Goal: Task Accomplishment & Management: Complete application form

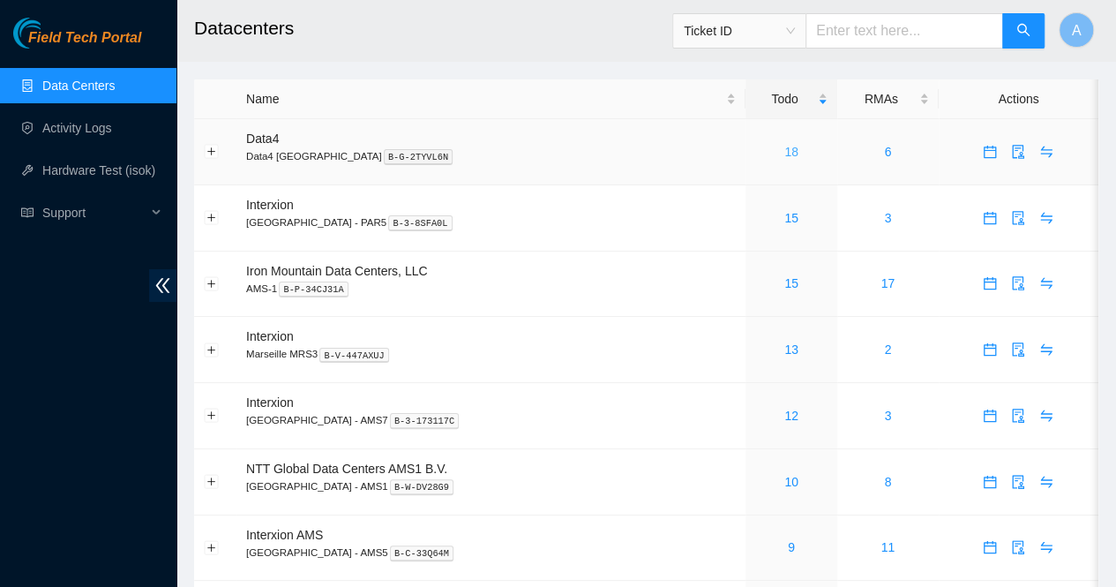
click at [789, 153] on link "18" at bounding box center [791, 152] width 14 height 14
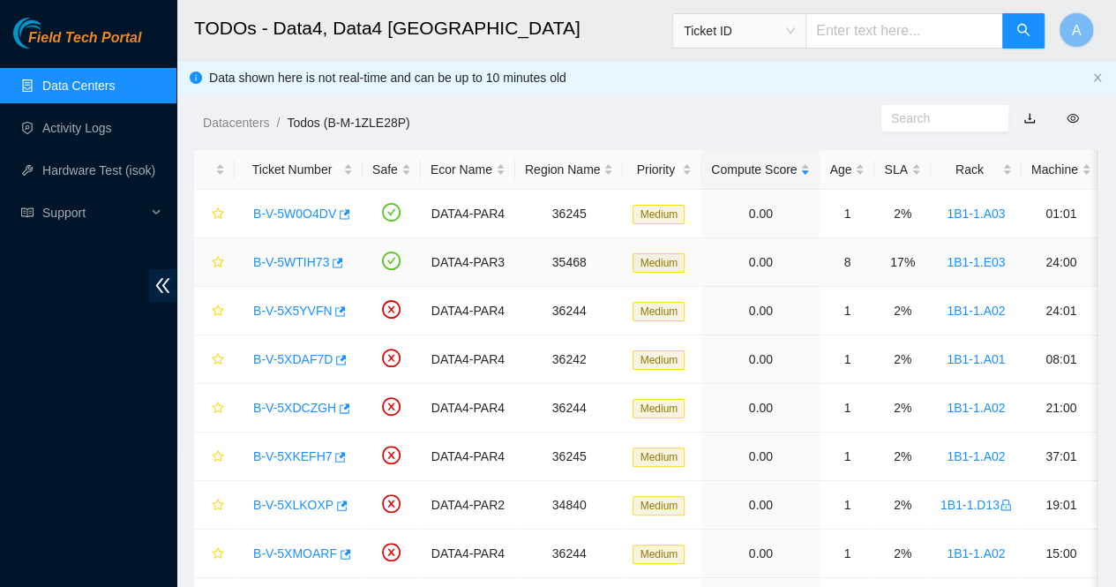
click at [292, 266] on link "B-V-5WTIH73" at bounding box center [291, 262] width 76 height 14
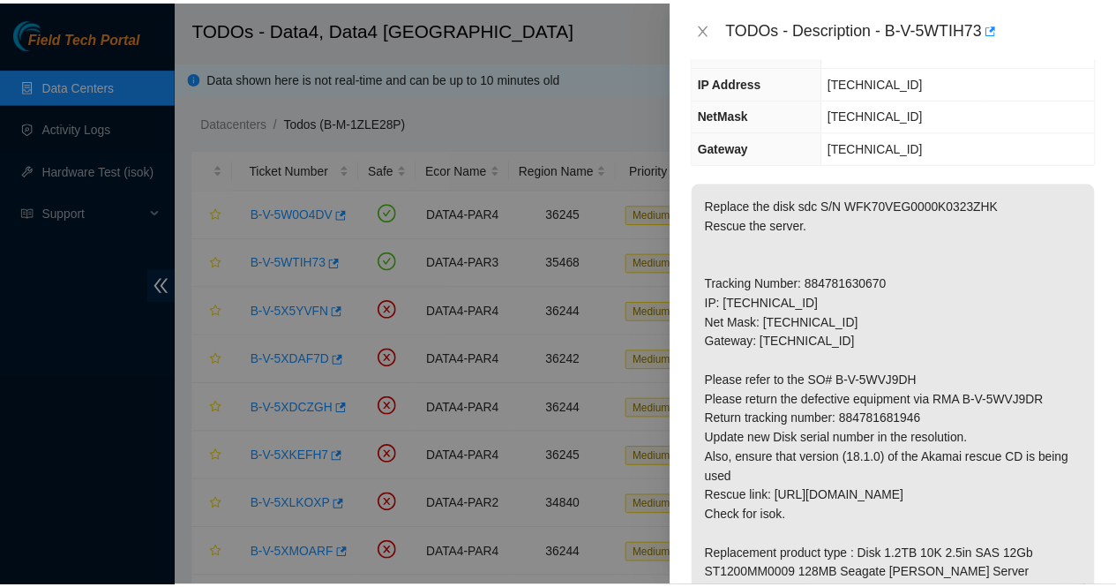
scroll to position [221, 0]
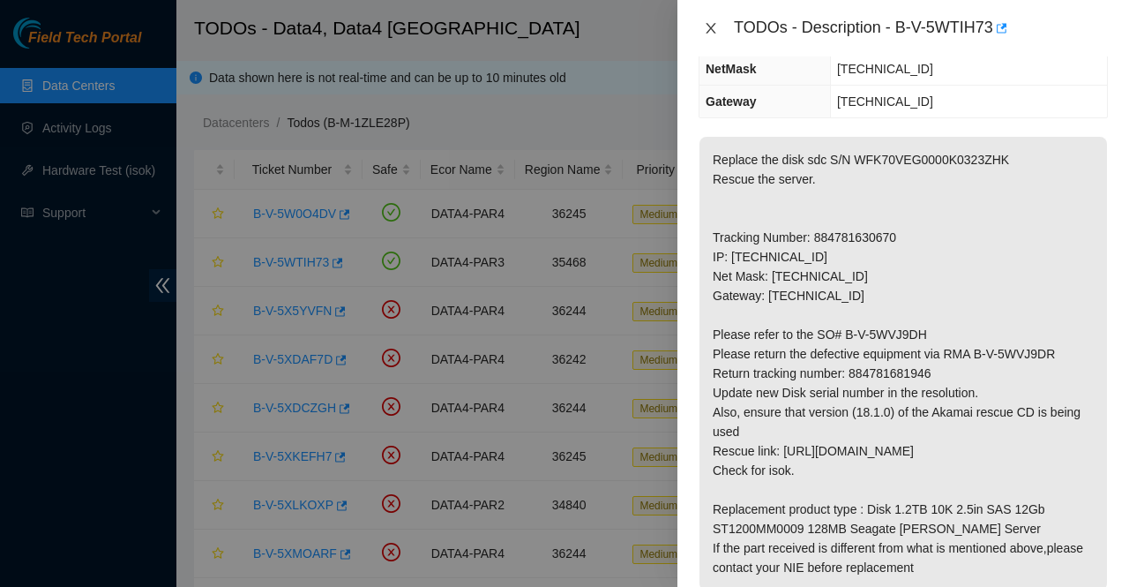
click at [713, 34] on icon "close" at bounding box center [711, 28] width 14 height 14
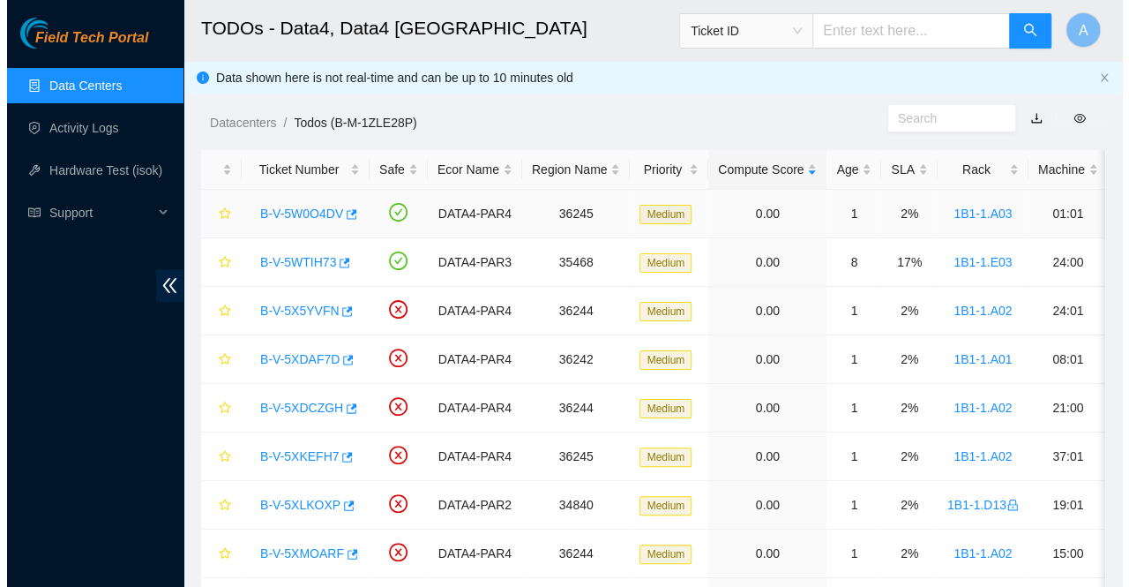
scroll to position [280, 0]
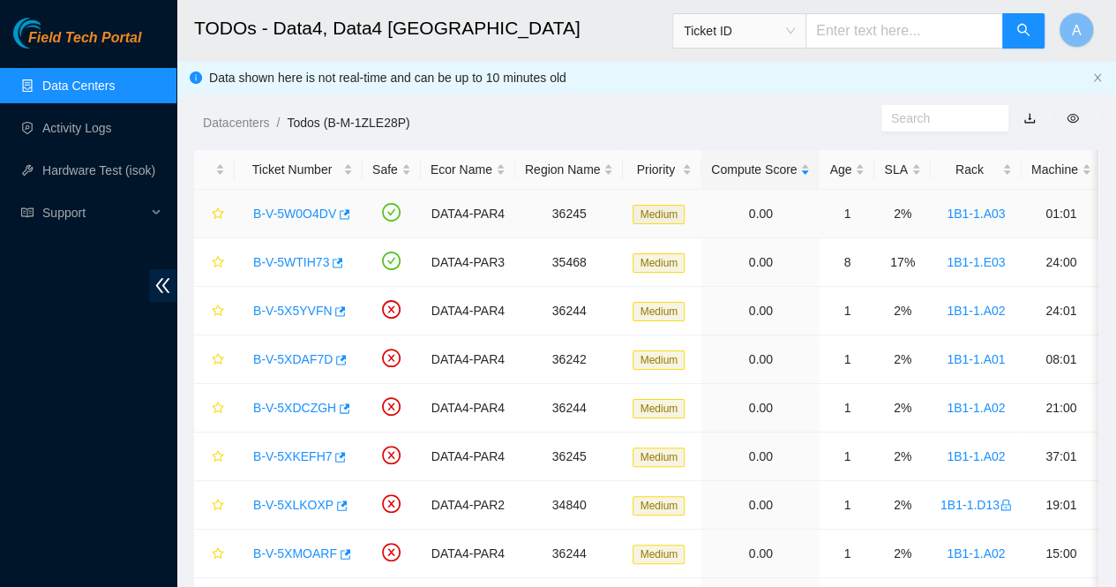
click at [296, 213] on link "B-V-5W0O4DV" at bounding box center [294, 213] width 83 height 14
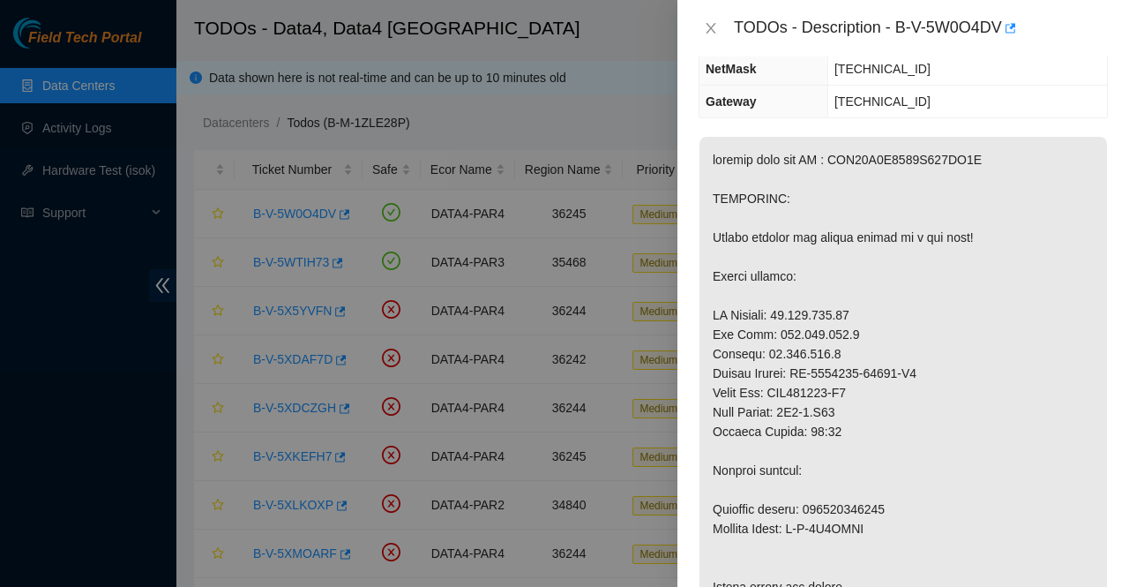
scroll to position [0, 0]
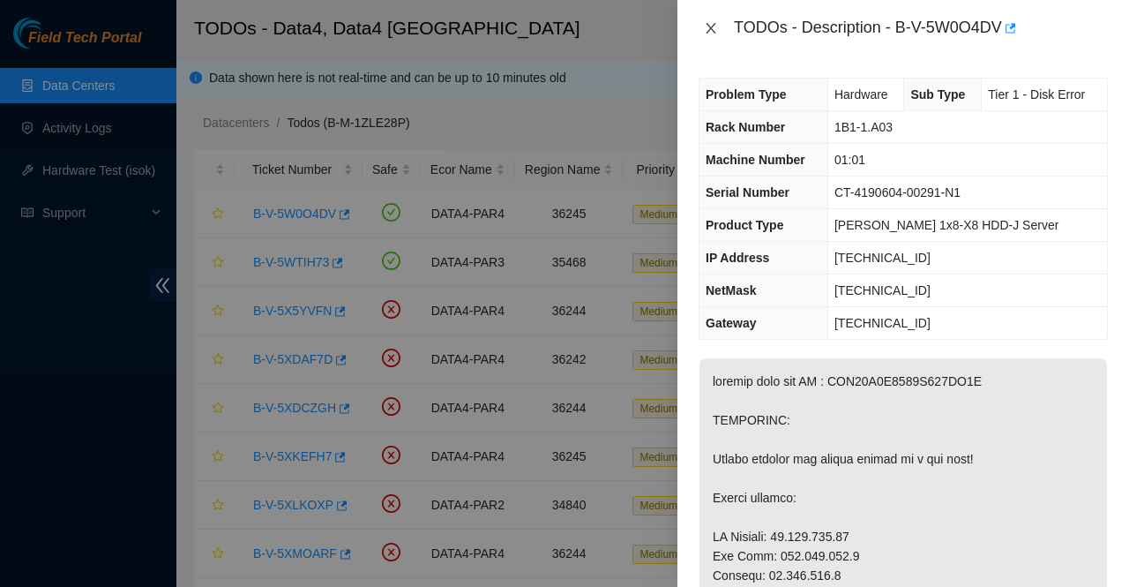
click at [711, 20] on button "Close" at bounding box center [711, 28] width 25 height 17
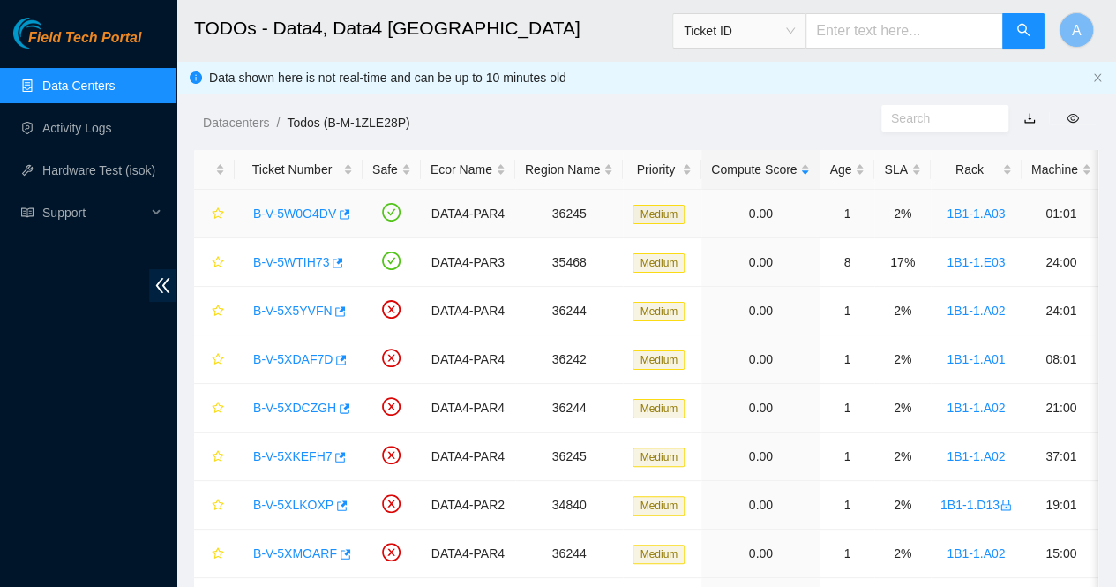
click at [285, 209] on link "B-V-5W0O4DV" at bounding box center [294, 213] width 83 height 14
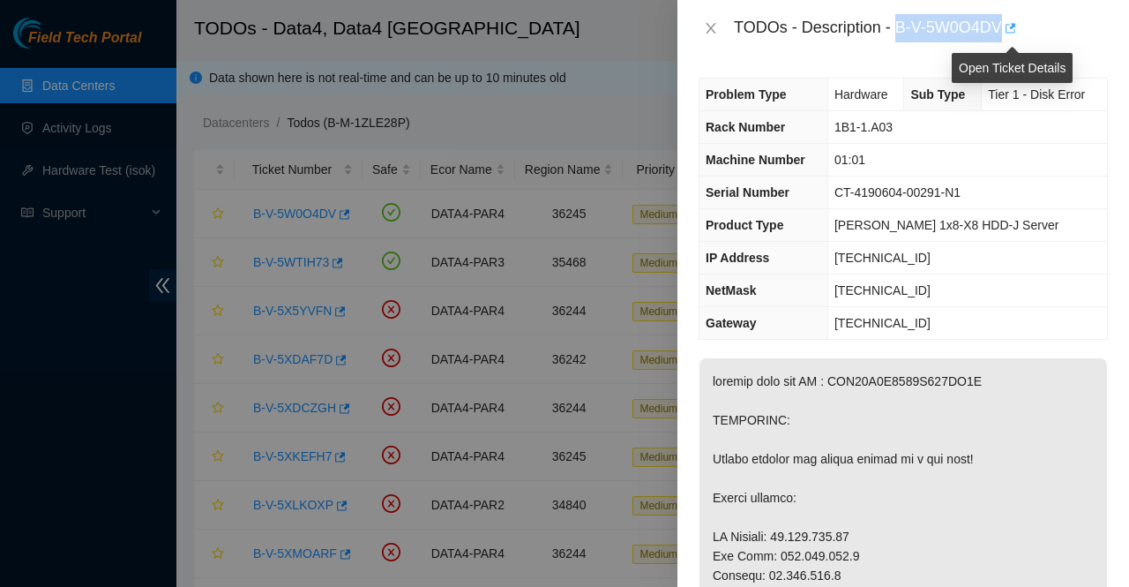
drag, startPoint x: 900, startPoint y: 28, endPoint x: 1004, endPoint y: 37, distance: 104.5
click at [1004, 37] on div "TODOs - Description - B-V-5W0O4DV" at bounding box center [921, 28] width 374 height 28
copy div "B-V-5W0O4DV"
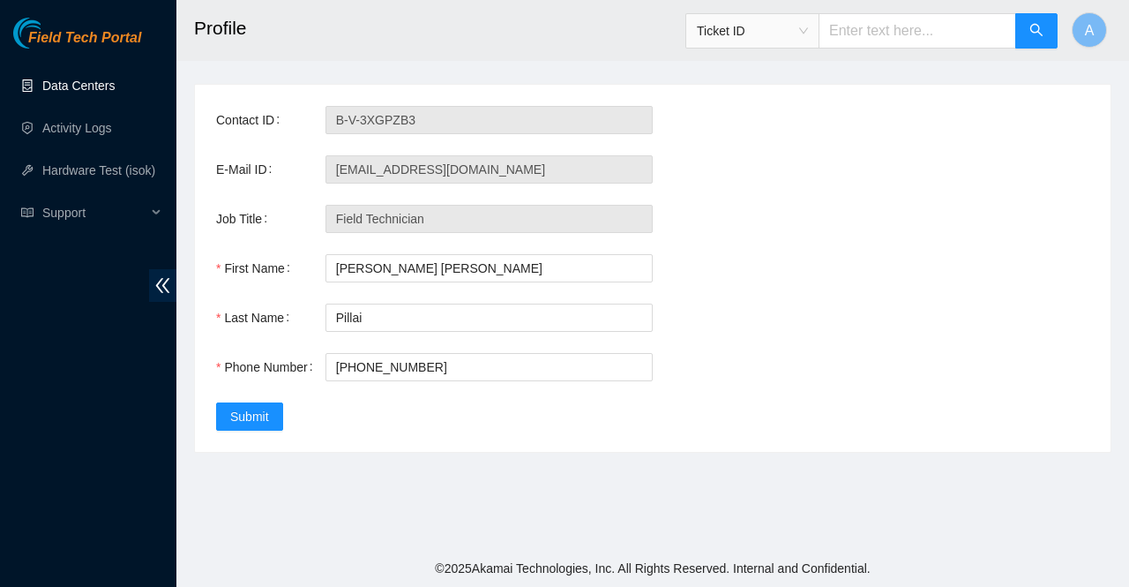
click at [94, 86] on link "Data Centers" at bounding box center [78, 86] width 72 height 14
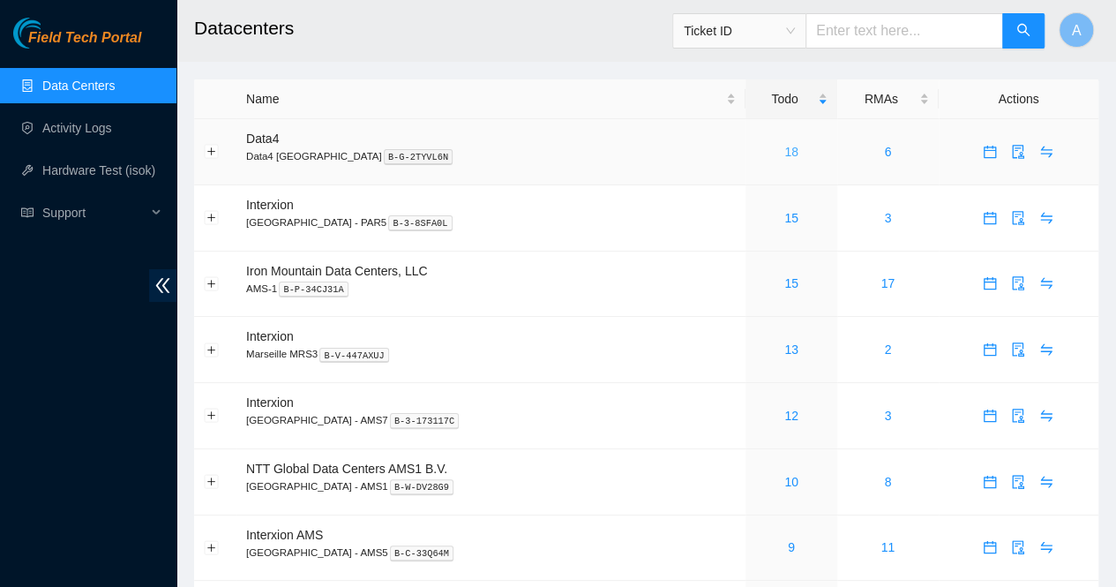
click at [788, 152] on link "18" at bounding box center [791, 152] width 14 height 14
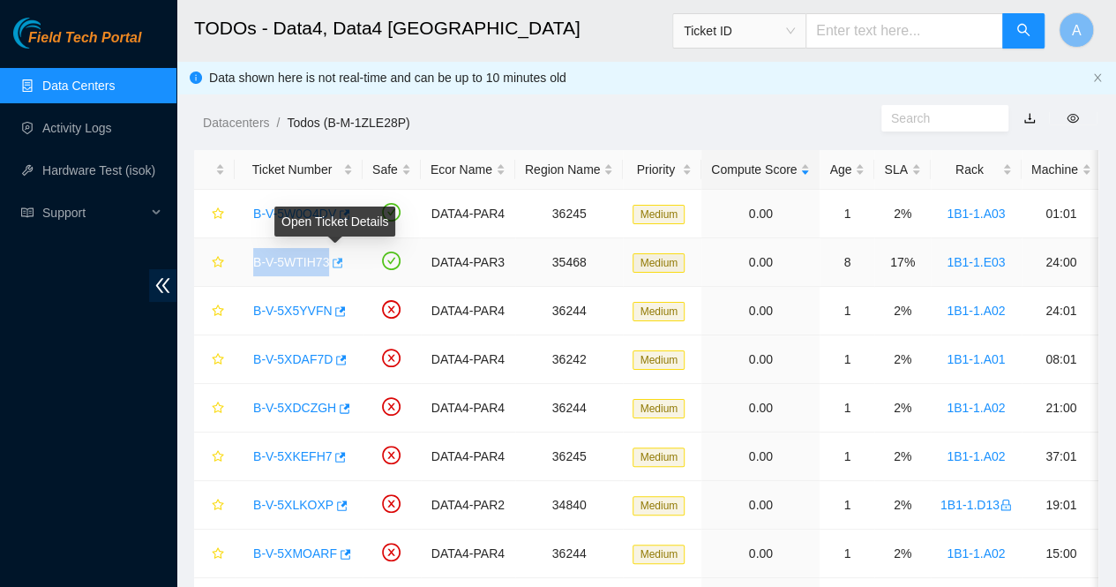
drag, startPoint x: 242, startPoint y: 258, endPoint x: 328, endPoint y: 262, distance: 86.6
click at [328, 262] on td "B-V-5WTIH73" at bounding box center [299, 262] width 128 height 49
copy tr "B-V-5WTIH73"
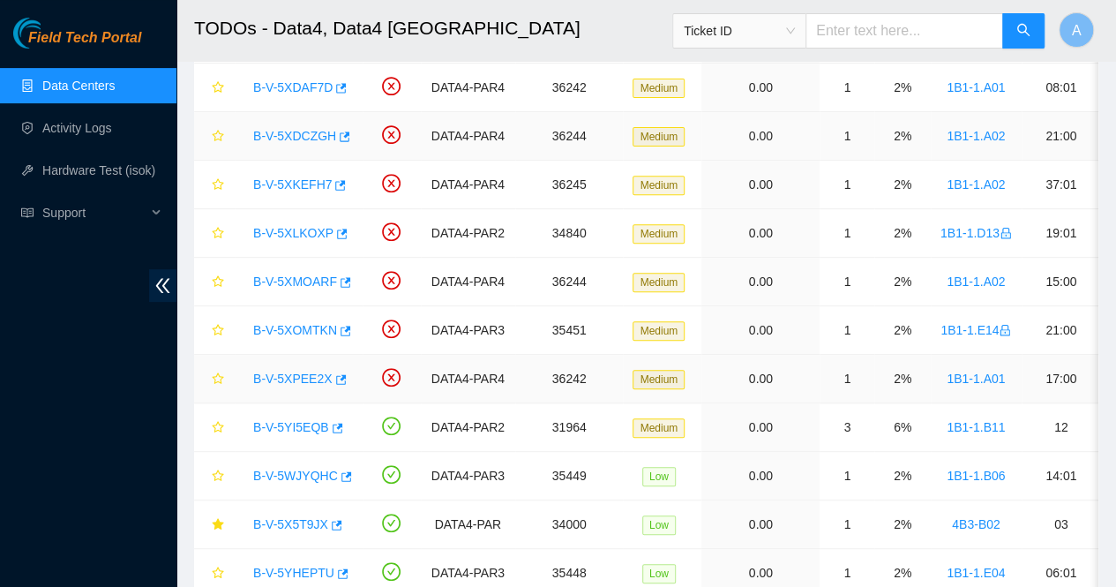
scroll to position [279, 0]
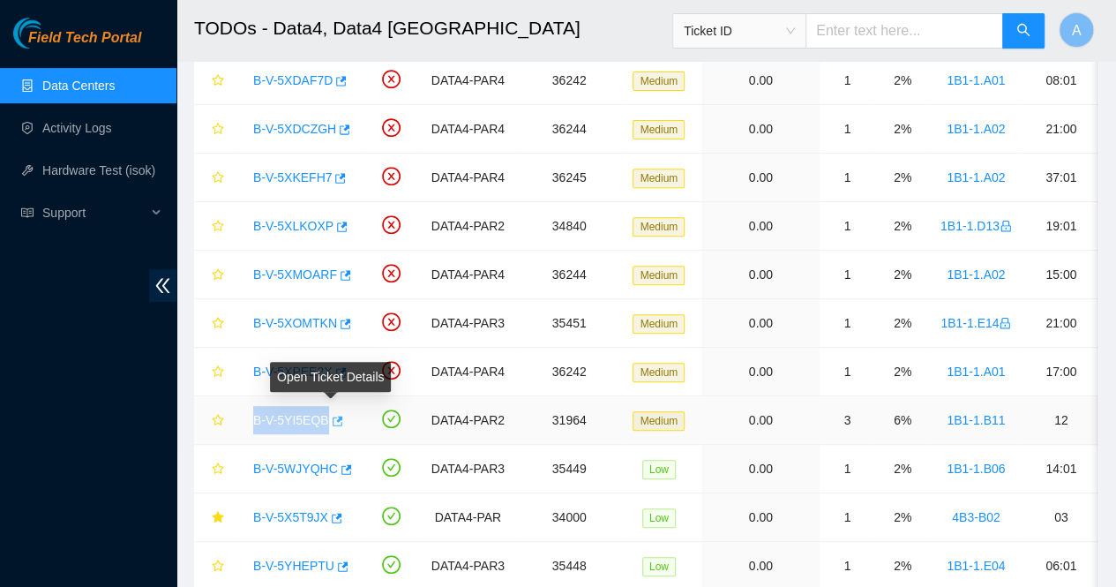
drag, startPoint x: 244, startPoint y: 414, endPoint x: 323, endPoint y: 420, distance: 78.7
click at [323, 420] on div "B-V-5YI5EQB" at bounding box center [298, 420] width 108 height 28
copy link "B-V-5YI5EQB"
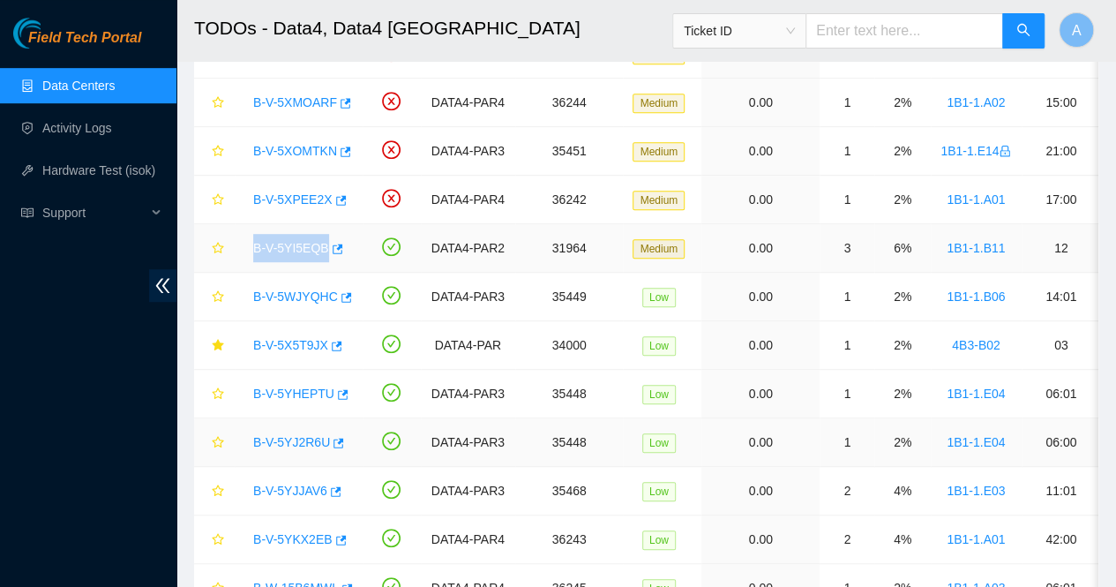
scroll to position [538, 0]
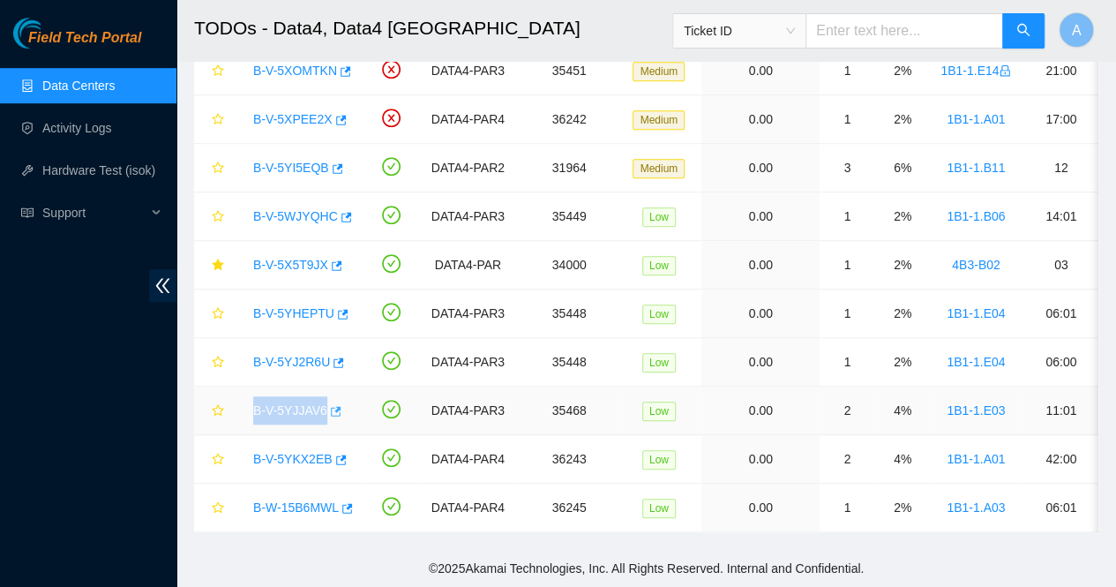
drag, startPoint x: 249, startPoint y: 400, endPoint x: 320, endPoint y: 405, distance: 71.6
click at [320, 405] on div "B-V-5YJJAV6" at bounding box center [298, 410] width 108 height 28
copy tr "B-V-5YJJAV6"
drag, startPoint x: 246, startPoint y: 447, endPoint x: 325, endPoint y: 465, distance: 80.5
click at [325, 465] on td "B-V-5YKX2EB" at bounding box center [299, 459] width 128 height 49
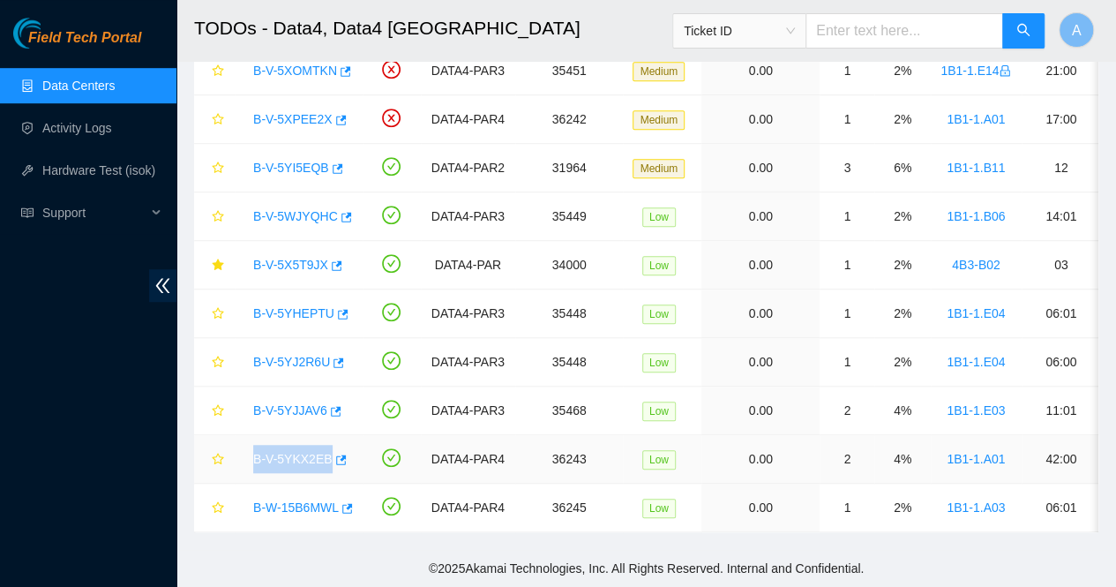
copy link "B-V-5YKX2EB"
click at [184, 445] on main "TODOs - Data4, Data4 Paris Ticket ID A Data shown here is not real-time and can…" at bounding box center [645, 9] width 939 height 1081
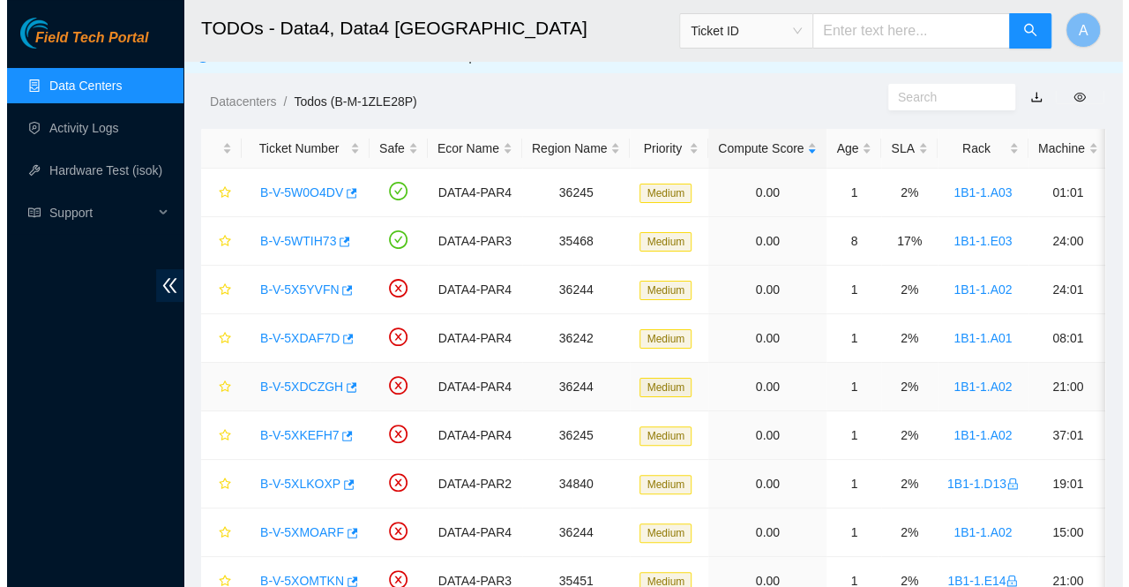
scroll to position [5, 0]
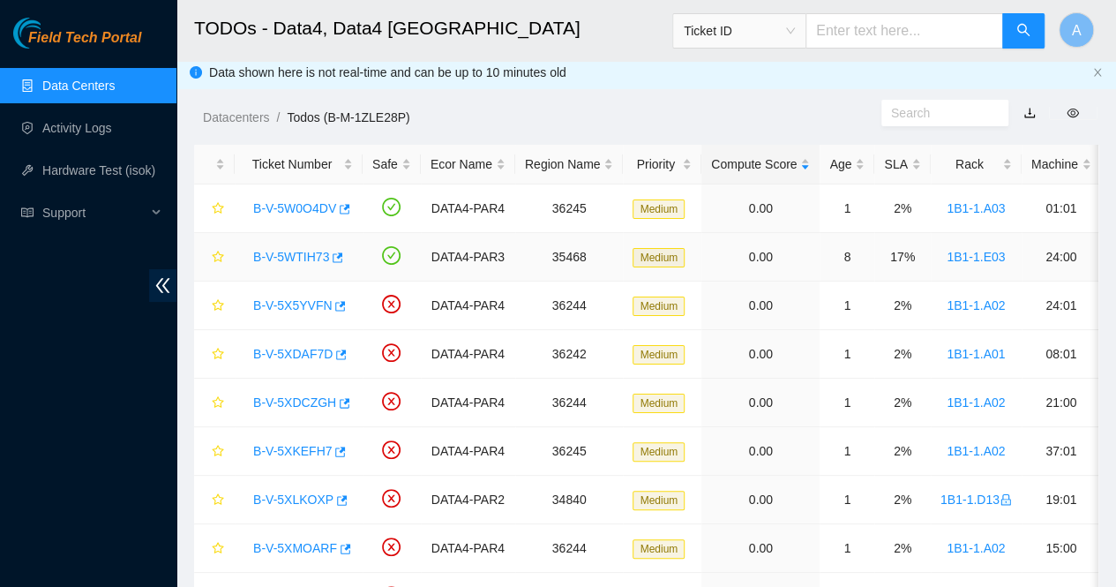
click at [296, 255] on link "B-V-5WTIH73" at bounding box center [291, 257] width 76 height 14
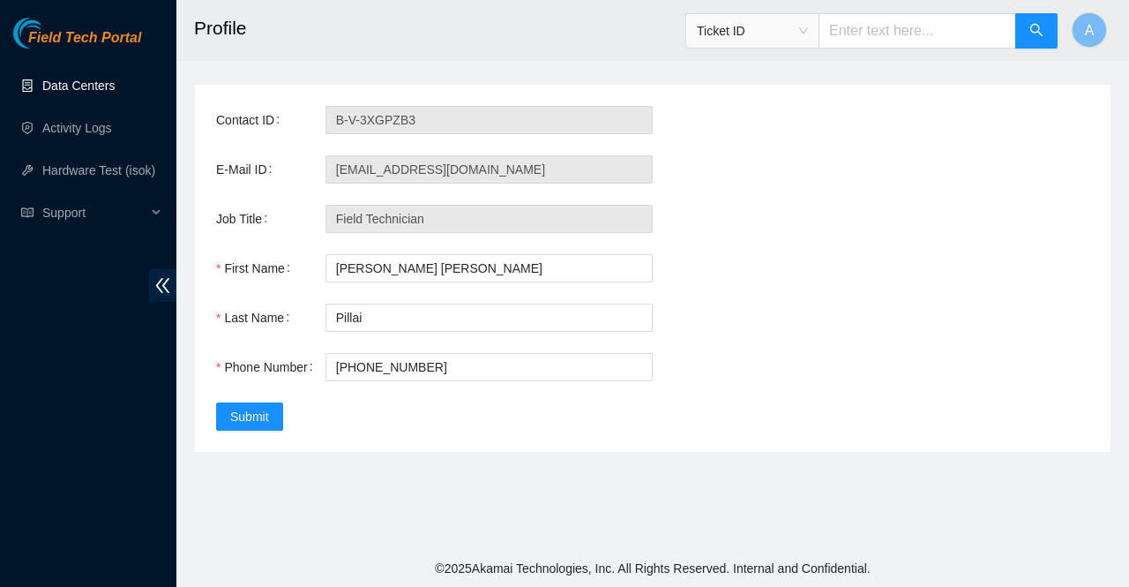
click at [115, 86] on link "Data Centers" at bounding box center [78, 86] width 72 height 14
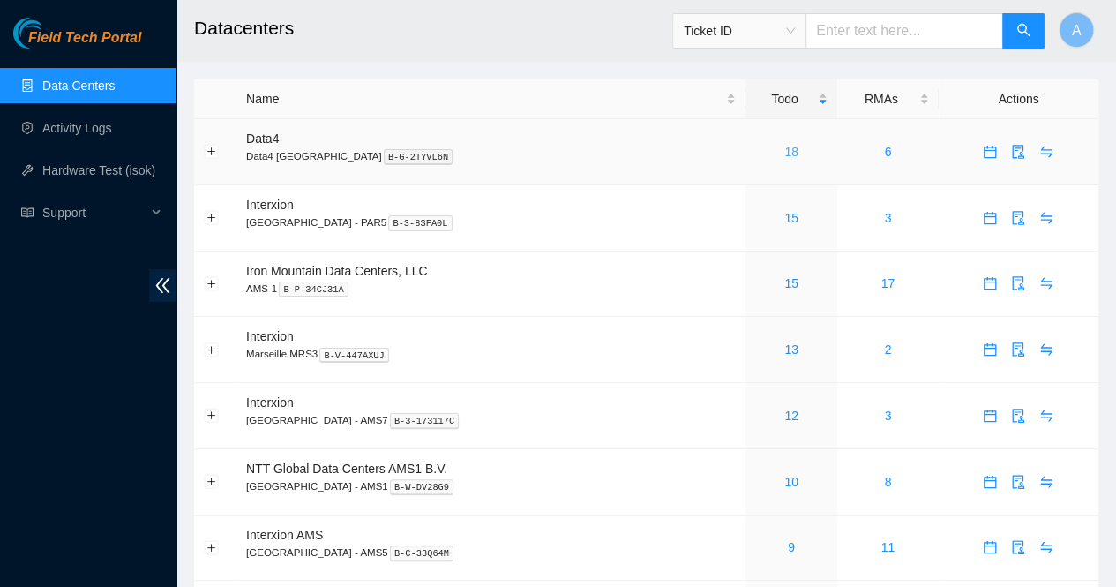
click at [789, 147] on link "18" at bounding box center [791, 152] width 14 height 14
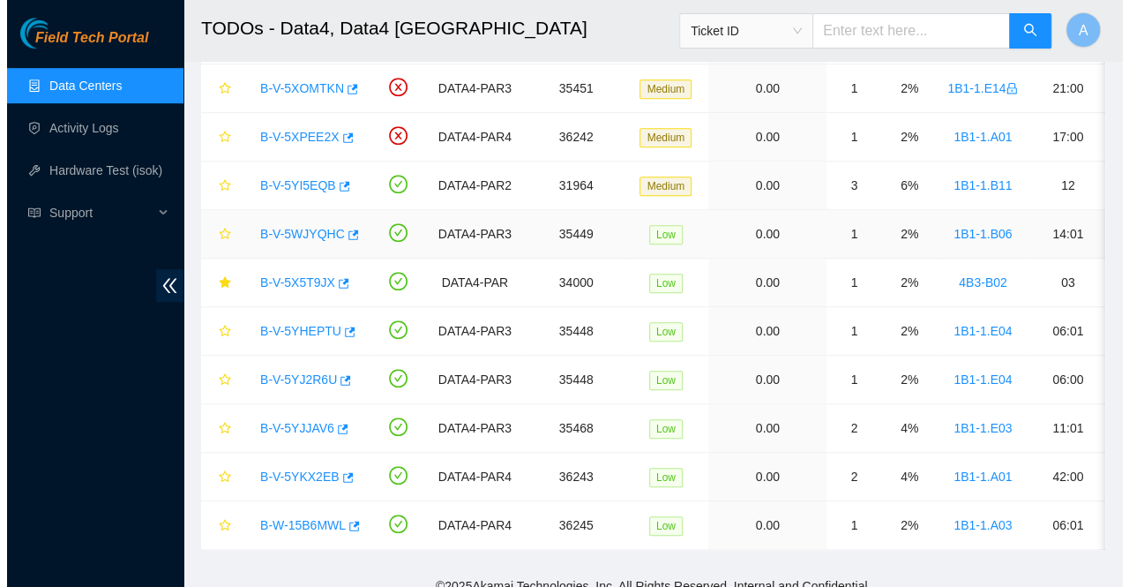
scroll to position [514, 0]
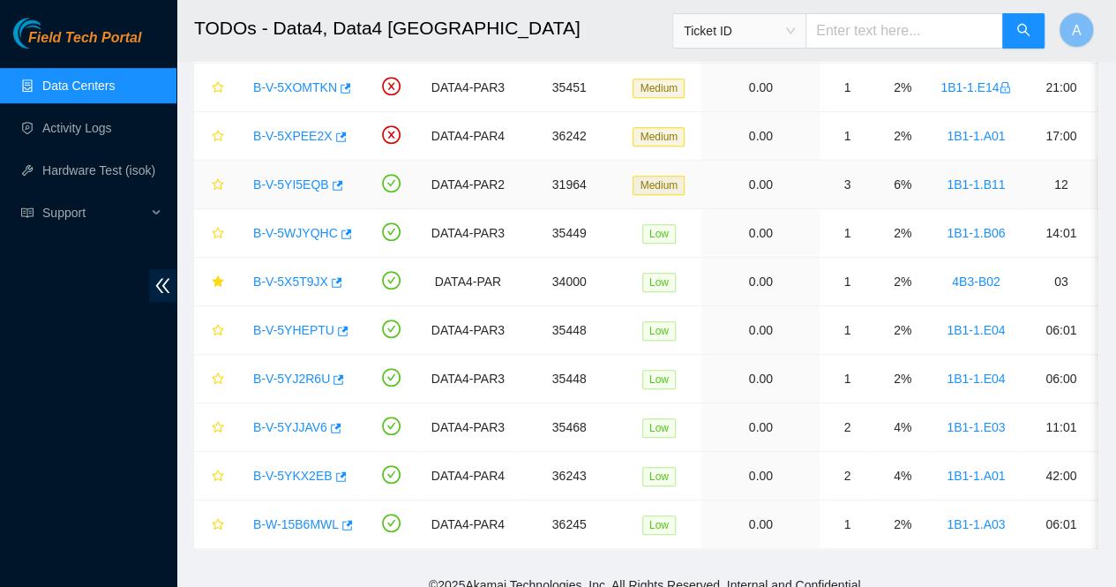
click at [281, 179] on link "B-V-5YI5EQB" at bounding box center [291, 184] width 76 height 14
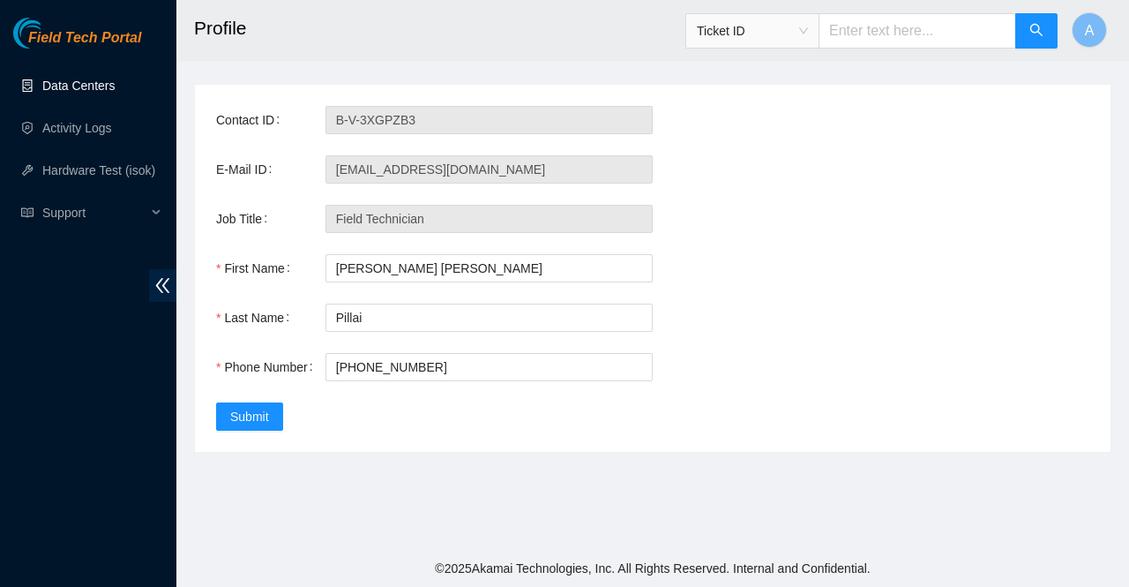
click at [99, 93] on link "Data Centers" at bounding box center [78, 86] width 72 height 14
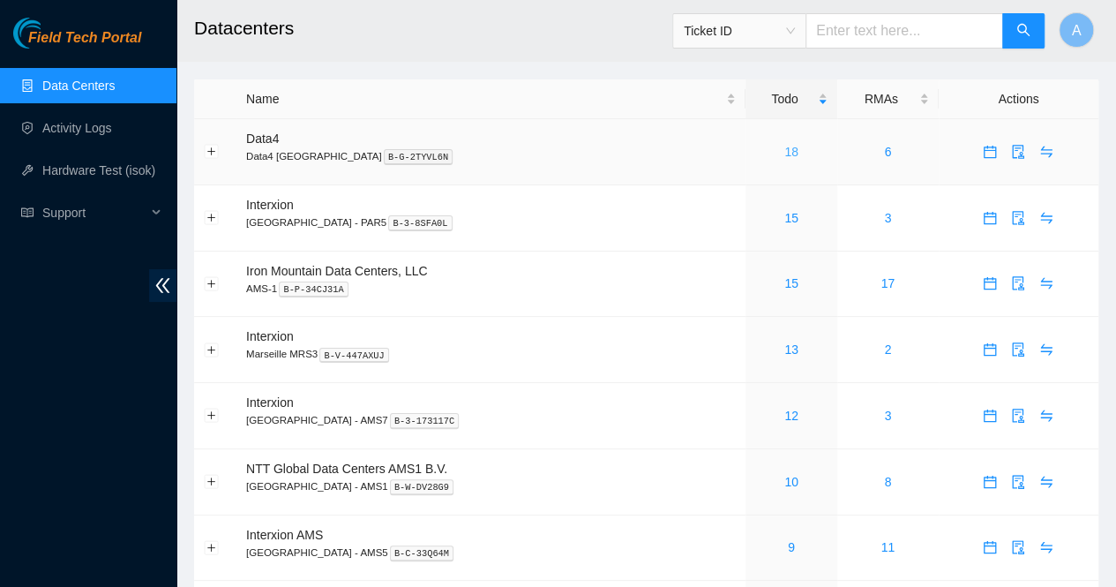
click at [786, 152] on link "18" at bounding box center [791, 152] width 14 height 14
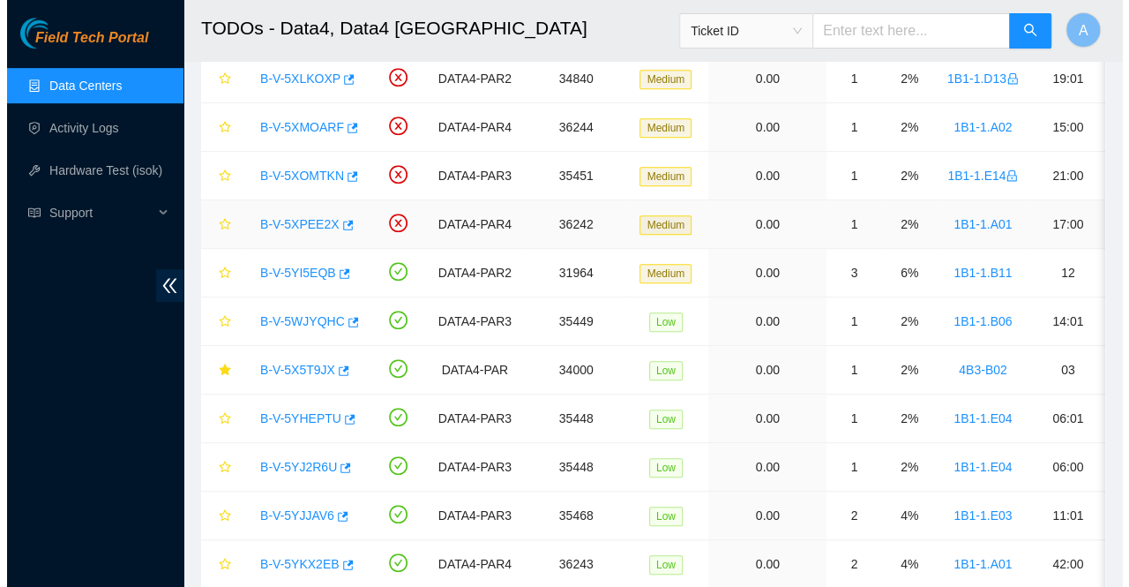
scroll to position [439, 0]
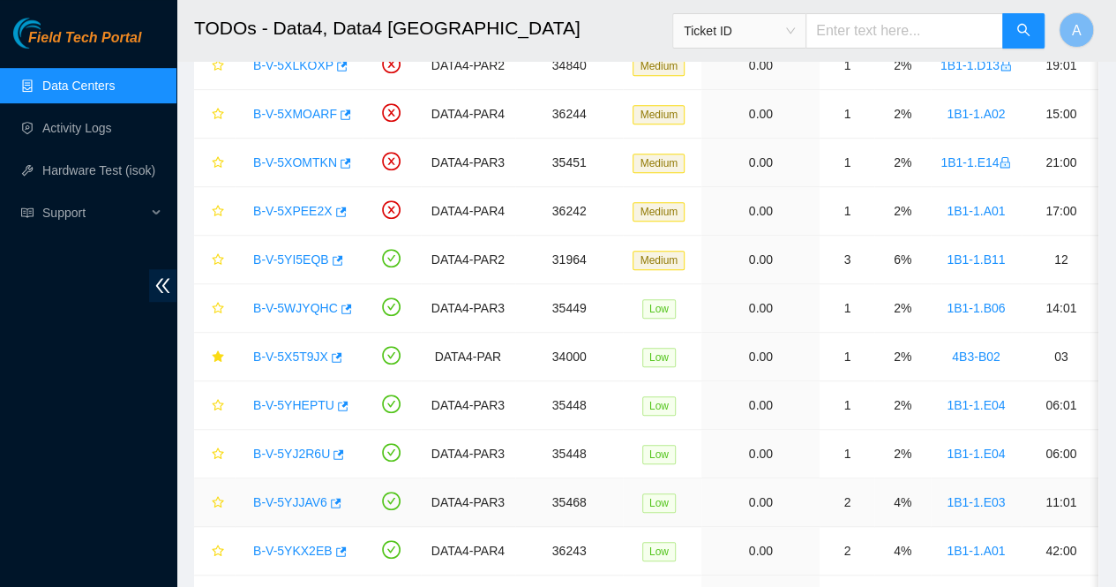
click at [272, 498] on link "B-V-5YJJAV6" at bounding box center [290, 502] width 74 height 14
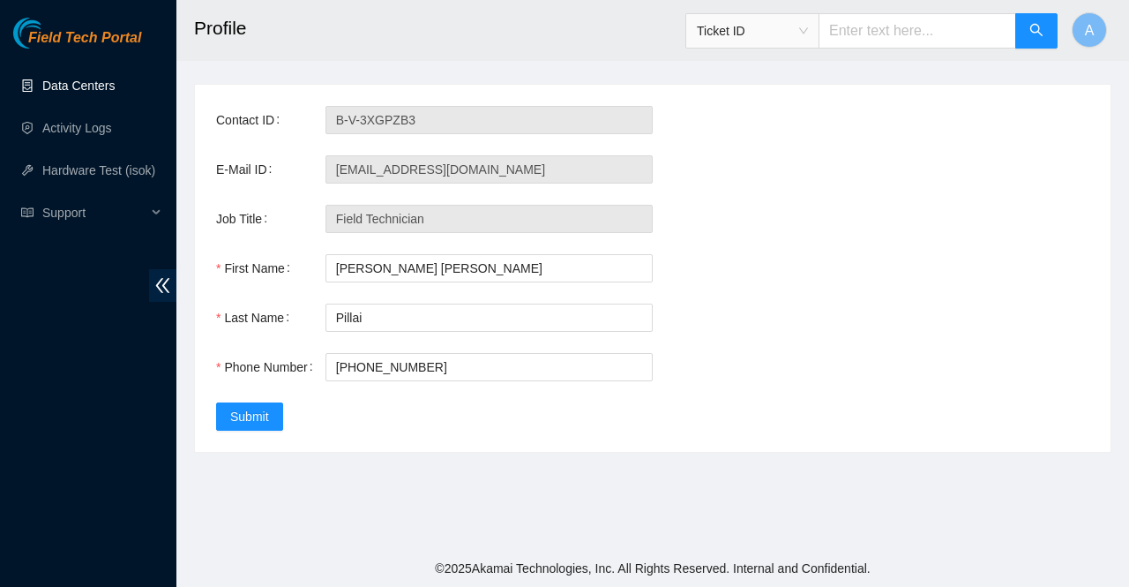
click at [78, 80] on link "Data Centers" at bounding box center [78, 86] width 72 height 14
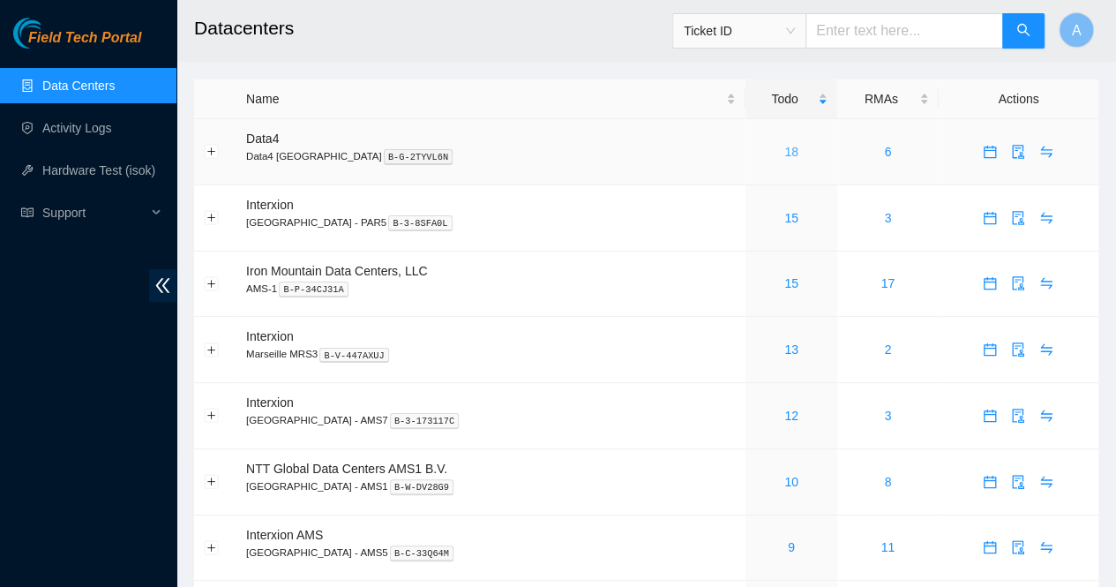
click at [789, 153] on link "18" at bounding box center [791, 152] width 14 height 14
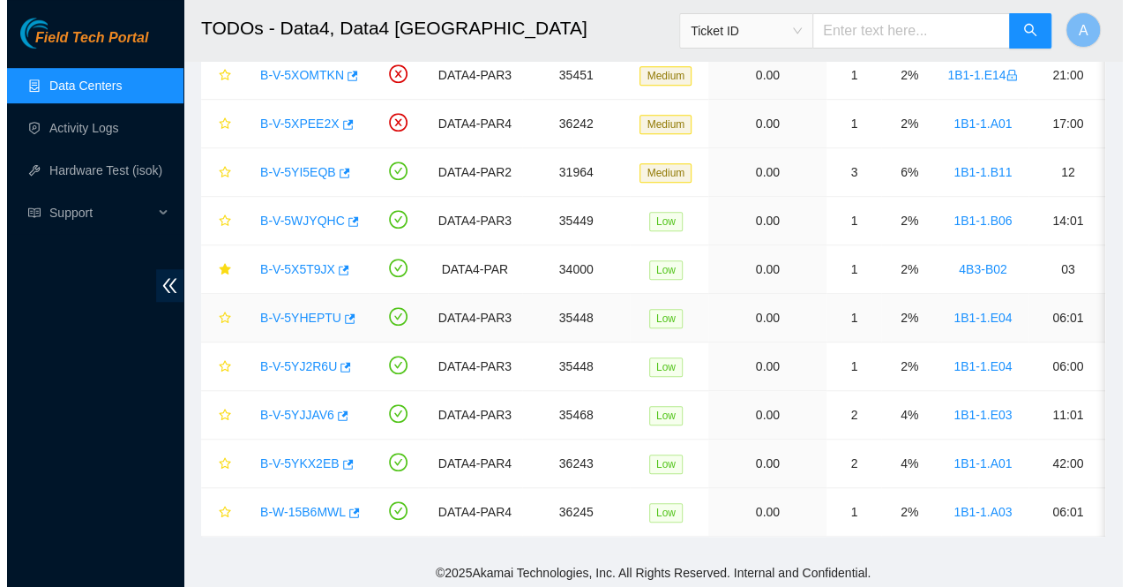
scroll to position [532, 0]
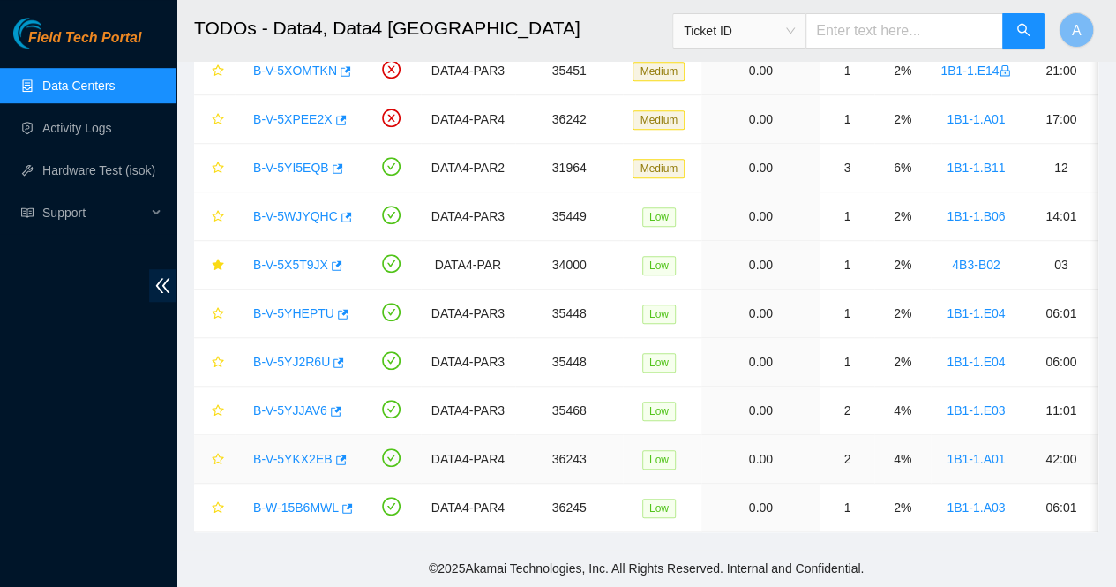
click at [298, 452] on link "B-V-5YKX2EB" at bounding box center [292, 459] width 79 height 14
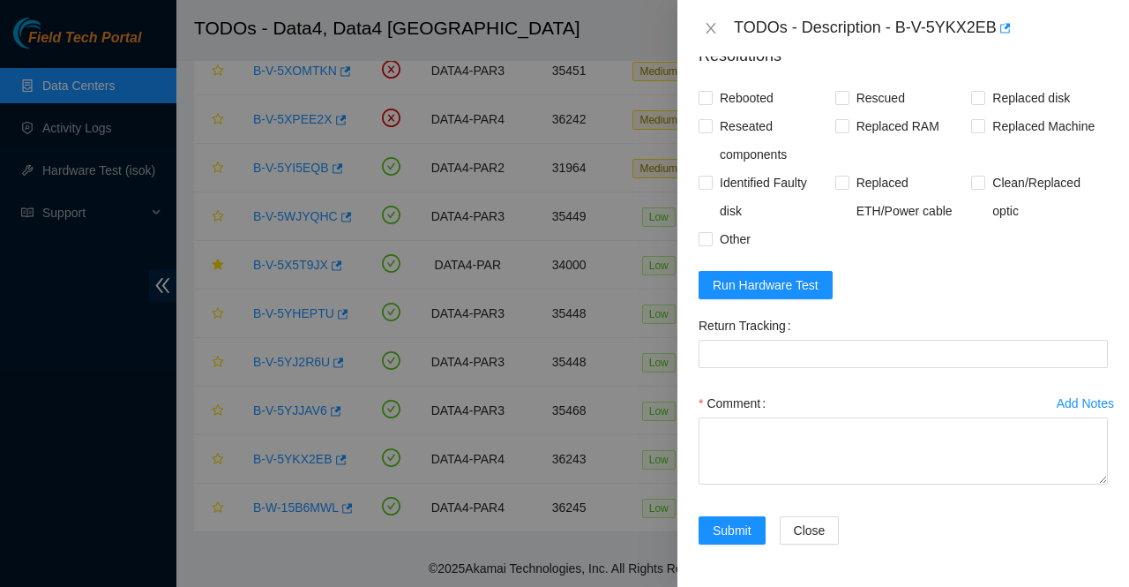
scroll to position [1007, 0]
click at [803, 288] on span "Run Hardware Test" at bounding box center [766, 284] width 106 height 19
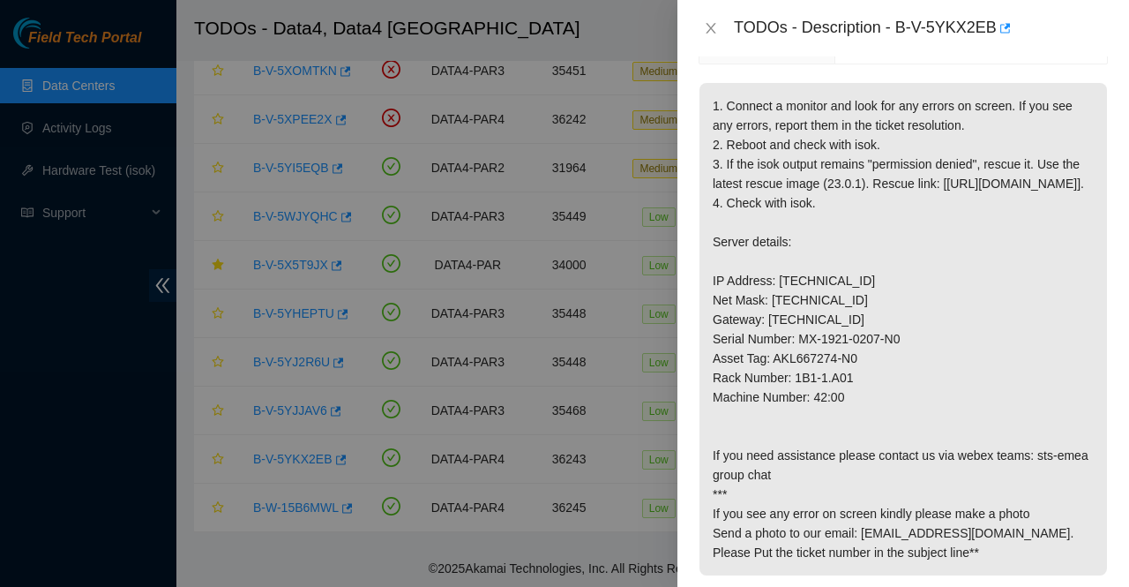
scroll to position [281, 0]
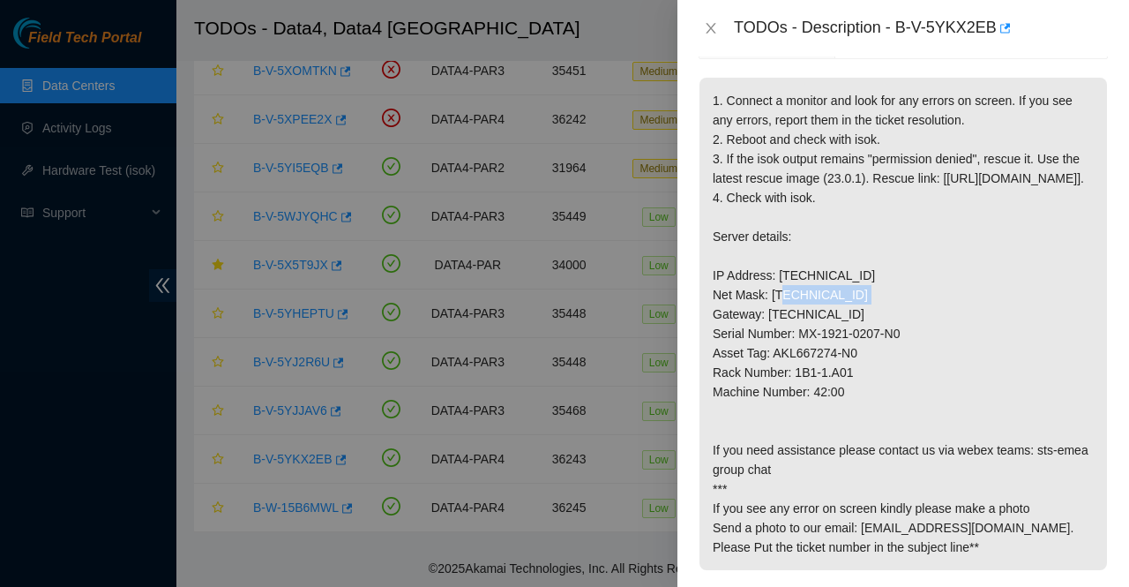
drag, startPoint x: 857, startPoint y: 312, endPoint x: 777, endPoint y: 318, distance: 80.5
click at [777, 318] on p "1. Connect a monitor and look for any errors on screen. If you see any errors, …" at bounding box center [904, 324] width 408 height 492
copy p "[TECHNICAL_ID]"
drag, startPoint x: 848, startPoint y: 351, endPoint x: 767, endPoint y: 360, distance: 81.6
click at [767, 360] on p "1. Connect a monitor and look for any errors on screen. If you see any errors, …" at bounding box center [904, 324] width 408 height 492
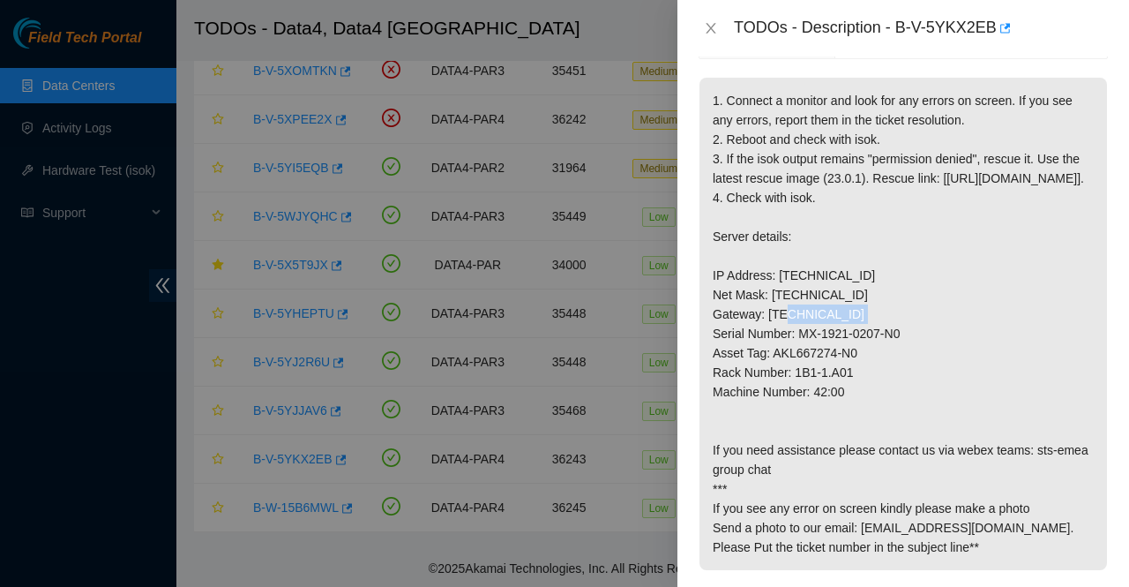
drag, startPoint x: 860, startPoint y: 335, endPoint x: 769, endPoint y: 340, distance: 91.0
click at [769, 340] on p "1. Connect a monitor and look for any errors on screen. If you see any errors, …" at bounding box center [904, 324] width 408 height 492
copy p "255.255.255.224"
drag, startPoint x: 850, startPoint y: 409, endPoint x: 796, endPoint y: 410, distance: 54.7
click at [796, 410] on p "1. Connect a monitor and look for any errors on screen. If you see any errors, …" at bounding box center [904, 324] width 408 height 492
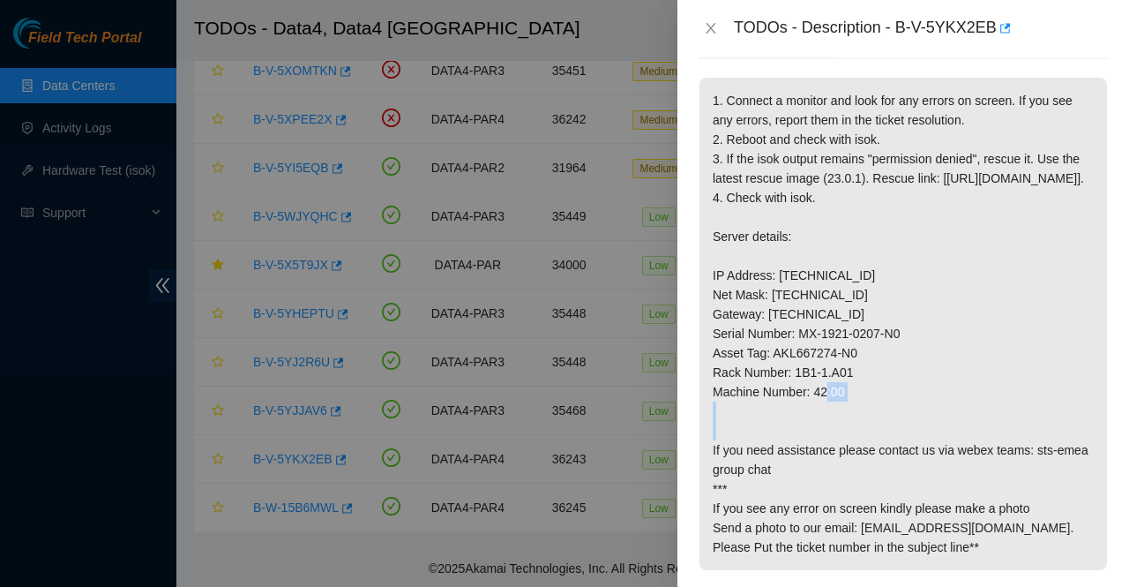
copy p "1B1-1.A01"
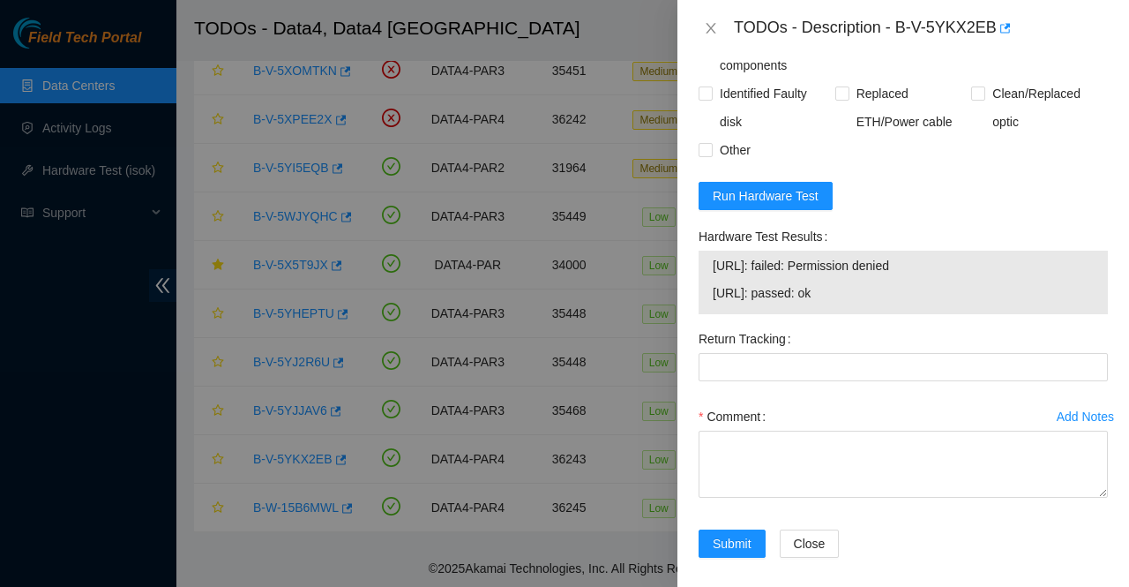
scroll to position [1025, 0]
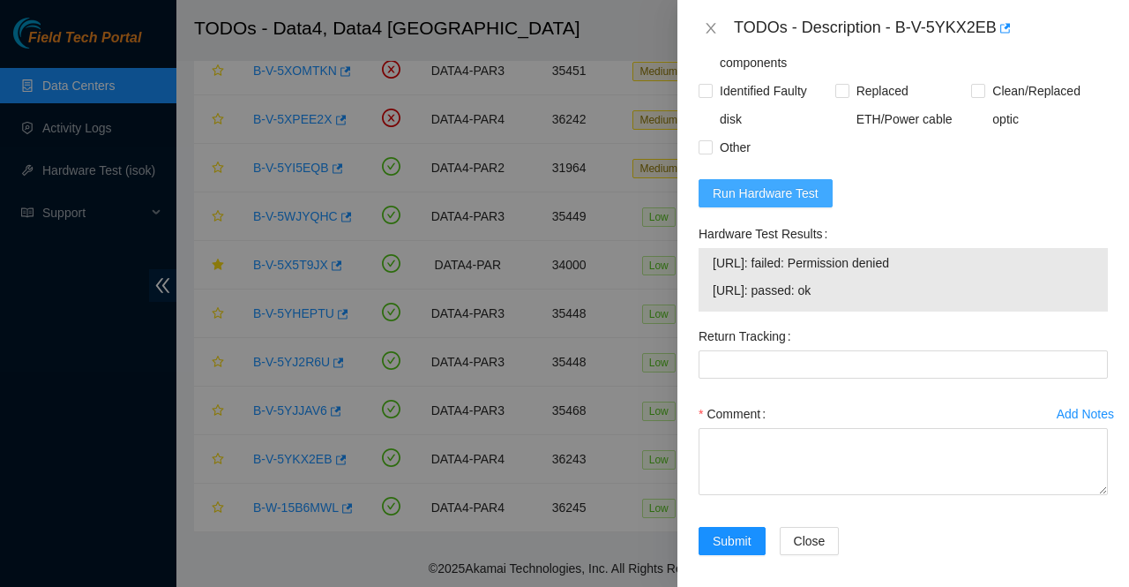
click at [776, 203] on span "Run Hardware Test" at bounding box center [766, 192] width 106 height 19
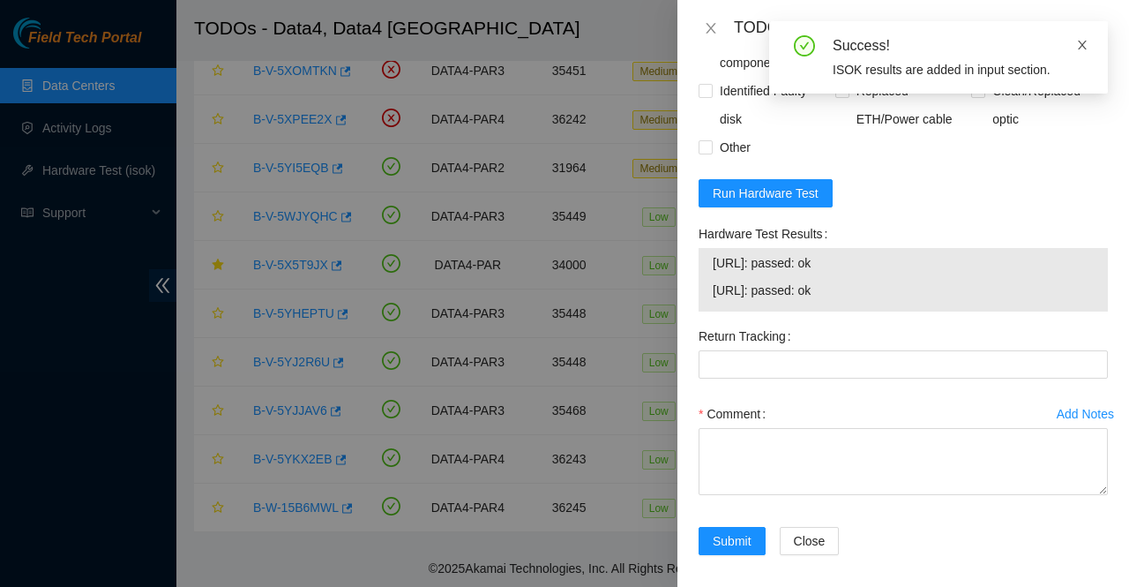
click at [1081, 42] on icon "close" at bounding box center [1082, 45] width 12 height 12
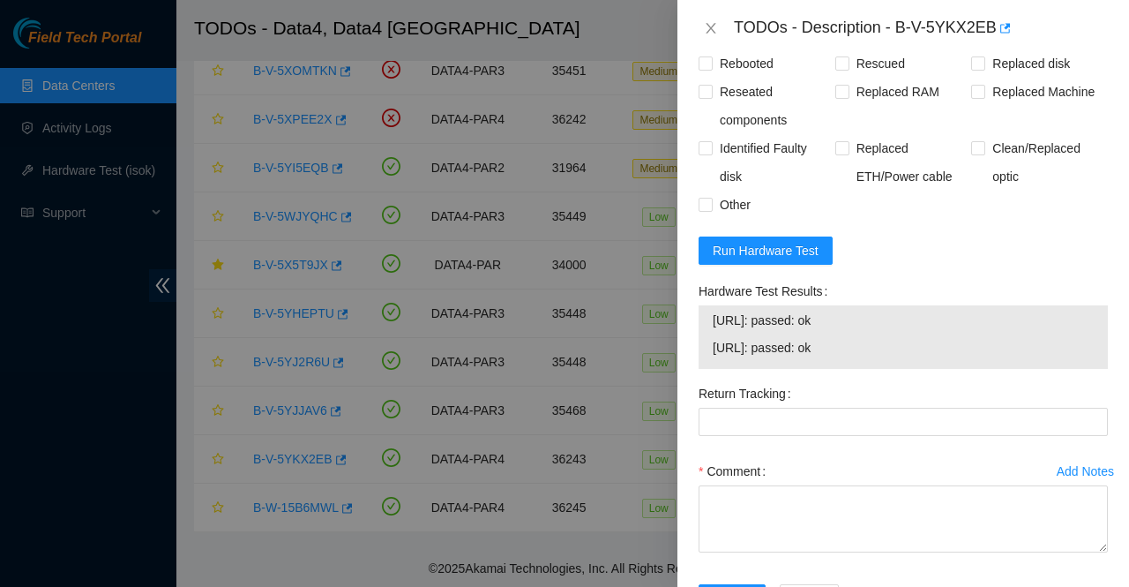
scroll to position [1110, 0]
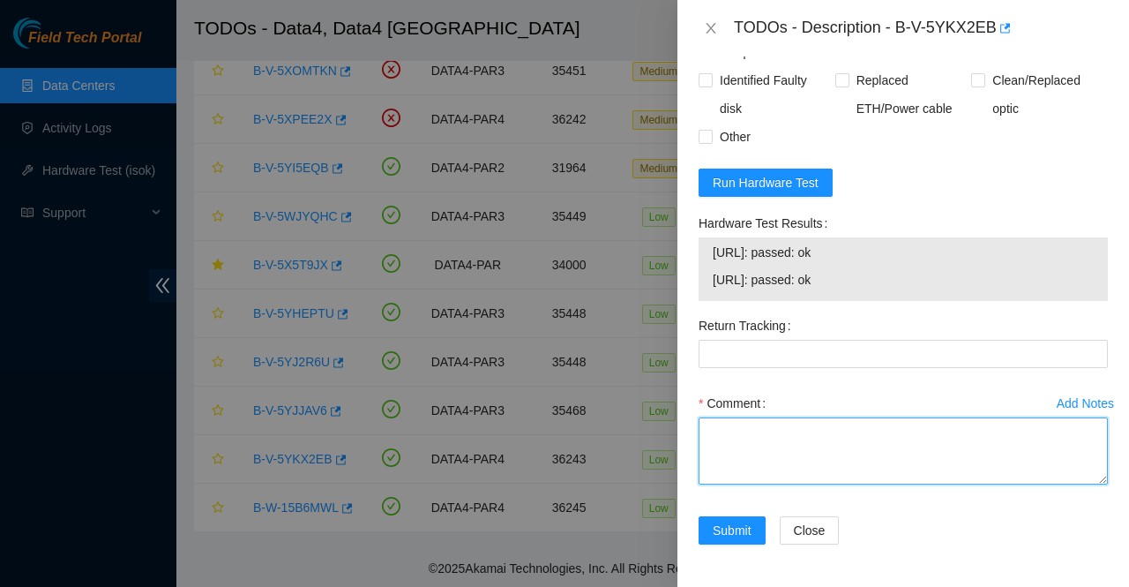
click at [801, 446] on textarea "Comment" at bounding box center [903, 450] width 409 height 67
paste textarea "Called AKAMAI NOCC connected monitor and find blank screen rebooted the server …"
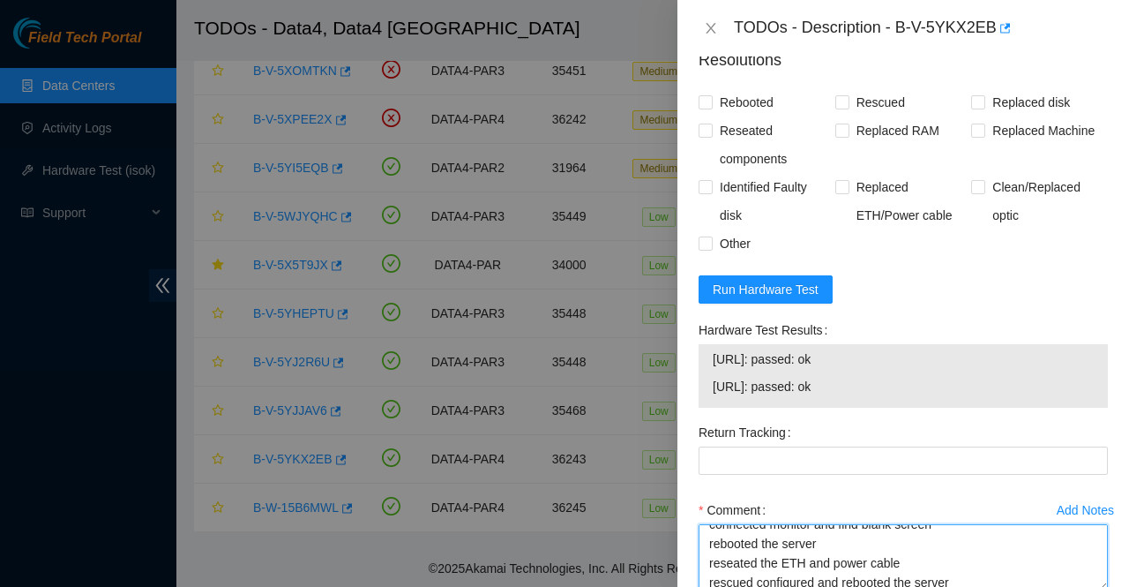
scroll to position [923, 0]
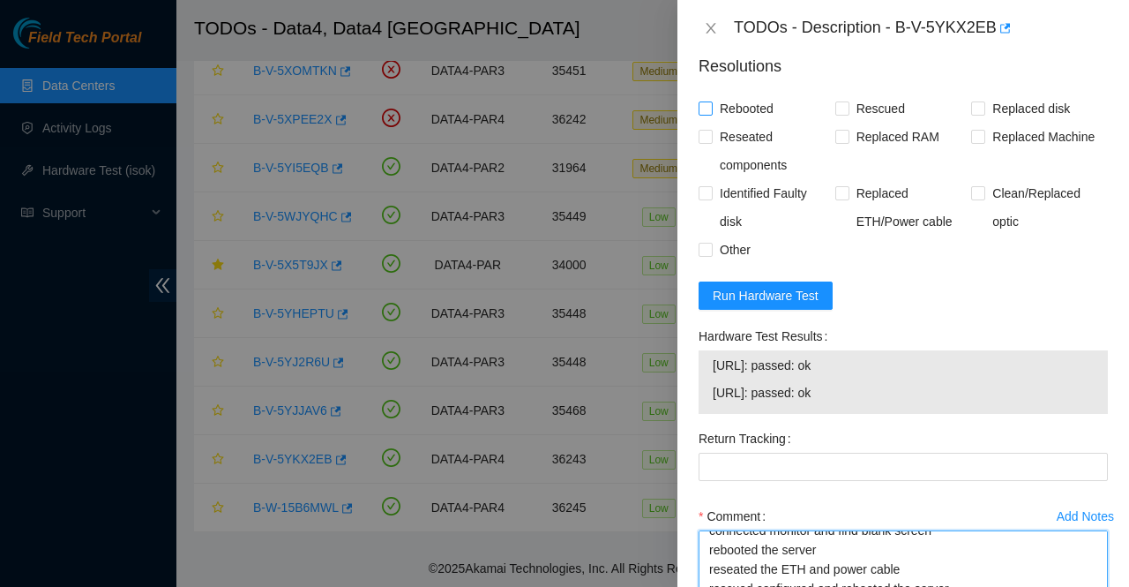
type textarea "Called AKAMAI NOCC connected monitor and find blank screen rebooted the server …"
click at [726, 123] on span "Rebooted" at bounding box center [747, 108] width 68 height 28
click at [711, 114] on input "Rebooted" at bounding box center [705, 107] width 12 height 12
checkbox input "true"
click at [882, 123] on span "Rescued" at bounding box center [880, 108] width 63 height 28
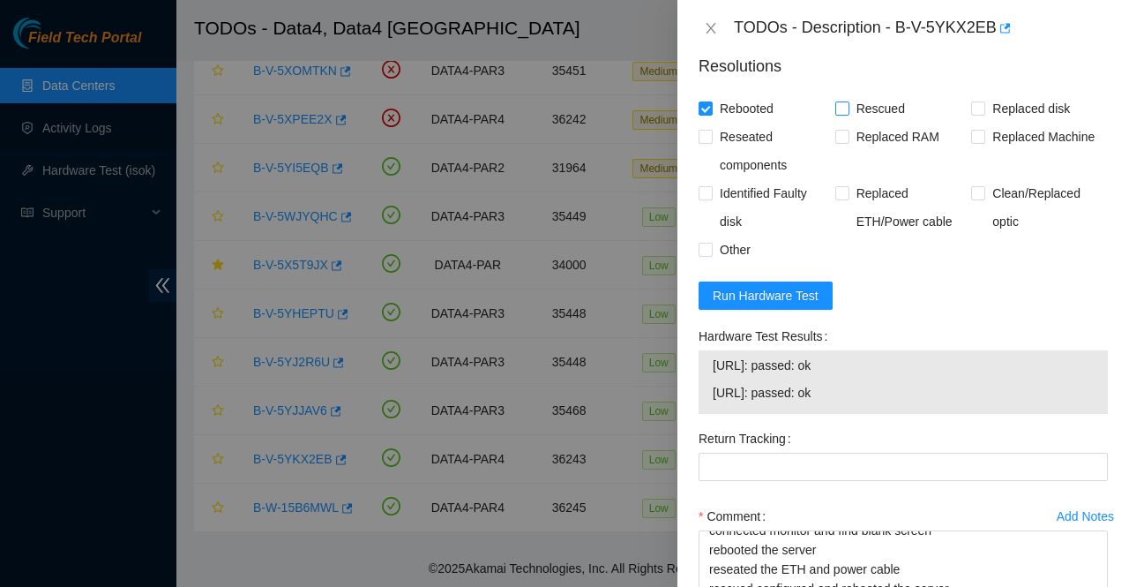
click at [848, 114] on input "Rescued" at bounding box center [841, 107] width 12 height 12
checkbox input "true"
click at [713, 264] on span "Other" at bounding box center [735, 250] width 45 height 28
click at [711, 255] on input "Other" at bounding box center [705, 249] width 12 height 12
checkbox input "true"
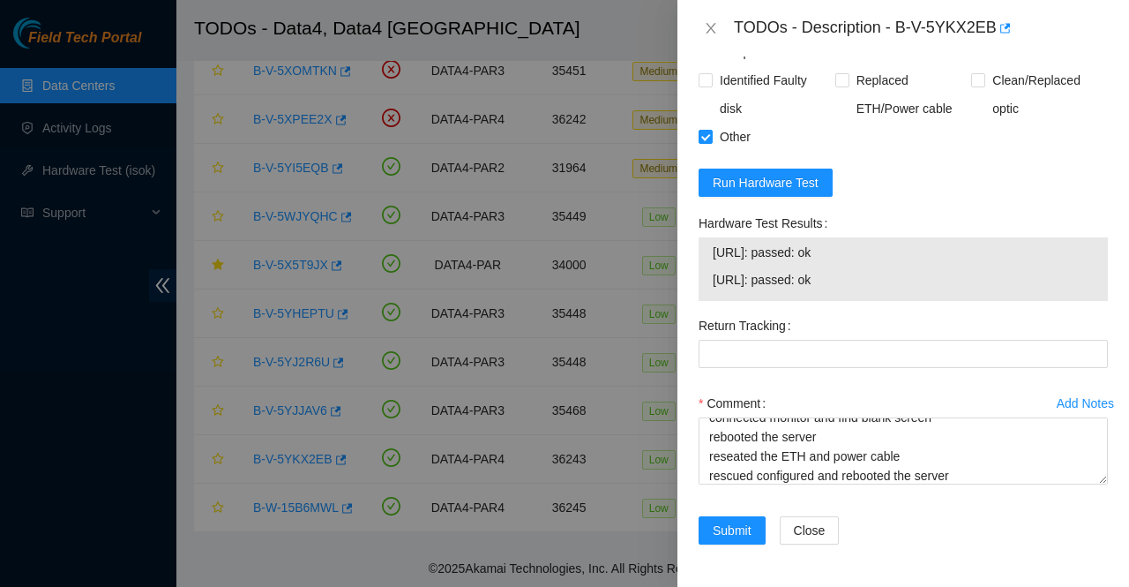
scroll to position [0, 0]
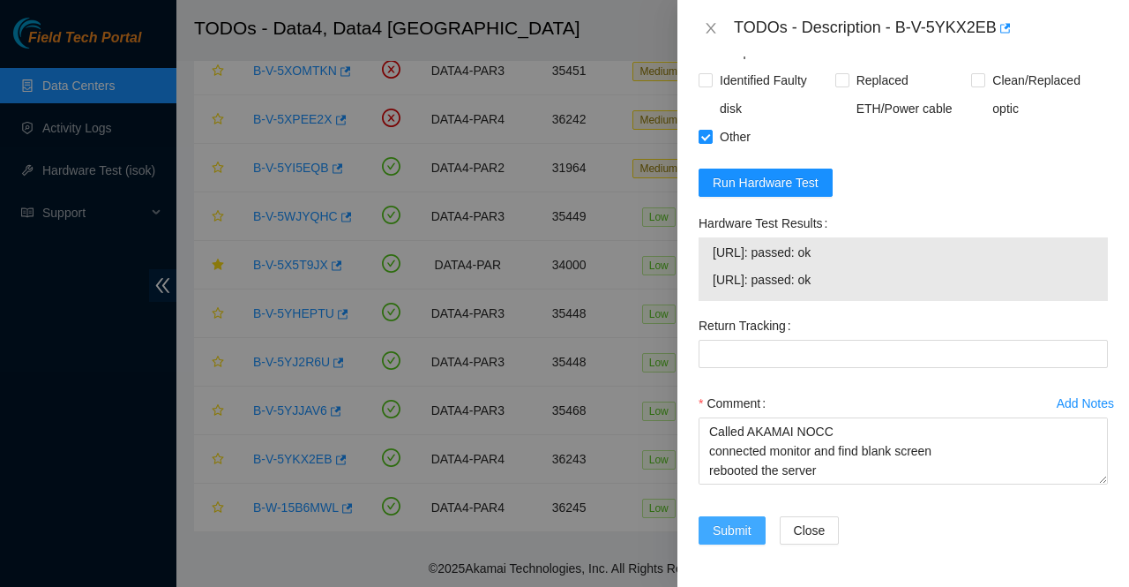
click at [722, 530] on span "Submit" at bounding box center [732, 529] width 39 height 19
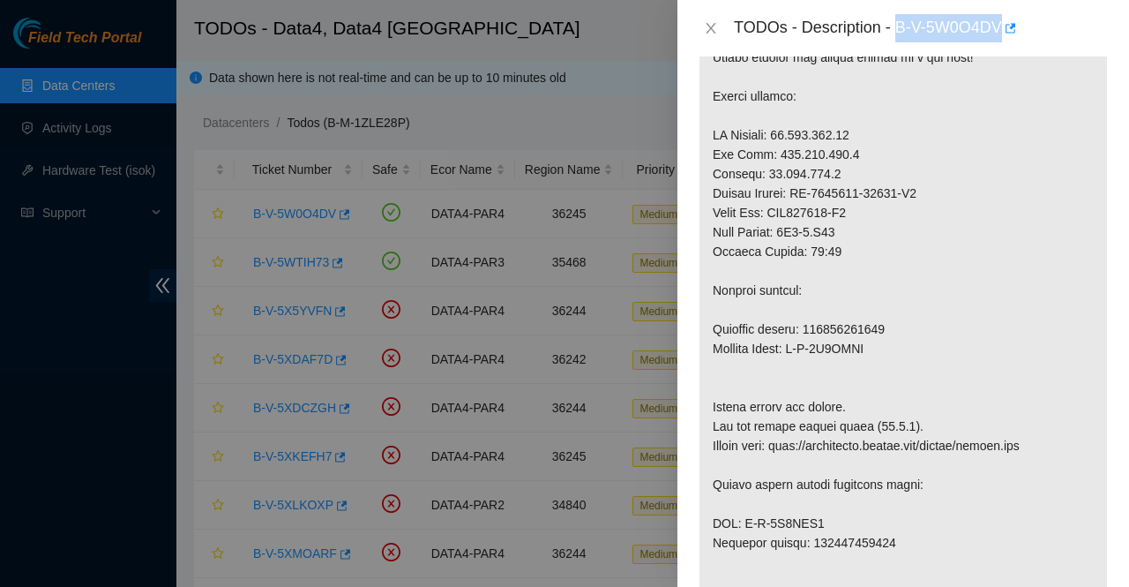
scroll to position [400, 0]
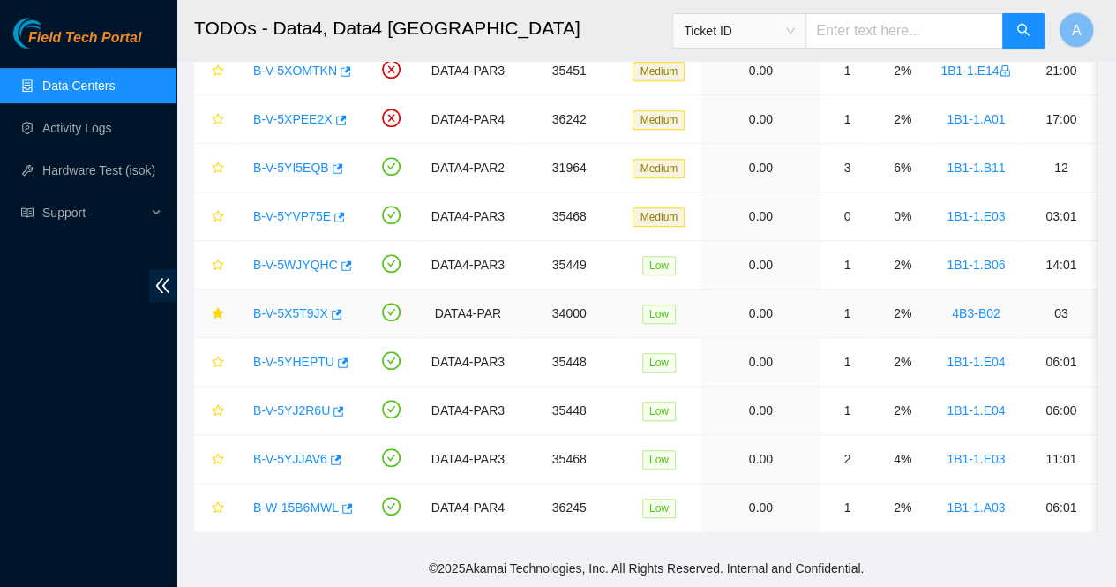
scroll to position [509, 0]
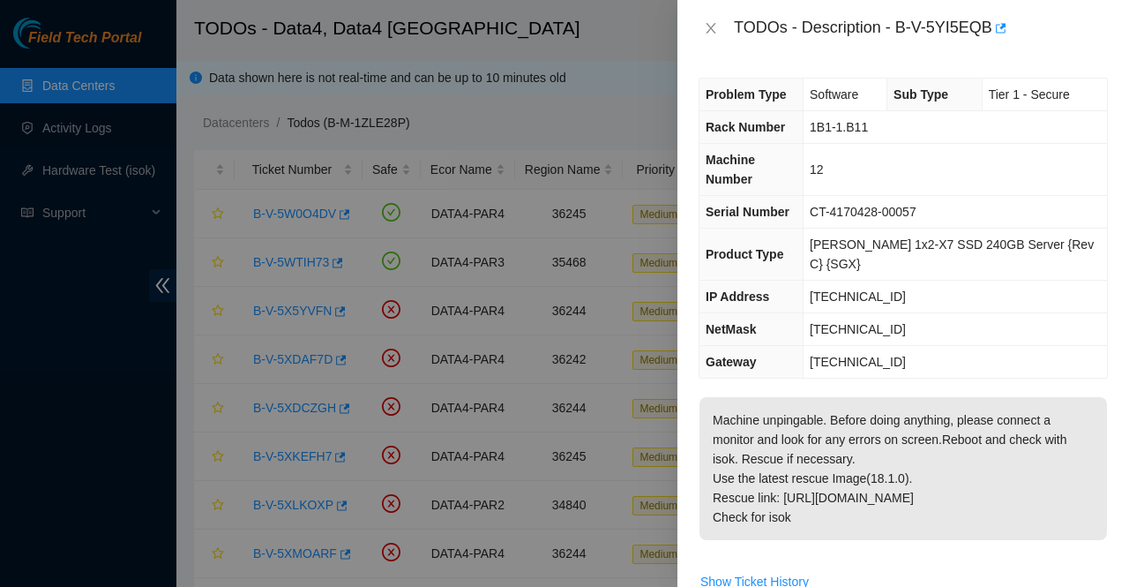
scroll to position [514, 0]
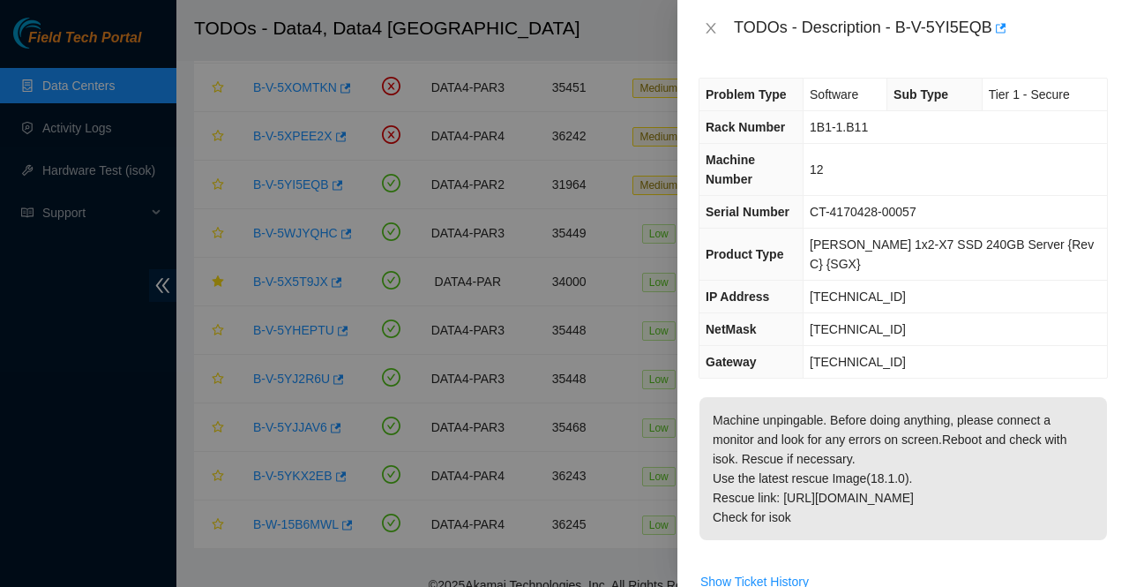
click at [855, 438] on p "Machine unpingable. Before doing anything, please connect a monitor and look fo…" at bounding box center [904, 468] width 408 height 143
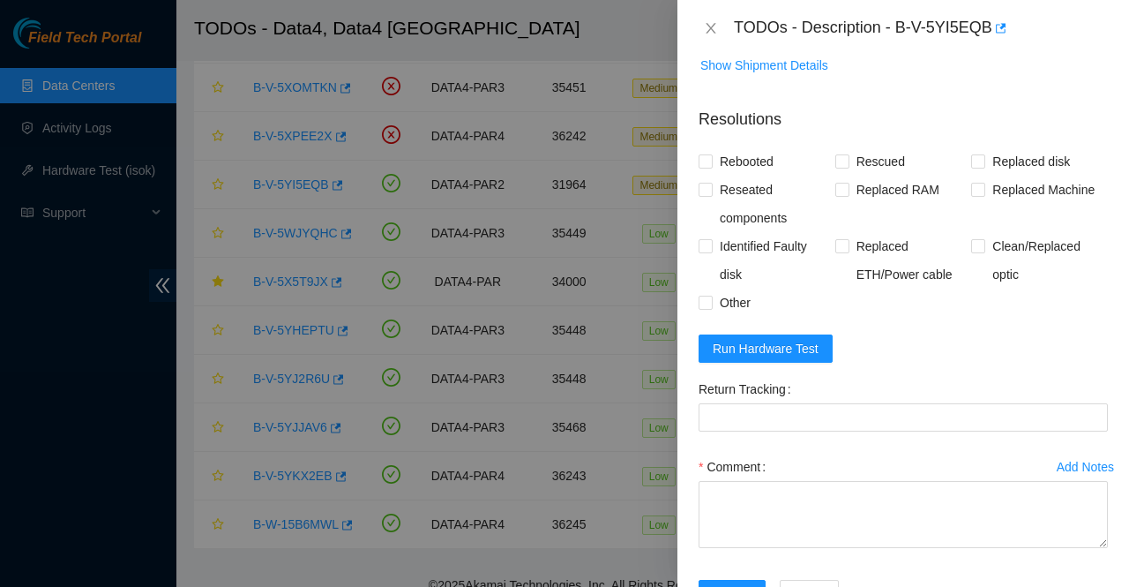
scroll to position [562, 0]
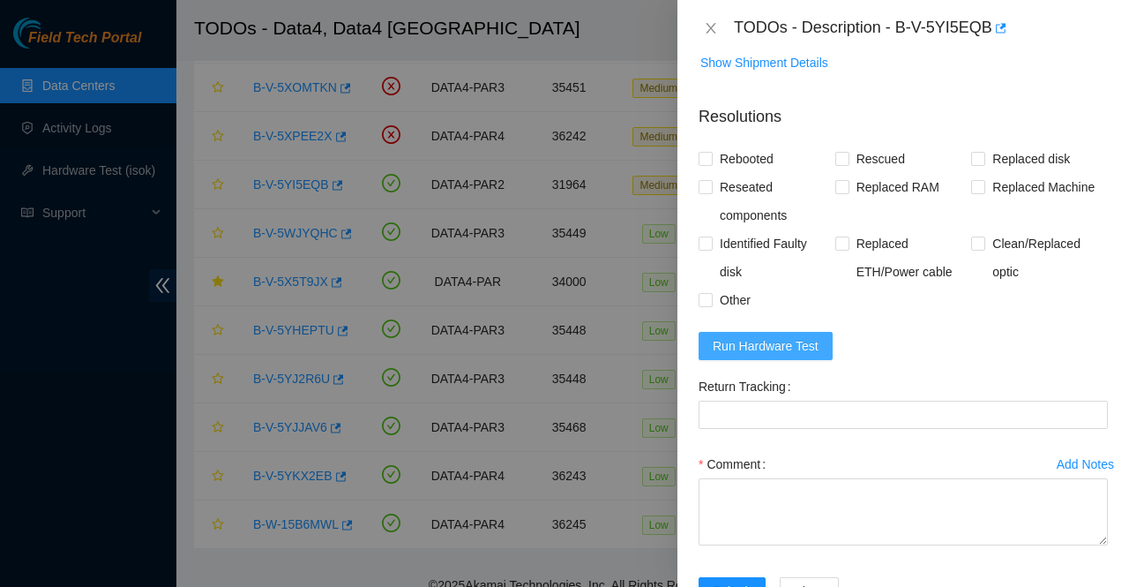
click at [748, 336] on span "Run Hardware Test" at bounding box center [766, 345] width 106 height 19
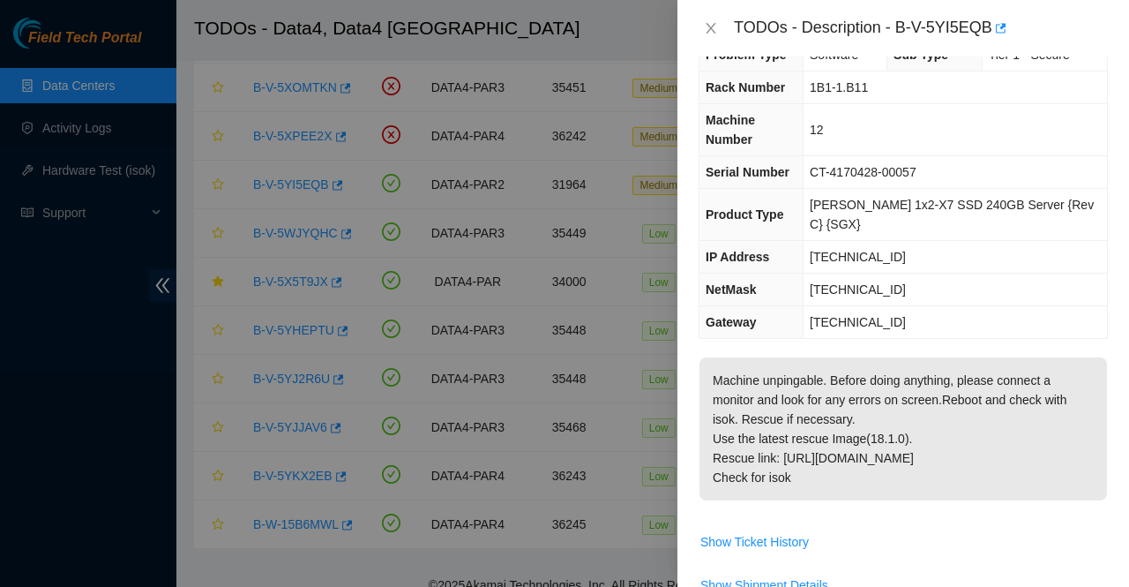
scroll to position [0, 0]
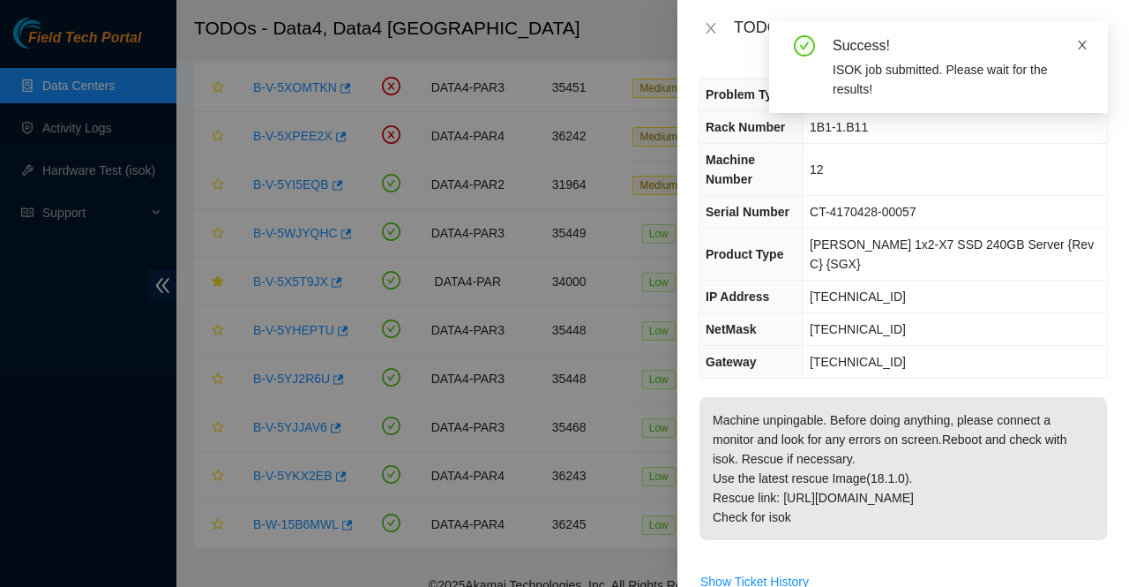
click at [1081, 49] on icon "close" at bounding box center [1082, 45] width 12 height 12
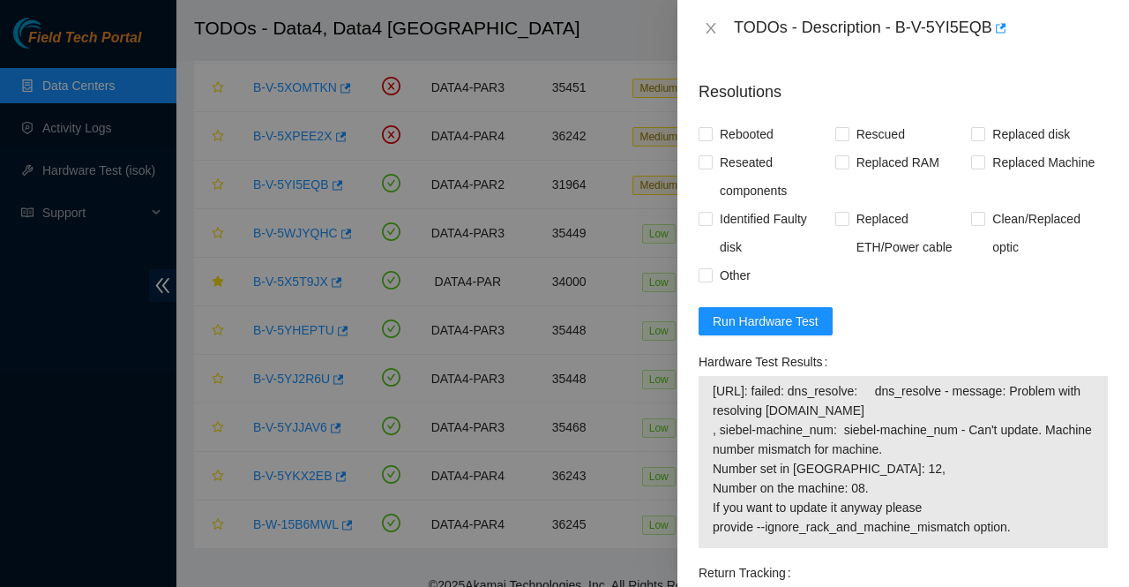
scroll to position [610, 0]
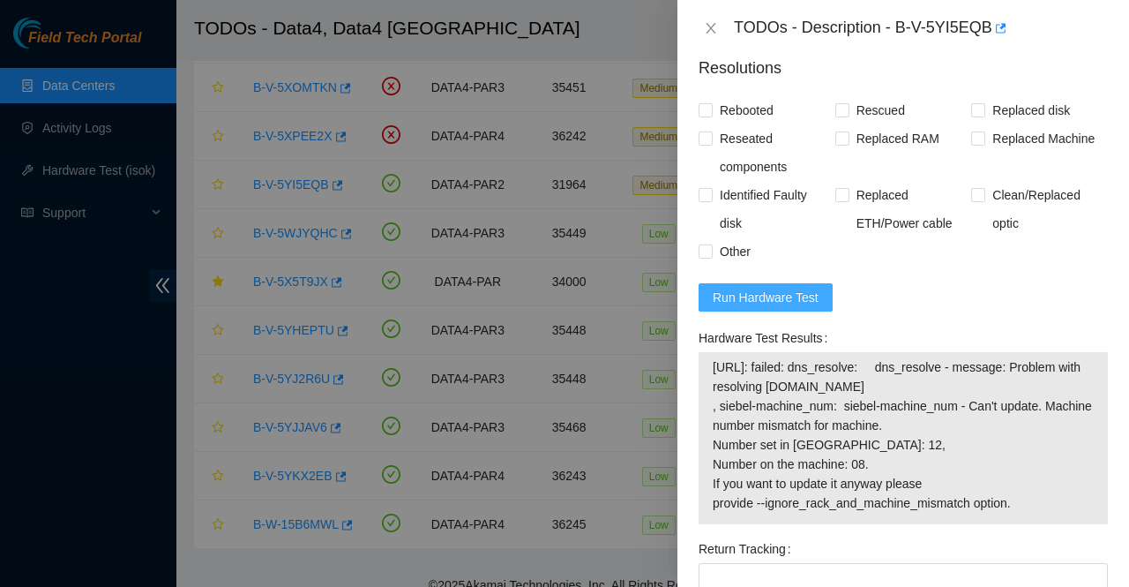
click at [757, 288] on span "Run Hardware Test" at bounding box center [766, 297] width 106 height 19
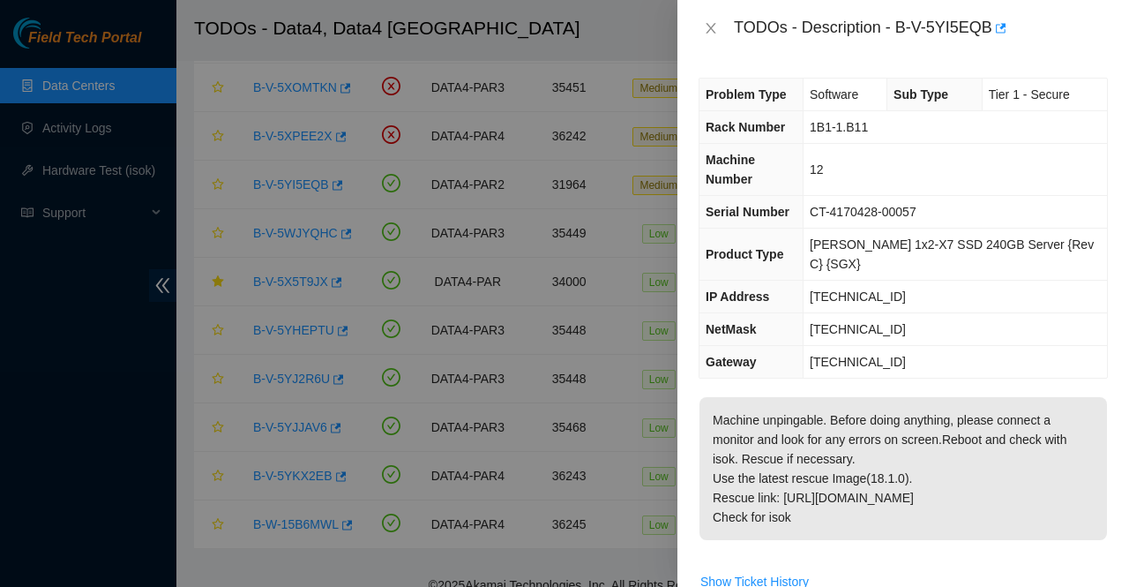
scroll to position [0, 0]
click at [958, 131] on td "1B1-1.B11" at bounding box center [955, 127] width 303 height 33
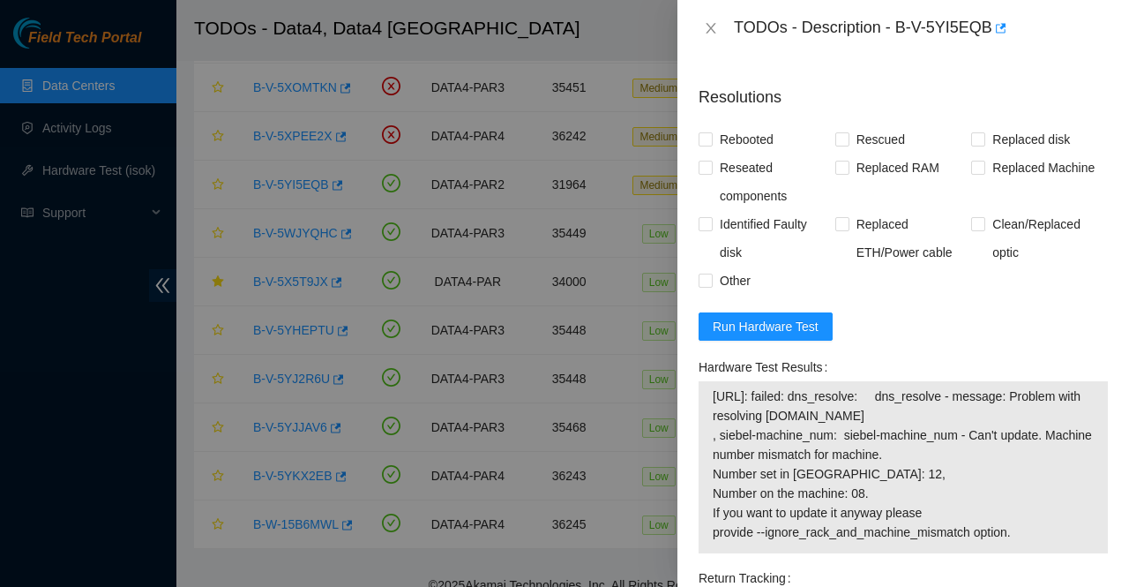
scroll to position [586, 0]
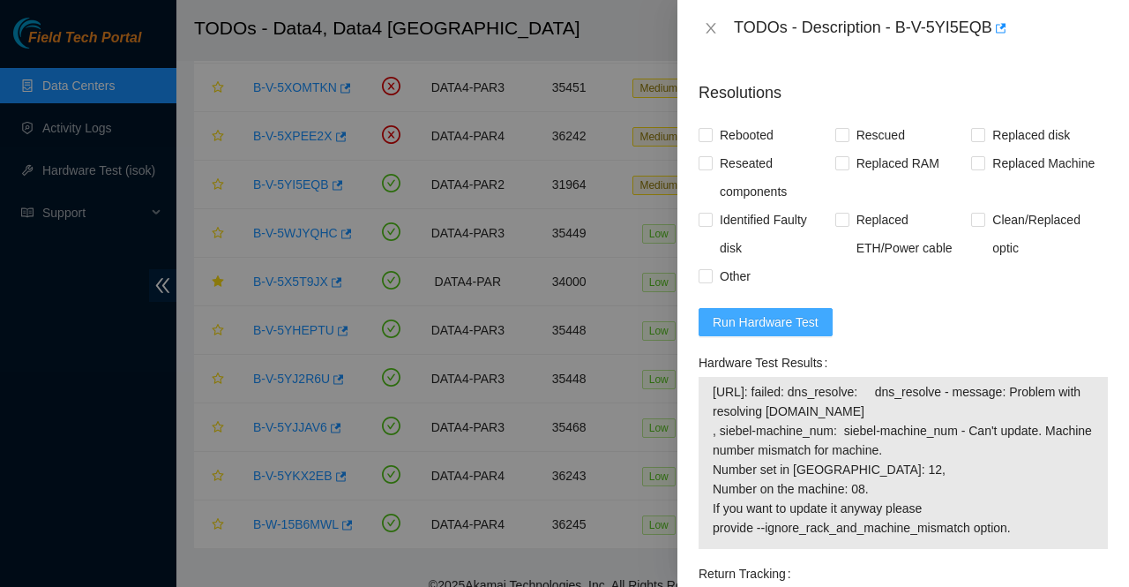
click at [796, 312] on span "Run Hardware Test" at bounding box center [766, 321] width 106 height 19
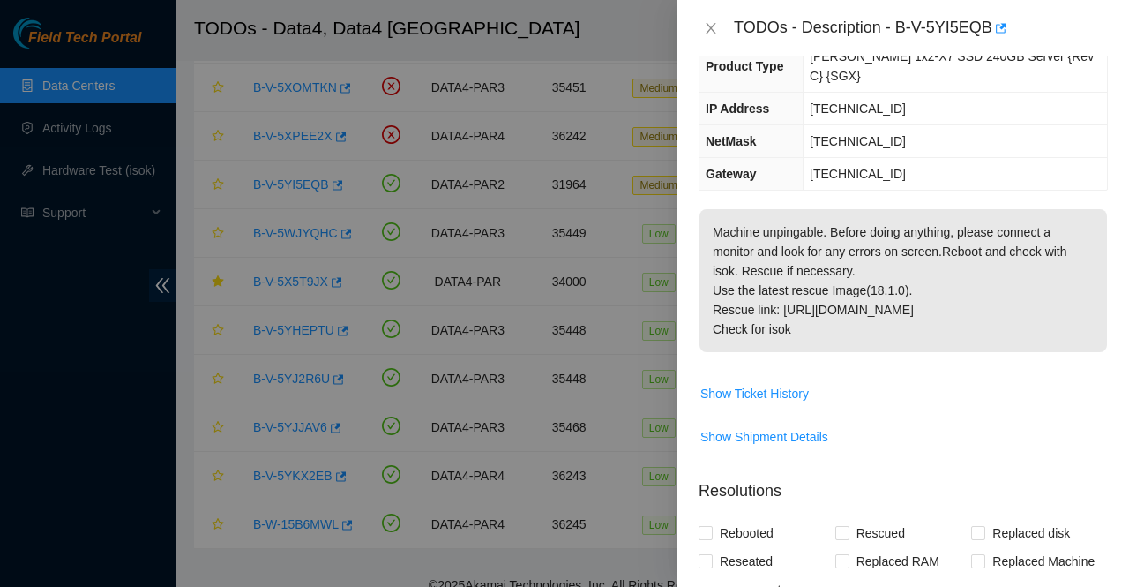
scroll to position [0, 0]
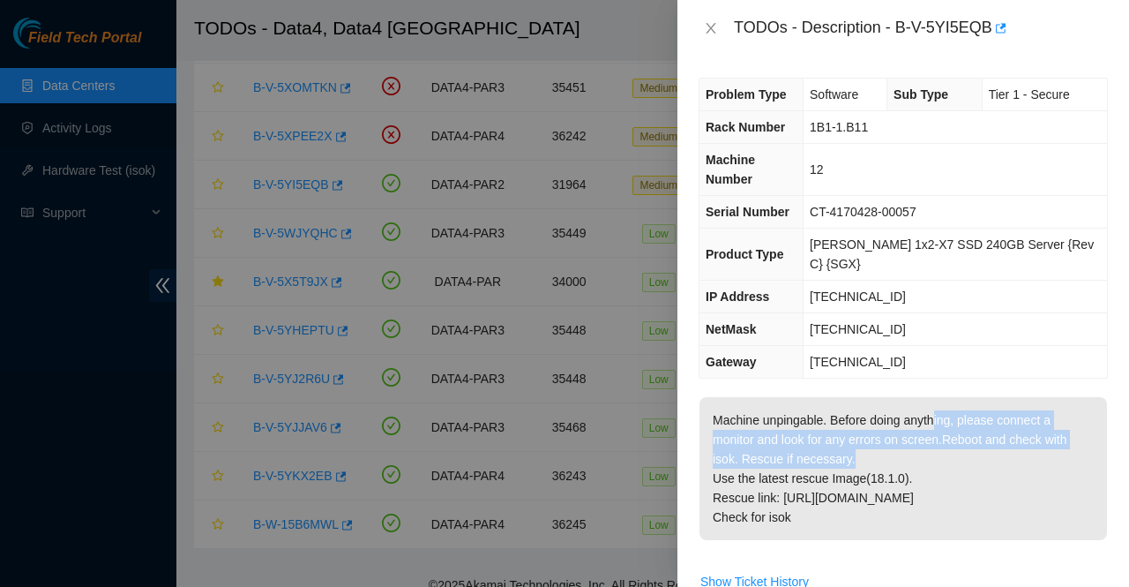
drag, startPoint x: 930, startPoint y: 425, endPoint x: 944, endPoint y: 306, distance: 119.9
click at [944, 306] on div "Problem Type Software Sub Type Tier 1 - Secure Rack Number 1B1-1.B11 Machine Nu…" at bounding box center [903, 321] width 452 height 530
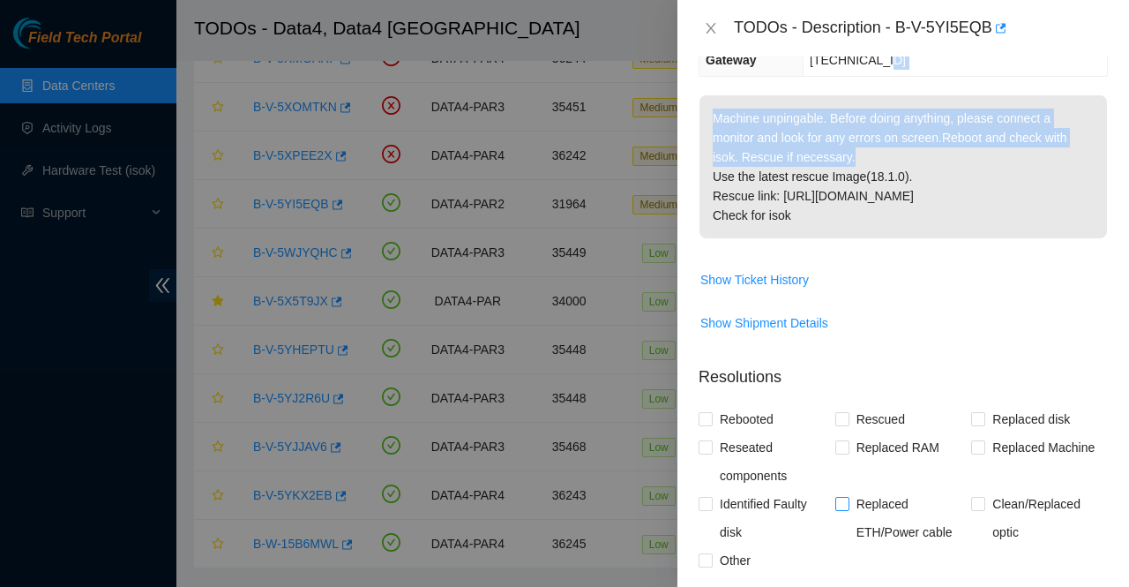
scroll to position [303, 0]
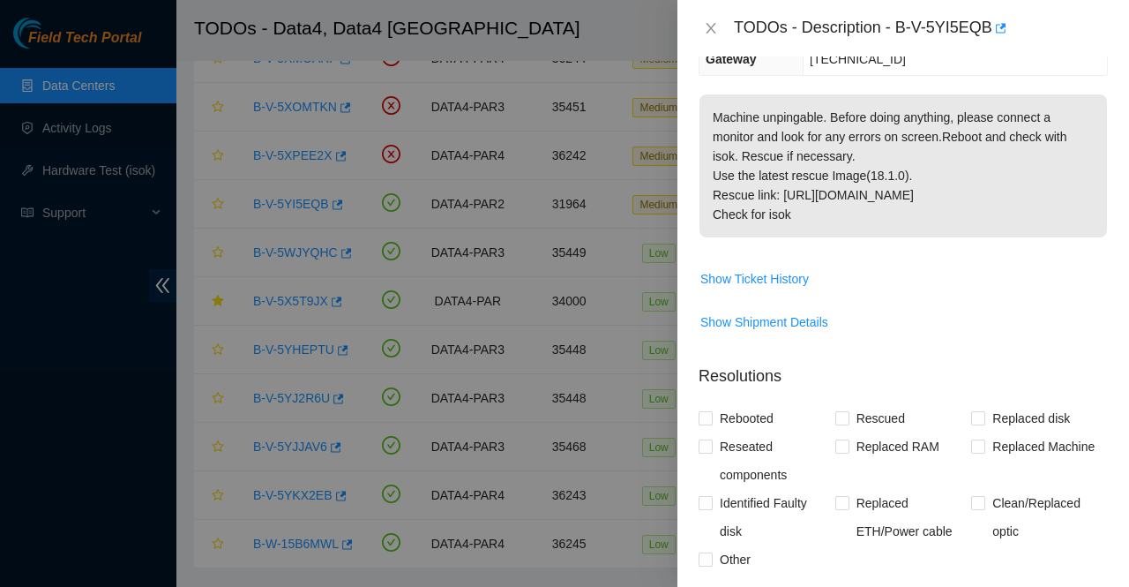
click at [897, 151] on p "Machine unpingable. Before doing anything, please connect a monitor and look fo…" at bounding box center [904, 165] width 408 height 143
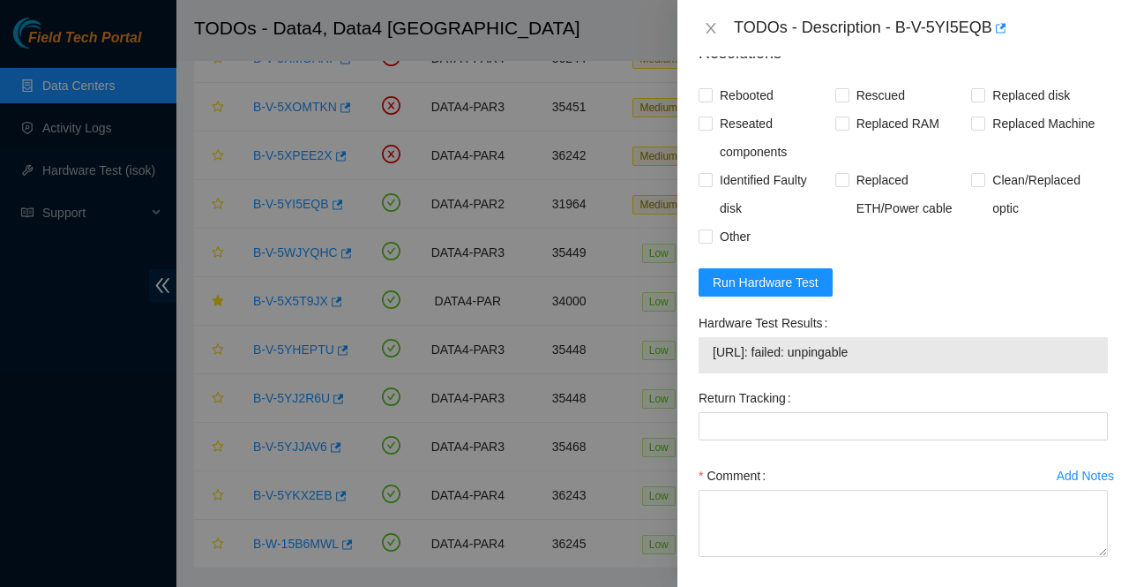
scroll to position [635, 0]
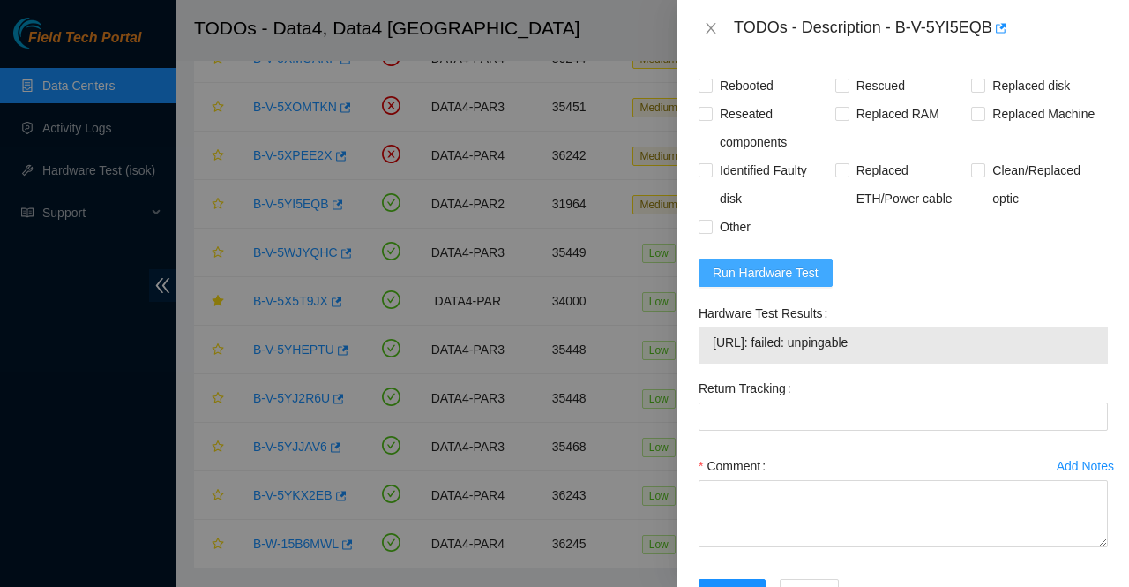
click at [803, 263] on span "Run Hardware Test" at bounding box center [766, 272] width 106 height 19
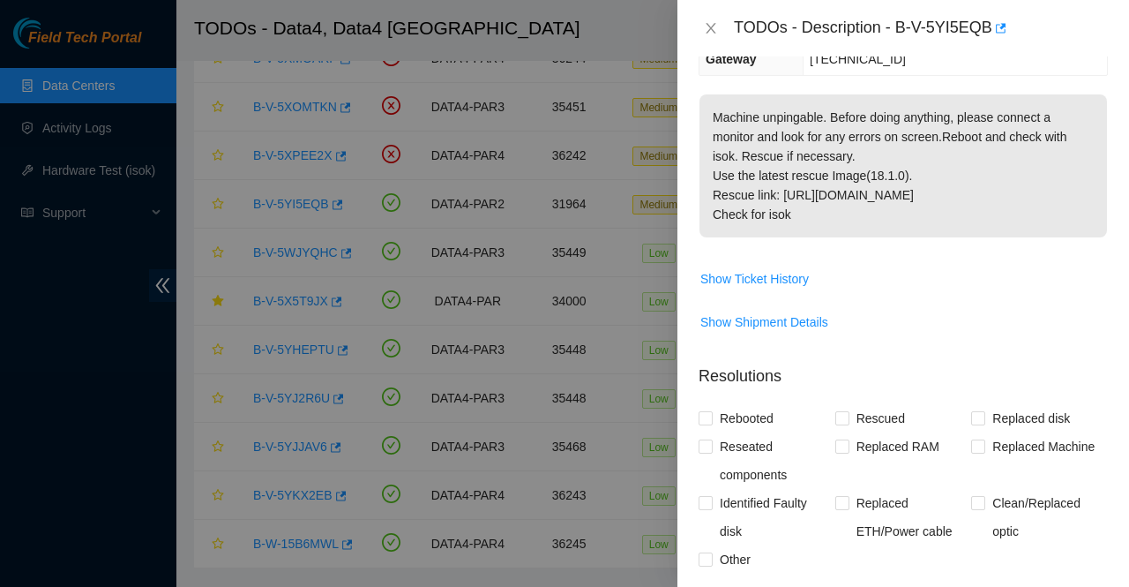
scroll to position [302, 0]
drag, startPoint x: 898, startPoint y: 28, endPoint x: 1016, endPoint y: 45, distance: 119.4
click at [1016, 45] on div "TODOs - Description - B-V-5YI5EQB" at bounding box center [903, 28] width 452 height 56
copy div "B-V-5YI5EQB"
click at [787, 270] on span "Show Ticket History" at bounding box center [754, 279] width 108 height 19
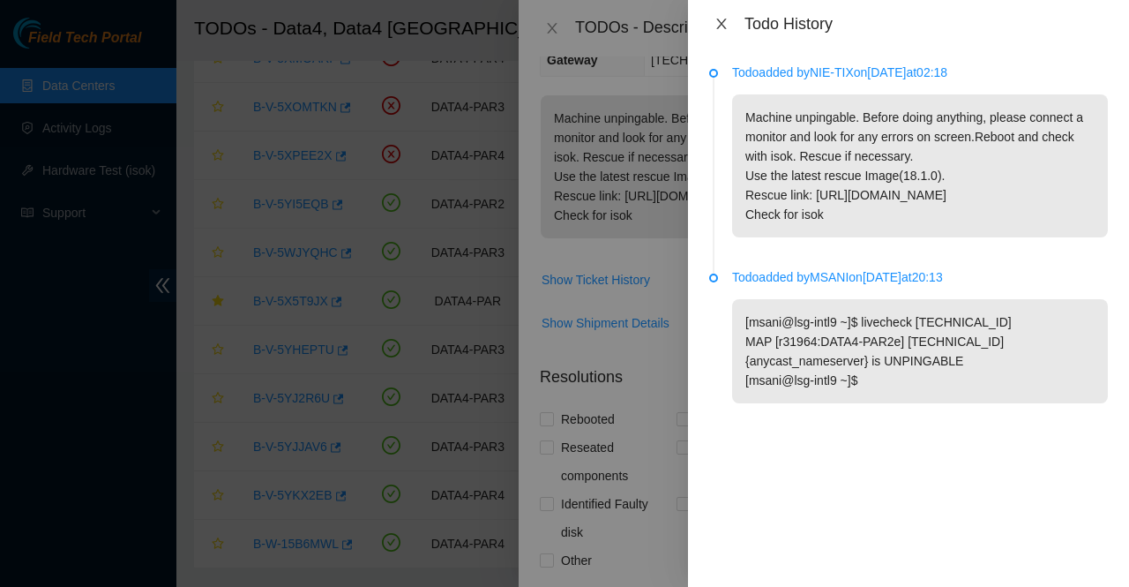
click at [721, 24] on icon "close" at bounding box center [721, 24] width 10 height 11
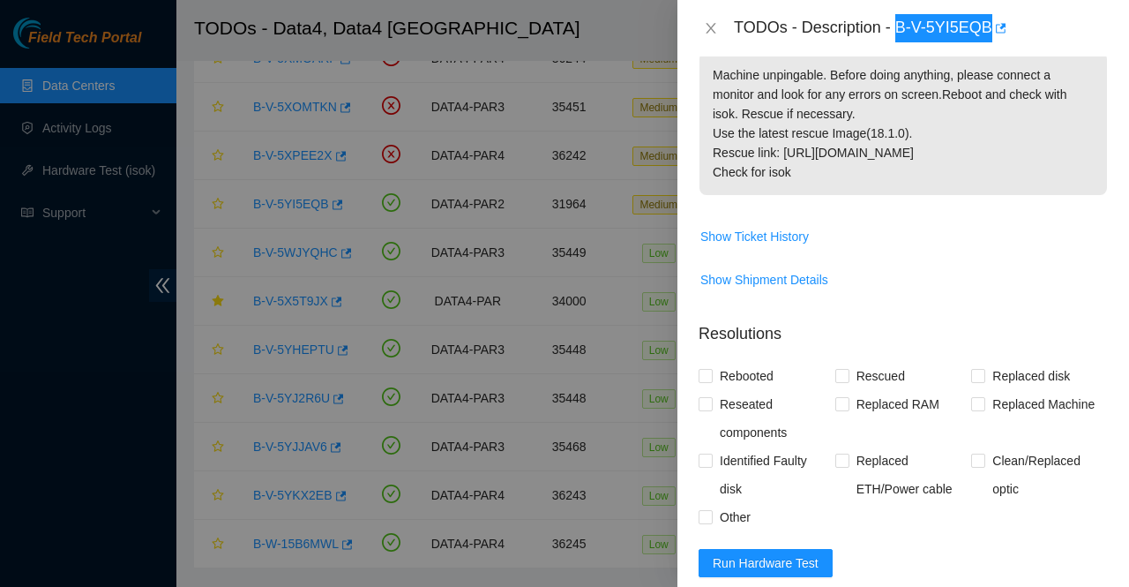
scroll to position [346, 0]
click at [744, 361] on span "Rebooted" at bounding box center [747, 375] width 68 height 28
click at [711, 368] on input "Rebooted" at bounding box center [705, 374] width 12 height 12
checkbox input "true"
click at [888, 361] on span "Rescued" at bounding box center [880, 375] width 63 height 28
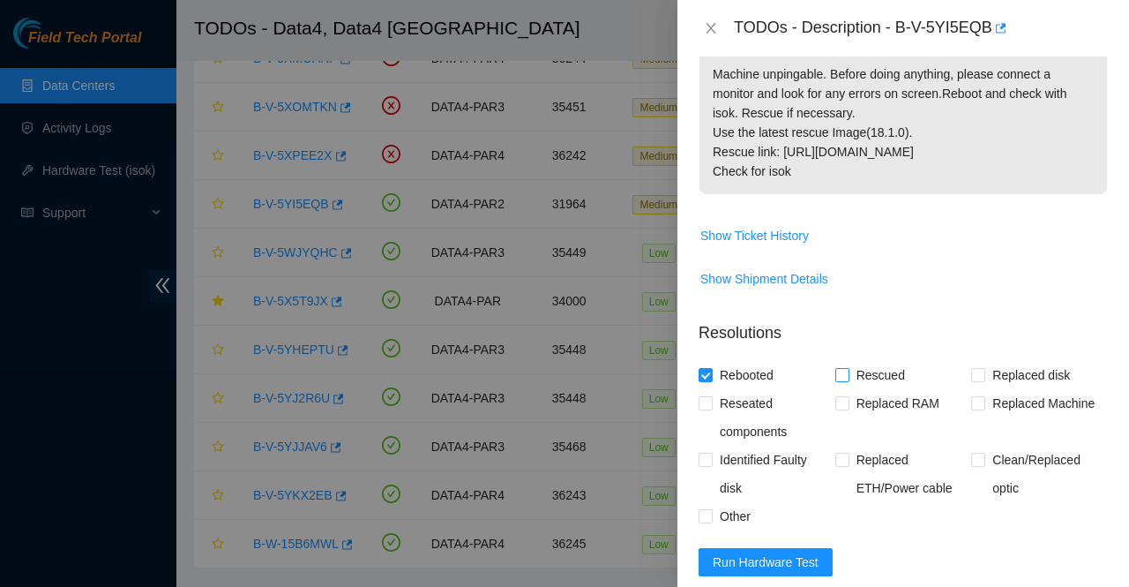
click at [848, 368] on input "Rescued" at bounding box center [841, 374] width 12 height 12
checkbox input "true"
click at [721, 389] on span "Reseated components" at bounding box center [774, 417] width 123 height 56
click at [711, 396] on input "Reseated components" at bounding box center [705, 402] width 12 height 12
checkbox input "true"
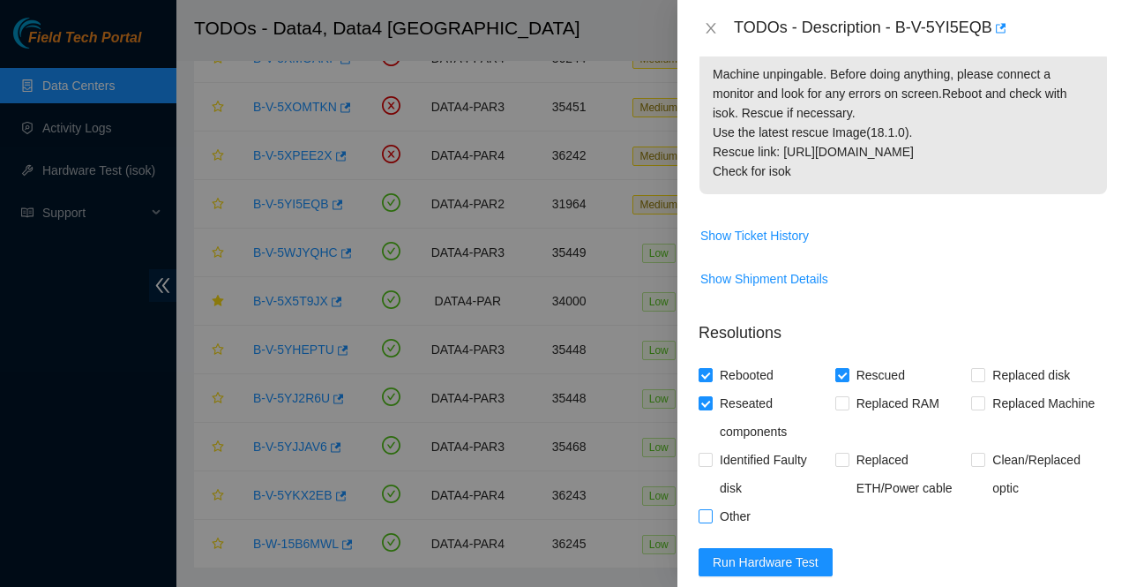
click at [699, 509] on input "Other" at bounding box center [705, 515] width 12 height 12
checkbox input "true"
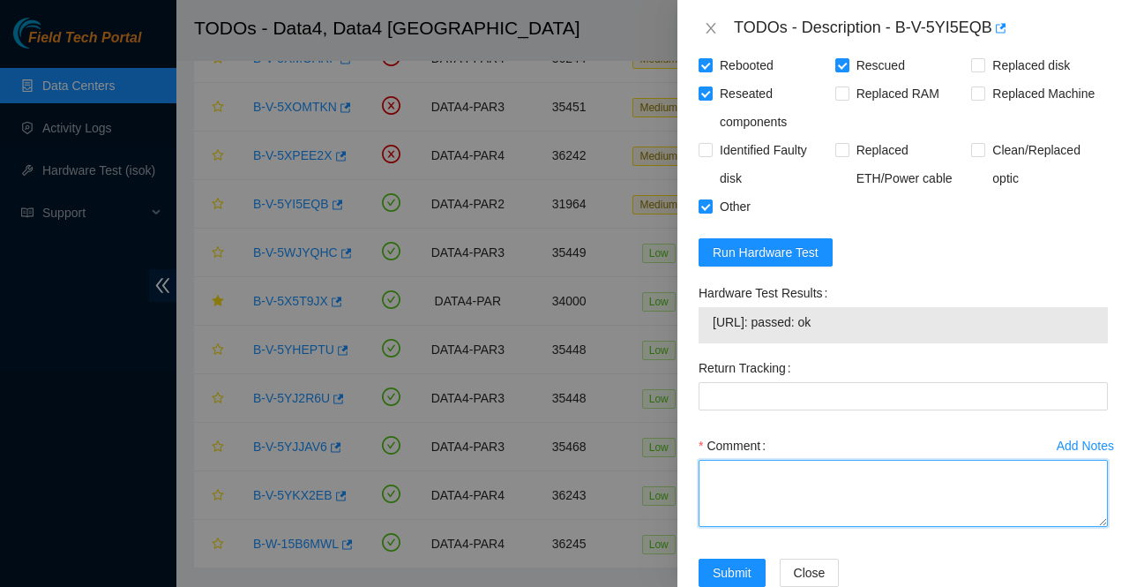
click at [759, 469] on textarea "Comment" at bounding box center [903, 493] width 409 height 67
paste textarea "Called AKAMAI NOCC verified the server and ports found ETH0 in server is down d…"
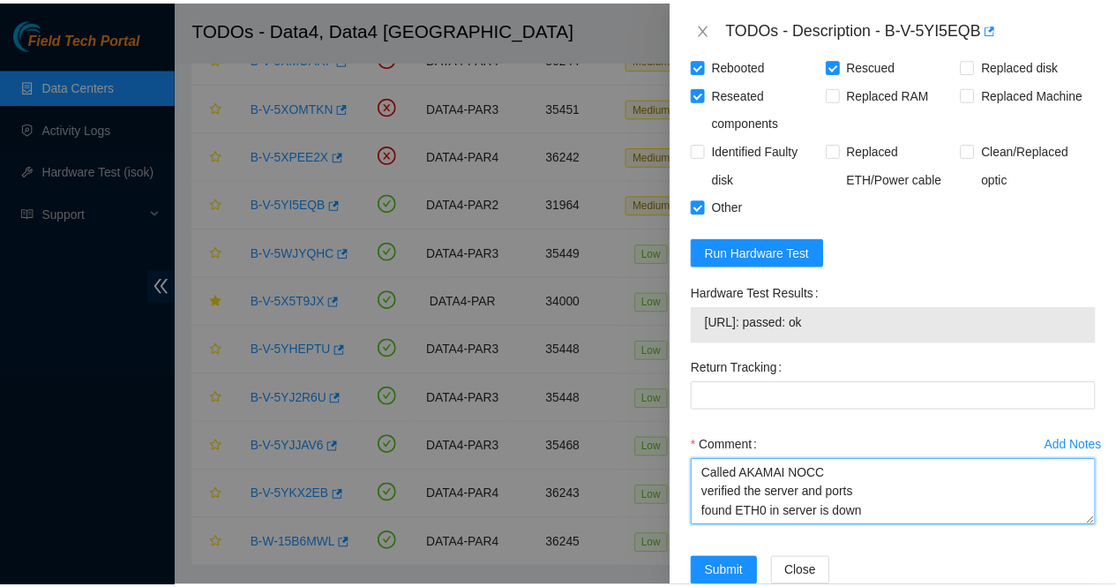
scroll to position [72, 0]
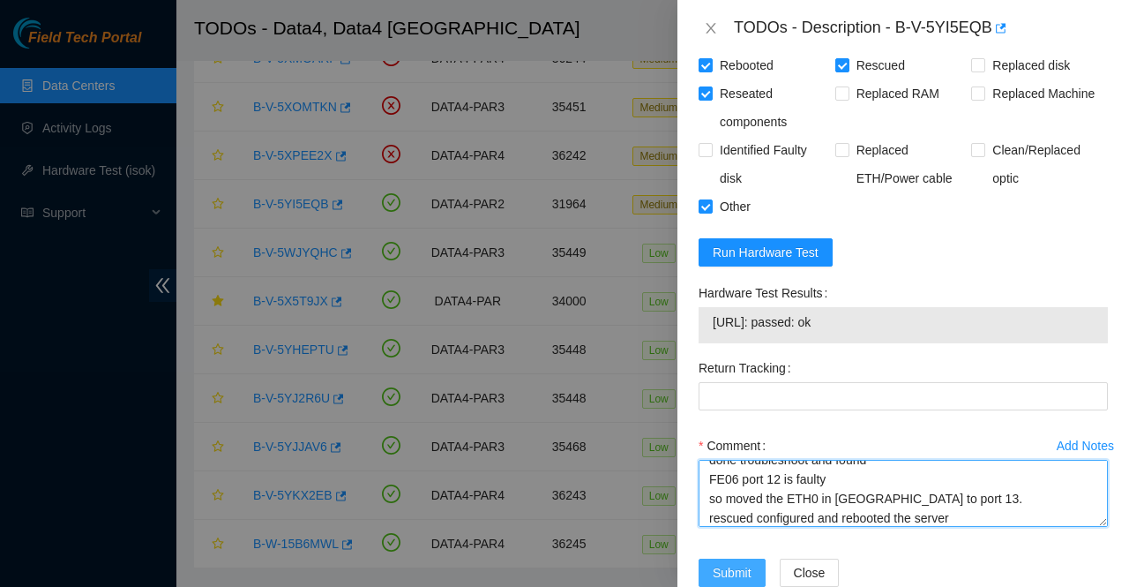
type textarea "Called AKAMAI NOCC verified the server and ports found ETH0 in server is down d…"
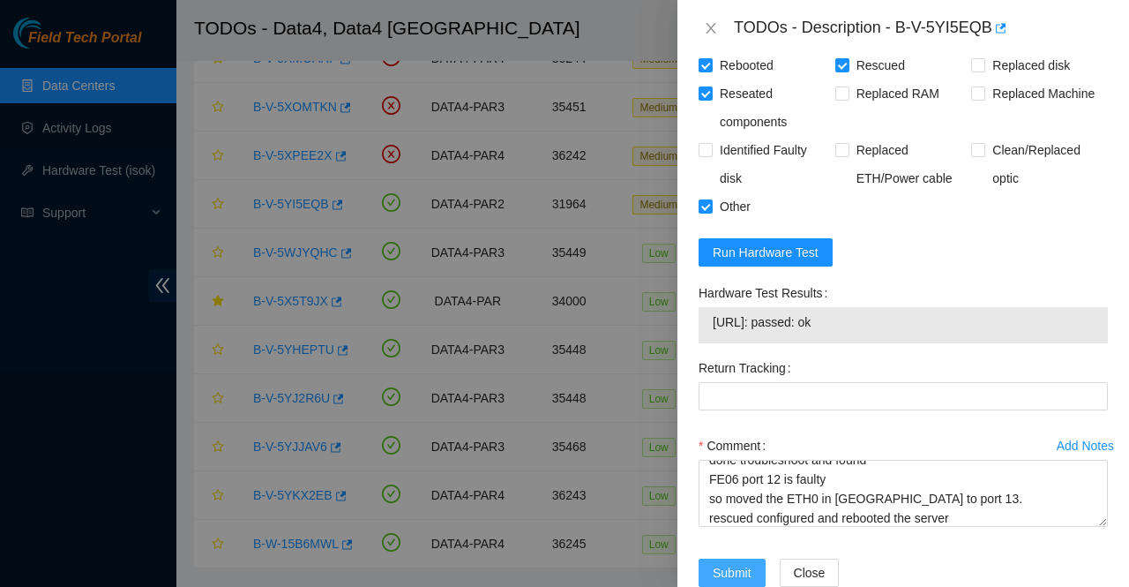
click at [744, 563] on span "Submit" at bounding box center [732, 572] width 39 height 19
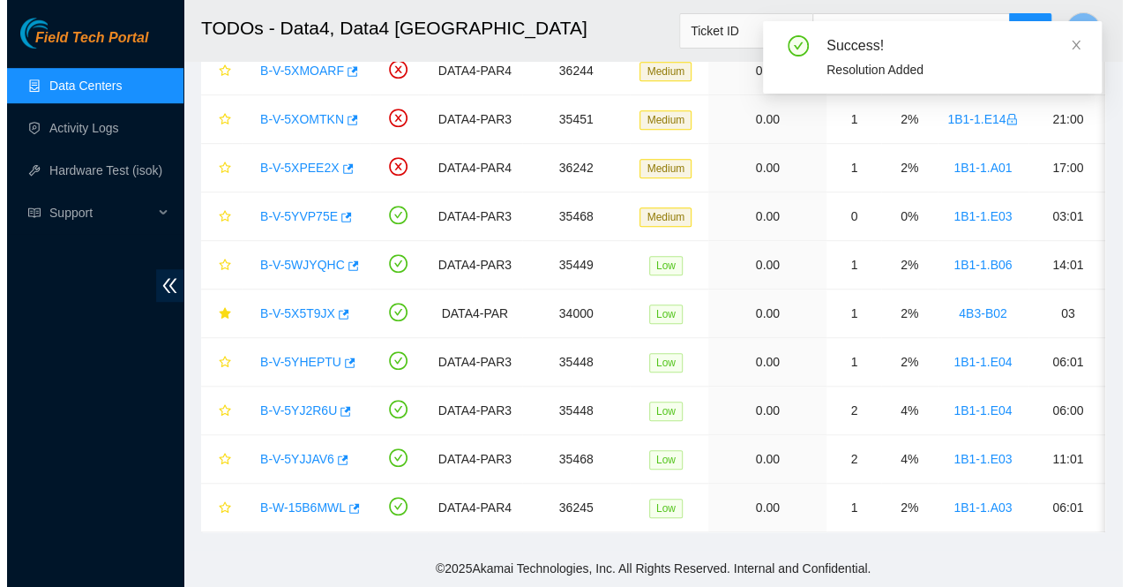
scroll to position [490, 0]
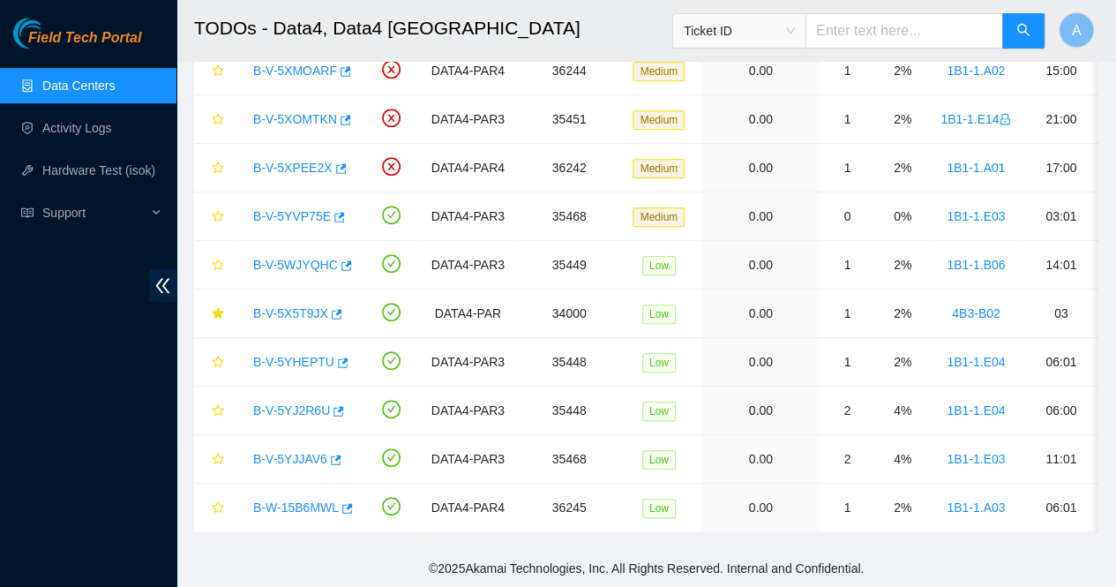
click at [538, 20] on h2 "TODOs - Data4, Data4 [GEOGRAPHIC_DATA]" at bounding box center [572, 28] width 757 height 56
click at [295, 452] on link "B-V-5YJJAV6" at bounding box center [290, 459] width 74 height 14
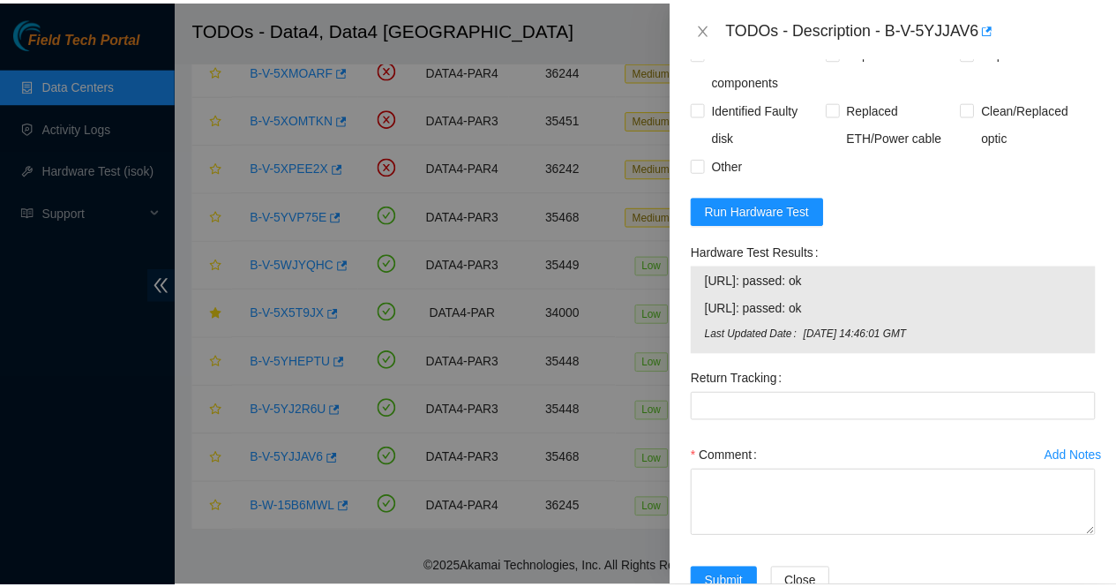
scroll to position [1134, 0]
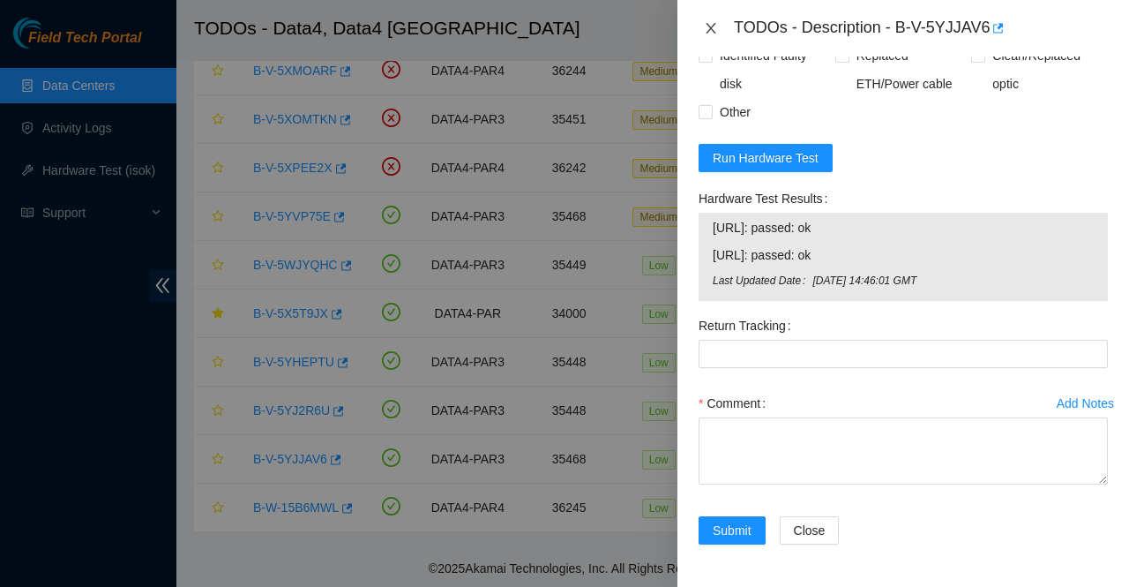
click at [708, 23] on icon "close" at bounding box center [711, 28] width 14 height 14
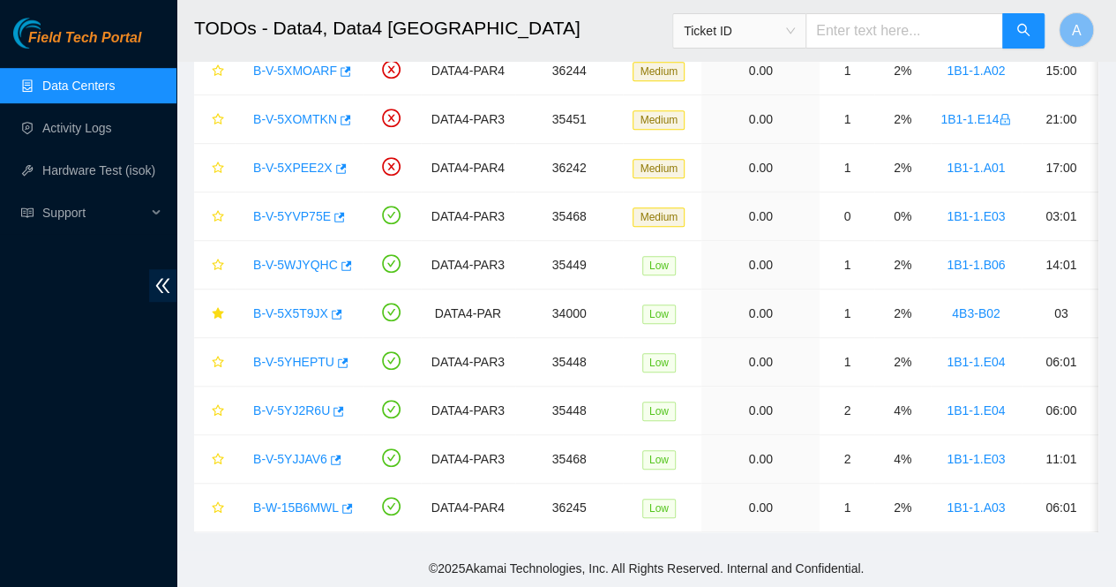
scroll to position [509, 0]
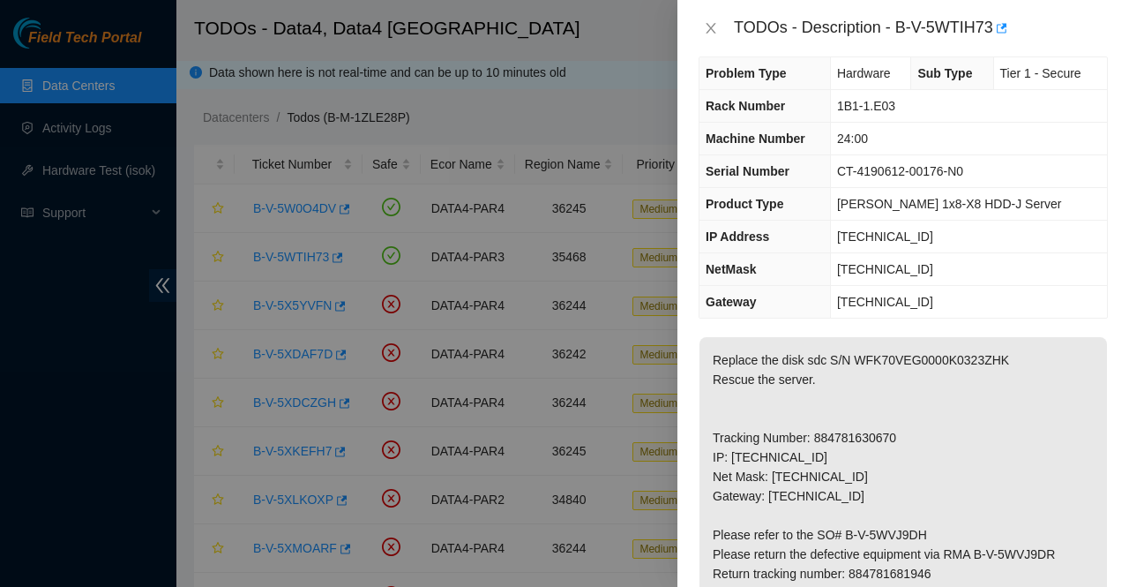
scroll to position [22, 0]
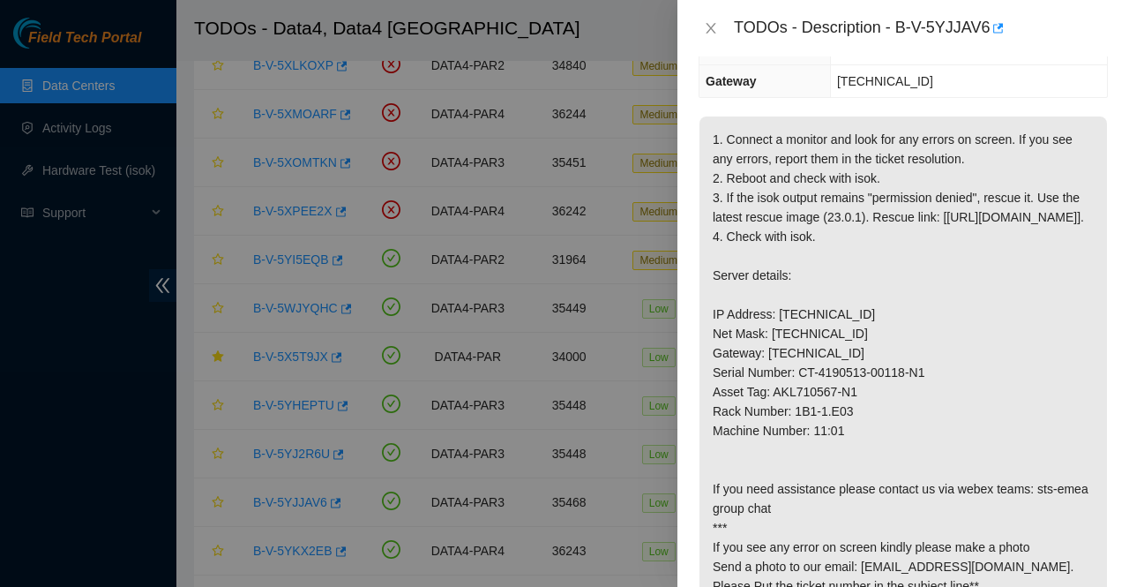
scroll to position [245, 0]
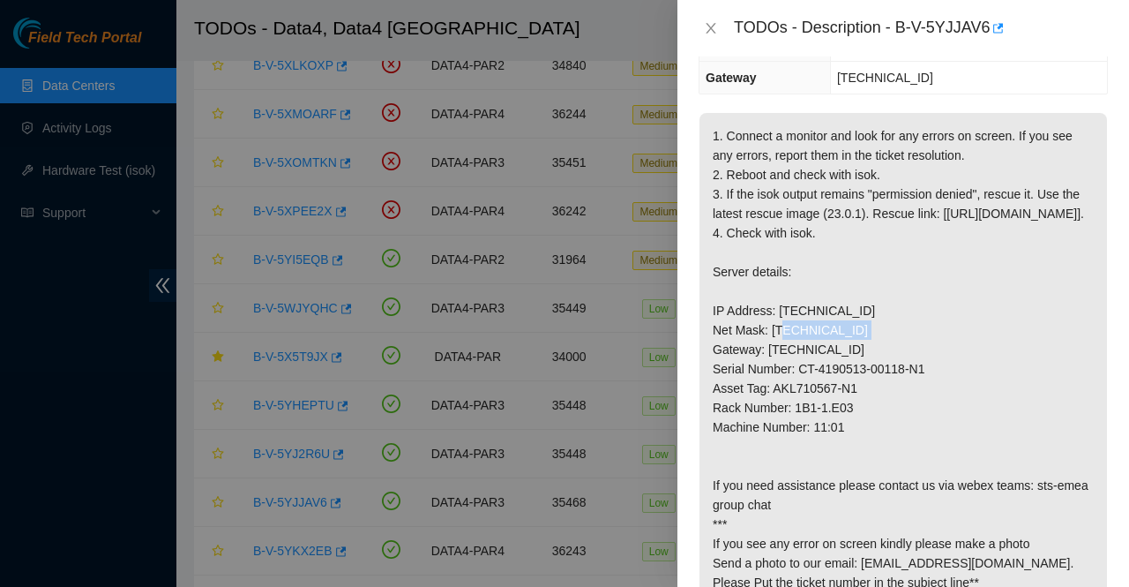
drag, startPoint x: 843, startPoint y: 347, endPoint x: 775, endPoint y: 352, distance: 68.1
click at [775, 352] on p "1. Connect a monitor and look for any errors on screen. If you see any errors, …" at bounding box center [904, 359] width 408 height 492
copy p "[TECHNICAL_ID]"
drag, startPoint x: 848, startPoint y: 441, endPoint x: 795, endPoint y: 444, distance: 53.0
click at [795, 444] on p "1. Connect a monitor and look for any errors on screen. If you see any errors, …" at bounding box center [904, 359] width 408 height 492
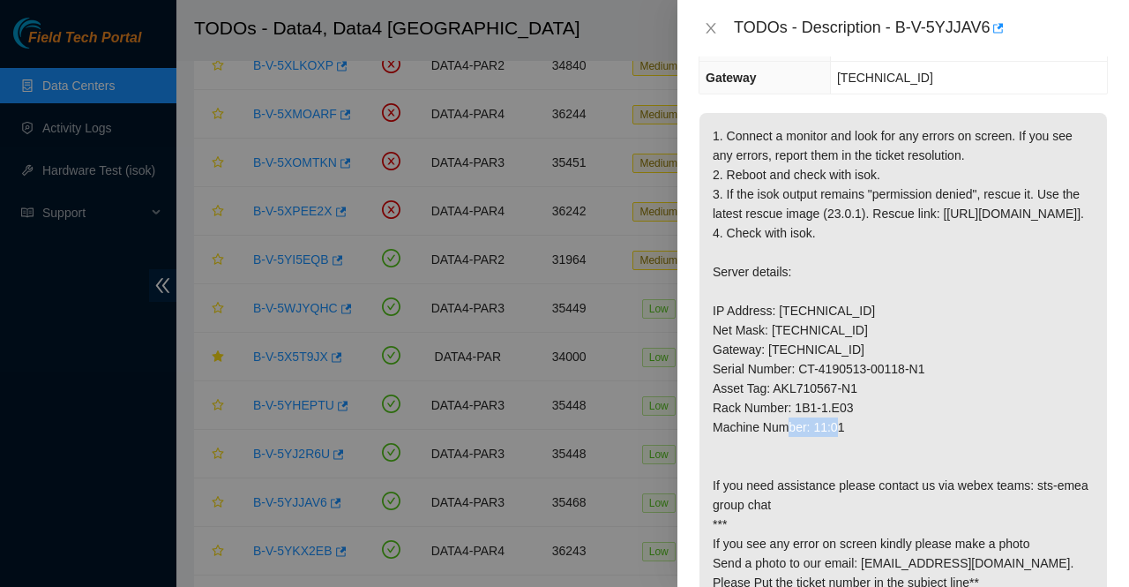
copy p "1B1-1.E03"
drag, startPoint x: 849, startPoint y: 460, endPoint x: 815, endPoint y: 462, distance: 33.6
click at [815, 462] on p "1. Connect a monitor and look for any errors on screen. If you see any errors, …" at bounding box center [904, 359] width 408 height 492
copy p "11:01"
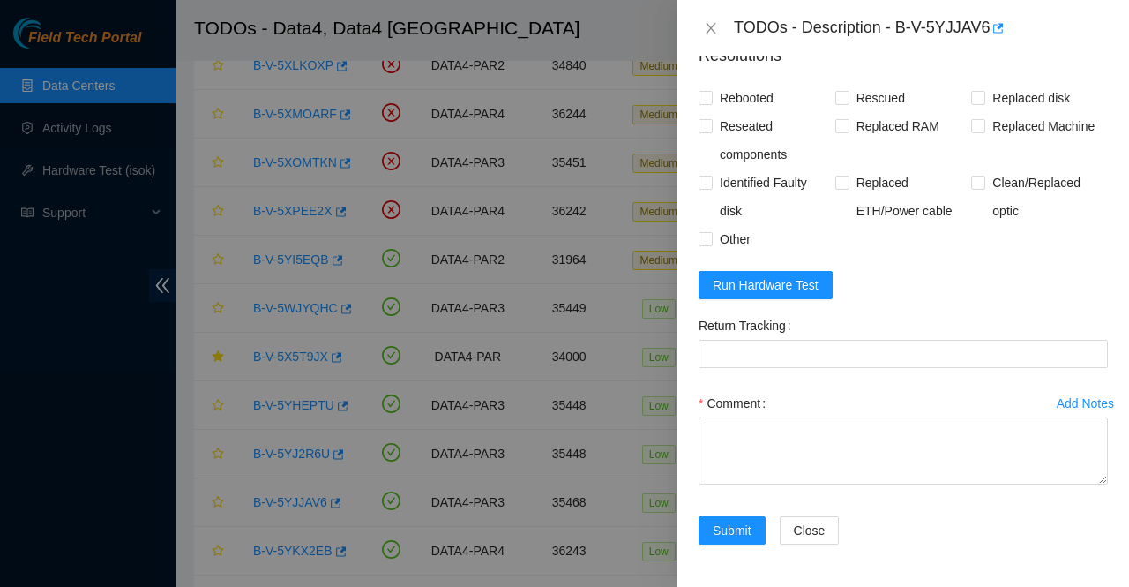
scroll to position [1007, 0]
click at [769, 292] on span "Run Hardware Test" at bounding box center [766, 284] width 106 height 19
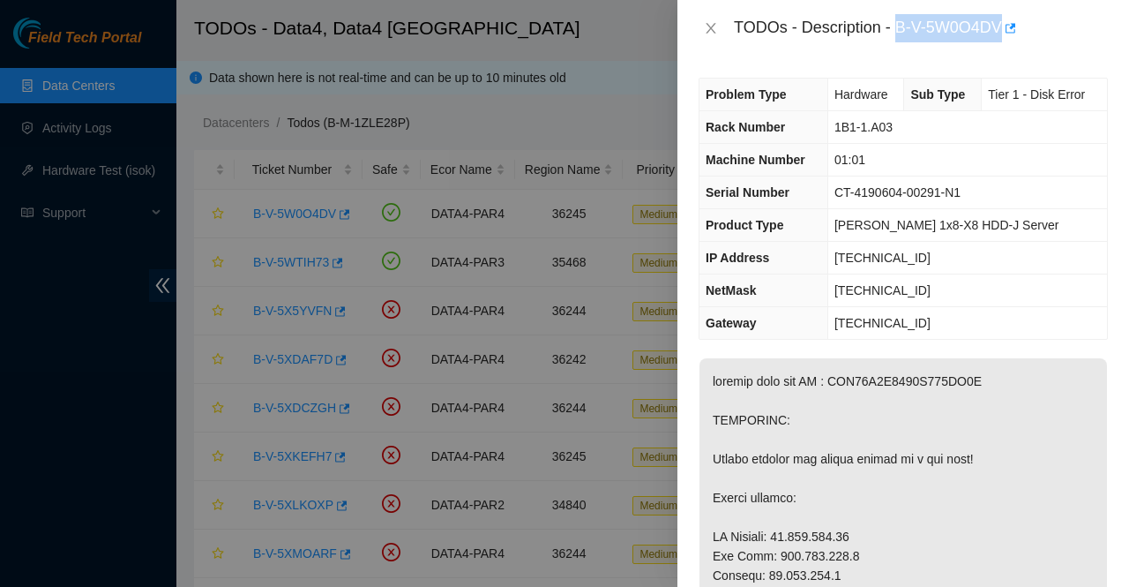
scroll to position [400, 0]
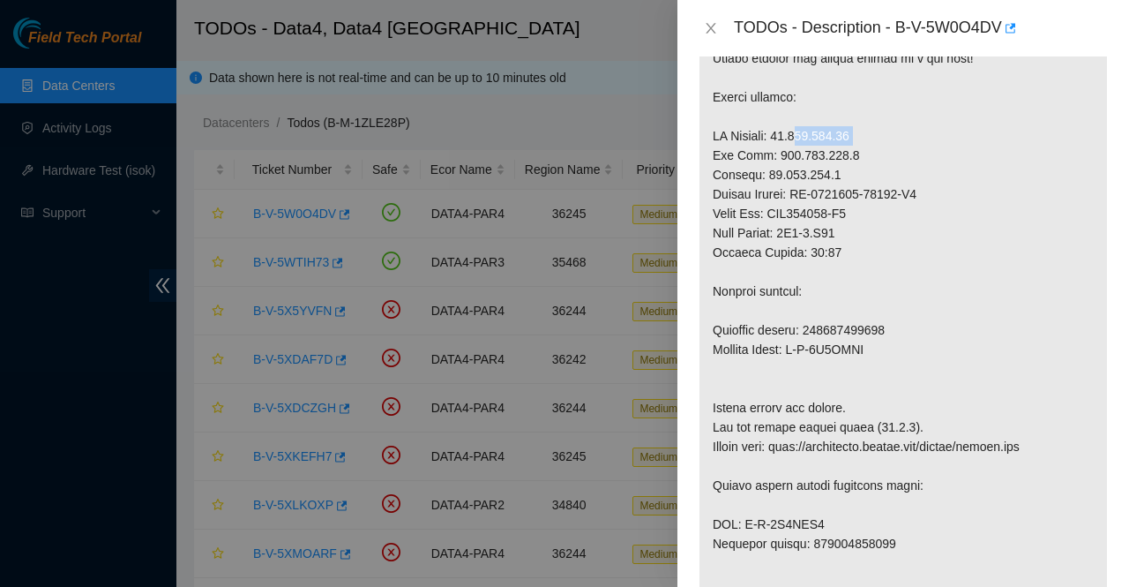
drag, startPoint x: 849, startPoint y: 173, endPoint x: 776, endPoint y: 176, distance: 73.3
click at [776, 176] on p at bounding box center [904, 408] width 408 height 900
copy p "[TECHNICAL_ID]"
drag, startPoint x: 850, startPoint y: 270, endPoint x: 793, endPoint y: 277, distance: 57.8
click at [793, 277] on p at bounding box center [904, 408] width 408 height 900
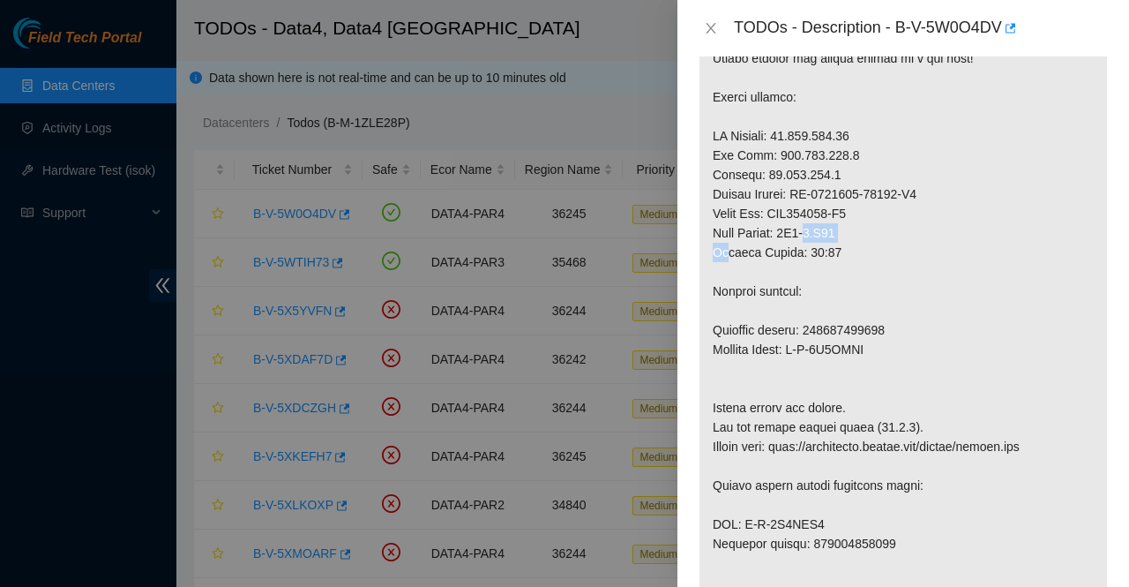
copy p "1B1-1.A03"
drag, startPoint x: 848, startPoint y: 288, endPoint x: 814, endPoint y: 289, distance: 33.5
click at [814, 289] on p at bounding box center [904, 408] width 408 height 900
copy p "01:01"
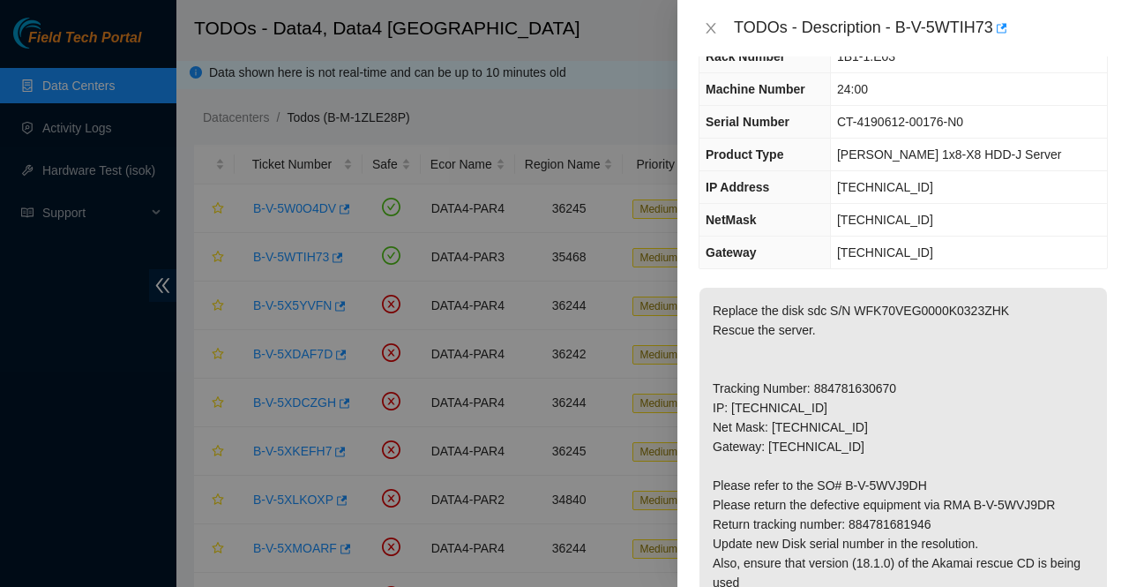
scroll to position [74, 0]
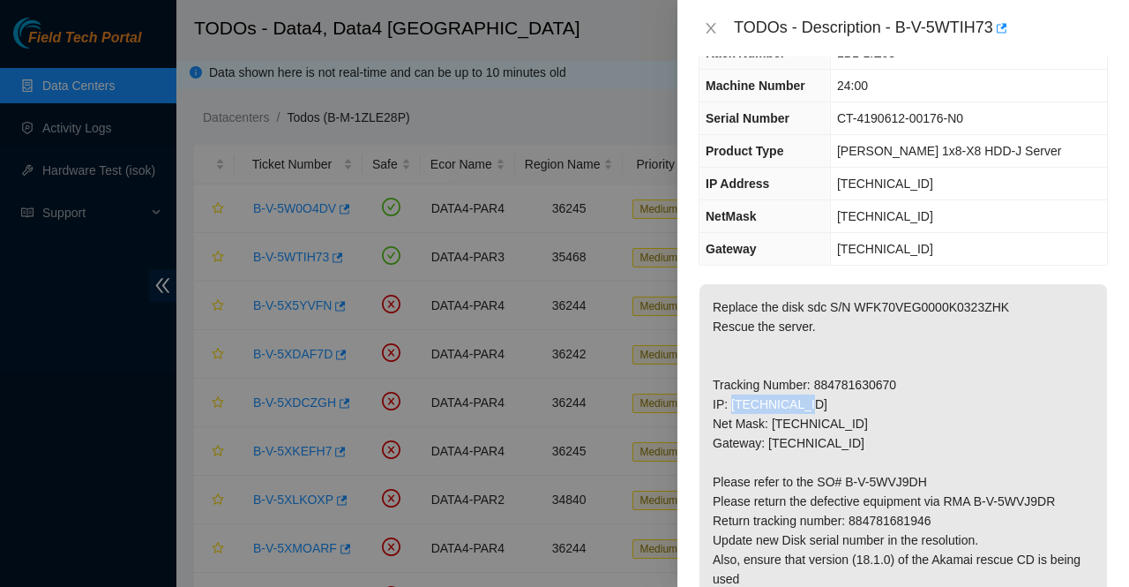
drag, startPoint x: 796, startPoint y: 402, endPoint x: 730, endPoint y: 410, distance: 65.8
click at [730, 410] on p "Replace the disk sdc S/N WFK70VEG0000K0323ZHK Rescue the server. Tracking Numbe…" at bounding box center [904, 510] width 408 height 453
copy p "[TECHNICAL_ID]"
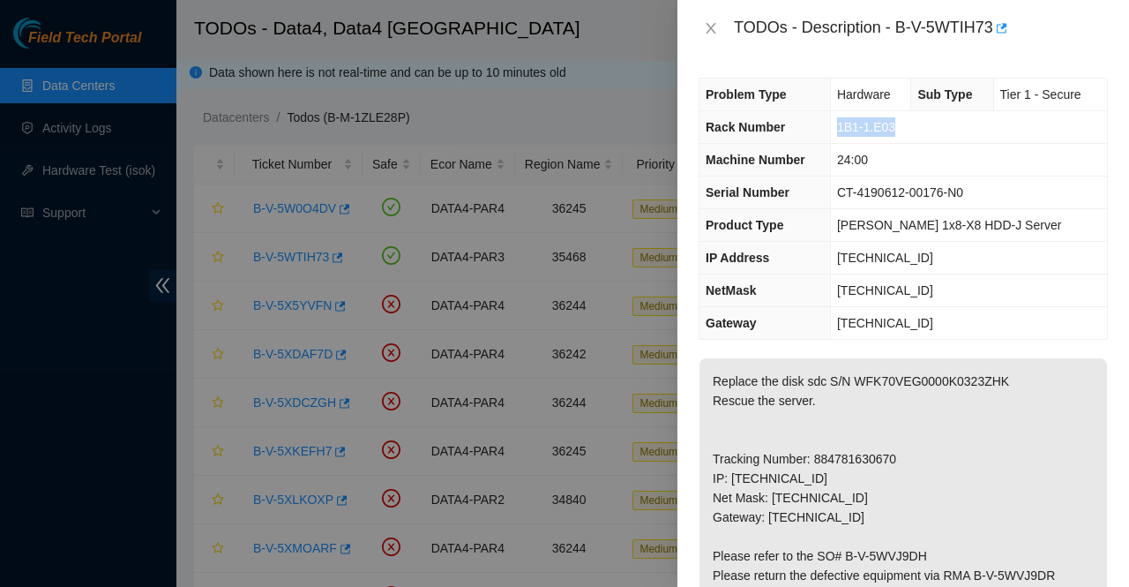
drag, startPoint x: 896, startPoint y: 126, endPoint x: 816, endPoint y: 124, distance: 80.3
click at [816, 124] on tr "Rack Number 1B1-1.E03" at bounding box center [904, 127] width 408 height 33
copy tr "1B1-1.E03"
drag, startPoint x: 877, startPoint y: 156, endPoint x: 833, endPoint y: 158, distance: 44.1
click at [833, 158] on td "24:00" at bounding box center [968, 160] width 277 height 33
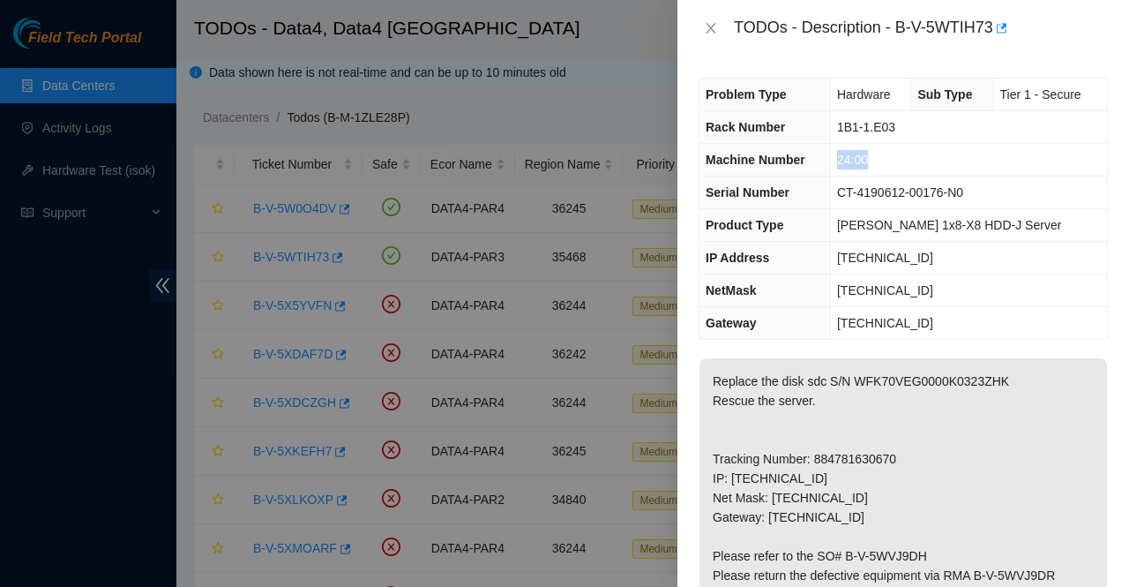
copy span "24:00"
click at [896, 447] on p "Replace the disk sdc S/N WFK70VEG0000K0323ZHK Rescue the server. Tracking Numbe…" at bounding box center [904, 584] width 408 height 453
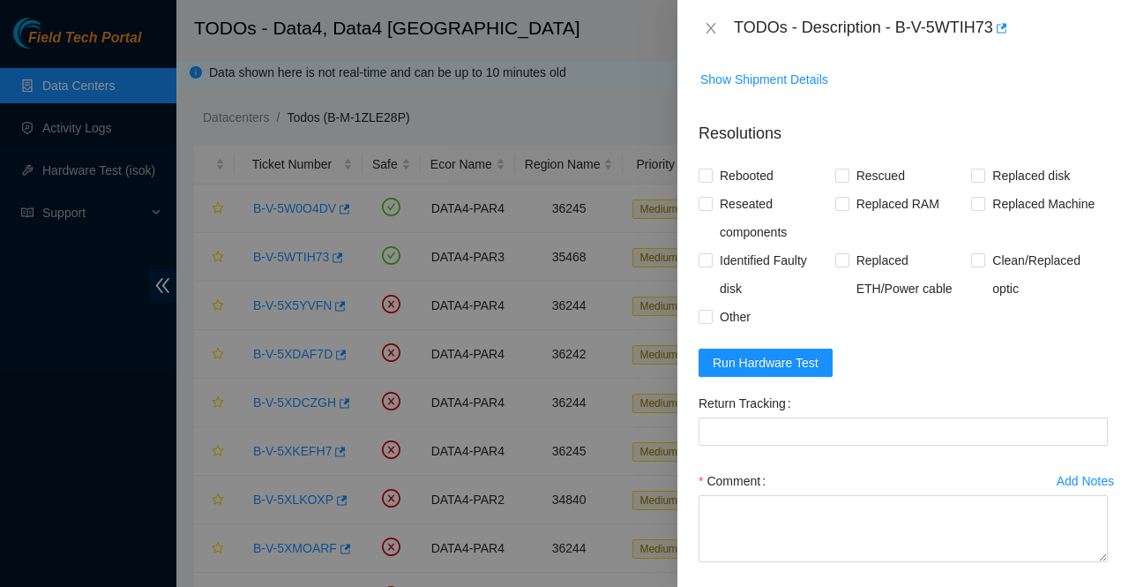
scroll to position [891, 0]
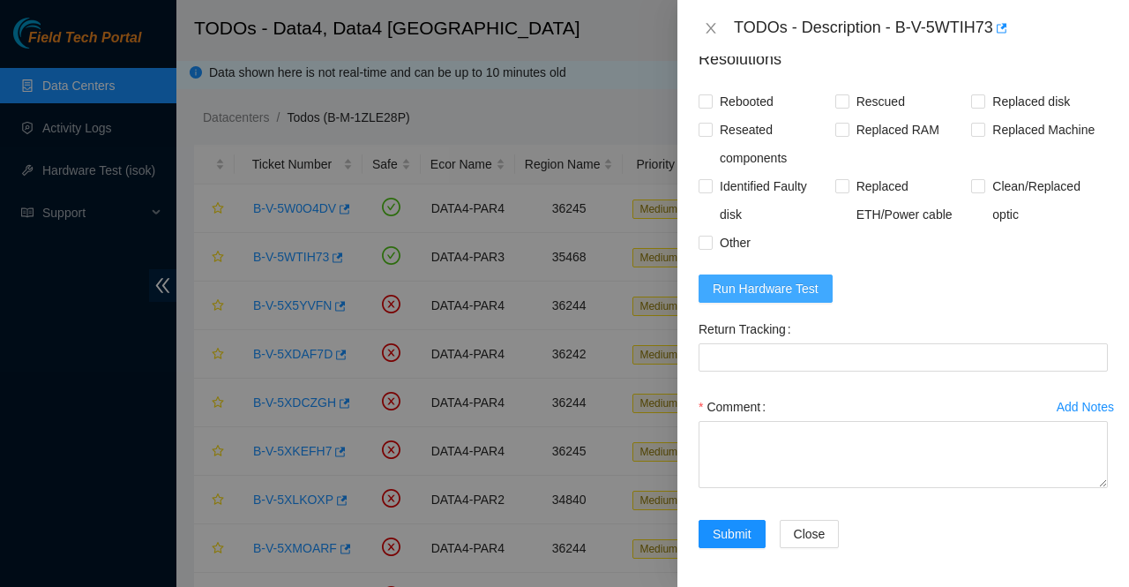
click at [808, 287] on span "Run Hardware Test" at bounding box center [766, 288] width 106 height 19
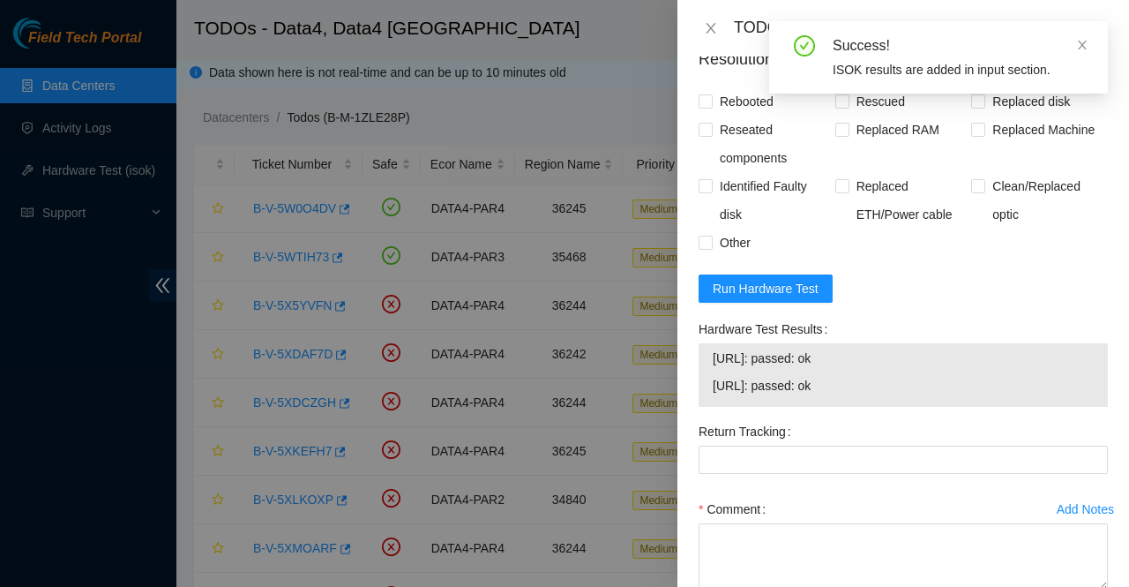
click at [989, 322] on div "Hardware Test Results" at bounding box center [903, 329] width 409 height 28
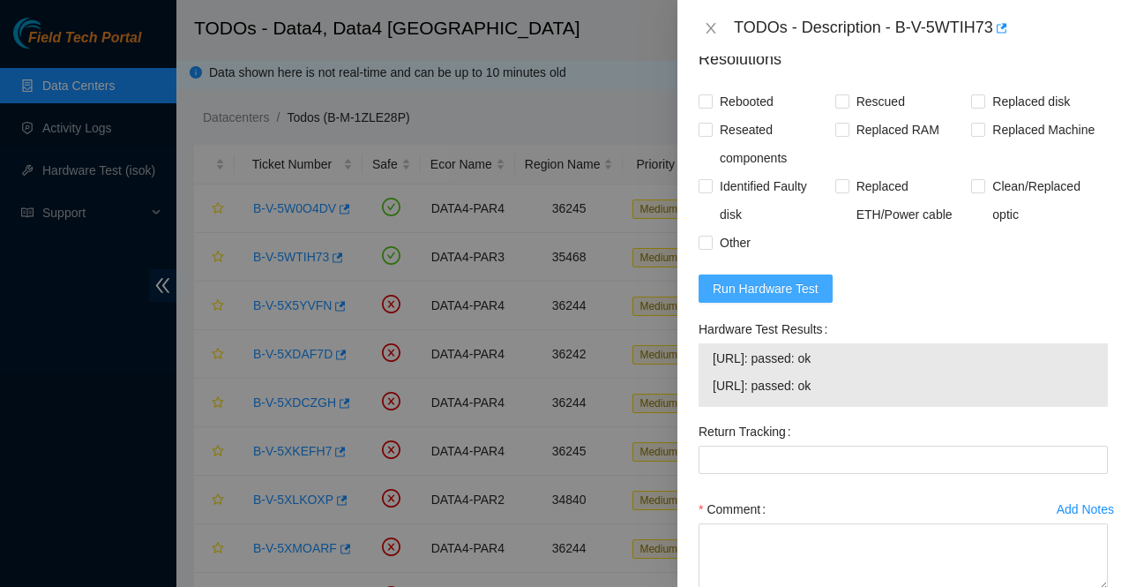
click at [782, 289] on span "Run Hardware Test" at bounding box center [766, 288] width 106 height 19
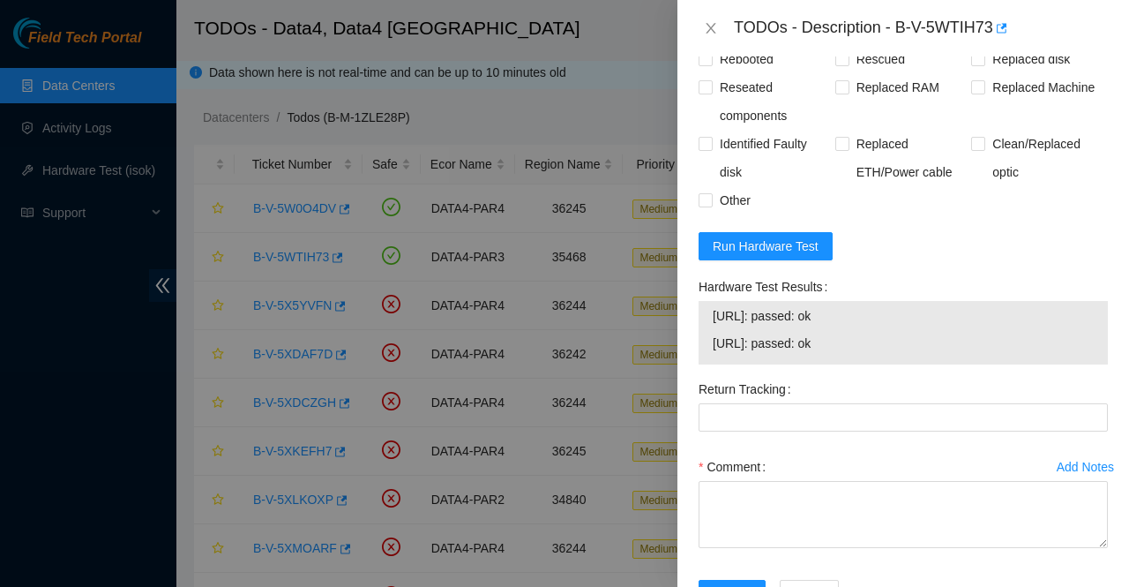
scroll to position [993, 0]
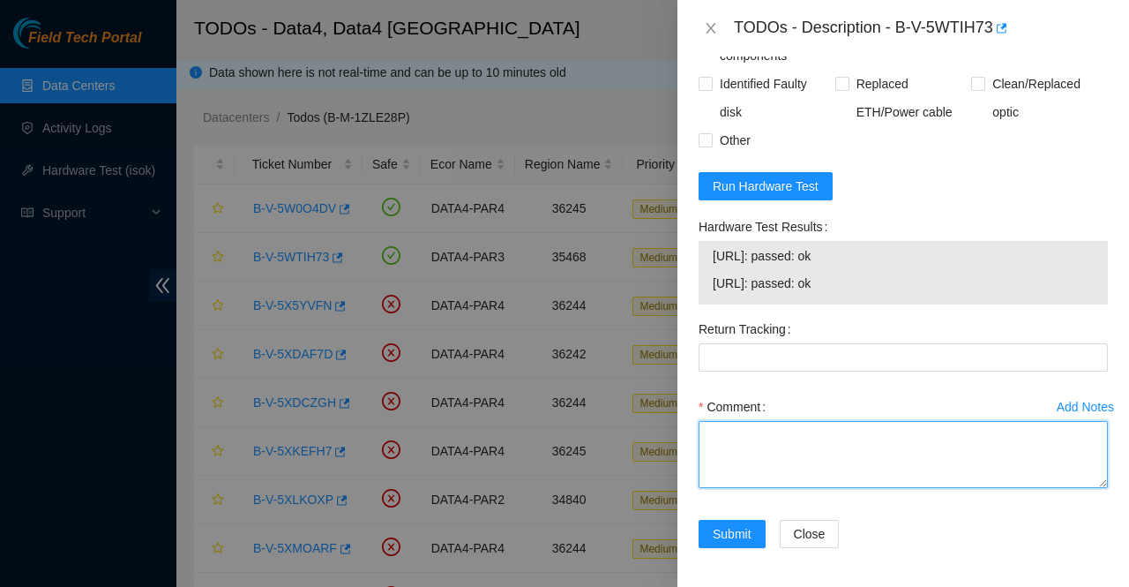
click at [776, 438] on textarea "Comment" at bounding box center [903, 454] width 409 height 67
paste textarea "Called AKAMAI NOCC replaced disk NEW S/N : WFK6AXV5 rescued configured and rebo…"
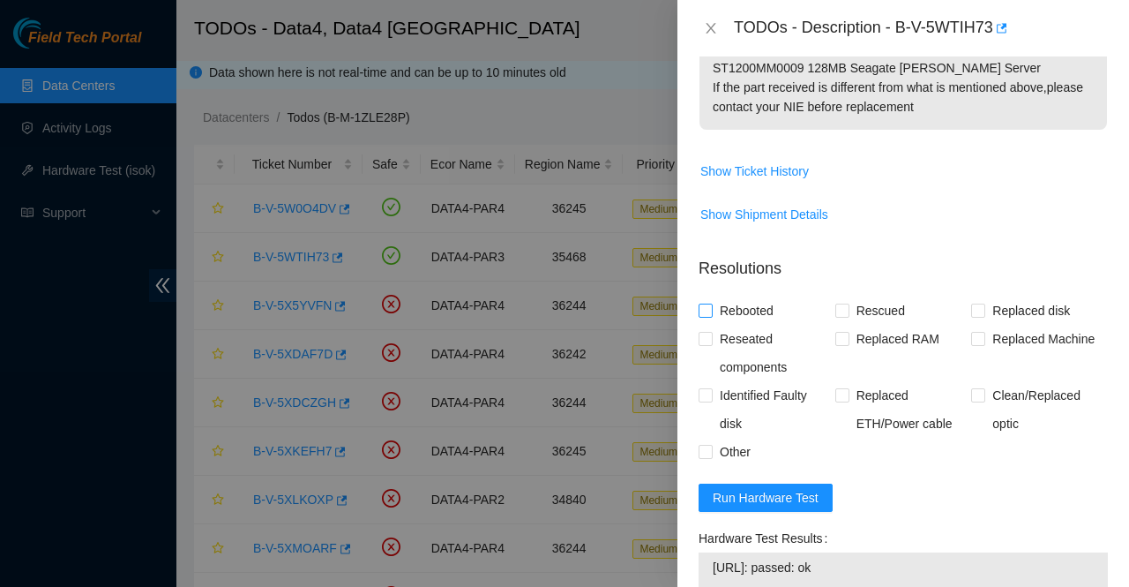
scroll to position [680, 0]
type textarea "Called AKAMAI NOCC replaced disk NEW S/N : WFK6AXV5 rescued configured and rebo…"
click at [729, 305] on span "Rebooted" at bounding box center [747, 312] width 68 height 28
click at [711, 305] on input "Rebooted" at bounding box center [705, 311] width 12 height 12
checkbox input "true"
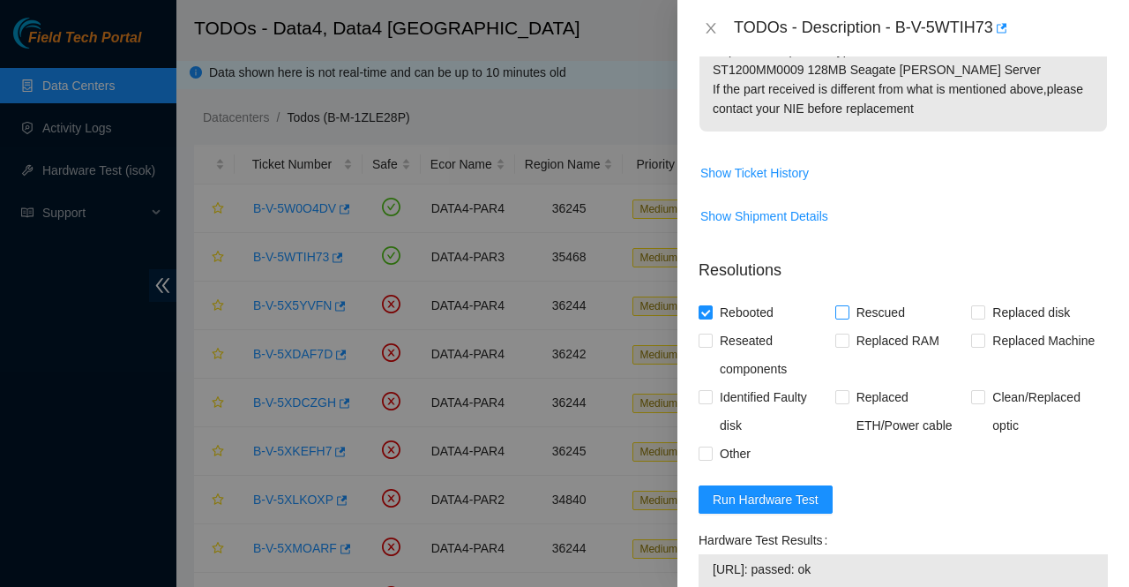
click at [900, 306] on span "Rescued" at bounding box center [880, 312] width 63 height 28
click at [848, 306] on input "Rescued" at bounding box center [841, 311] width 12 height 12
checkbox input "true"
click at [1021, 310] on span "Replaced disk" at bounding box center [1031, 312] width 92 height 28
click at [984, 310] on input "Replaced disk" at bounding box center [977, 311] width 12 height 12
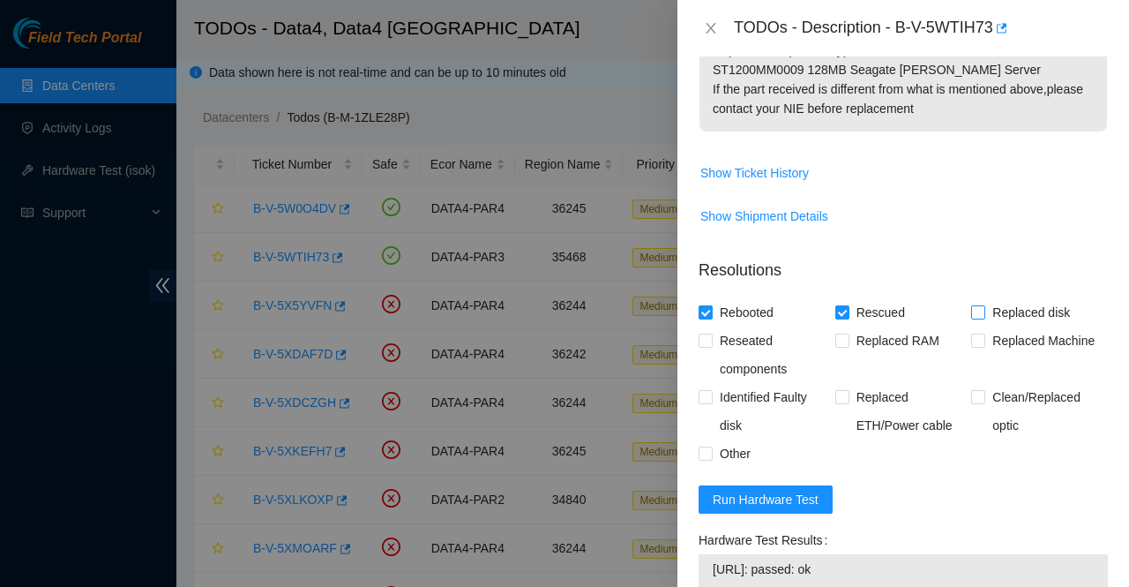
checkbox input "true"
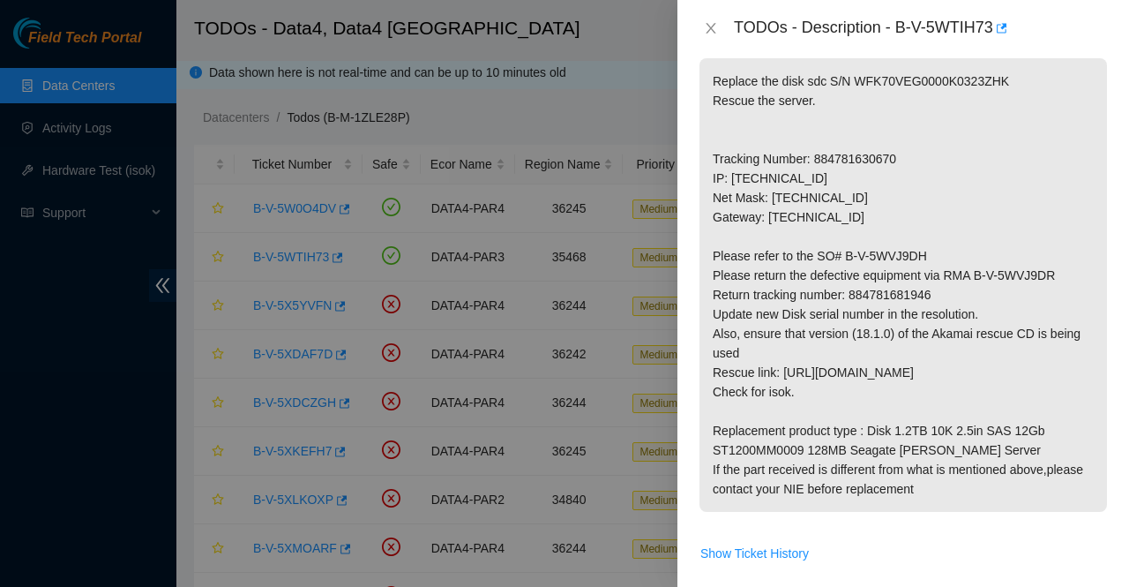
scroll to position [288, 0]
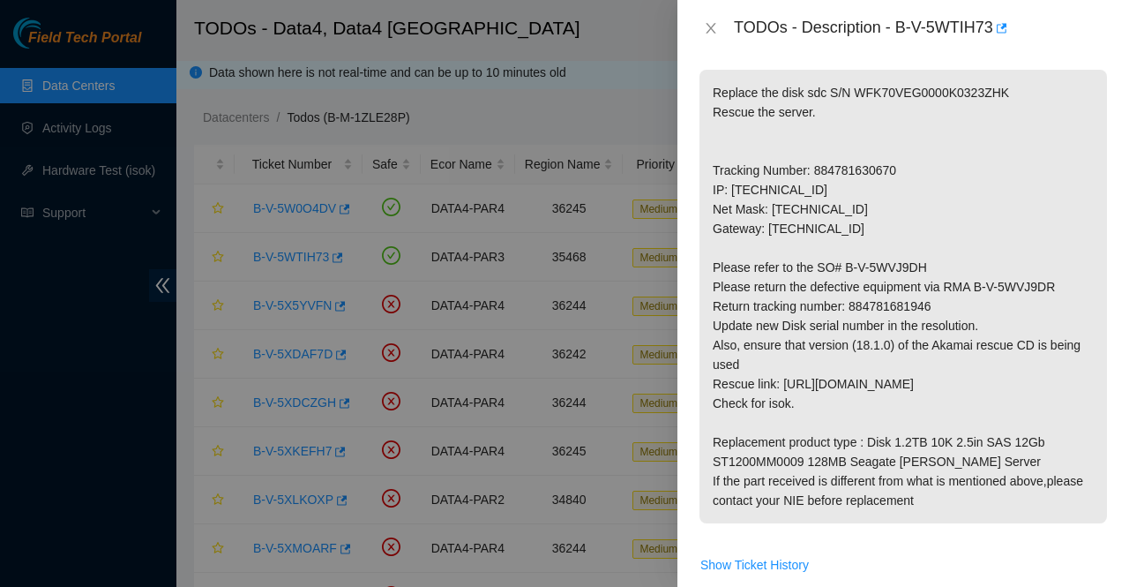
click at [896, 302] on p "Replace the disk sdc S/N WFK70VEG0000K0323ZHK Rescue the server. Tracking Numbe…" at bounding box center [904, 296] width 408 height 453
copy p "884781681946"
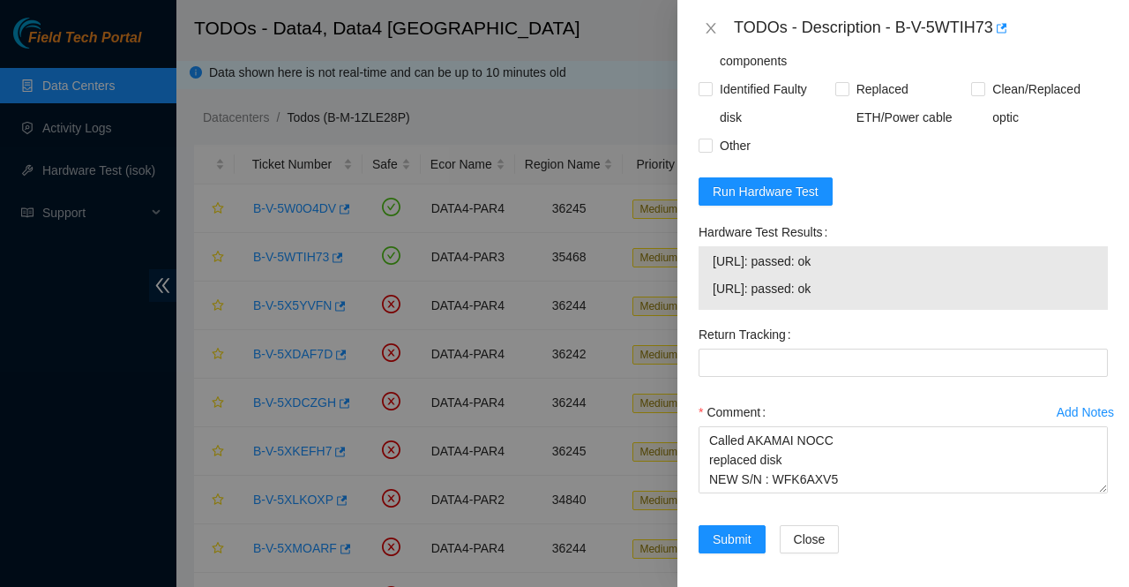
scroll to position [993, 0]
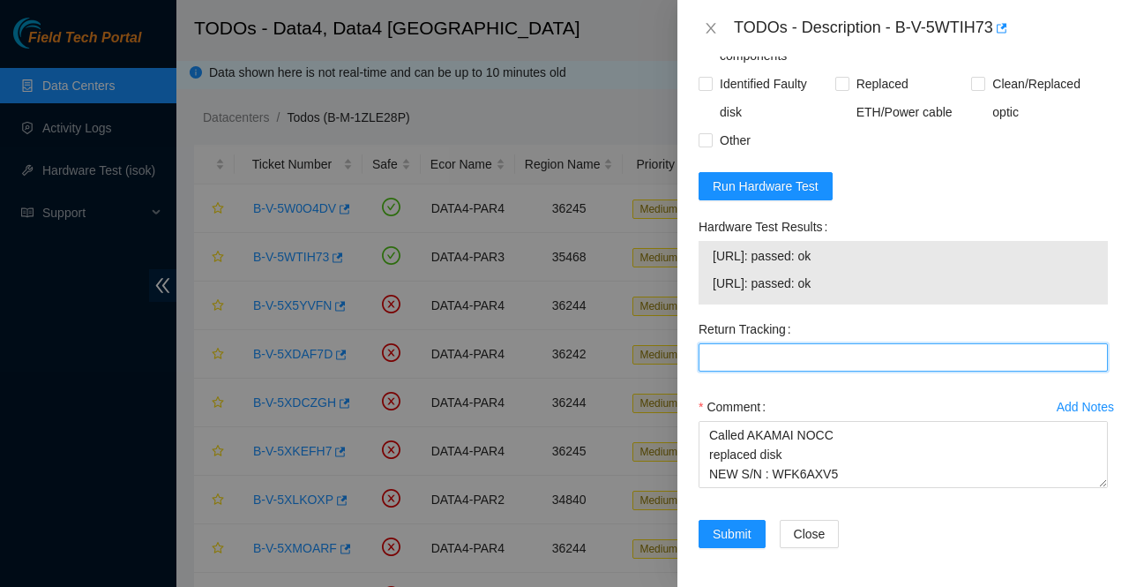
click at [752, 362] on Tracking "Return Tracking" at bounding box center [903, 357] width 409 height 28
paste Tracking "884781681946"
type Tracking "884781681946"
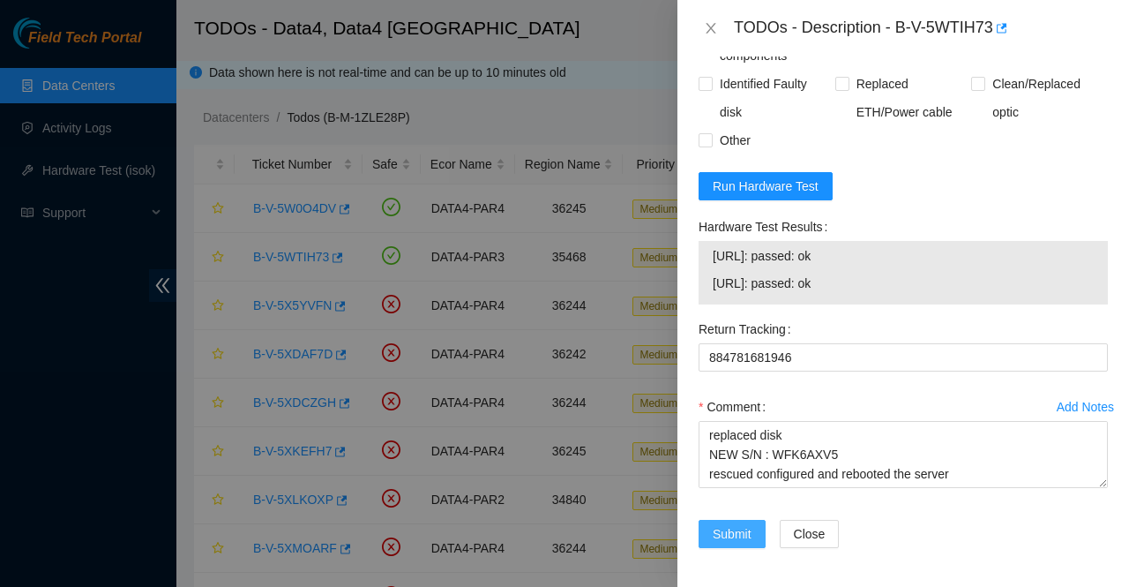
click at [729, 532] on span "Submit" at bounding box center [732, 533] width 39 height 19
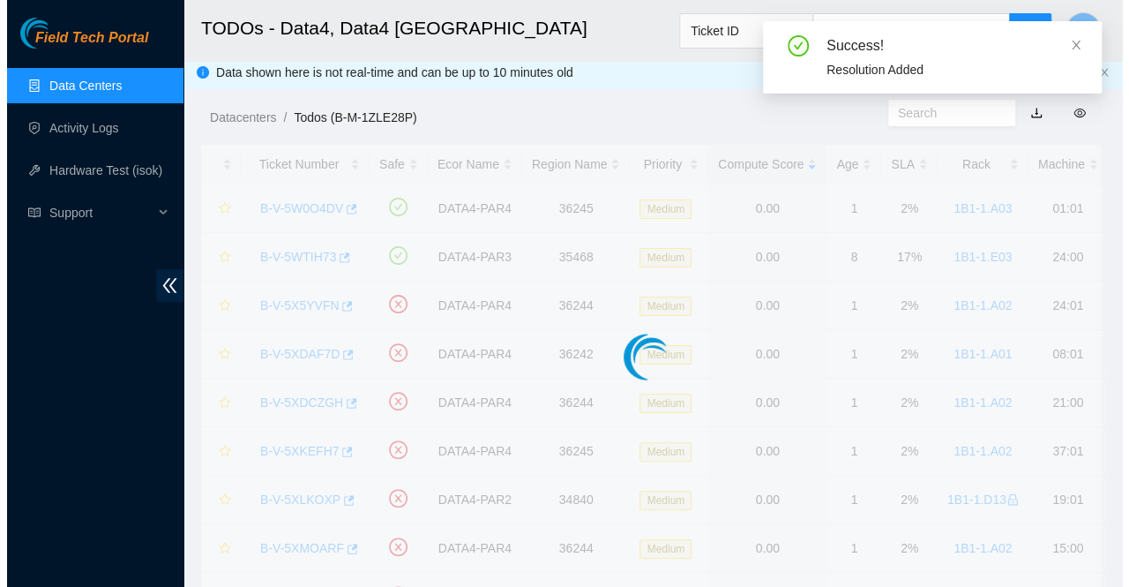
scroll to position [131, 0]
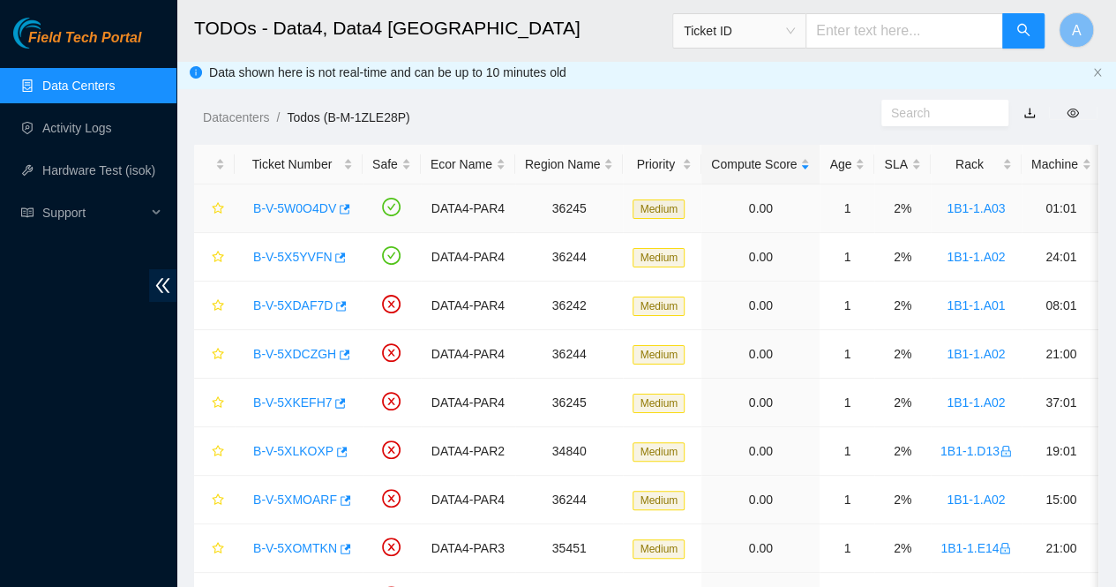
click at [290, 205] on link "B-V-5W0O4DV" at bounding box center [294, 208] width 83 height 14
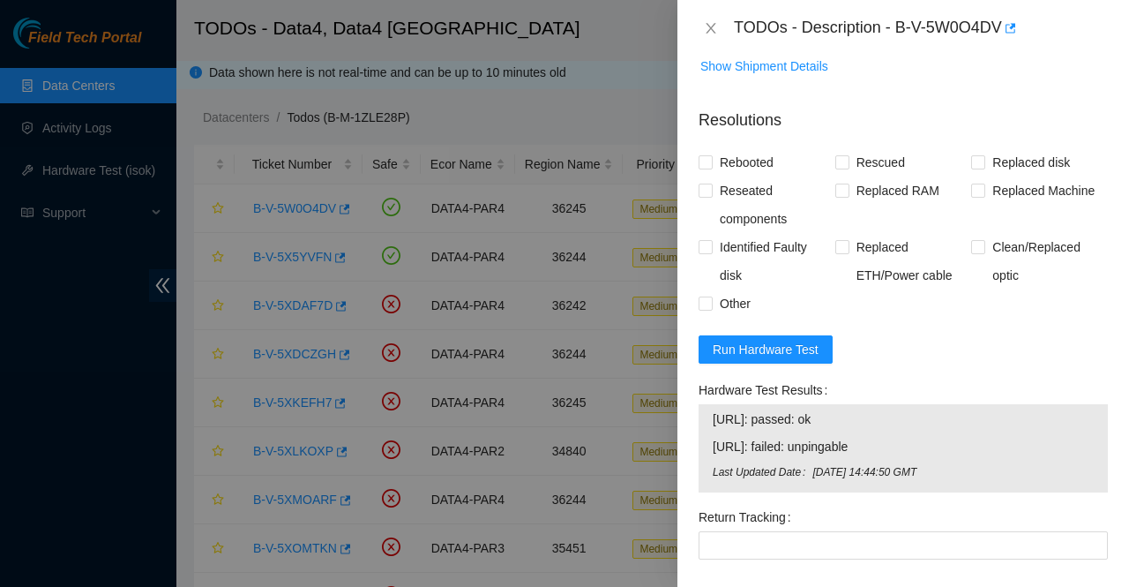
scroll to position [1278, 0]
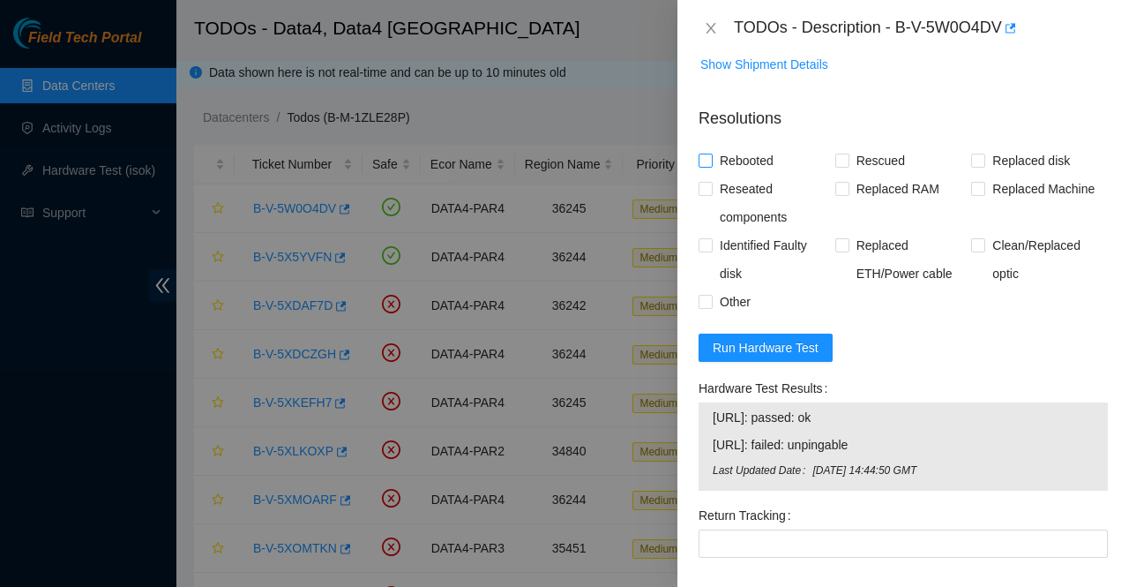
click at [726, 175] on span "Rebooted" at bounding box center [747, 160] width 68 height 28
click at [711, 166] on input "Rebooted" at bounding box center [705, 159] width 12 height 12
checkbox input "true"
click at [864, 175] on span "Rescued" at bounding box center [880, 160] width 63 height 28
click at [848, 166] on input "Rescued" at bounding box center [841, 159] width 12 height 12
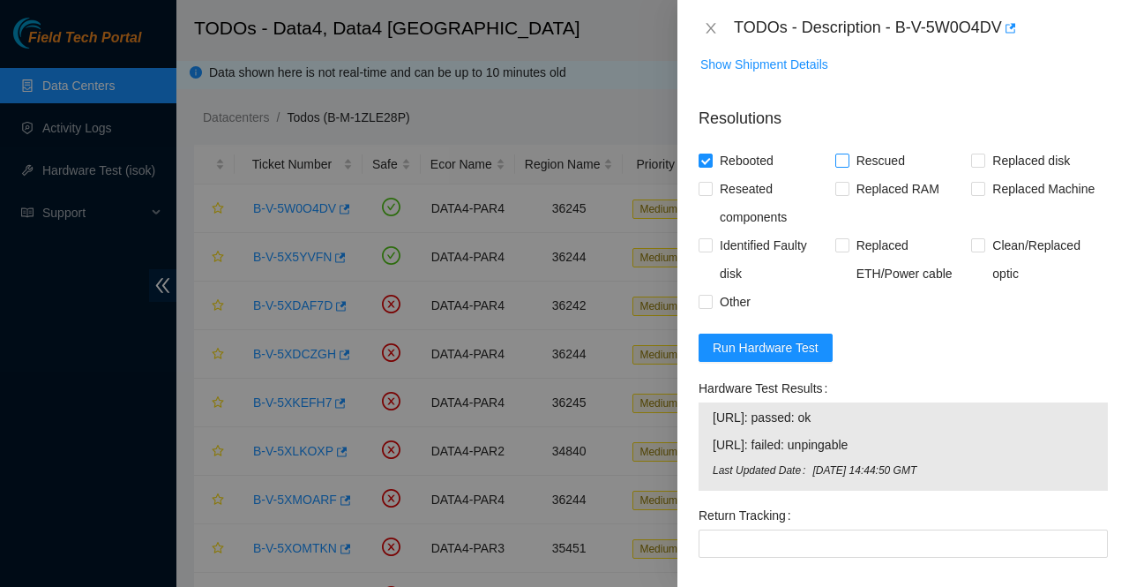
checkbox input "true"
click at [1024, 175] on span "Replaced disk" at bounding box center [1031, 160] width 92 height 28
click at [984, 166] on input "Replaced disk" at bounding box center [977, 159] width 12 height 12
checkbox input "true"
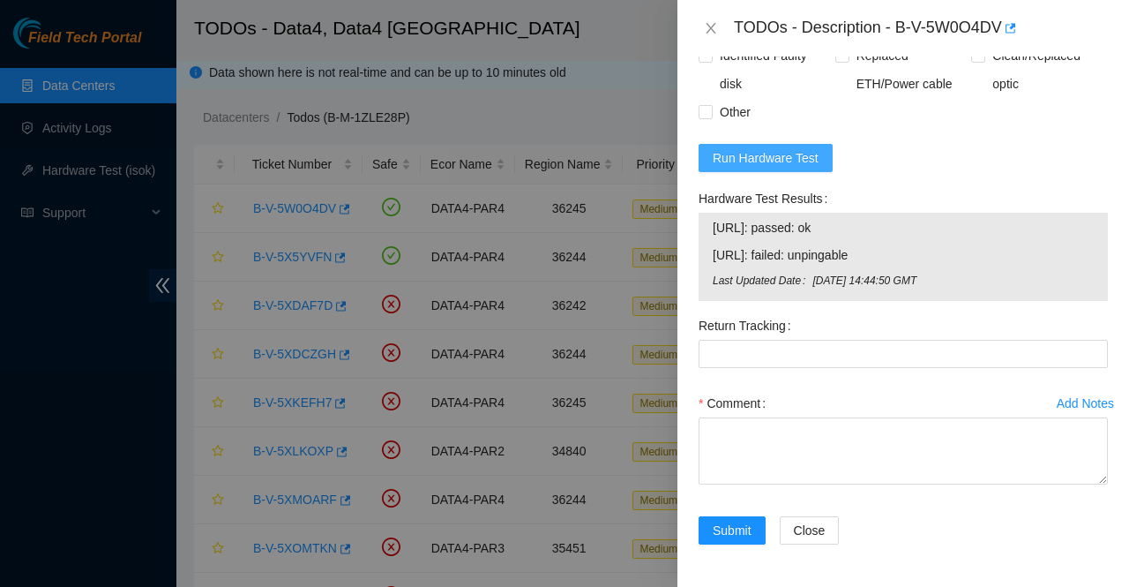
click at [778, 167] on span "Run Hardware Test" at bounding box center [766, 157] width 106 height 19
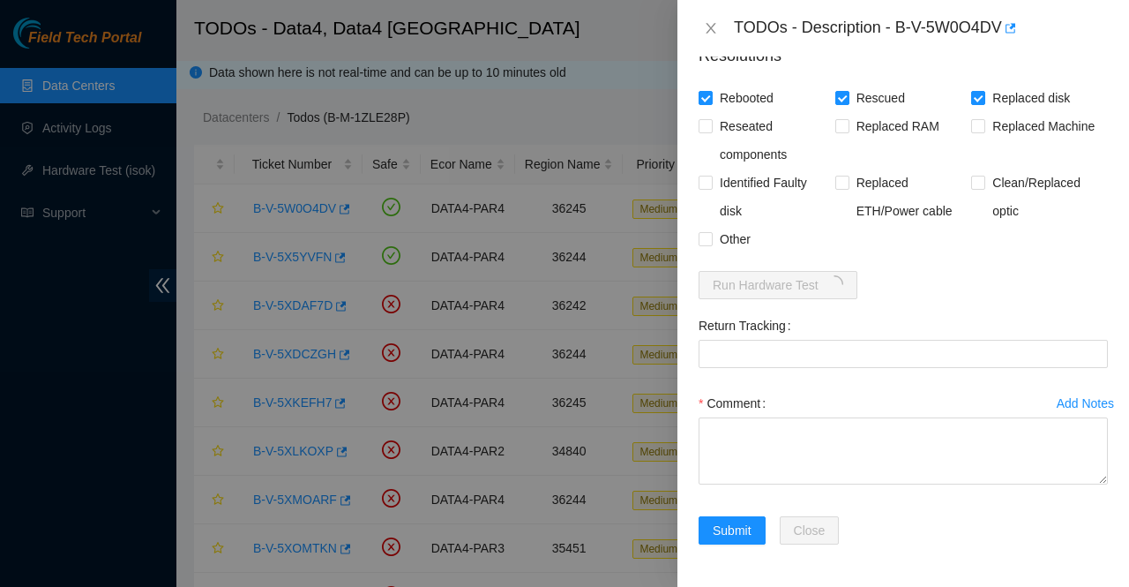
scroll to position [1434, 0]
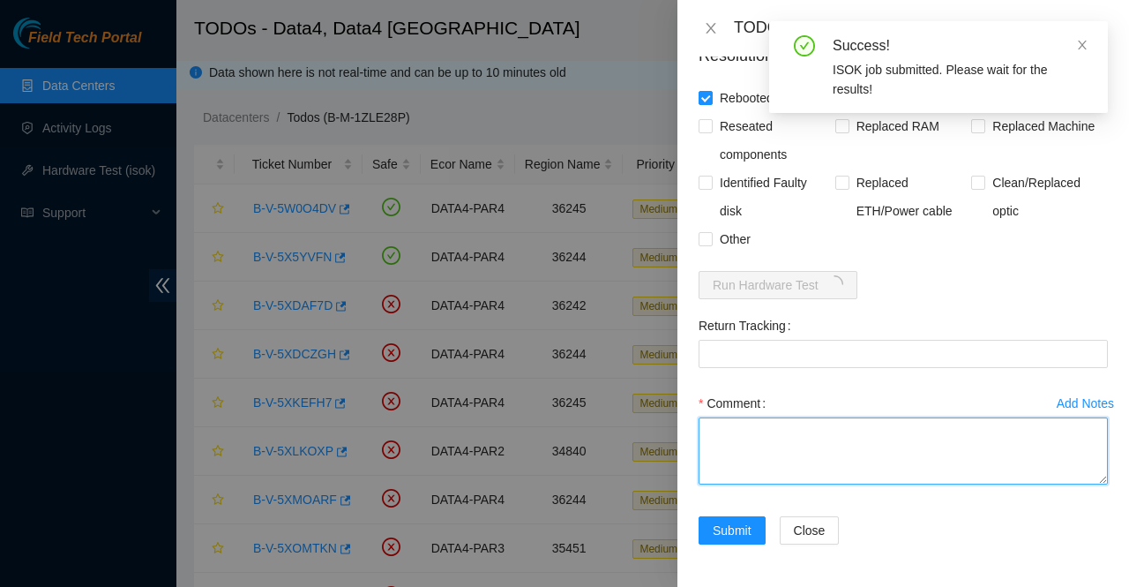
click at [827, 456] on textarea "Comment" at bounding box center [903, 450] width 409 height 67
paste textarea "Called AKAMAI NOCC replaced disk NEW S/N : WFK16P71 rescued configured and rebo…"
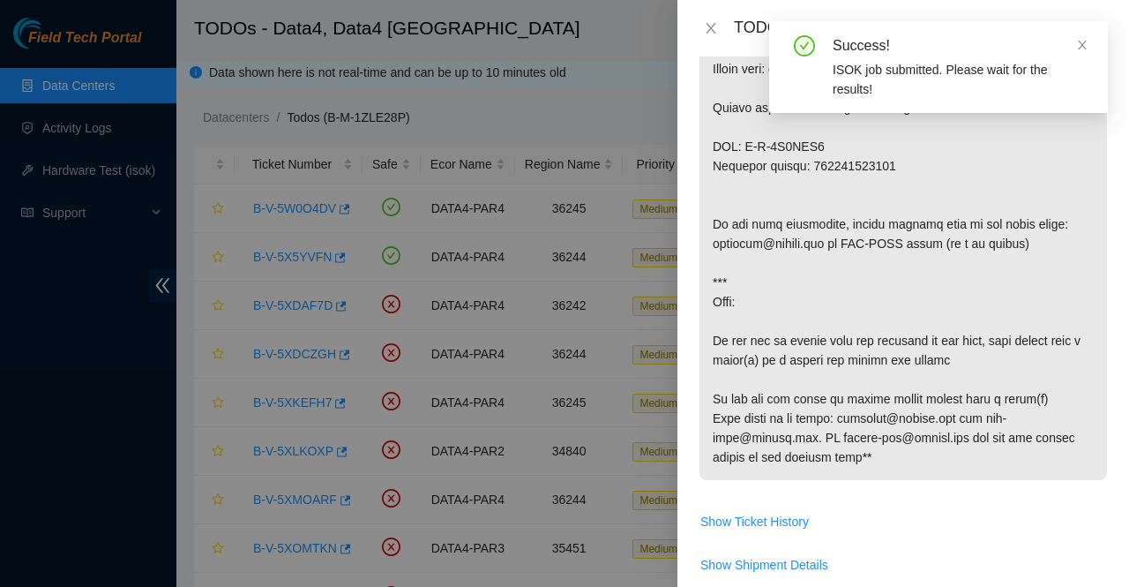
scroll to position [773, 0]
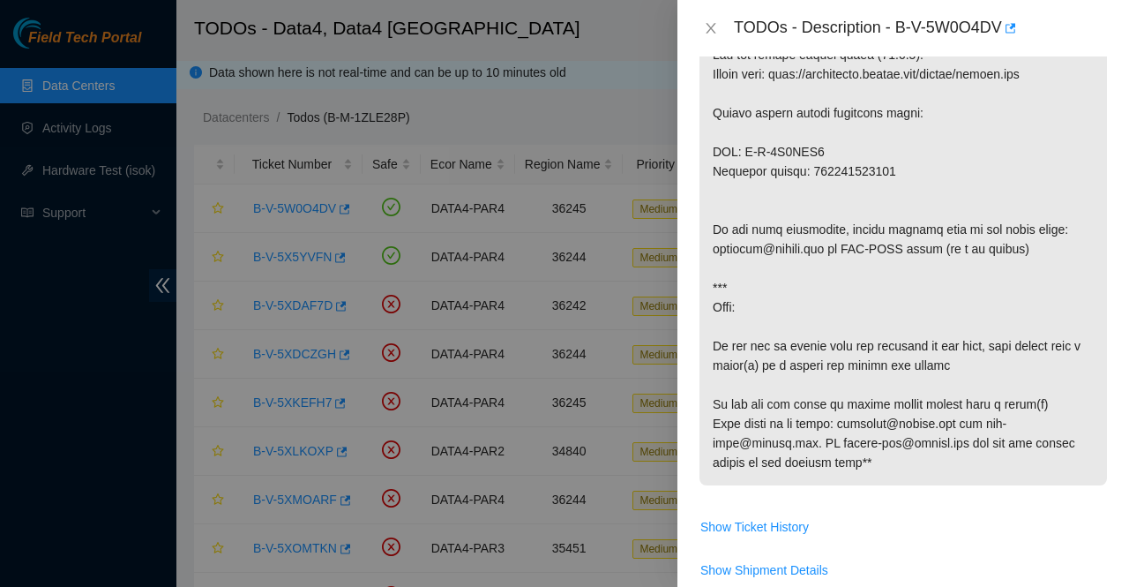
type textarea "Called AKAMAI NOCC replaced disk NEW S/N : WFK16P71 rescued configured and rebo…"
click at [864, 211] on p at bounding box center [904, 35] width 408 height 900
copy p "884847028394"
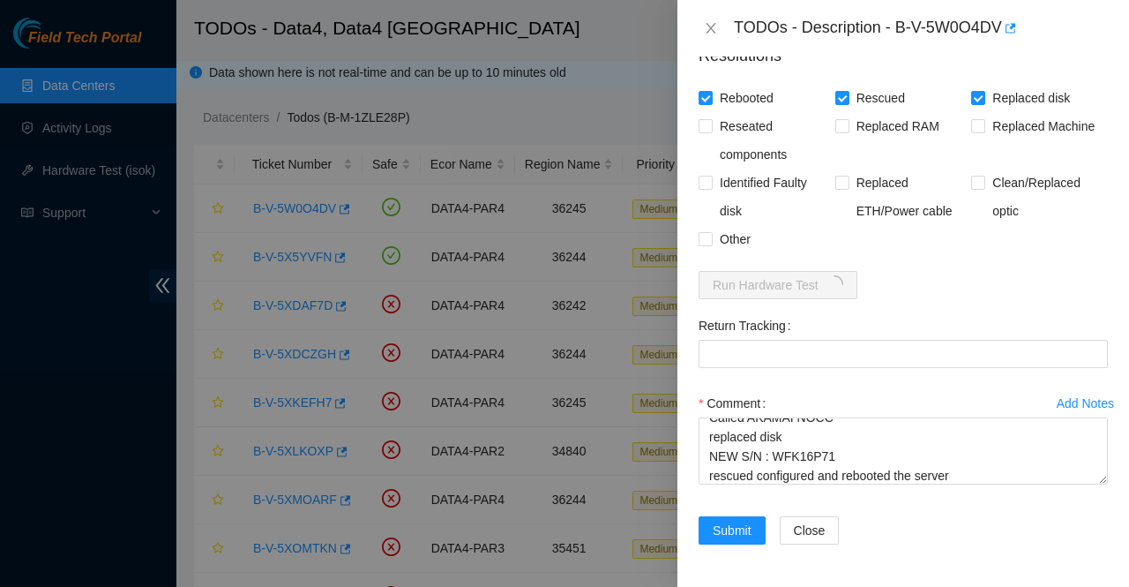
scroll to position [1434, 0]
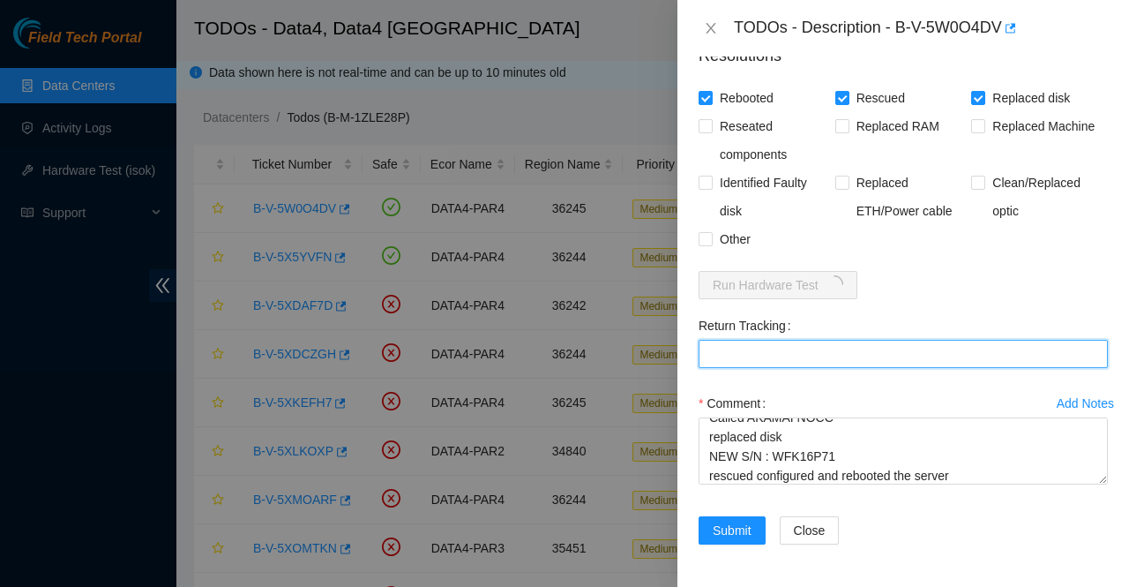
click at [824, 347] on Tracking "Return Tracking" at bounding box center [903, 354] width 409 height 28
paste Tracking "884847028394"
type Tracking "884847028394"
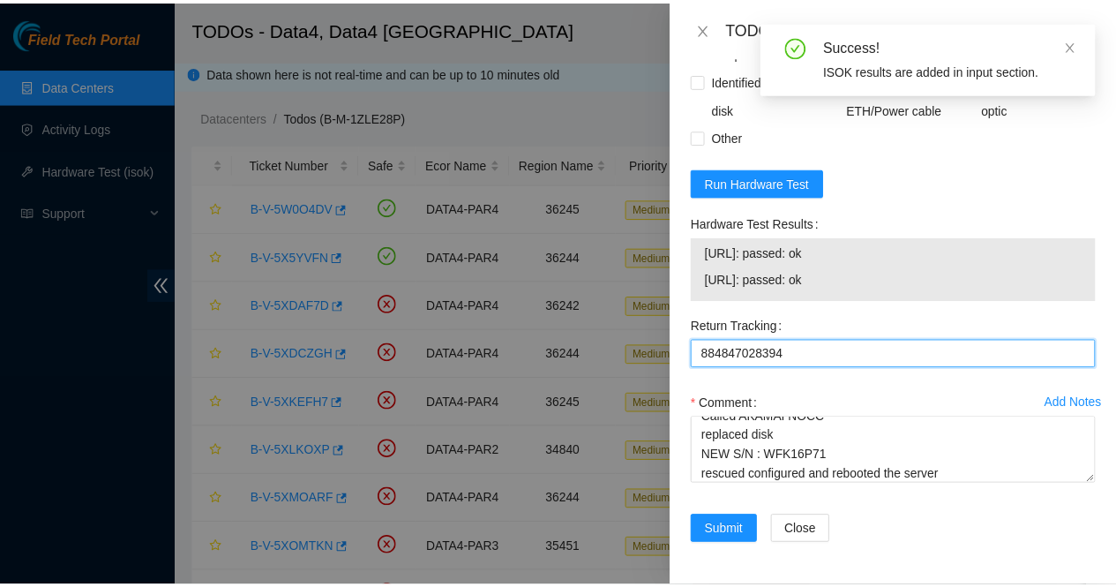
scroll to position [1537, 0]
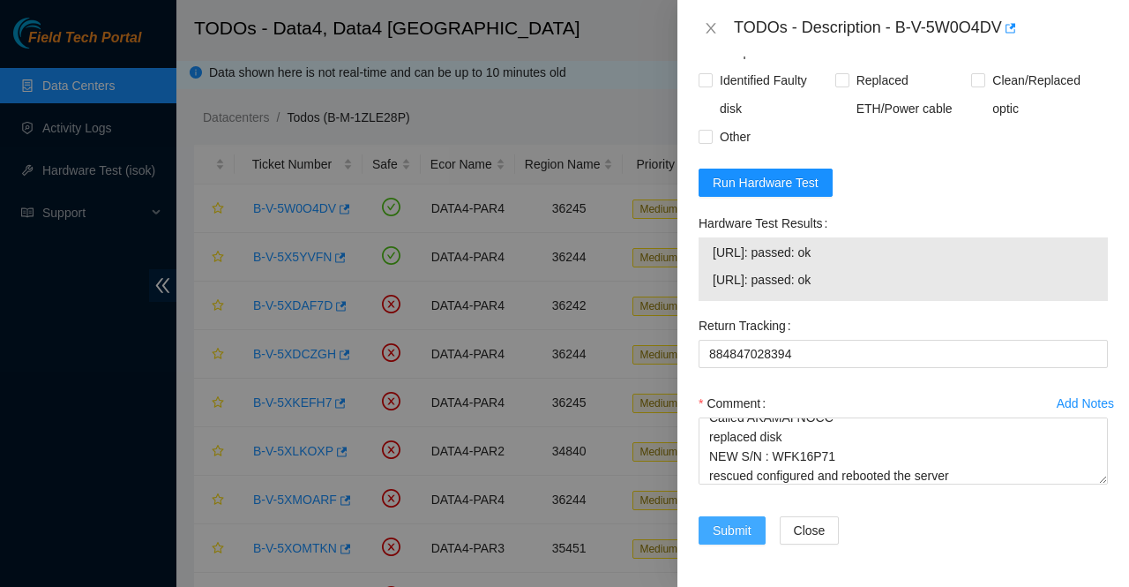
click at [739, 537] on span "Submit" at bounding box center [732, 529] width 39 height 19
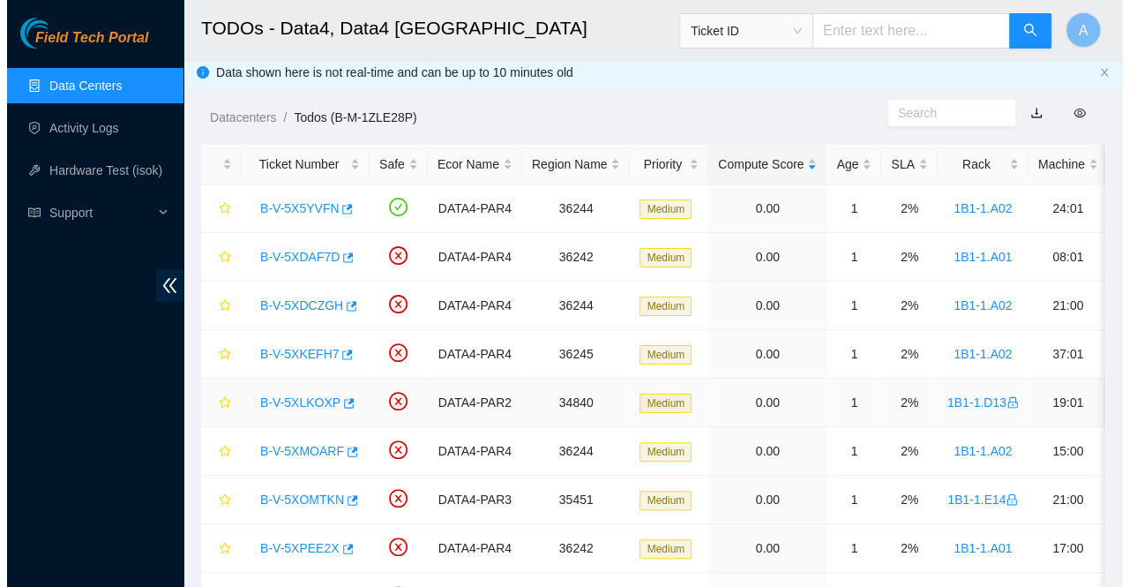
scroll to position [393, 0]
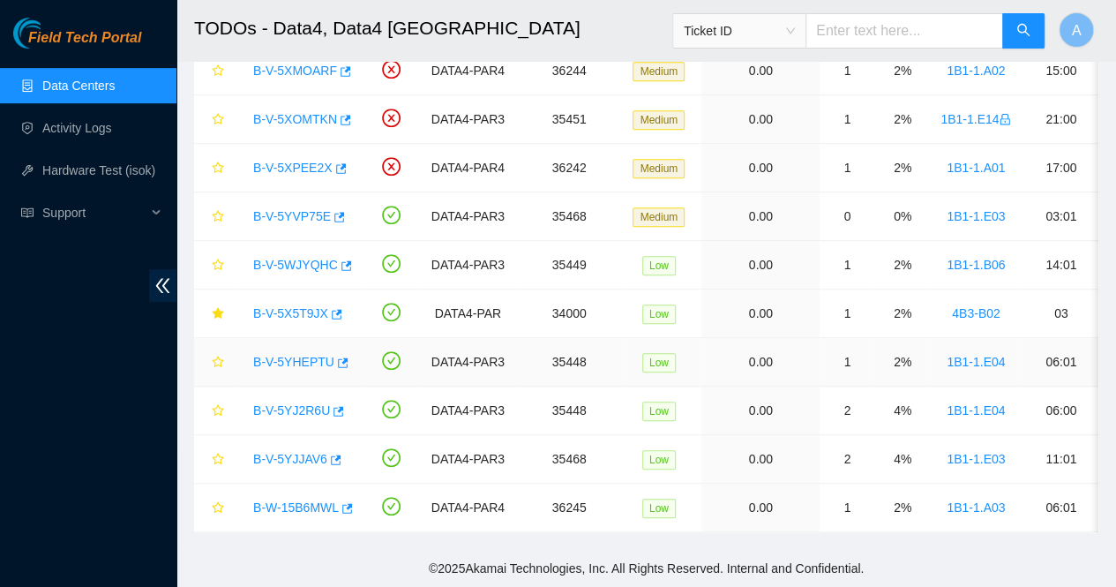
click at [305, 355] on link "B-V-5YHEPTU" at bounding box center [293, 362] width 81 height 14
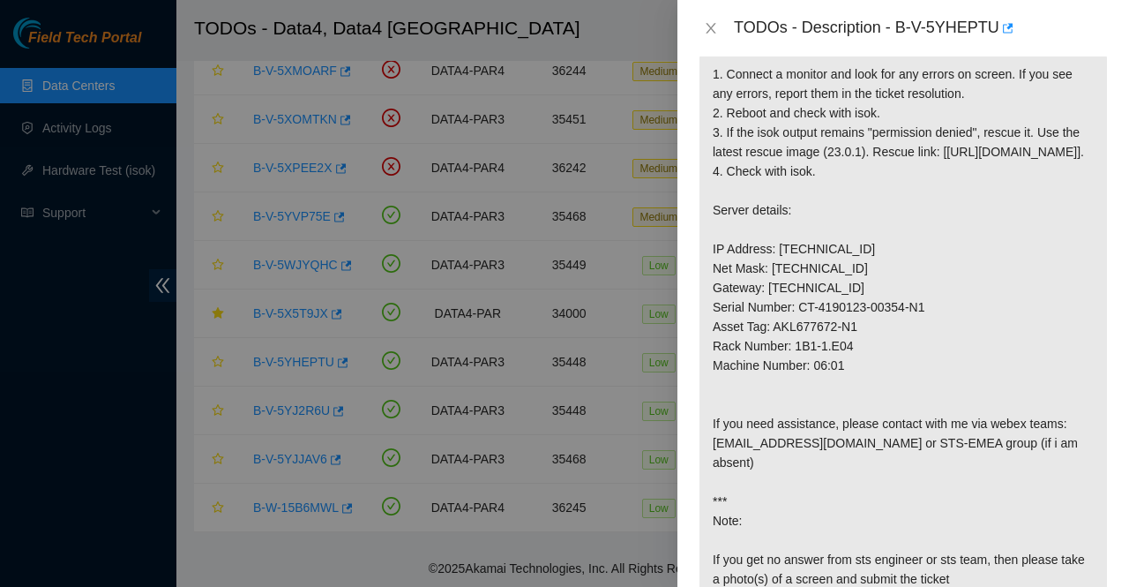
scroll to position [308, 0]
drag, startPoint x: 898, startPoint y: 25, endPoint x: 993, endPoint y: 31, distance: 95.5
click at [993, 31] on div "TODOs - Description - B-V-5YHEPTU" at bounding box center [921, 28] width 374 height 28
copy div "B-V-5YHEPTU"
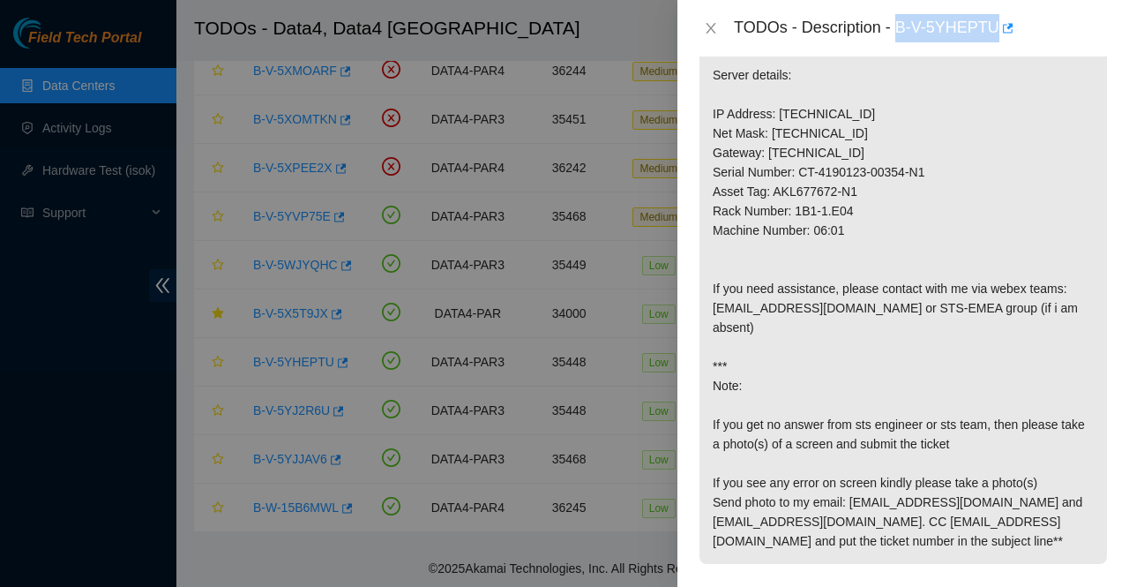
scroll to position [443, 0]
drag, startPoint x: 850, startPoint y: 167, endPoint x: 776, endPoint y: 172, distance: 74.3
click at [776, 172] on p at bounding box center [904, 238] width 408 height 647
copy p "23.15.179.149"
drag, startPoint x: 845, startPoint y: 267, endPoint x: 796, endPoint y: 267, distance: 49.4
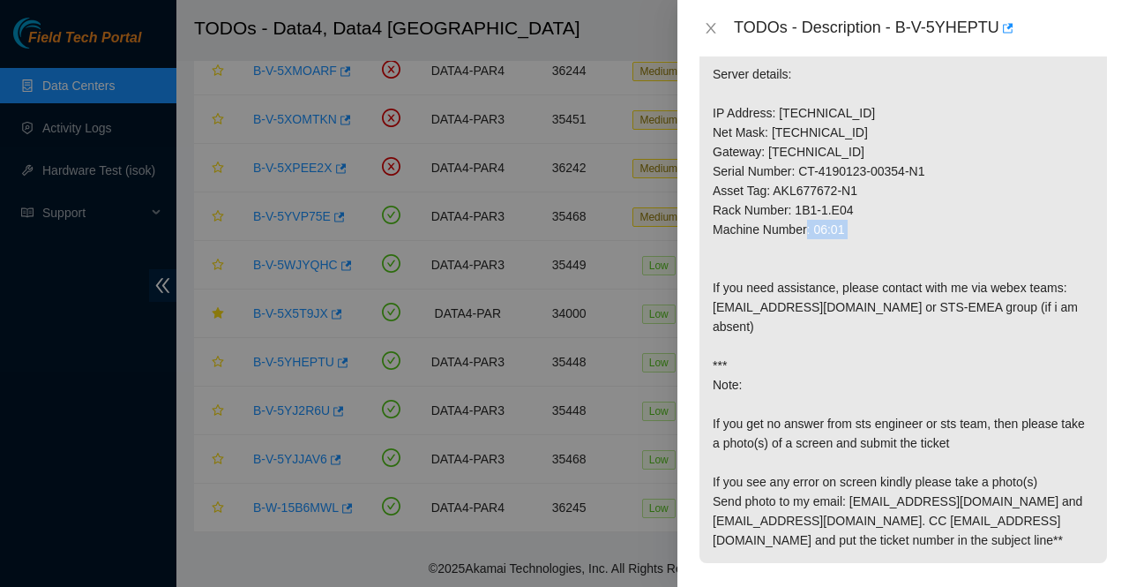
click at [796, 267] on p at bounding box center [904, 238] width 408 height 647
copy p "1B1-1.E04"
drag, startPoint x: 844, startPoint y: 286, endPoint x: 813, endPoint y: 288, distance: 30.9
click at [813, 288] on p at bounding box center [904, 238] width 408 height 647
copy p "06:01"
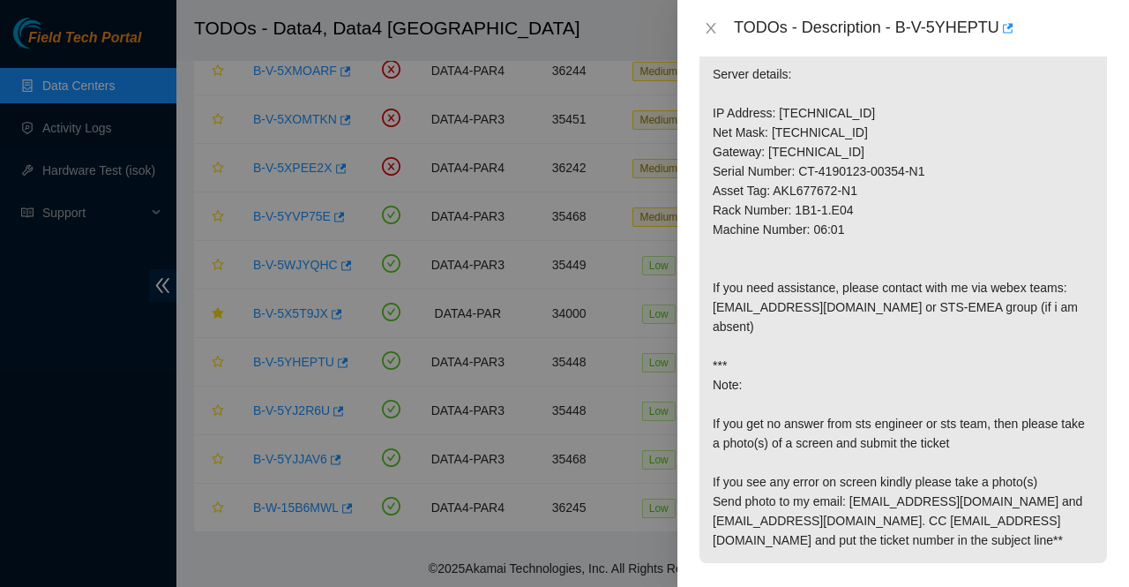
click at [895, 563] on p at bounding box center [904, 238] width 408 height 647
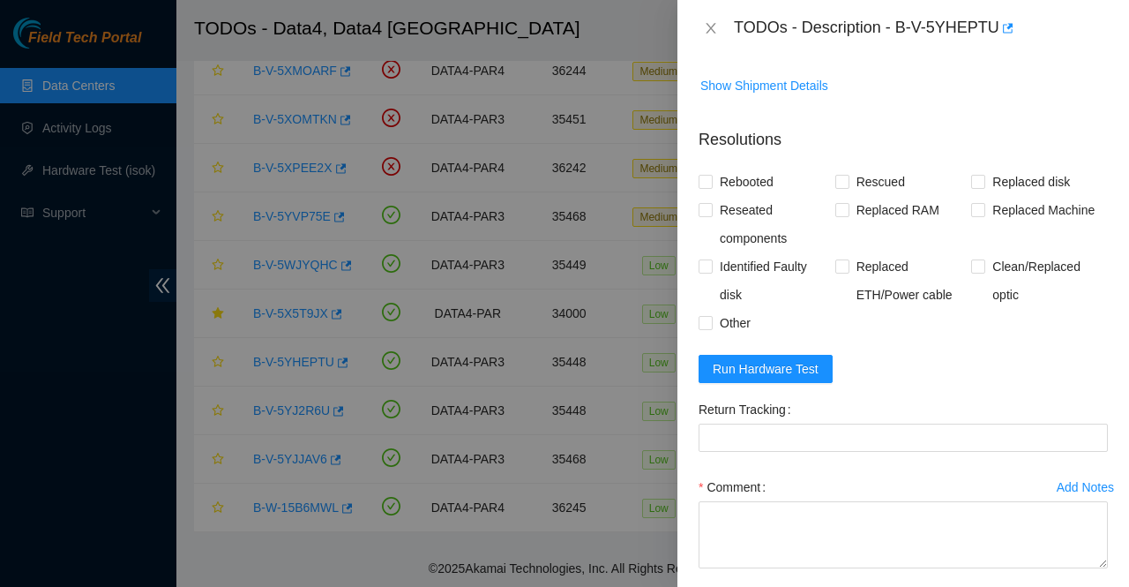
scroll to position [1182, 0]
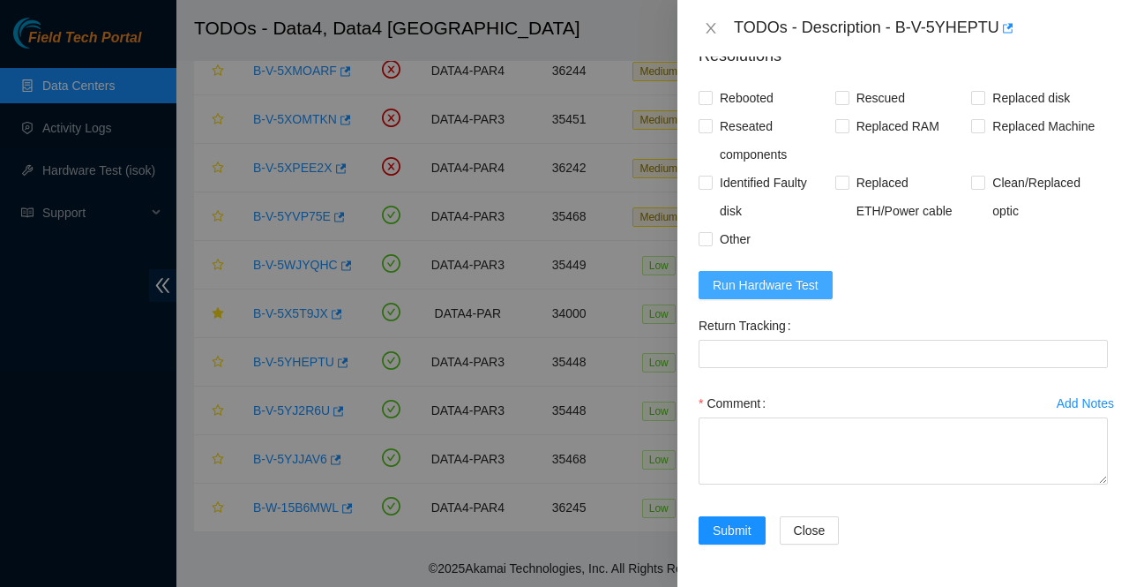
click at [773, 281] on span "Run Hardware Test" at bounding box center [766, 284] width 106 height 19
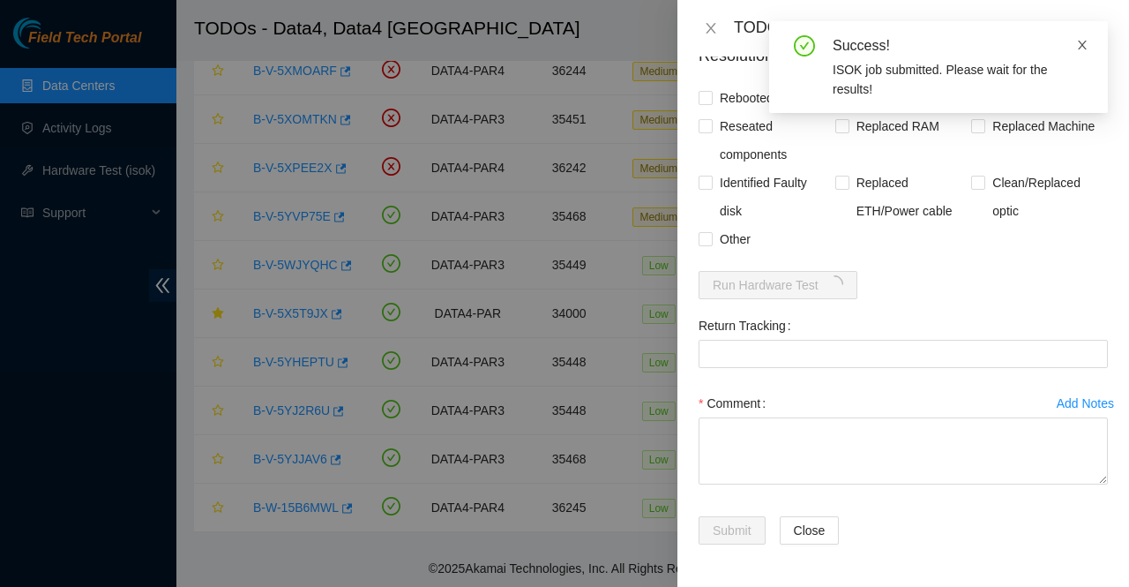
click at [1086, 45] on icon "close" at bounding box center [1082, 45] width 12 height 12
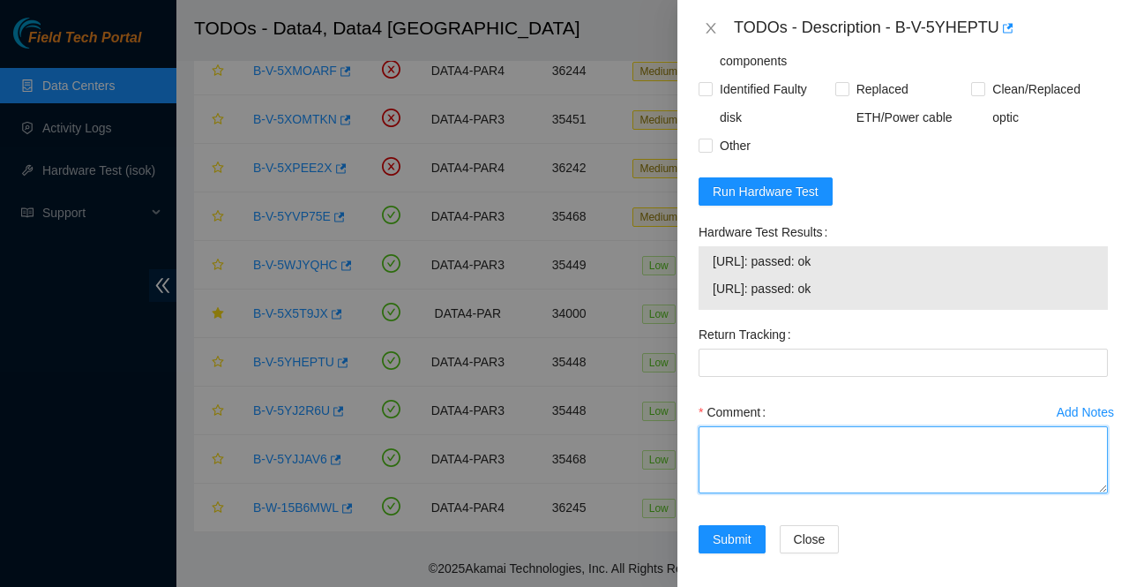
click at [776, 493] on textarea "Comment" at bounding box center [903, 459] width 409 height 67
paste textarea "Called AKAMAI NOCC connected monitor and find blank screen rebooted the server …"
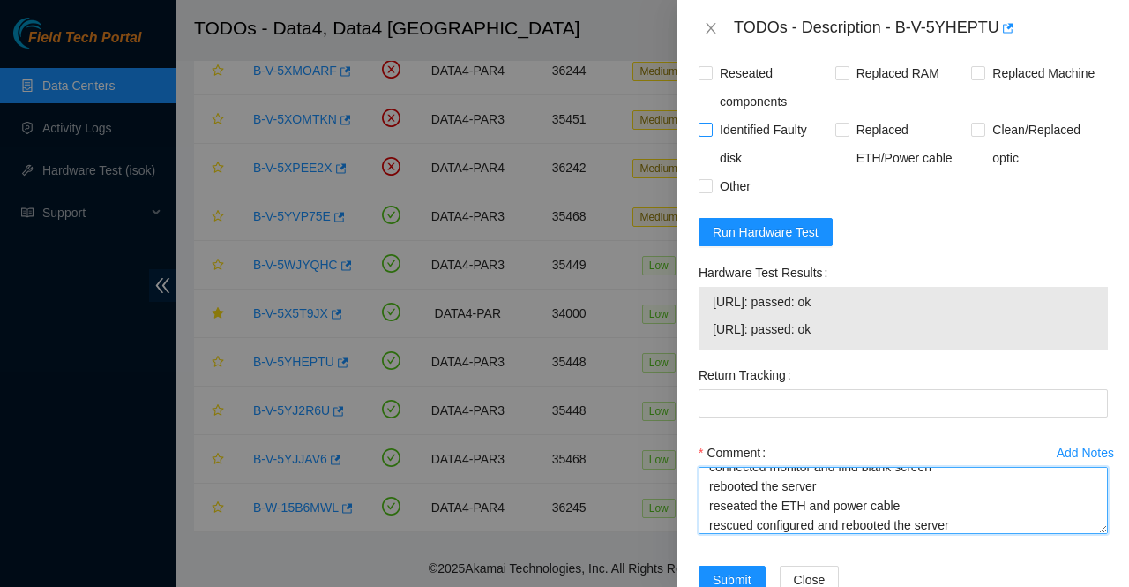
scroll to position [1141, 0]
type textarea "Called AKAMAI NOCC connected monitor and find blank screen rebooted the server …"
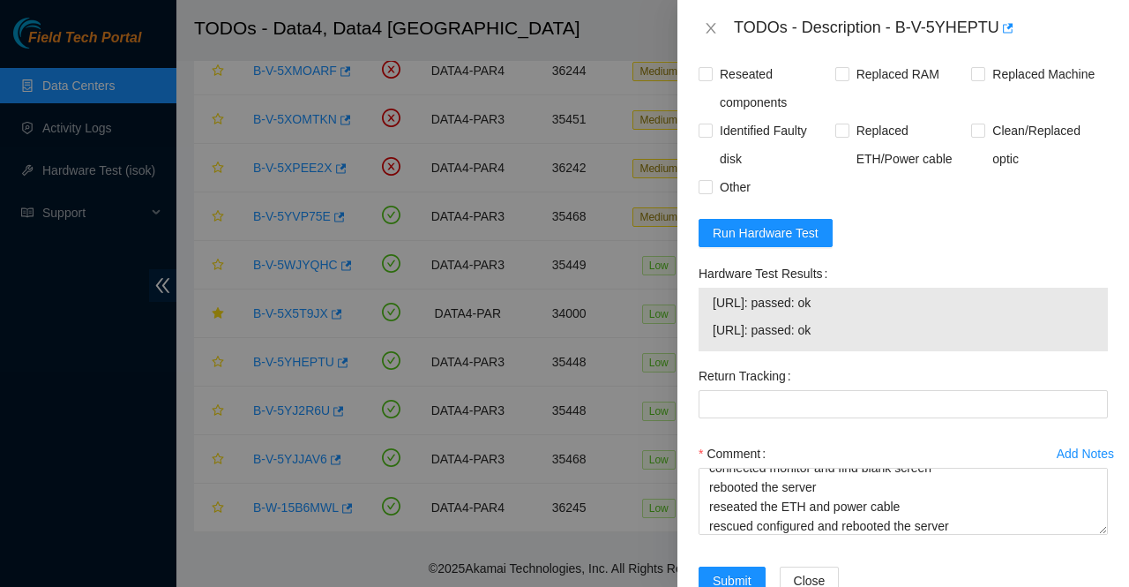
click at [736, 60] on span "Rebooted" at bounding box center [747, 46] width 68 height 28
click at [711, 51] on input "Rebooted" at bounding box center [705, 45] width 12 height 12
checkbox input "true"
click at [855, 60] on span "Rescued" at bounding box center [880, 46] width 63 height 28
click at [848, 51] on input "Rescued" at bounding box center [841, 45] width 12 height 12
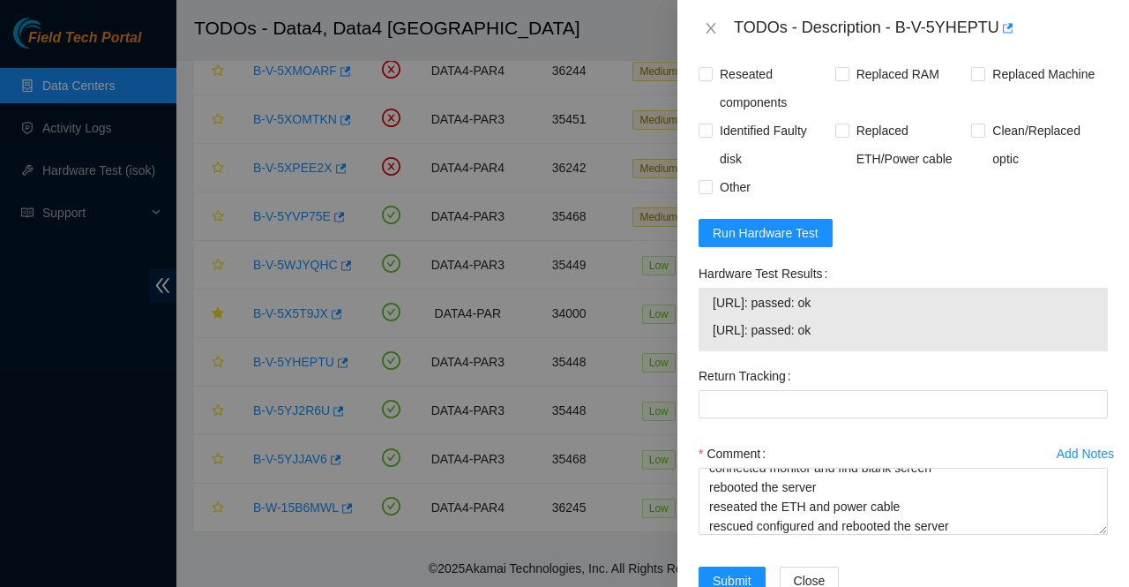
checkbox input "true"
click at [711, 194] on span at bounding box center [706, 187] width 14 height 14
click at [711, 192] on input "Other" at bounding box center [705, 186] width 12 height 12
checkbox input "true"
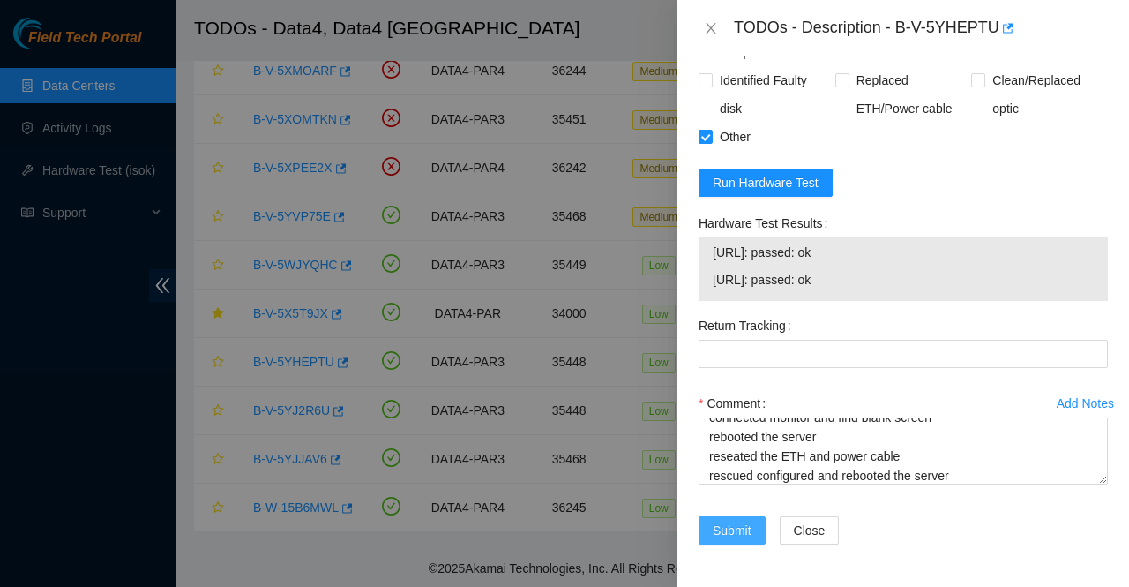
click at [730, 531] on span "Submit" at bounding box center [732, 529] width 39 height 19
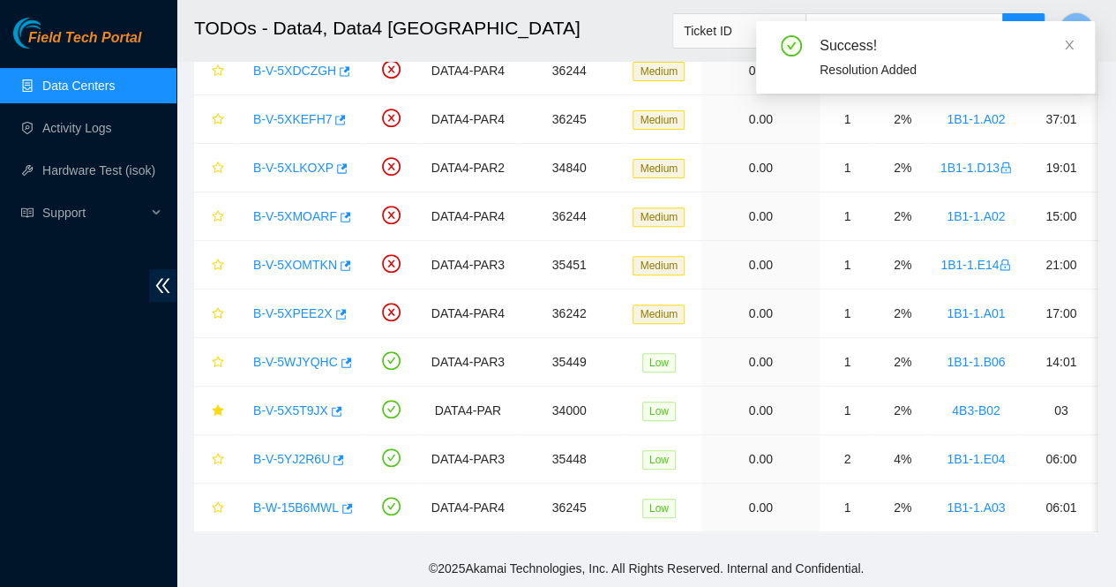
scroll to position [509, 0]
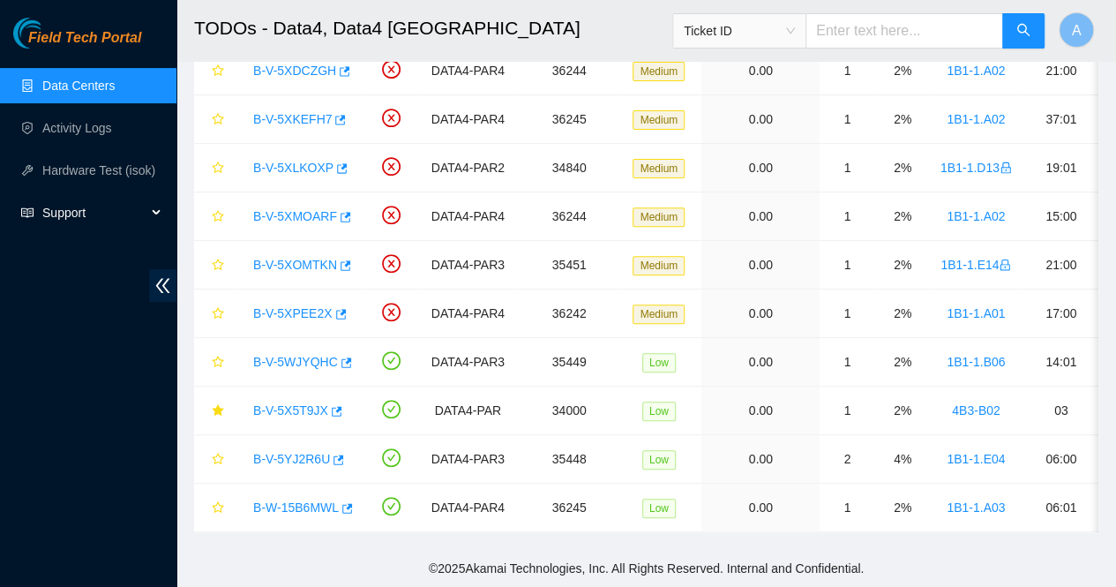
click at [73, 208] on span "Support" at bounding box center [94, 212] width 104 height 35
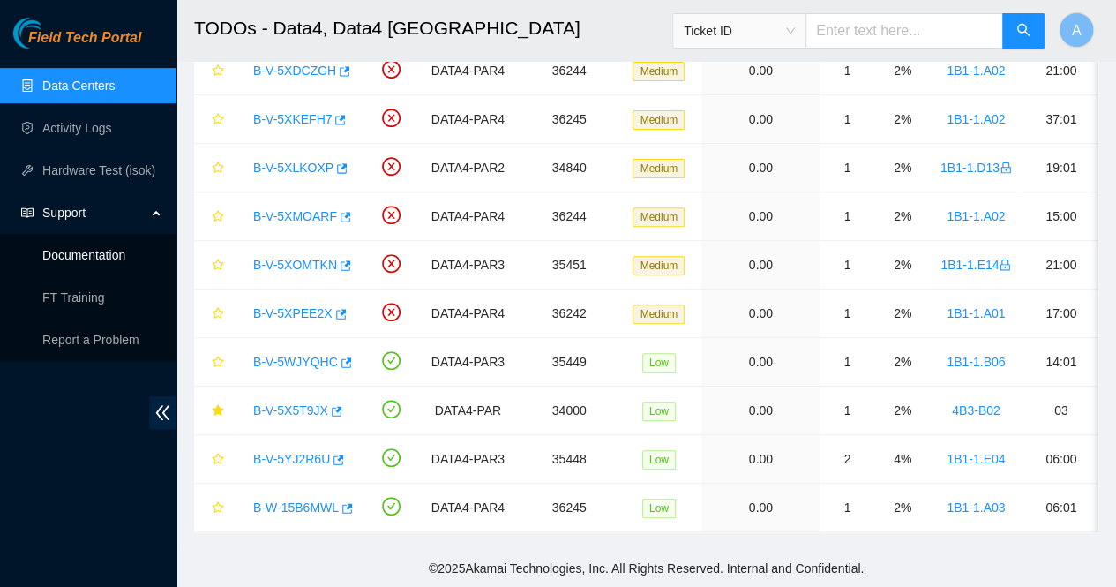
click at [112, 258] on link "Documentation" at bounding box center [83, 255] width 83 height 14
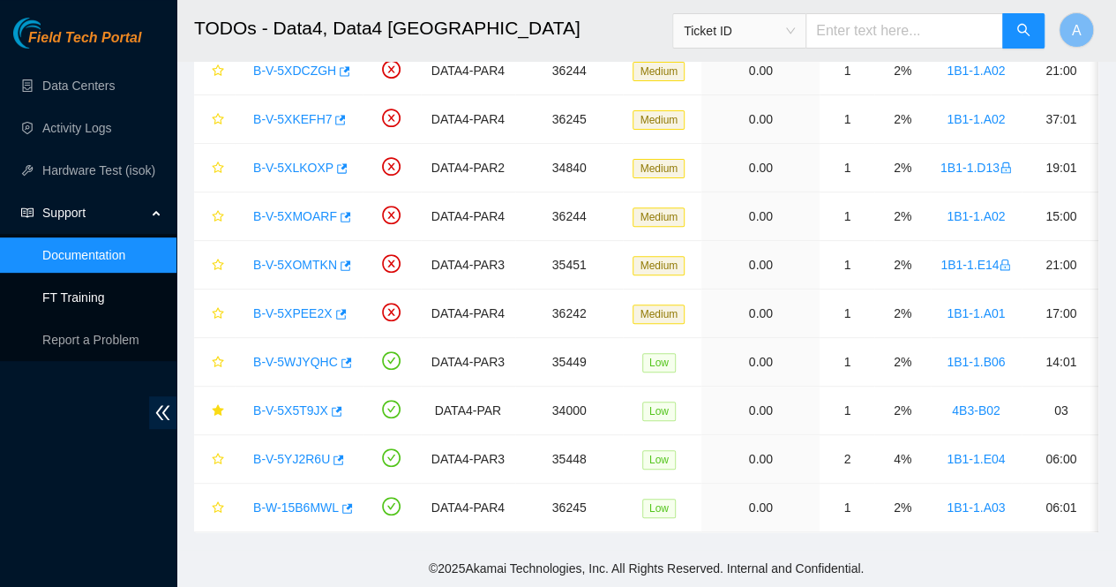
click at [77, 299] on link "FT Training" at bounding box center [73, 297] width 63 height 14
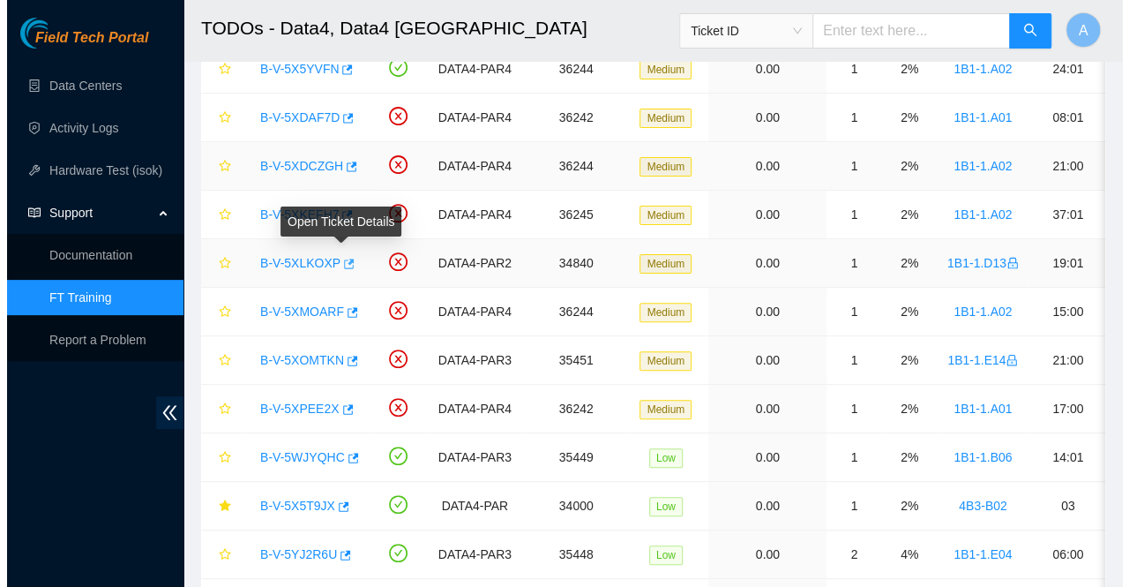
scroll to position [0, 0]
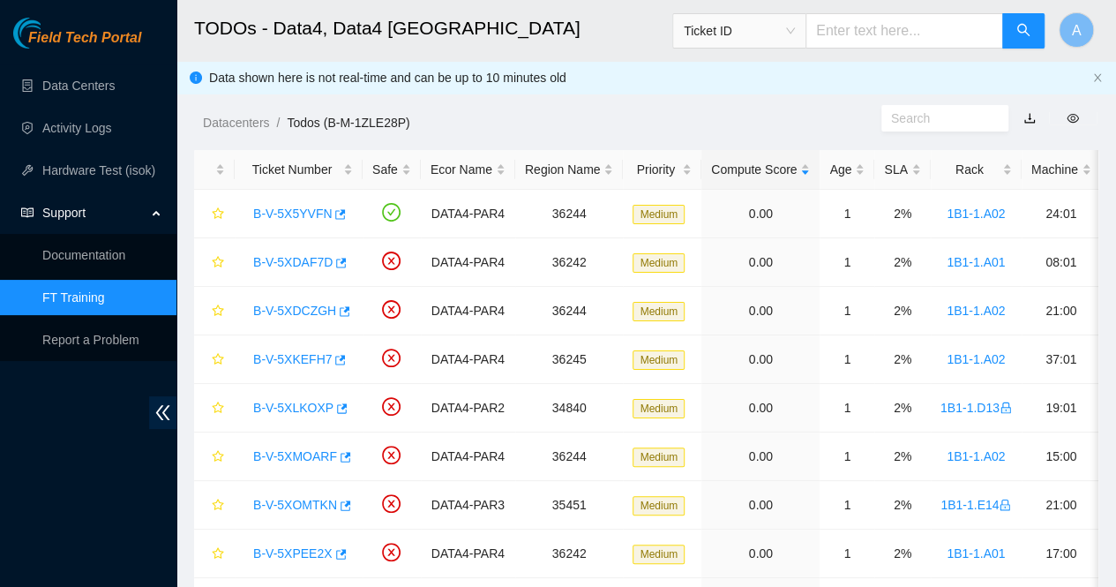
click at [697, 103] on div "Datacenters / Todos (B-M-1ZLE28P) /" at bounding box center [528, 83] width 705 height 99
click at [310, 214] on link "B-V-5X5YVFN" at bounding box center [292, 213] width 79 height 14
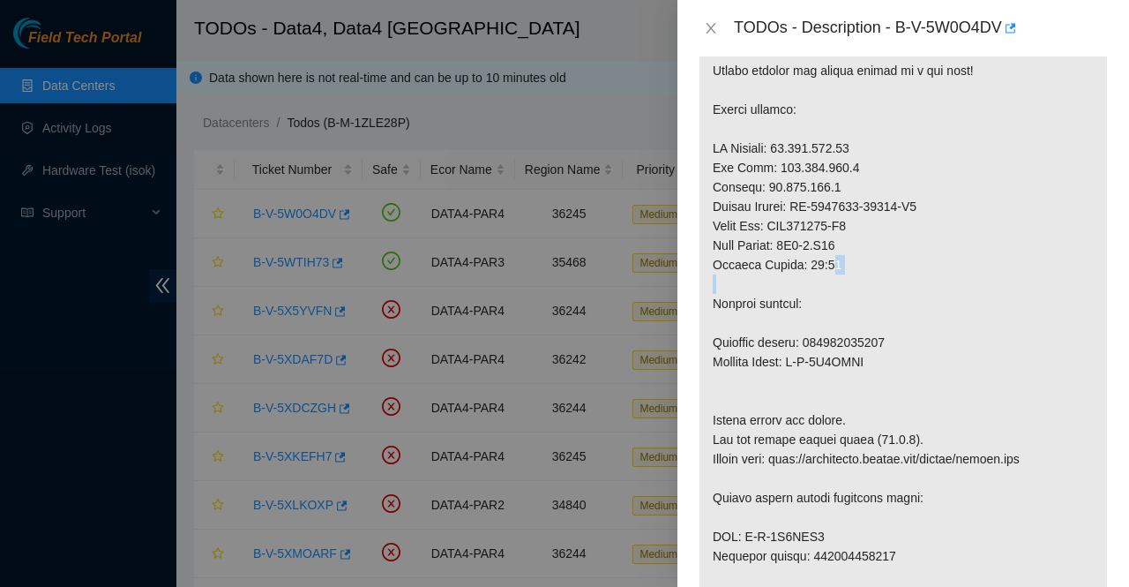
scroll to position [380, 0]
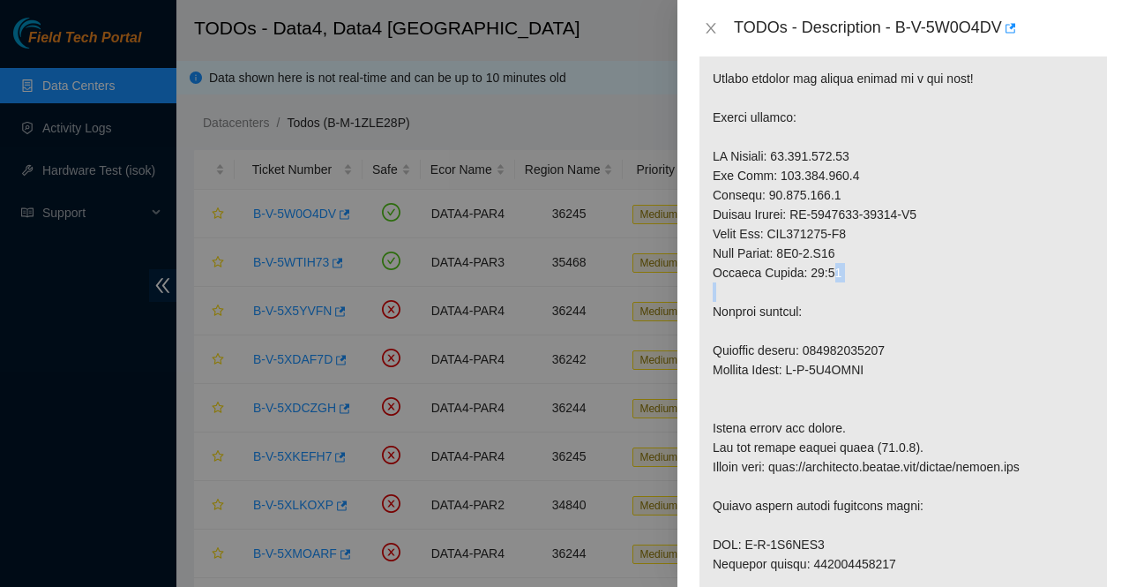
click at [859, 302] on p at bounding box center [904, 428] width 408 height 900
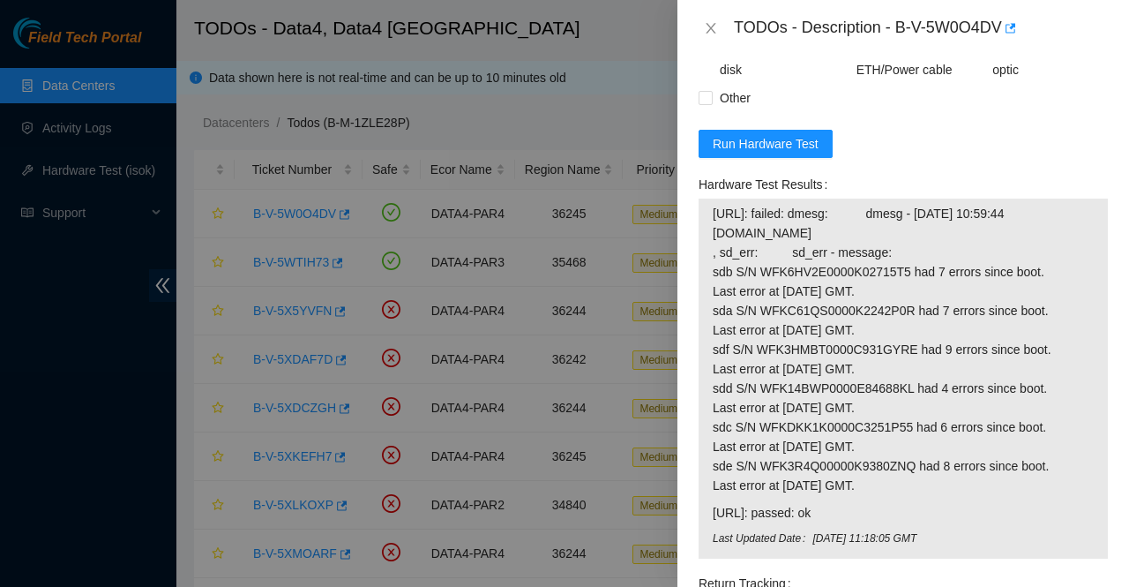
scroll to position [1484, 0]
click at [805, 156] on button "Run Hardware Test" at bounding box center [766, 142] width 134 height 28
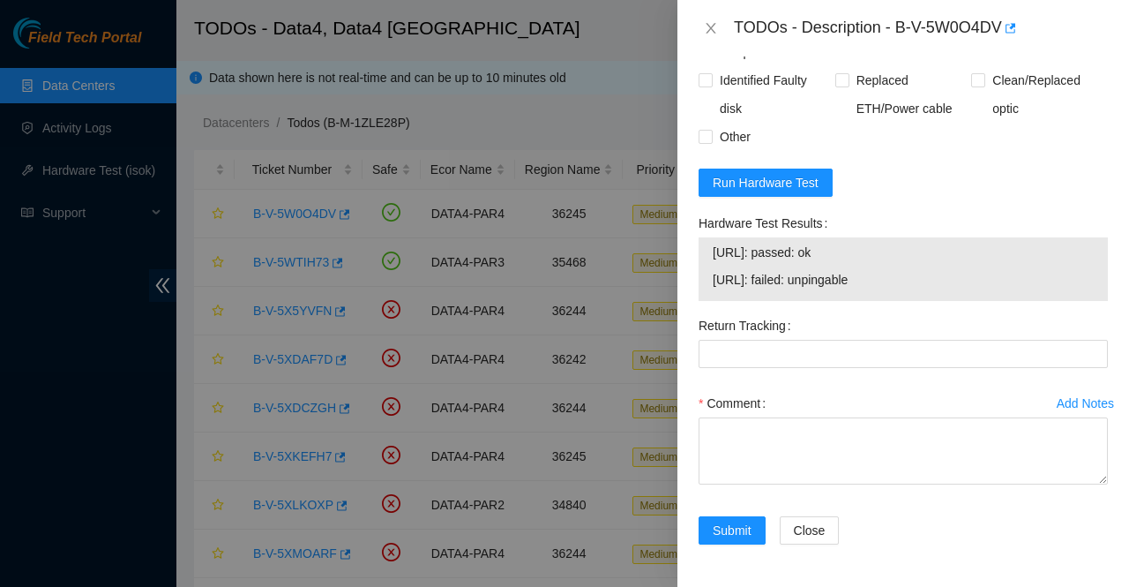
click at [901, 237] on div "Hardware Test Results" at bounding box center [903, 223] width 409 height 28
click at [734, 192] on span "Run Hardware Test" at bounding box center [766, 182] width 106 height 19
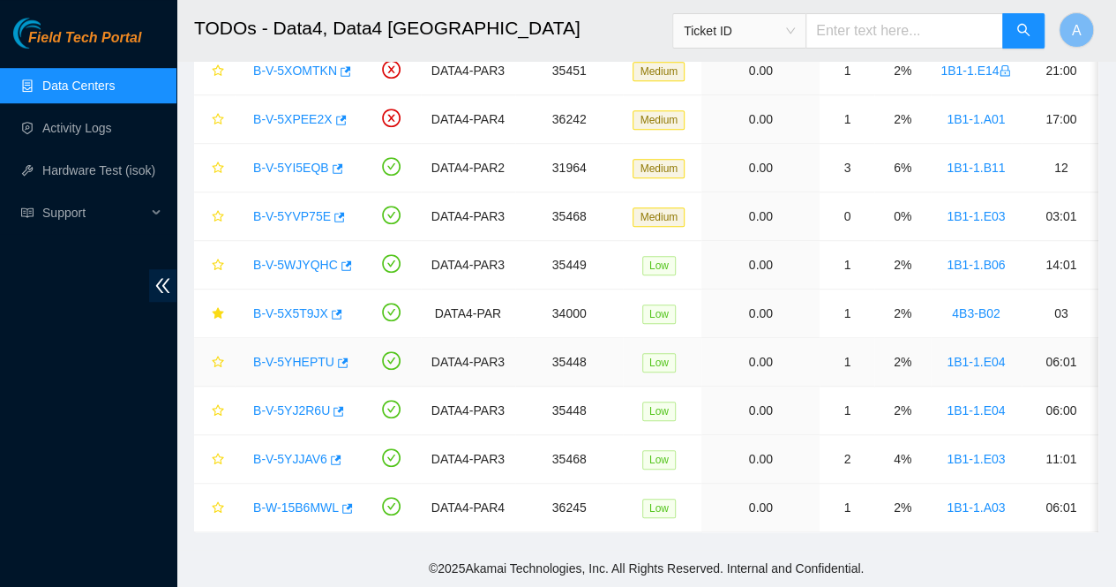
scroll to position [509, 0]
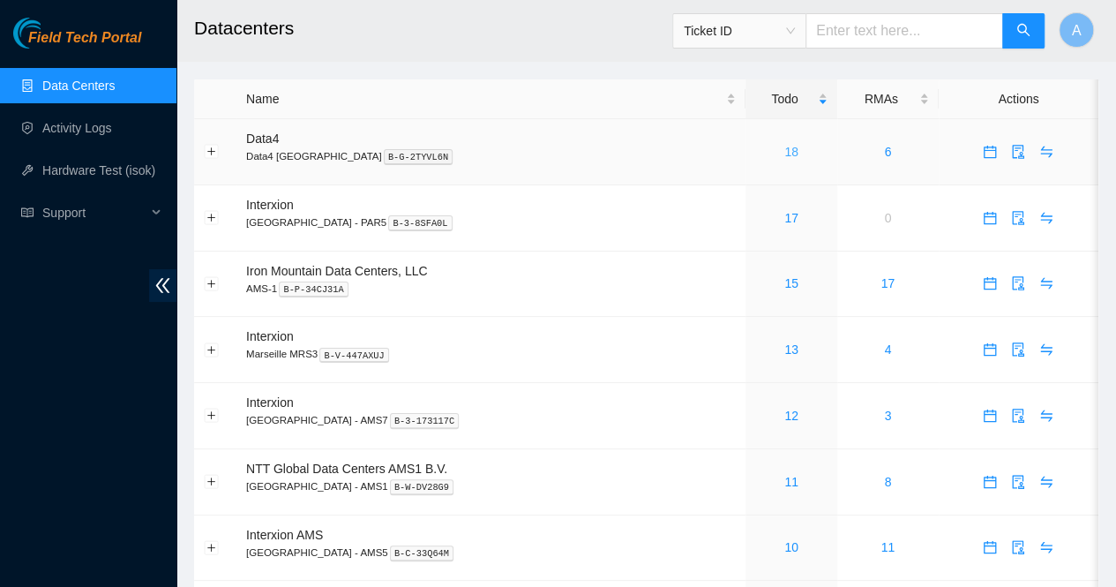
click at [784, 151] on link "18" at bounding box center [791, 152] width 14 height 14
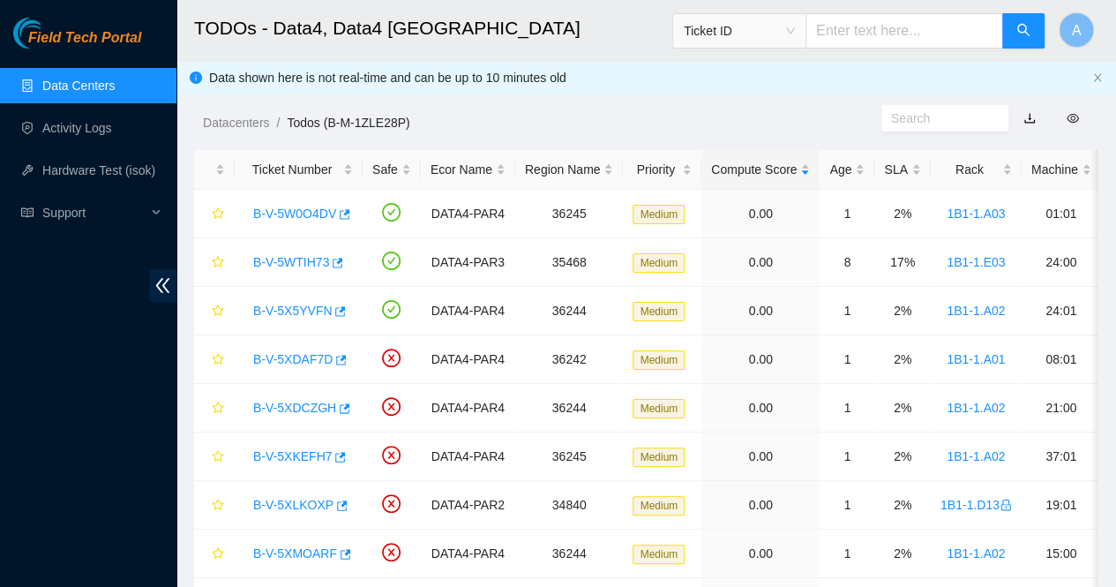
click at [647, 86] on div "Datacenters / Todos (B-M-1ZLE28P) /" at bounding box center [528, 83] width 705 height 99
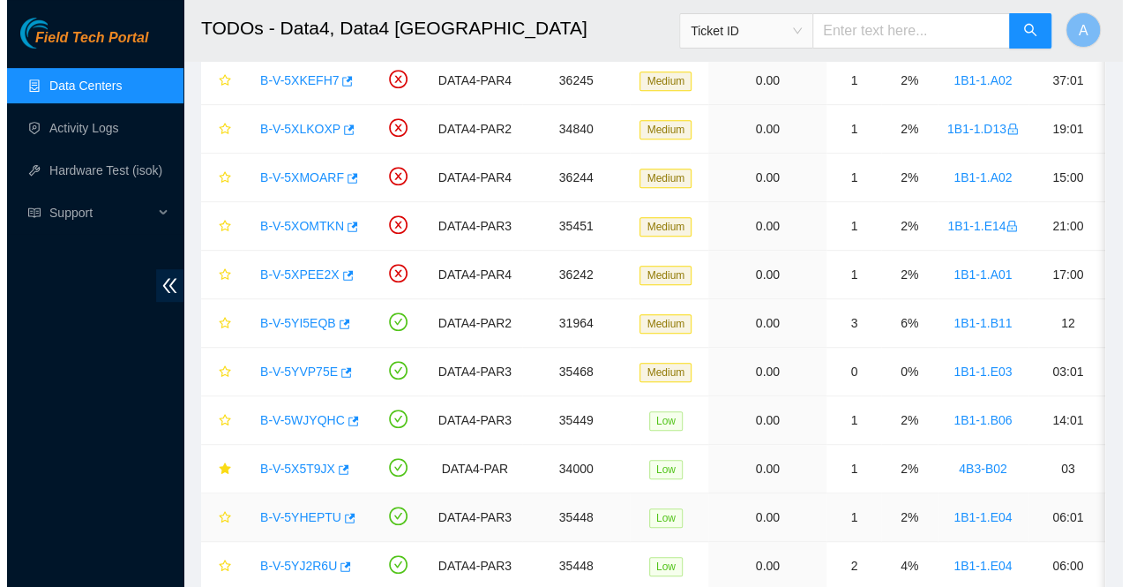
scroll to position [538, 0]
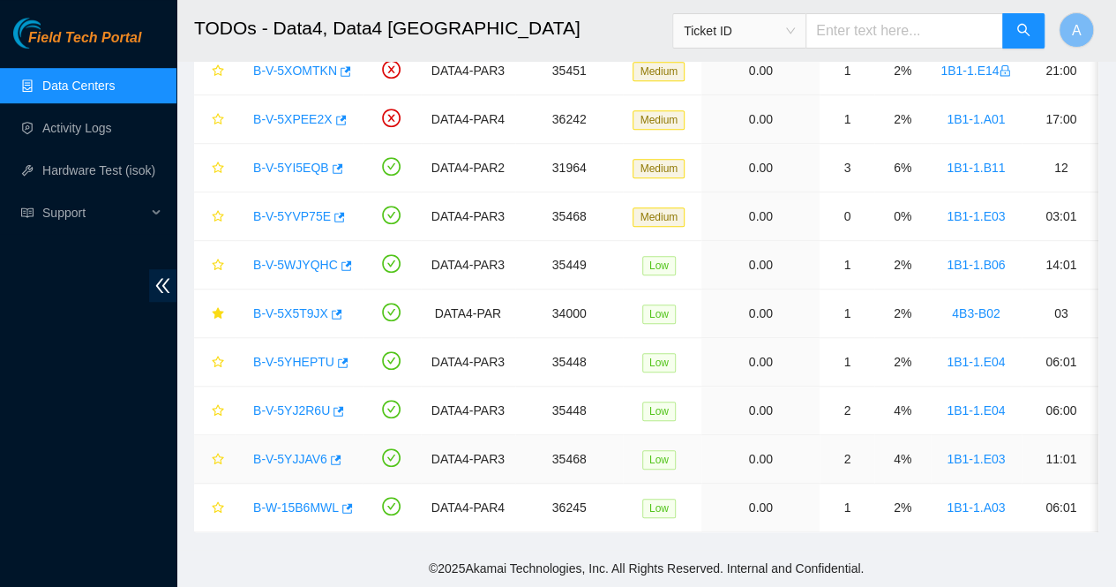
click at [300, 452] on link "B-V-5YJJAV6" at bounding box center [290, 459] width 74 height 14
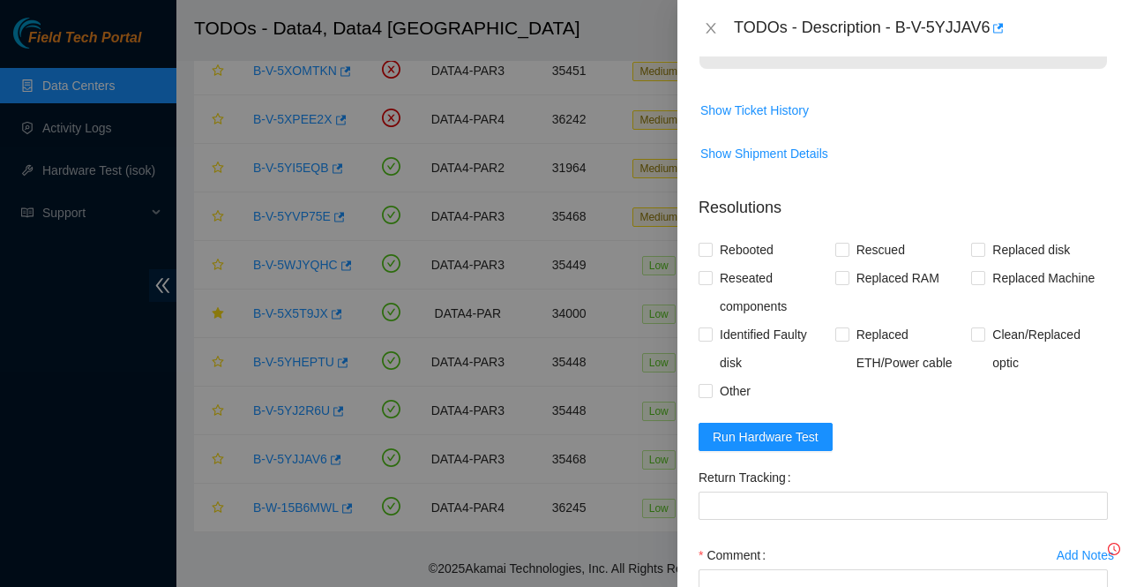
scroll to position [1007, 0]
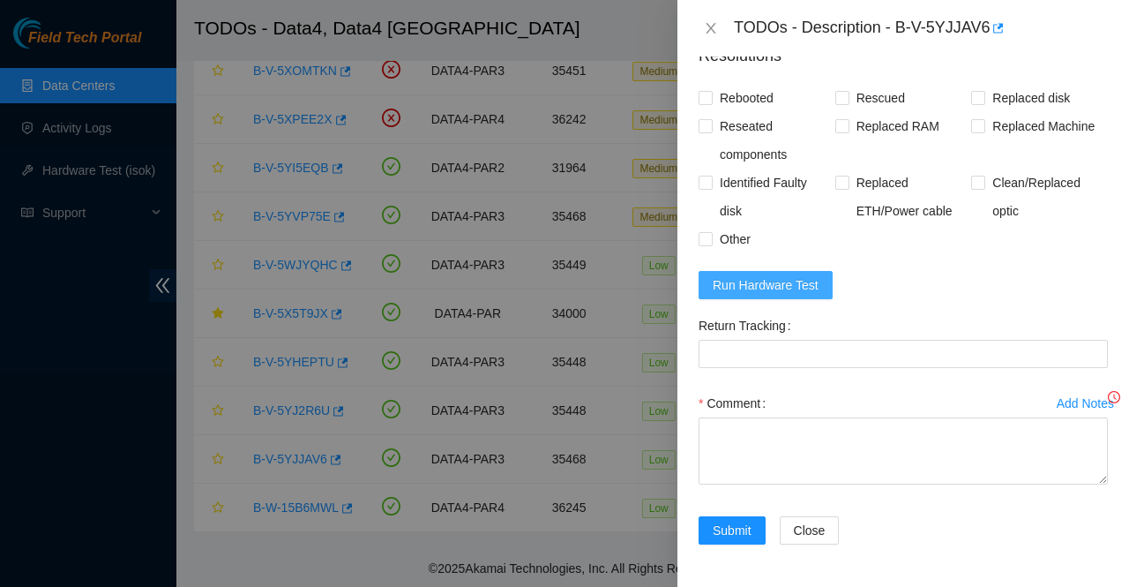
click at [783, 287] on span "Run Hardware Test" at bounding box center [766, 284] width 106 height 19
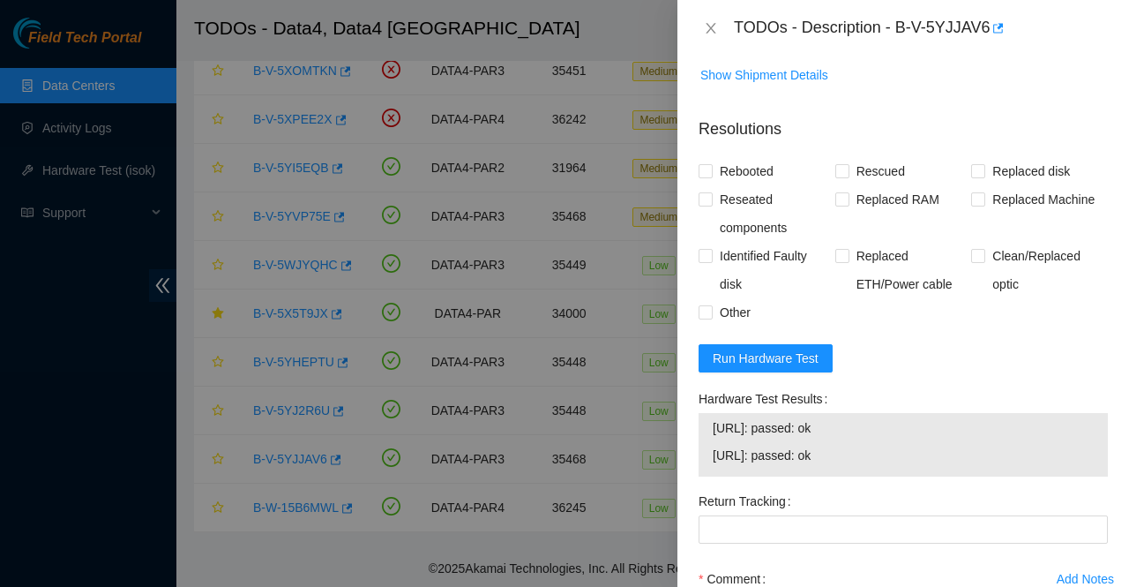
scroll to position [1110, 0]
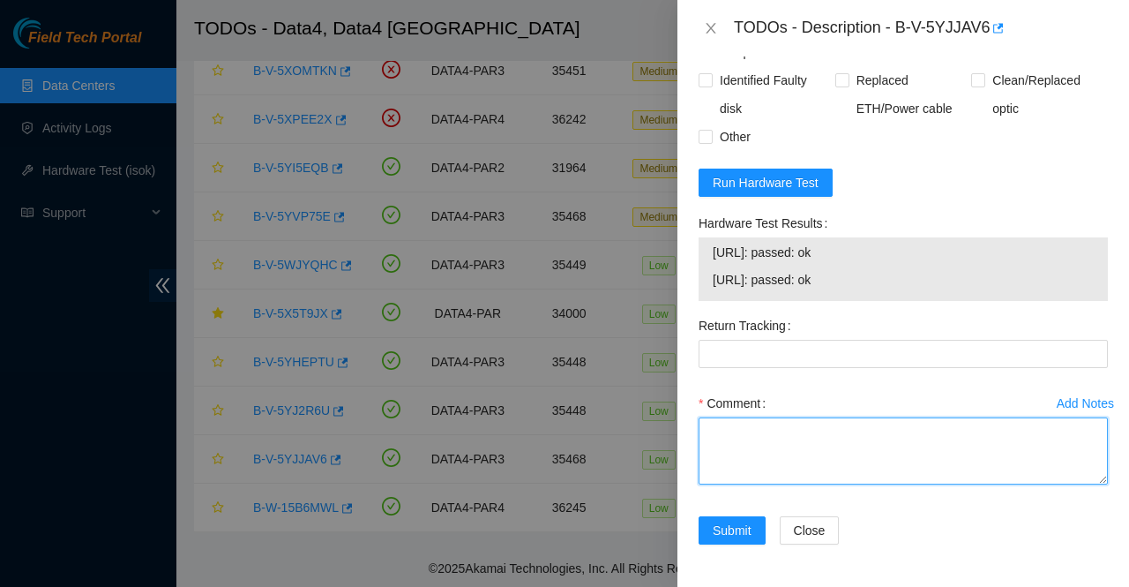
click at [888, 436] on textarea "Comment" at bounding box center [903, 450] width 409 height 67
paste textarea "Called AKAMAI NOCC connected monitor and find blank screen rebooted the server …"
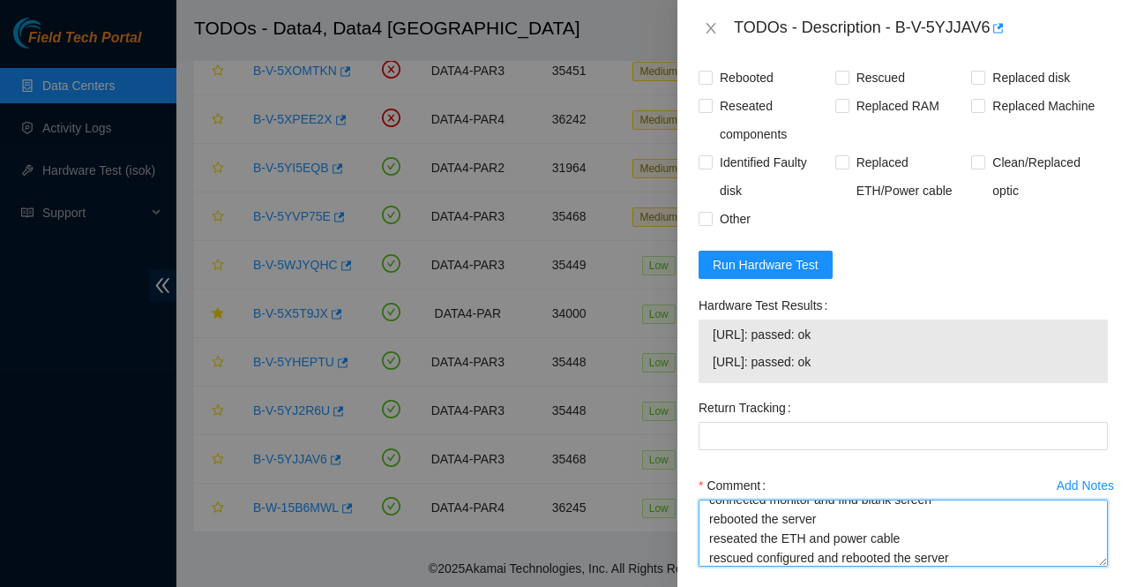
scroll to position [949, 0]
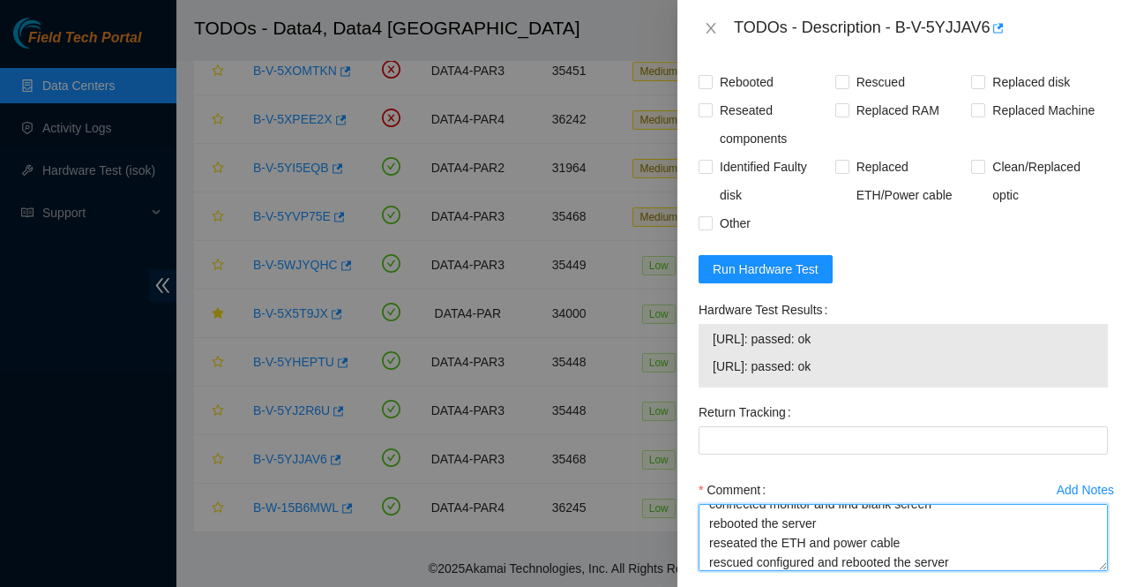
type textarea "Called AKAMAI NOCC connected monitor and find blank screen rebooted the server …"
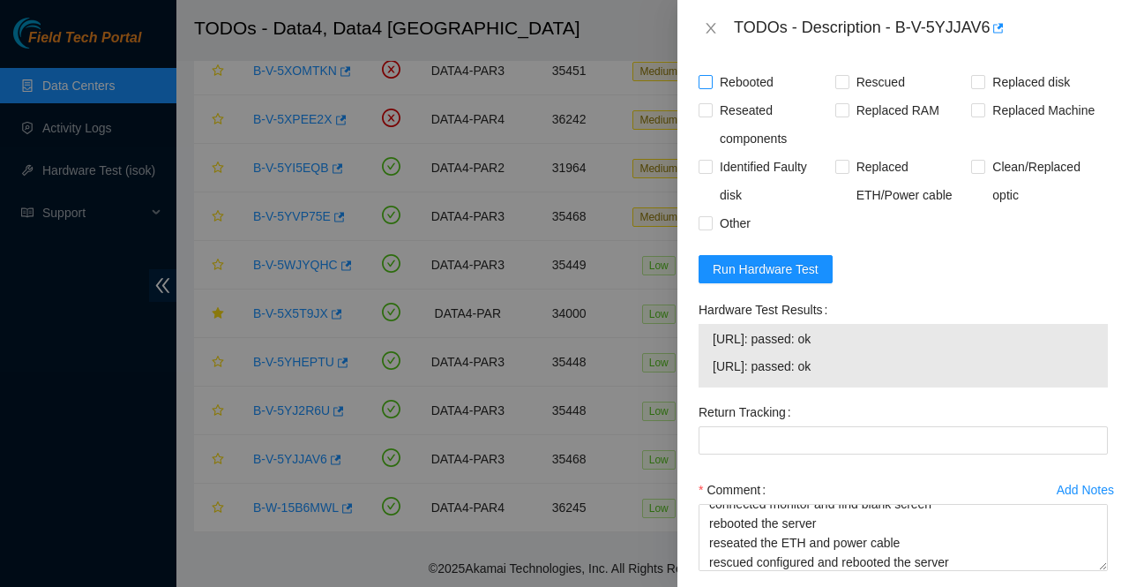
click at [711, 96] on label "Rebooted" at bounding box center [740, 82] width 82 height 28
click at [711, 87] on input "Rebooted" at bounding box center [705, 81] width 12 height 12
checkbox input "true"
click at [849, 96] on span "Rescued" at bounding box center [880, 82] width 63 height 28
click at [848, 87] on input "Rescued" at bounding box center [841, 81] width 12 height 12
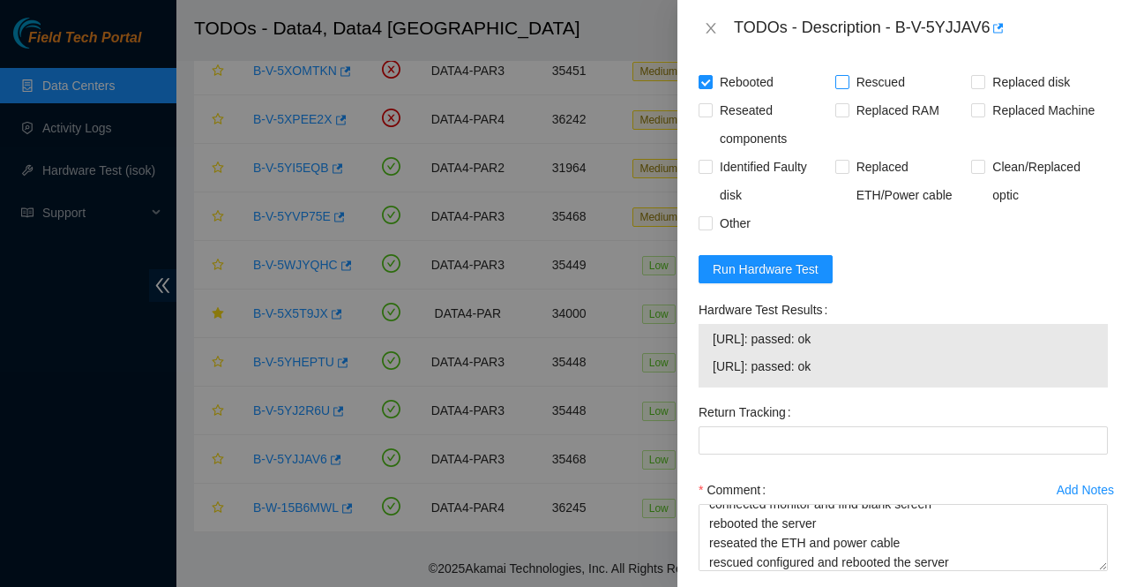
checkbox input "true"
click at [707, 228] on input "Other" at bounding box center [705, 222] width 12 height 12
checkbox input "true"
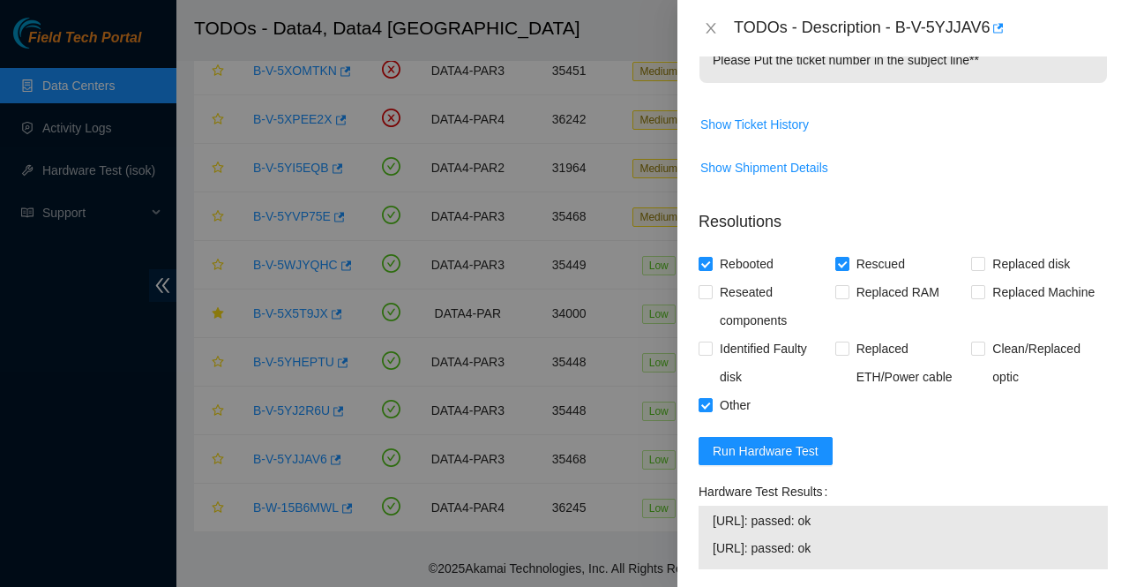
scroll to position [1110, 0]
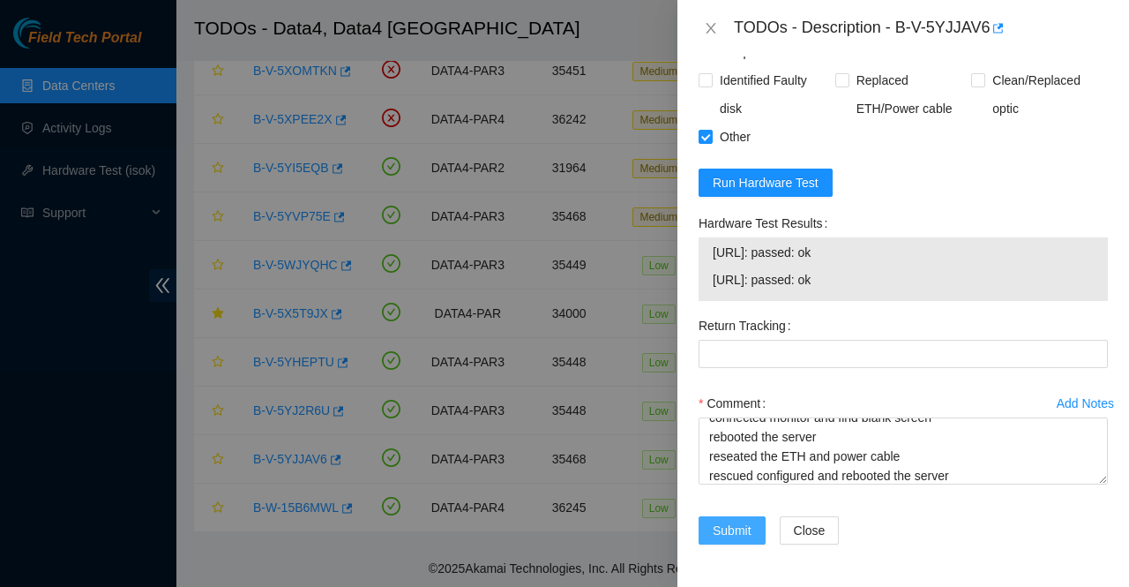
click at [728, 528] on span "Submit" at bounding box center [732, 529] width 39 height 19
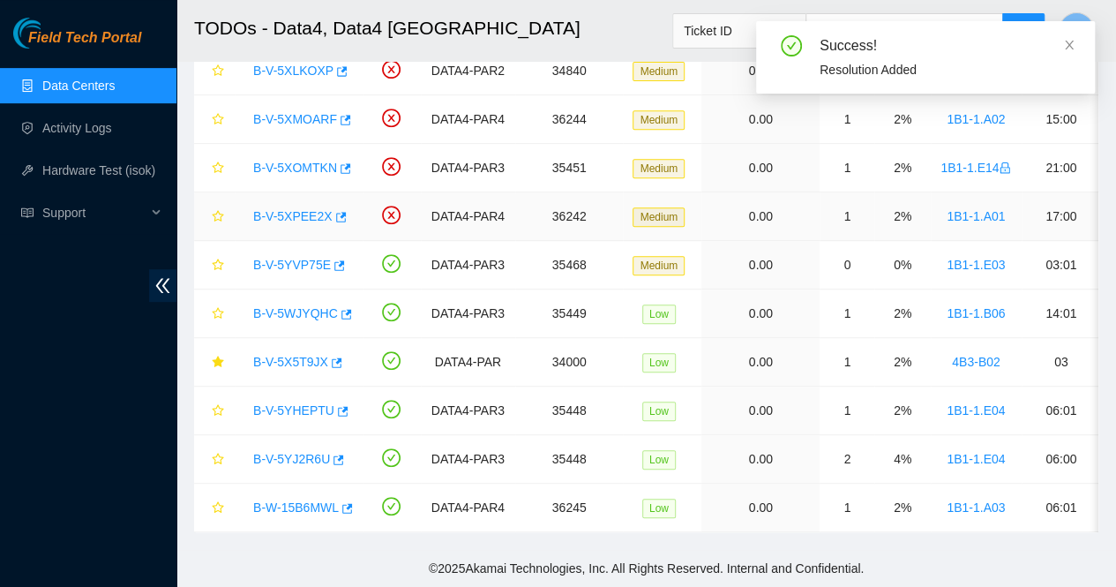
scroll to position [346, 0]
click at [1072, 43] on icon "close" at bounding box center [1069, 45] width 12 height 12
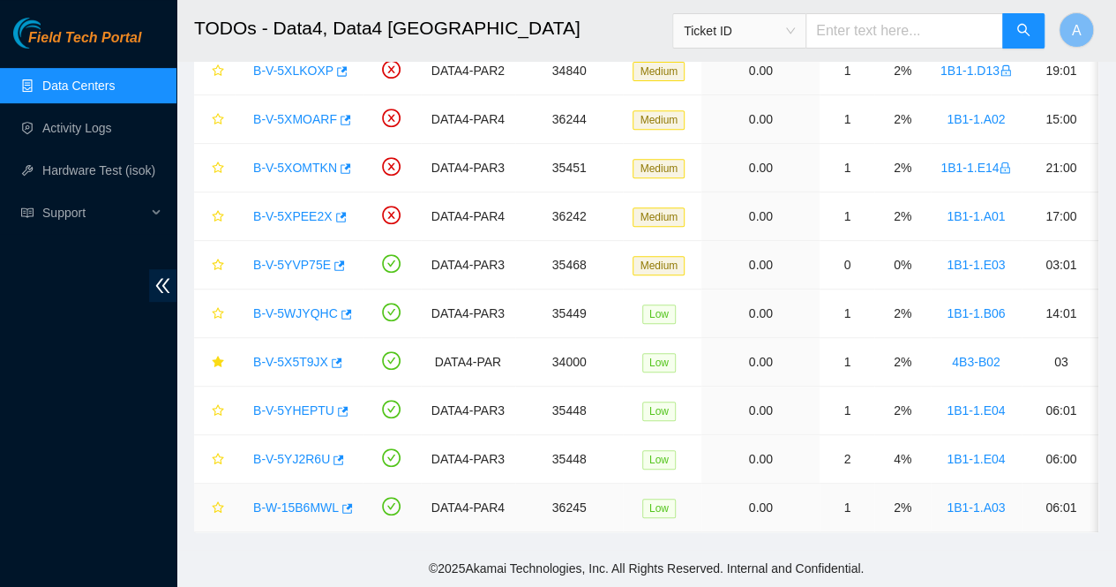
click at [313, 500] on link "B-W-15B6MWL" at bounding box center [296, 507] width 86 height 14
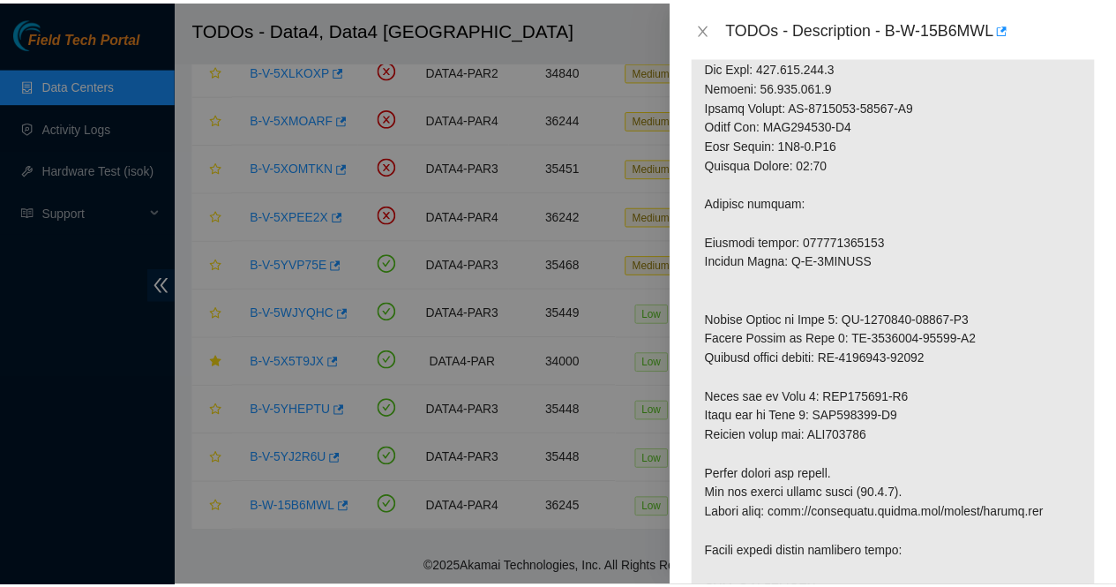
scroll to position [761, 0]
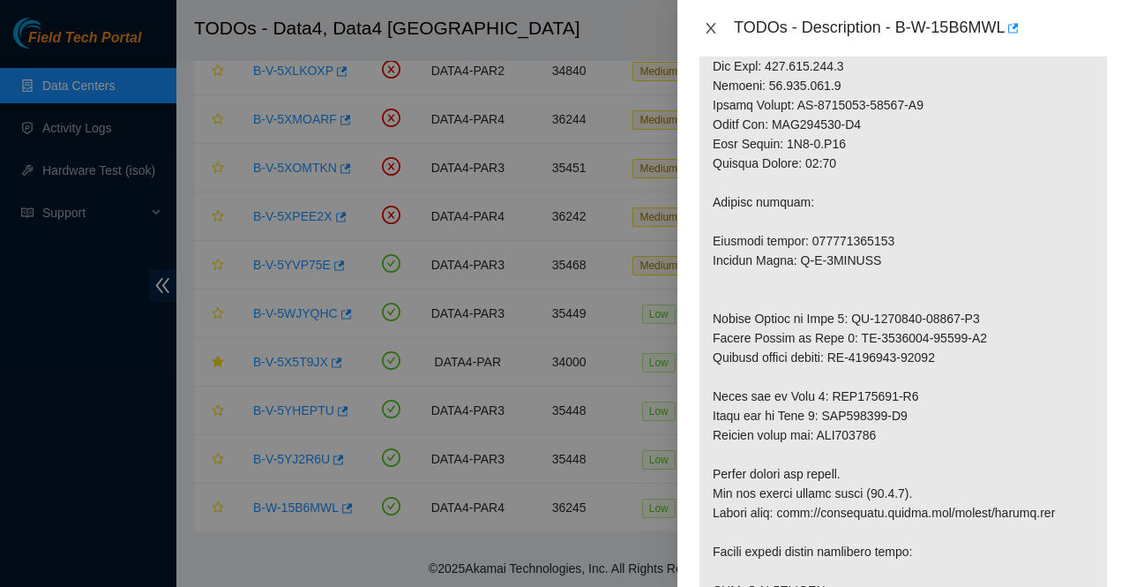
click at [709, 21] on icon "close" at bounding box center [711, 28] width 14 height 14
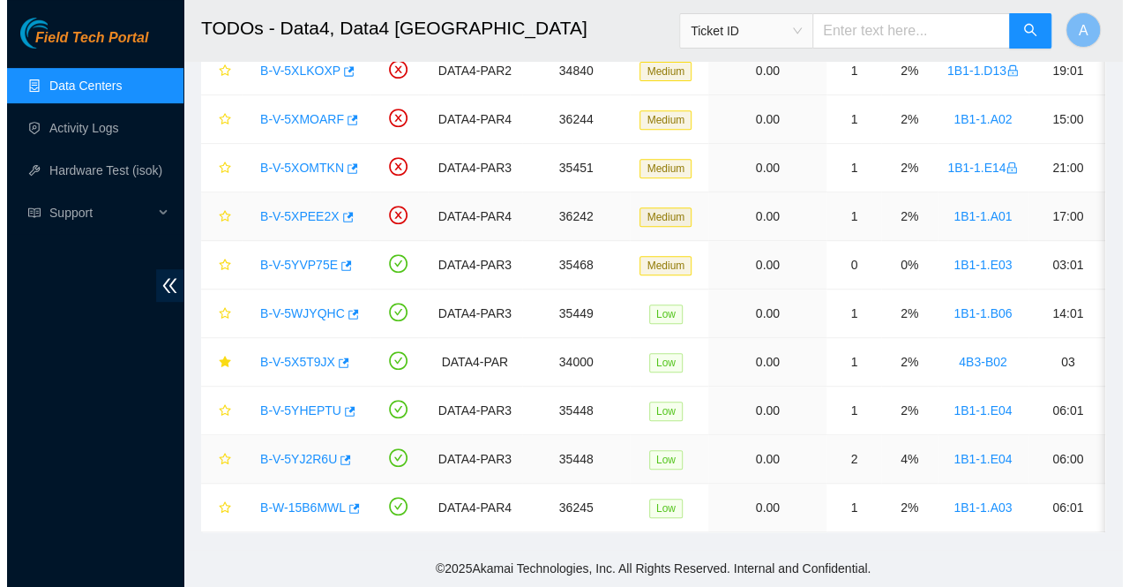
scroll to position [575, 0]
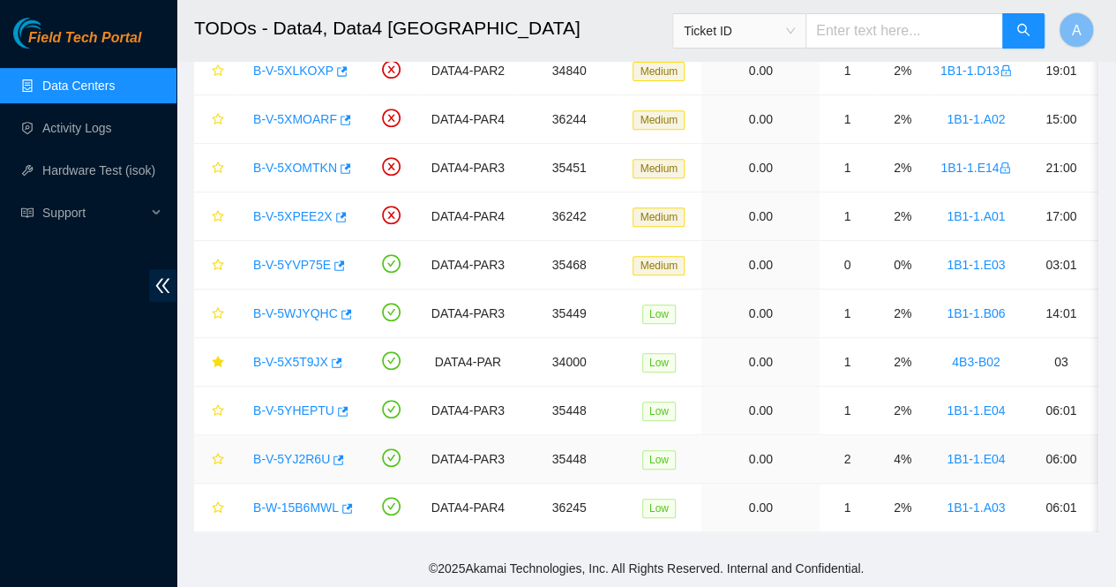
click at [279, 452] on link "B-V-5YJ2R6U" at bounding box center [291, 459] width 77 height 14
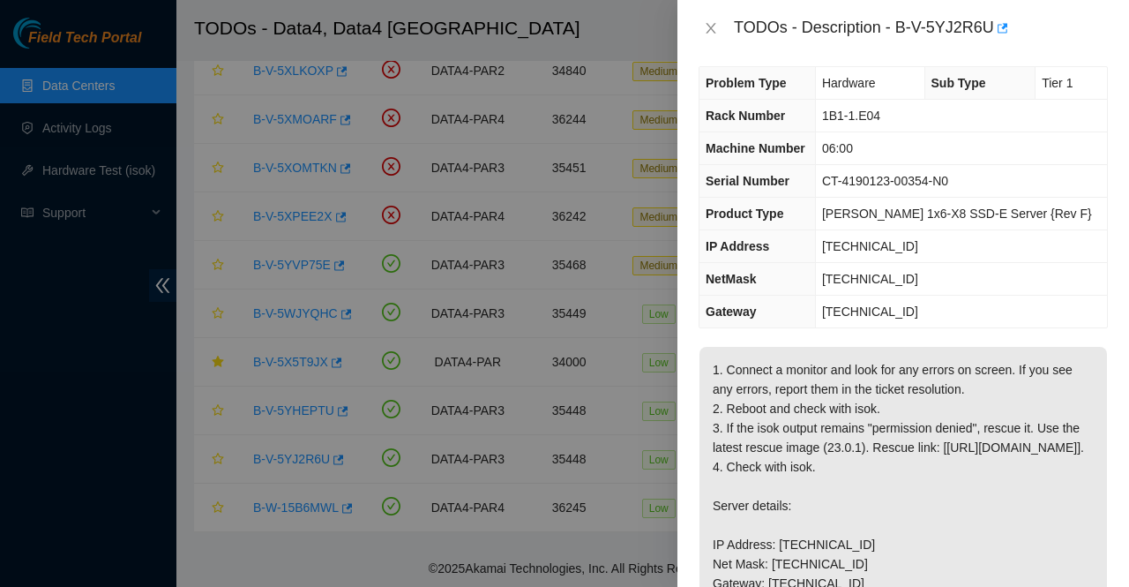
scroll to position [5, 0]
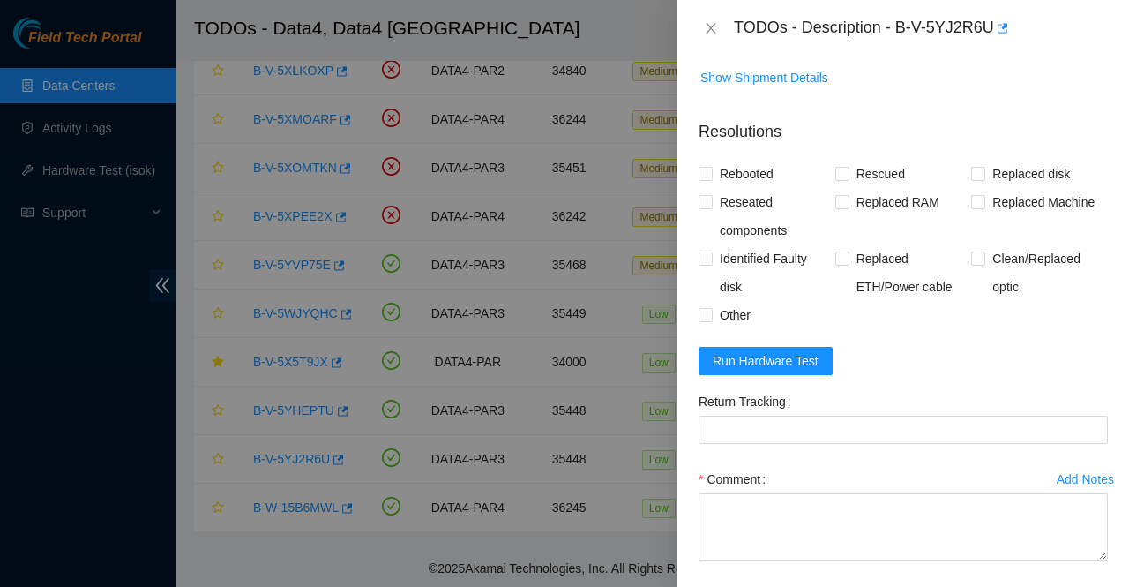
scroll to position [1182, 0]
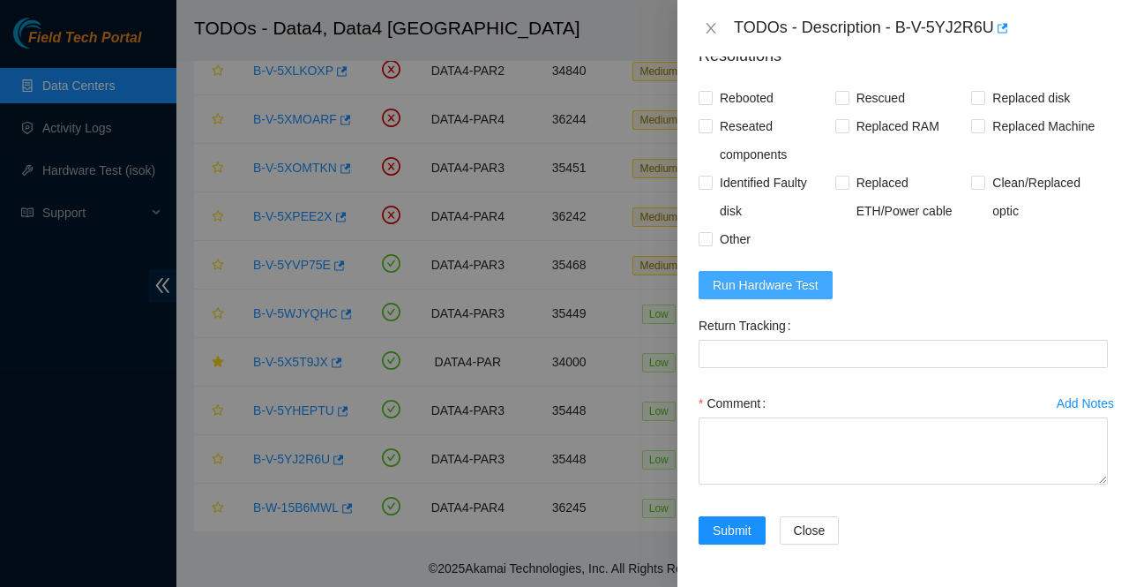
click at [796, 288] on span "Run Hardware Test" at bounding box center [766, 284] width 106 height 19
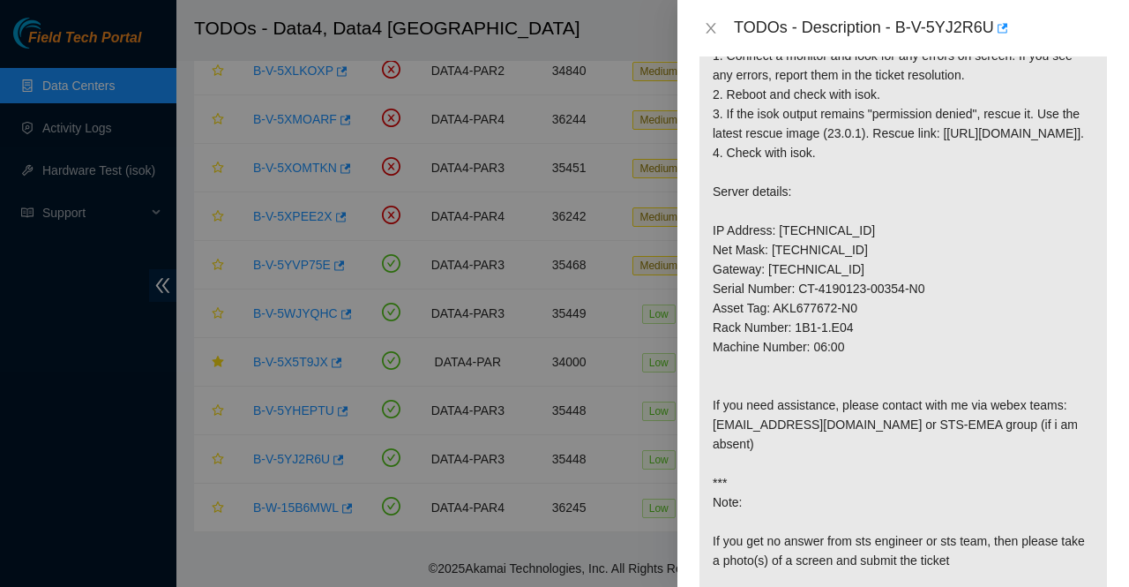
scroll to position [326, 0]
drag, startPoint x: 898, startPoint y: 32, endPoint x: 993, endPoint y: 43, distance: 96.0
click at [993, 43] on div "TODOs - Description - B-V-5YJ2R6U" at bounding box center [903, 28] width 452 height 56
copy div "B-V-5YJ2R6U"
drag, startPoint x: 849, startPoint y: 283, endPoint x: 778, endPoint y: 287, distance: 70.7
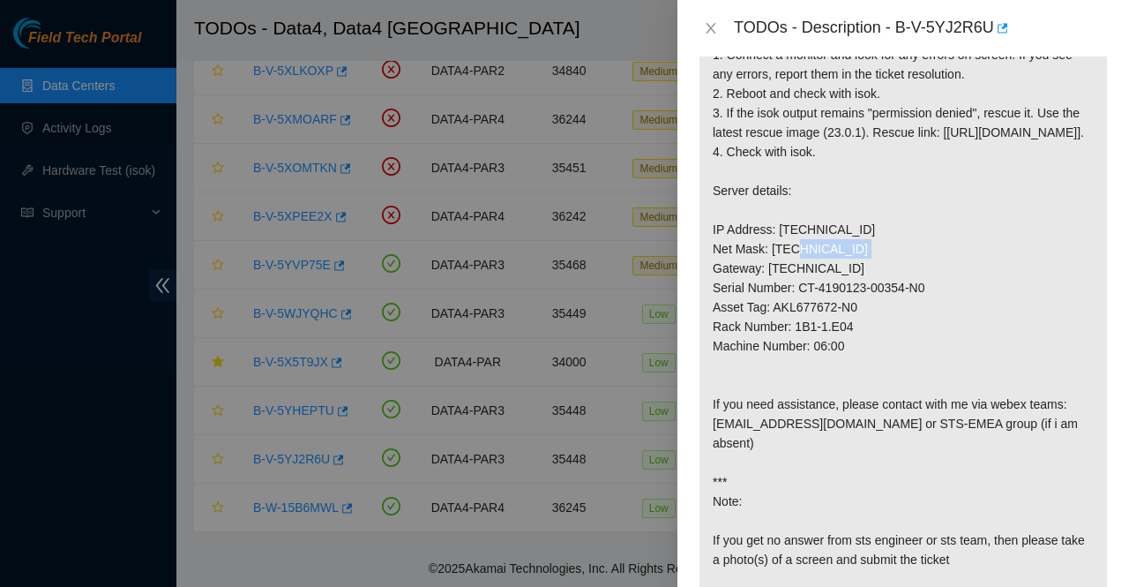
click at [778, 287] on p at bounding box center [904, 355] width 408 height 647
copy p "[TECHNICAL_ID]"
drag, startPoint x: 845, startPoint y: 382, endPoint x: 794, endPoint y: 382, distance: 51.2
click at [794, 382] on p at bounding box center [904, 355] width 408 height 647
copy p "1B1-1.E04"
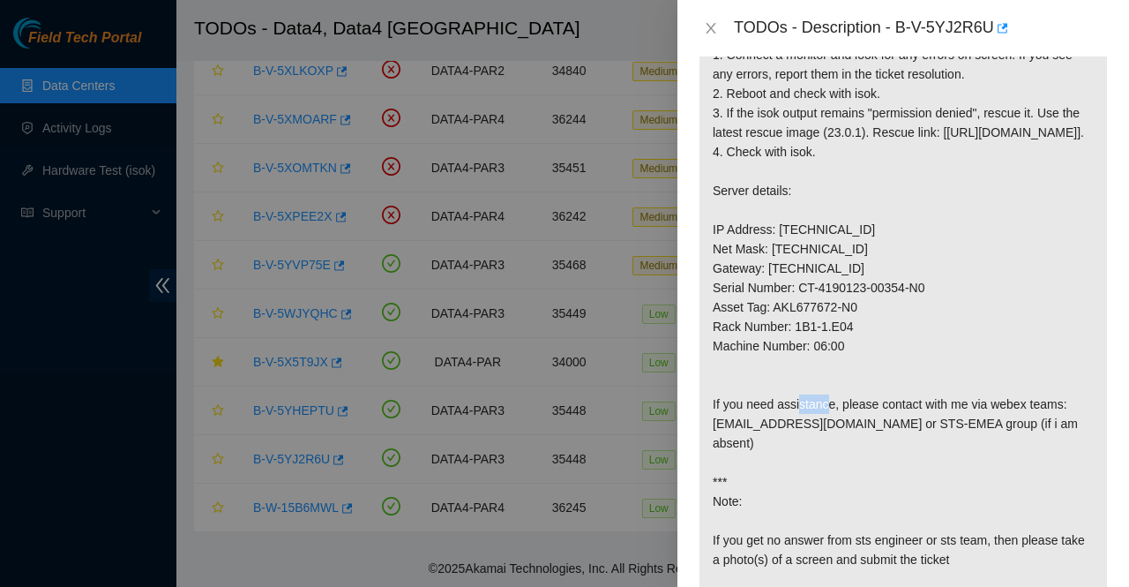
drag, startPoint x: 842, startPoint y: 399, endPoint x: 813, endPoint y: 407, distance: 30.2
click at [813, 407] on p at bounding box center [904, 355] width 408 height 647
copy p "06:00"
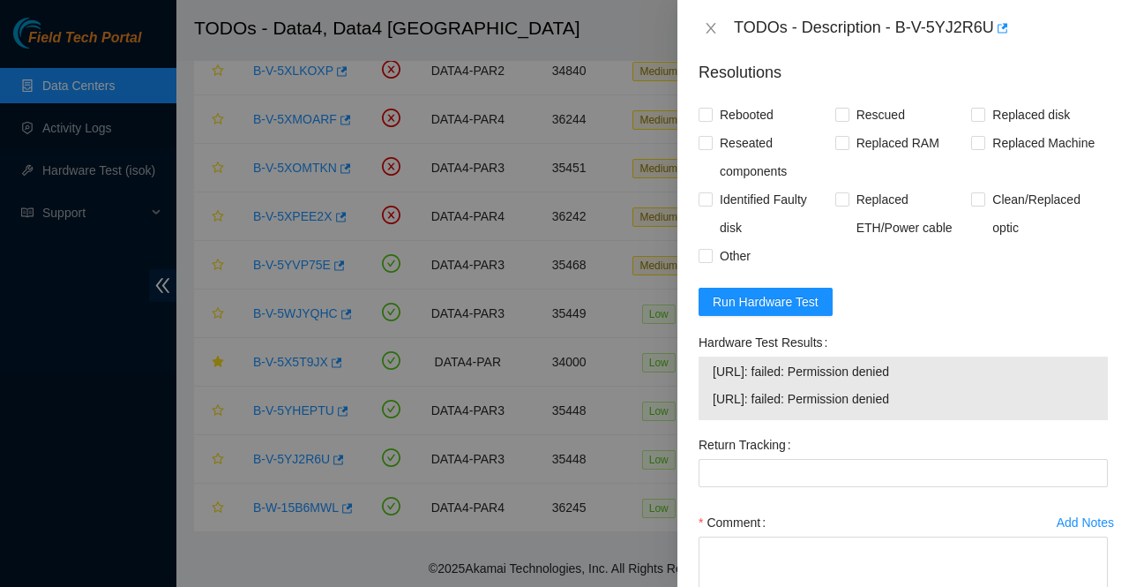
scroll to position [1284, 0]
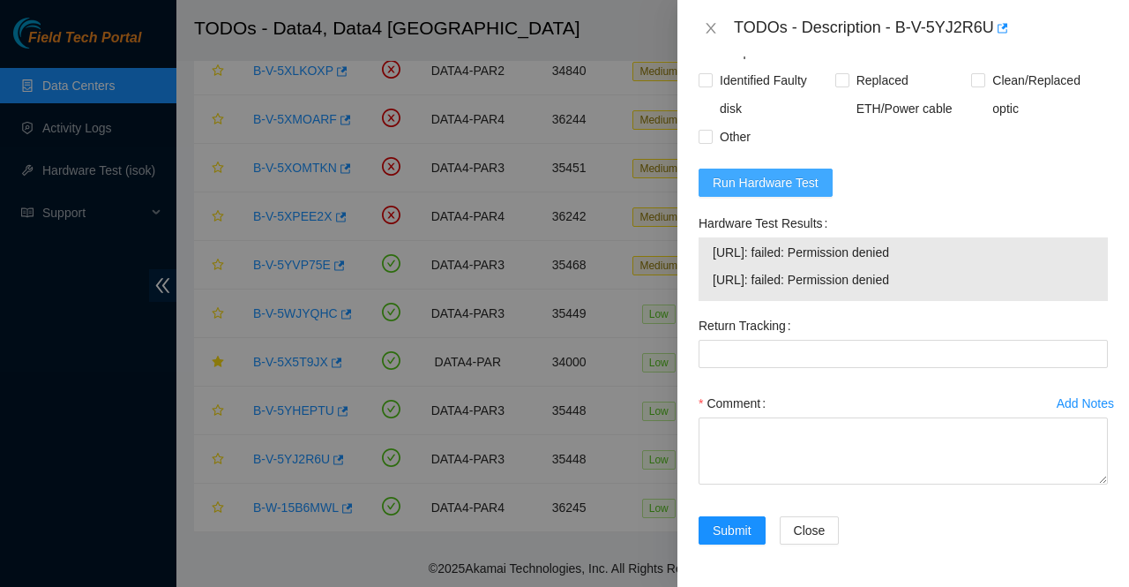
click at [785, 186] on span "Run Hardware Test" at bounding box center [766, 182] width 106 height 19
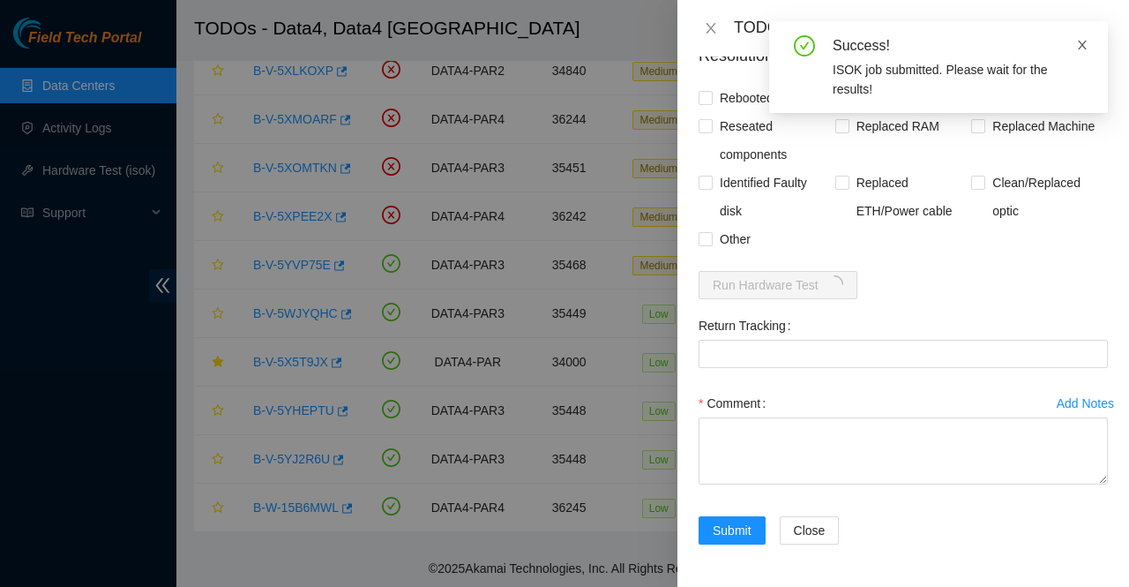
click at [1083, 46] on icon "close" at bounding box center [1082, 45] width 9 height 9
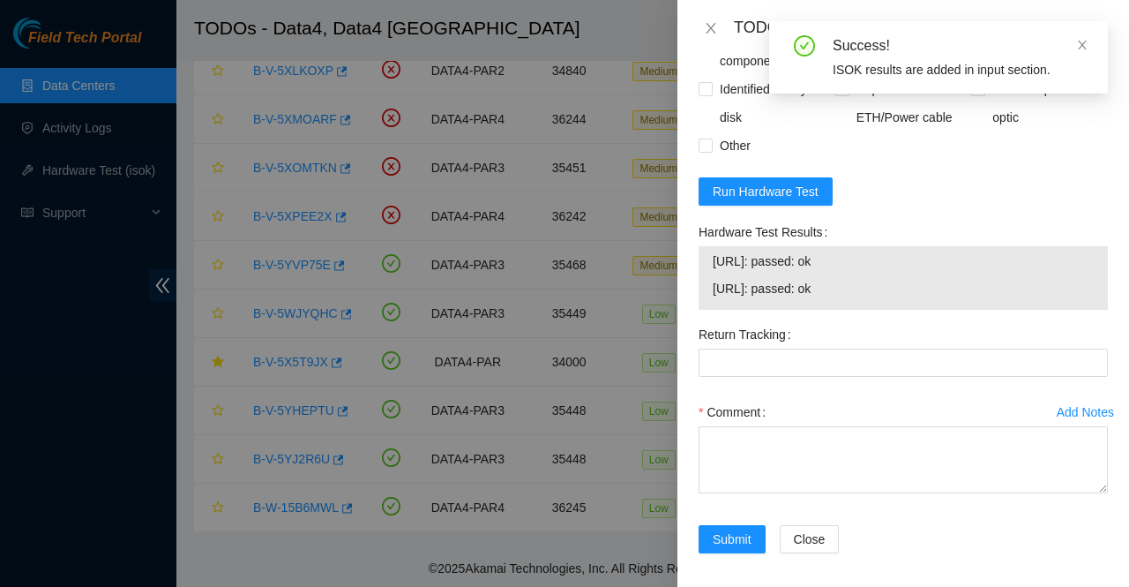
scroll to position [1284, 0]
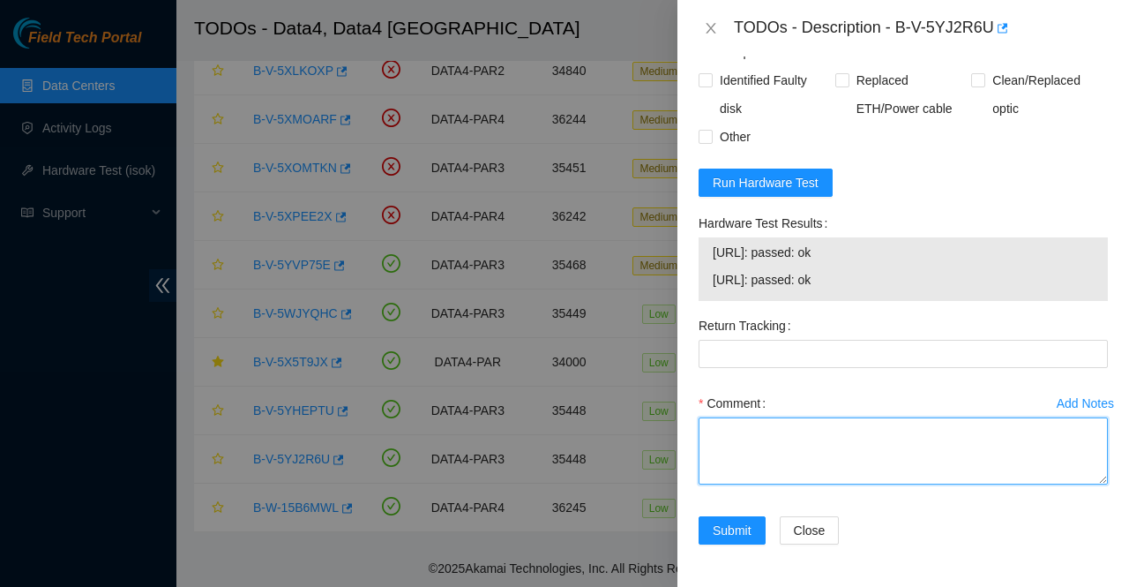
click at [870, 442] on textarea "Comment" at bounding box center [903, 450] width 409 height 67
paste textarea "Called AKAMAI NOCC connected monitor and find blank screen rebooted the server …"
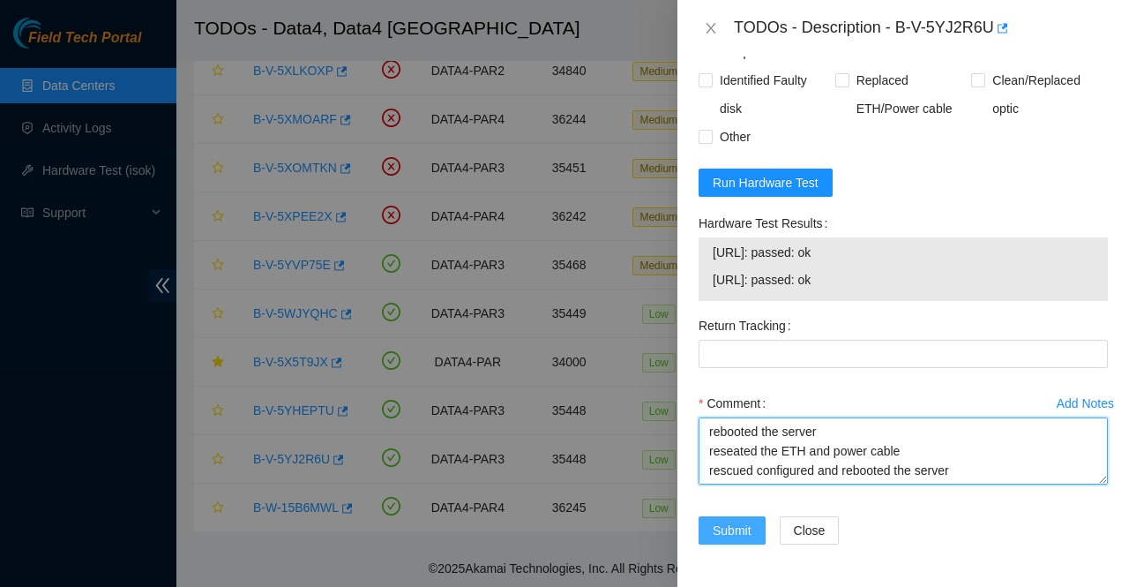
type textarea "Called AKAMAI NOCC connected monitor and find blank screen rebooted the server …"
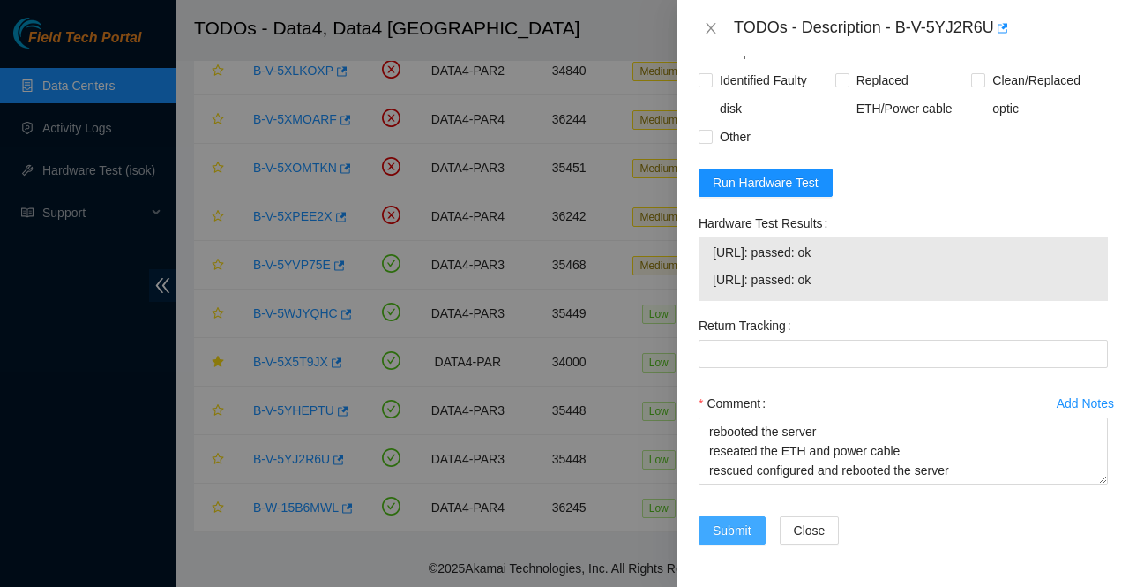
click at [718, 530] on span "Submit" at bounding box center [732, 529] width 39 height 19
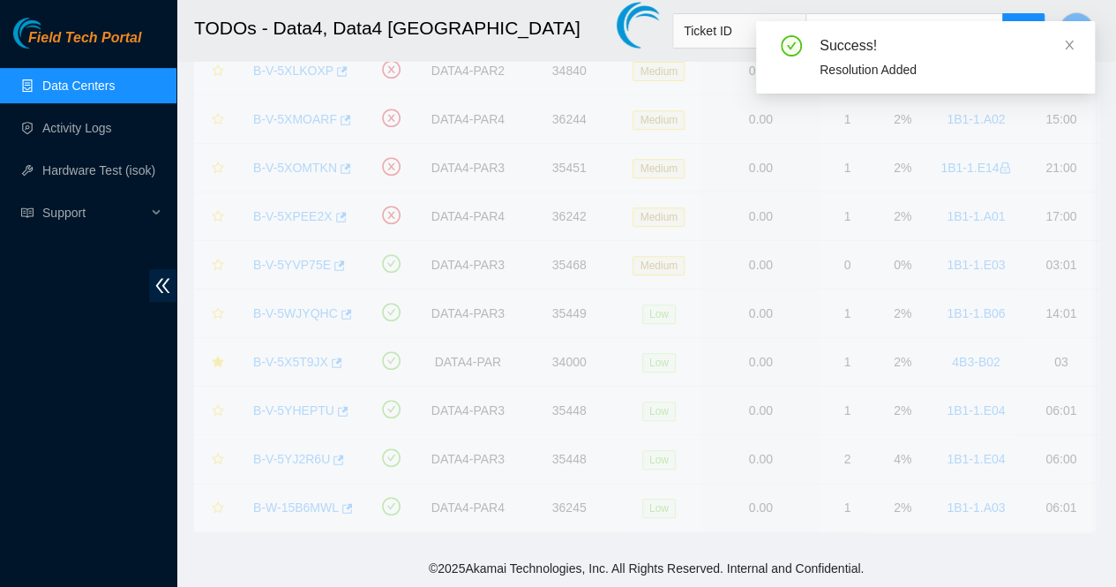
scroll to position [201, 0]
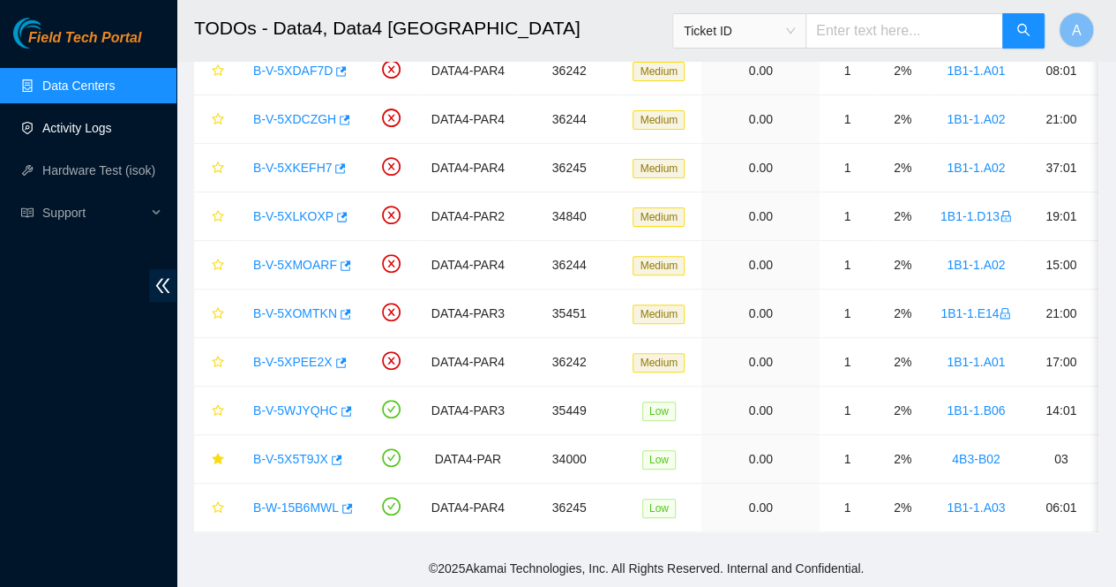
click at [87, 121] on link "Activity Logs" at bounding box center [77, 128] width 70 height 14
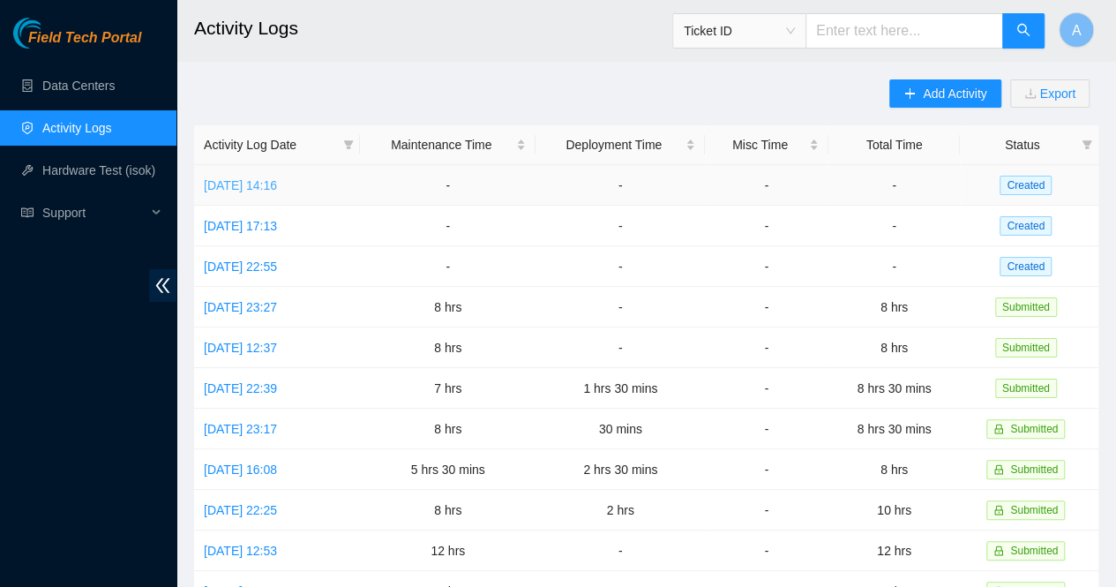
click at [270, 184] on link "Wed, 15 Oct 2025 14:16" at bounding box center [240, 185] width 73 height 14
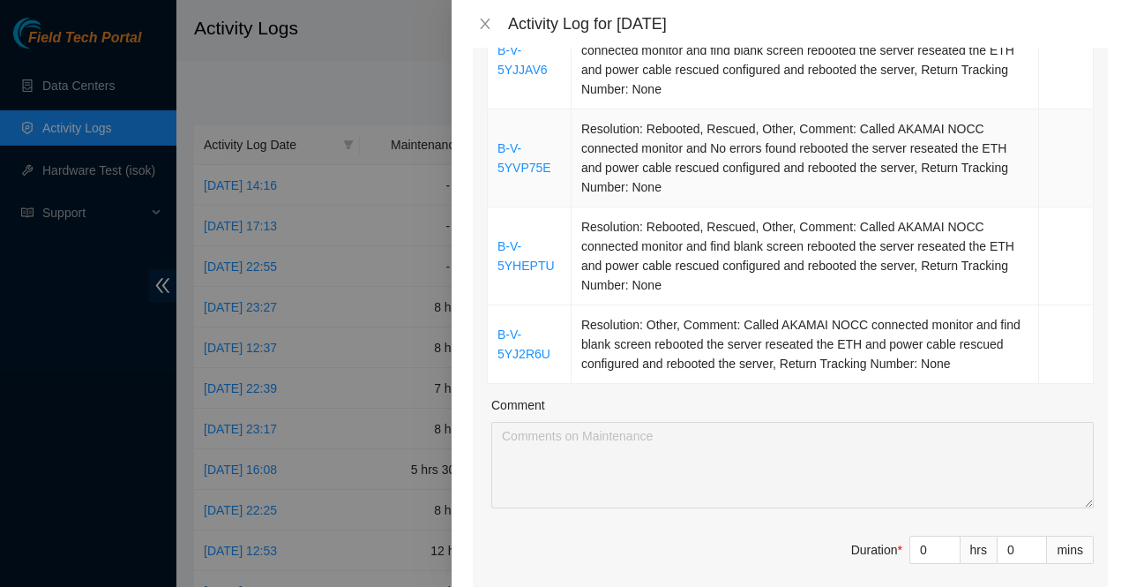
scroll to position [749, 0]
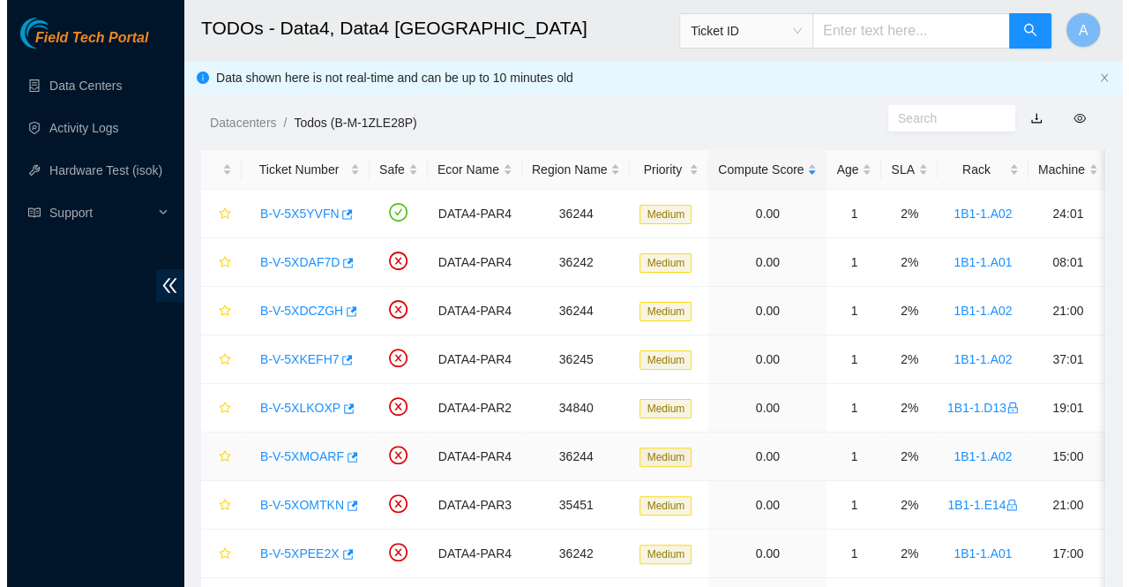
scroll to position [346, 0]
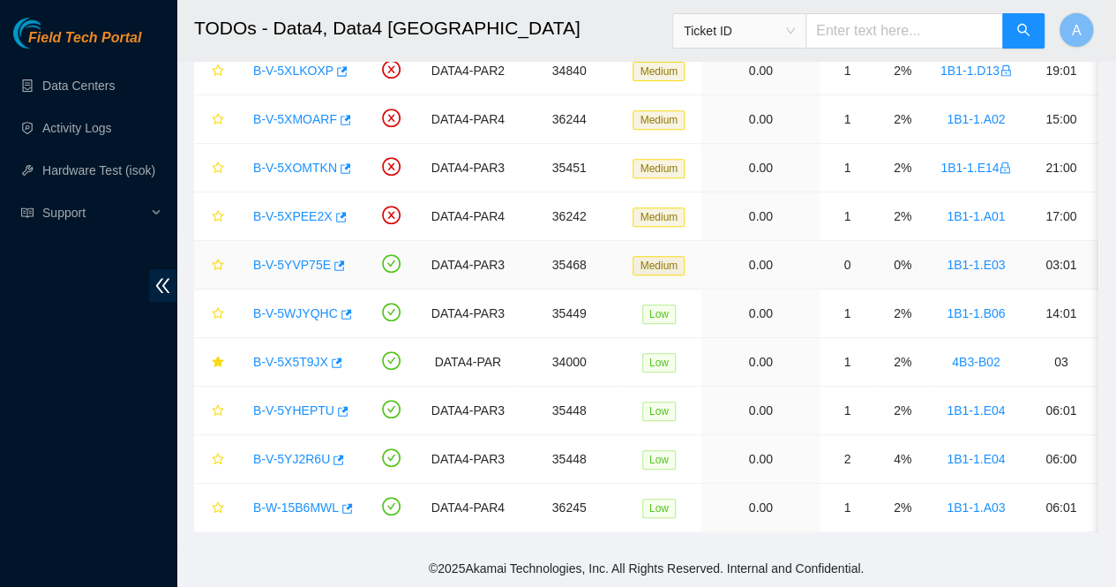
click at [296, 258] on link "B-V-5YVP75E" at bounding box center [292, 265] width 78 height 14
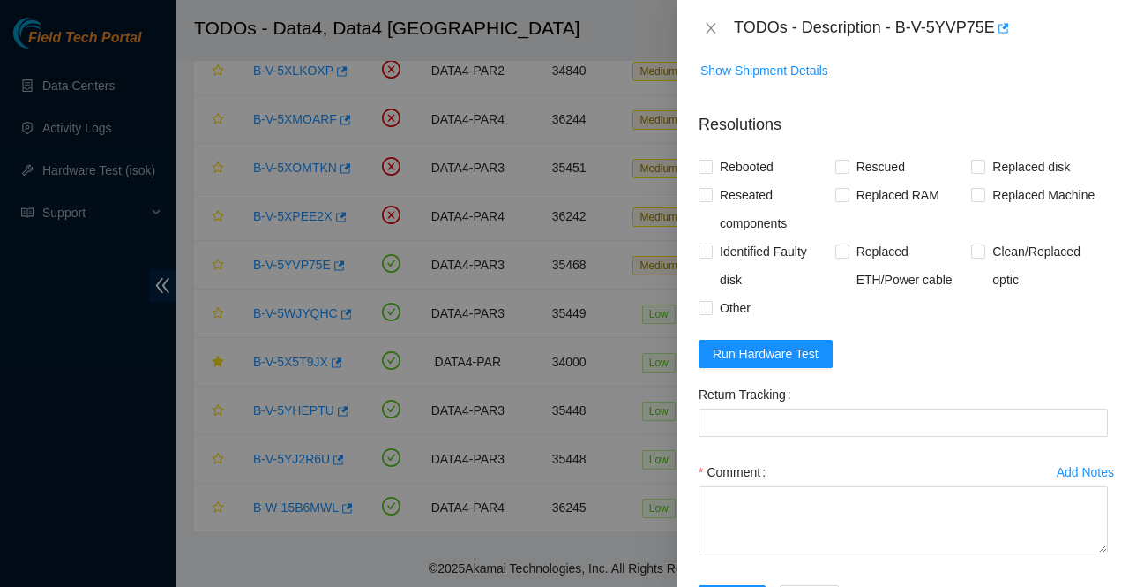
scroll to position [1021, 0]
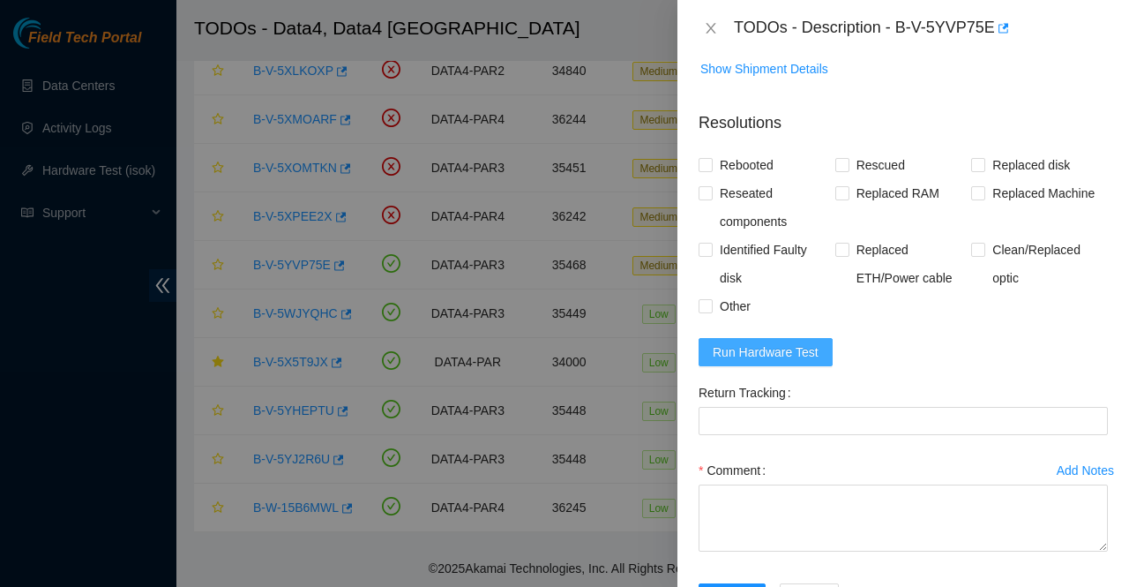
click at [758, 362] on span "Run Hardware Test" at bounding box center [766, 351] width 106 height 19
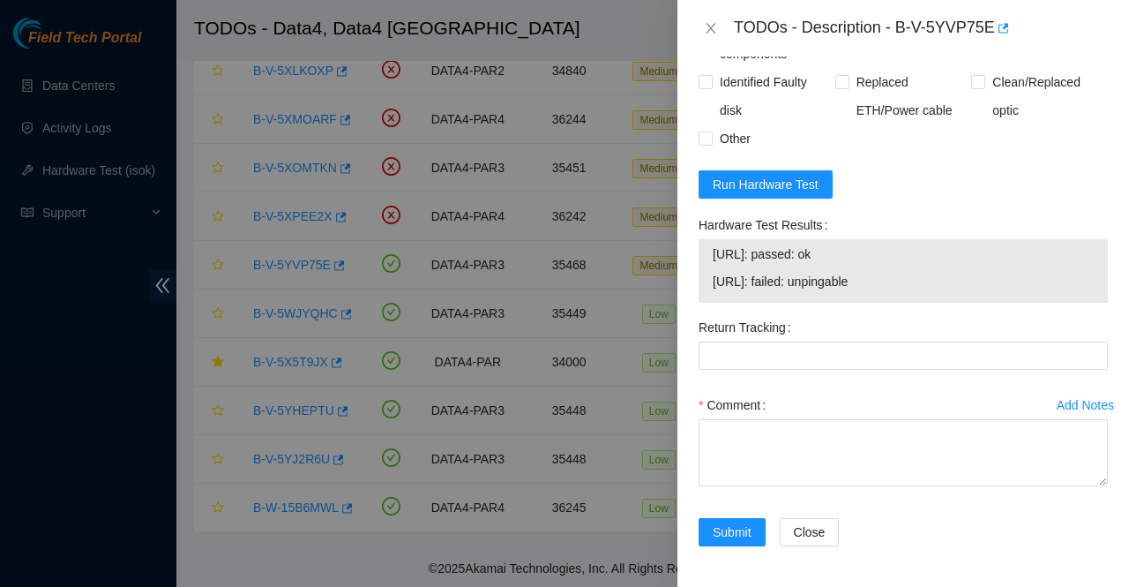
scroll to position [1191, 0]
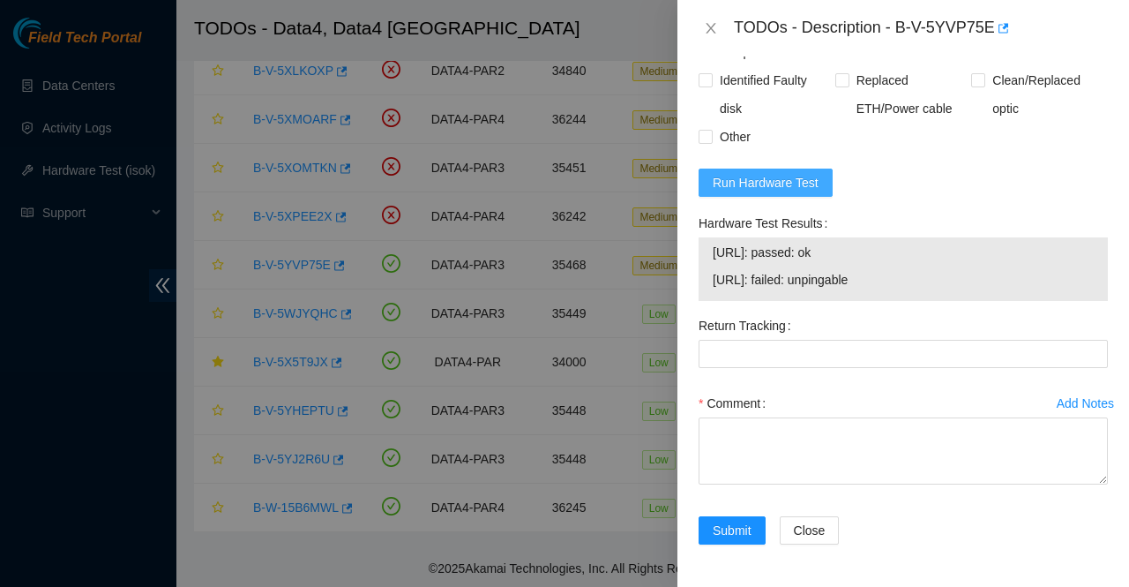
click at [764, 192] on span "Run Hardware Test" at bounding box center [766, 182] width 106 height 19
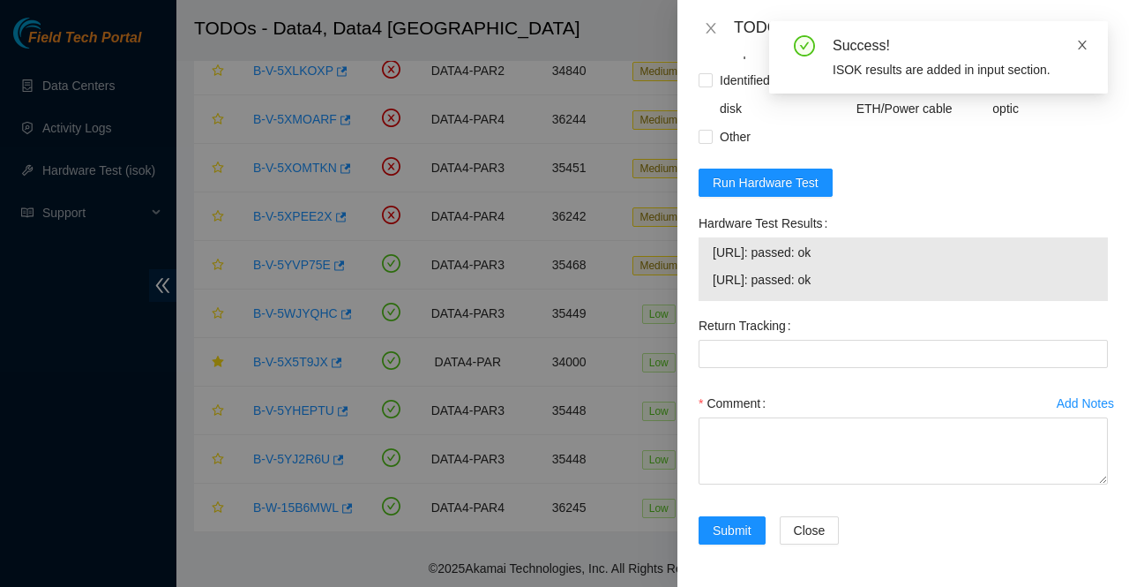
click at [1079, 39] on icon "close" at bounding box center [1082, 45] width 12 height 12
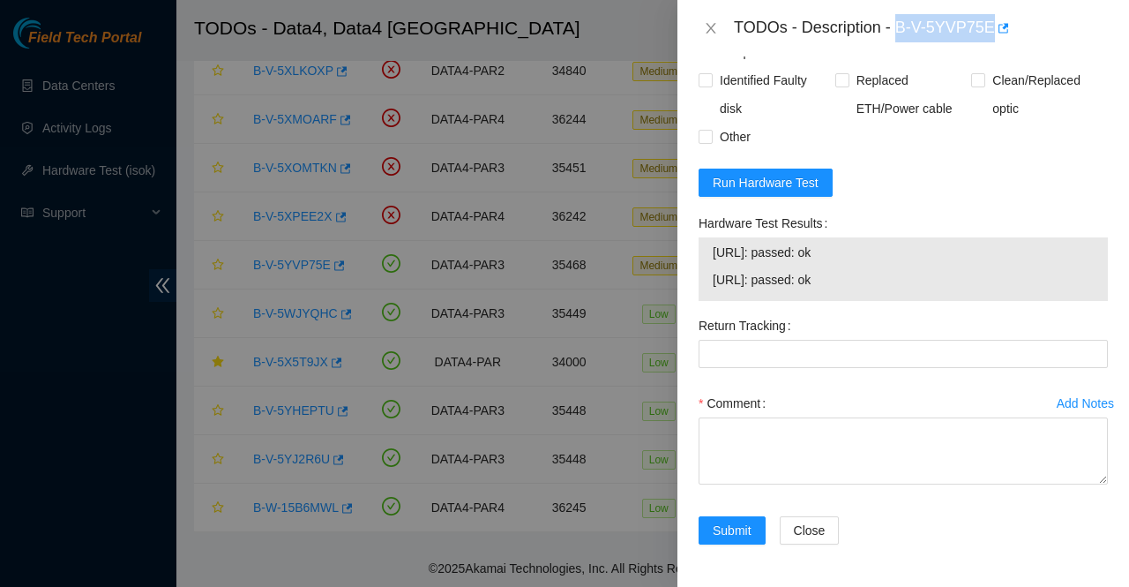
drag, startPoint x: 897, startPoint y: 27, endPoint x: 991, endPoint y: 30, distance: 94.4
click at [991, 30] on div "TODOs - Description - B-V-5YVP75E" at bounding box center [921, 28] width 374 height 28
copy div "B-V-5YVP75E"
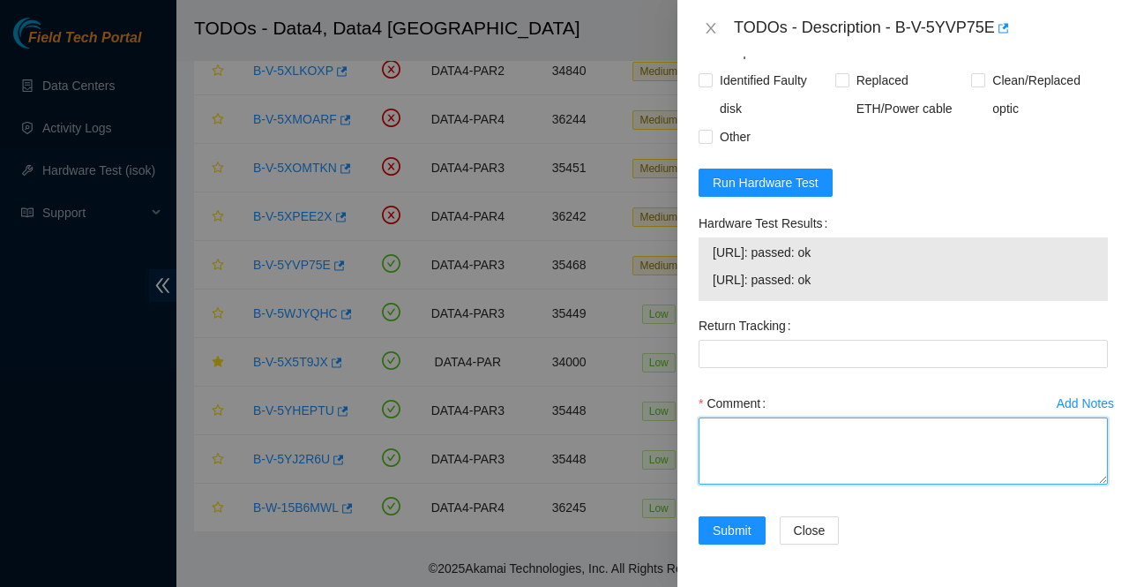
click at [824, 454] on textarea "Comment" at bounding box center [903, 450] width 409 height 67
paste textarea "Called AKAMAI NOCC connected monitor and No errors found rebooted the server re…"
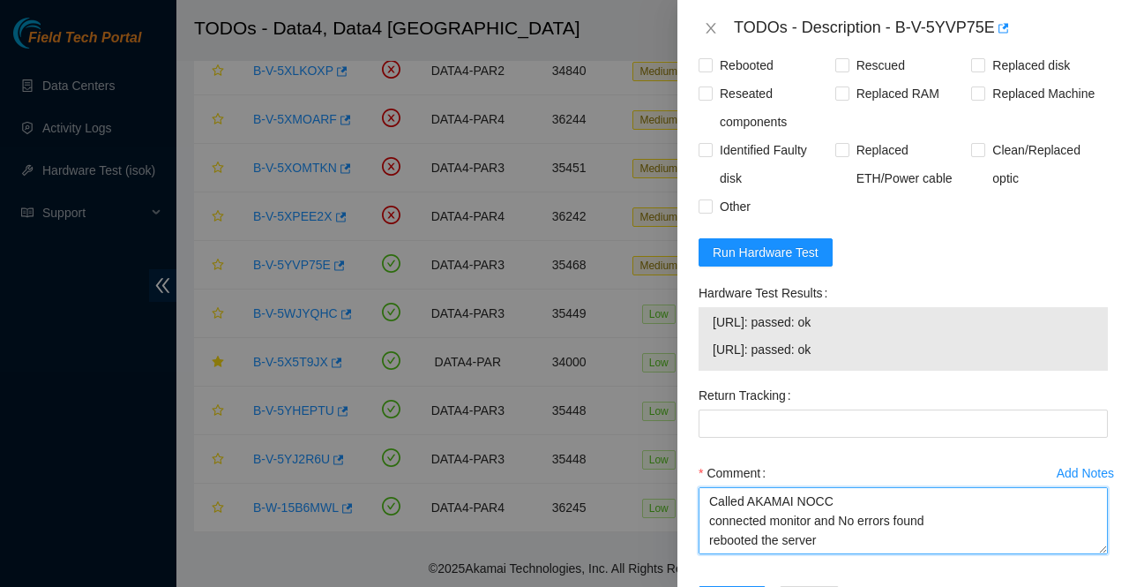
scroll to position [1111, 0]
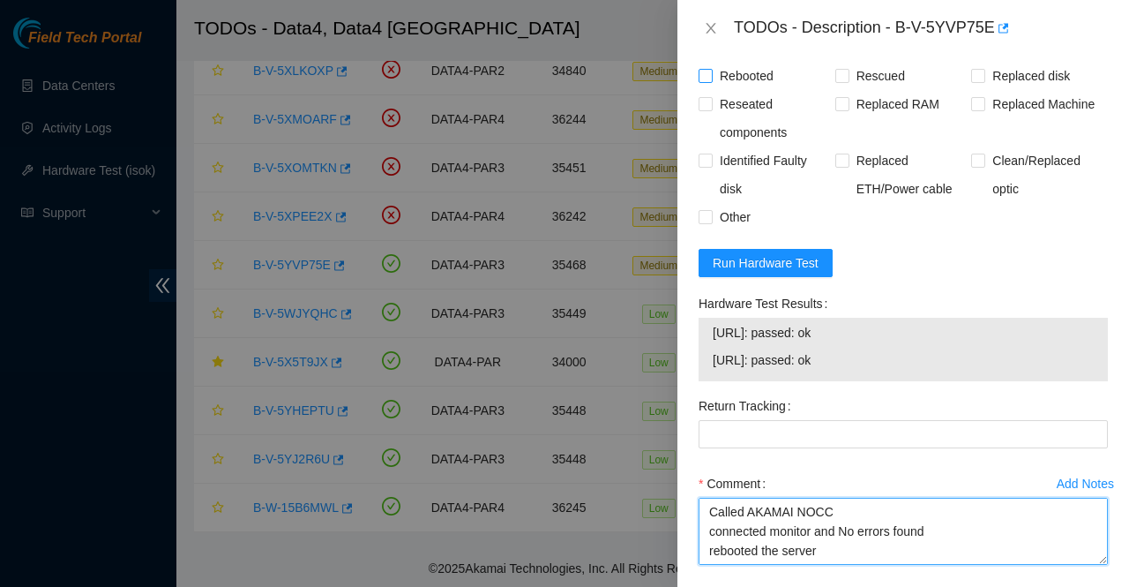
type textarea "Called AKAMAI NOCC connected monitor and No errors found rebooted the server re…"
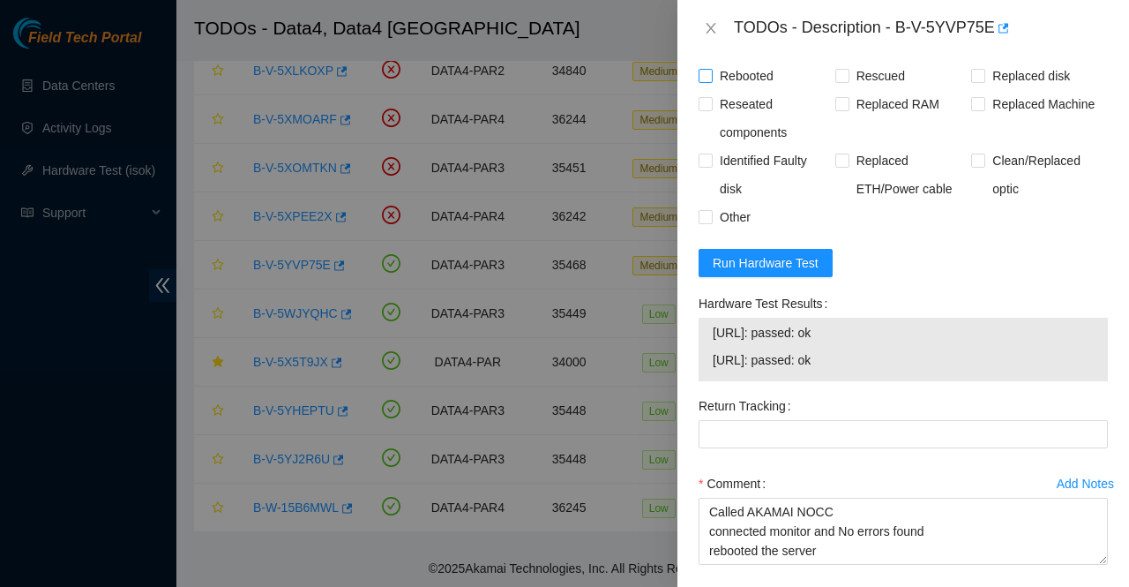
click at [702, 81] on input "Rebooted" at bounding box center [705, 75] width 12 height 12
checkbox input "true"
click at [866, 90] on span "Rescued" at bounding box center [880, 76] width 63 height 28
click at [848, 81] on input "Rescued" at bounding box center [841, 75] width 12 height 12
checkbox input "true"
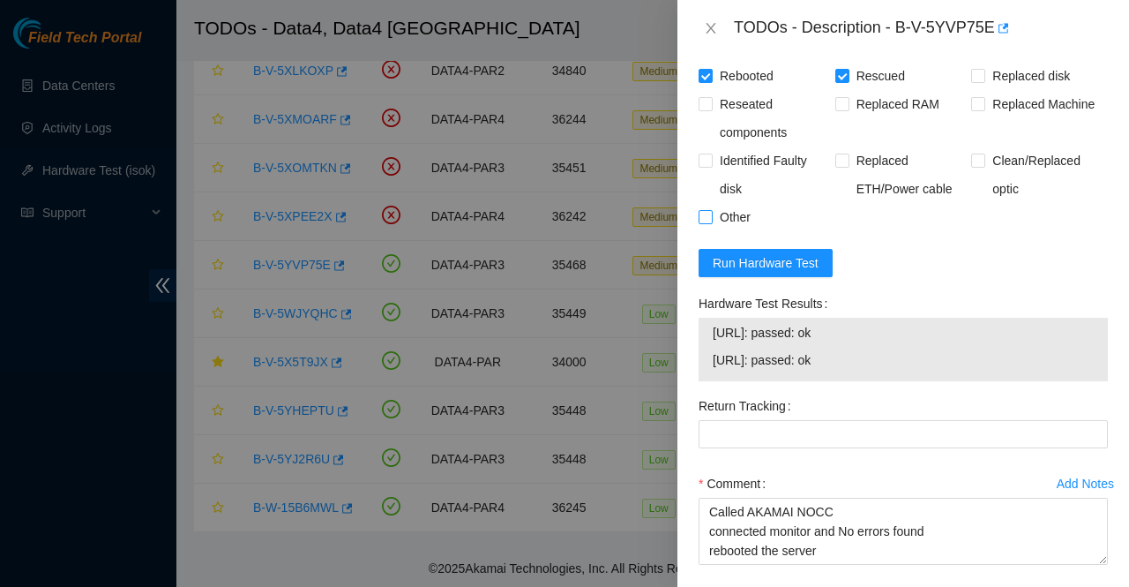
click at [712, 224] on span at bounding box center [706, 217] width 14 height 14
click at [711, 222] on input "Other" at bounding box center [705, 216] width 12 height 12
checkbox input "true"
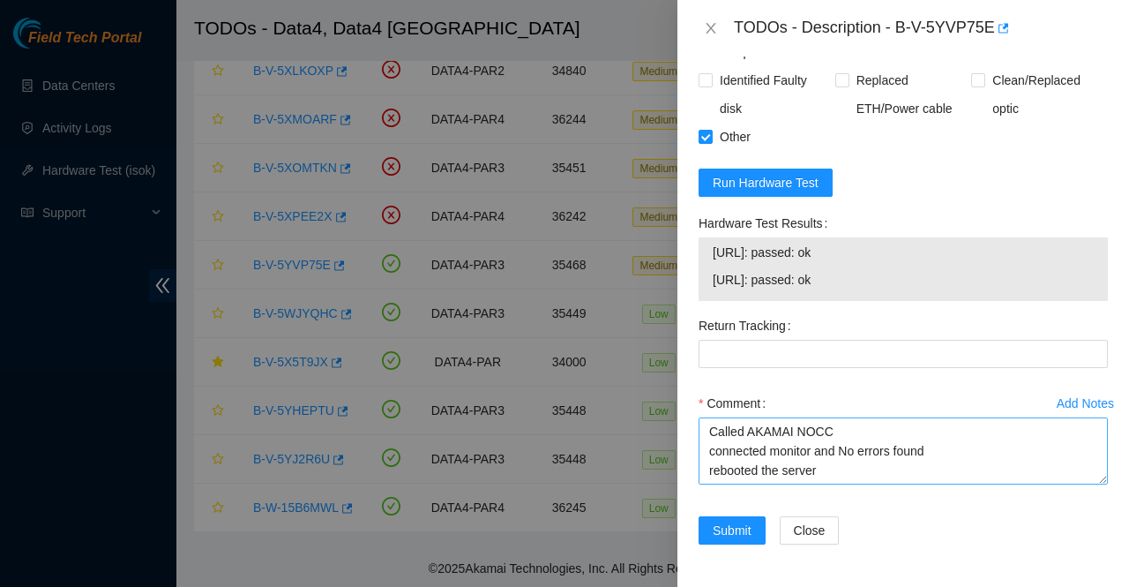
scroll to position [39, 0]
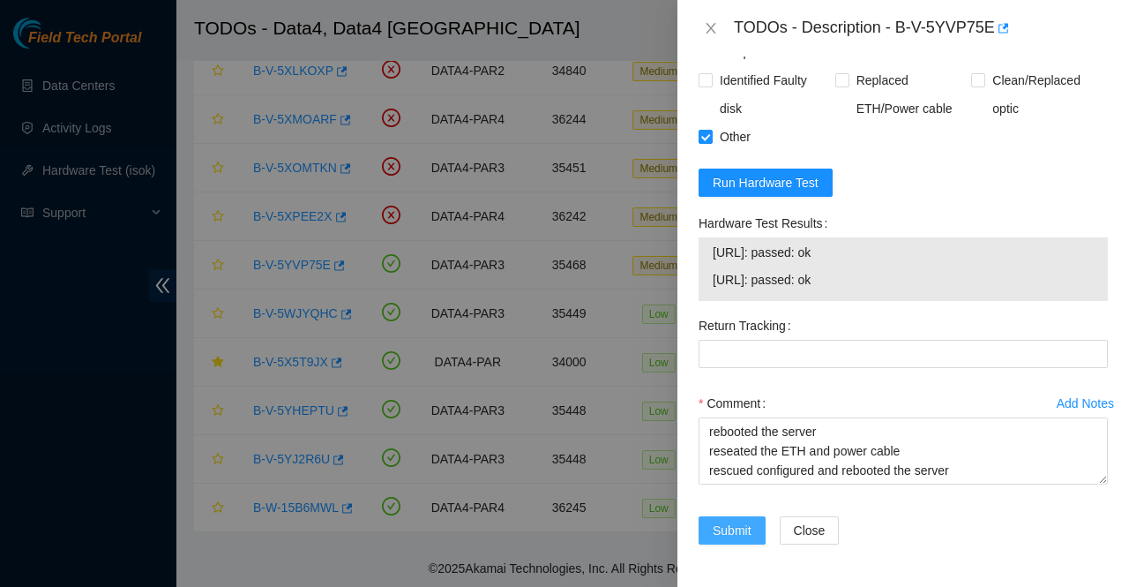
click at [729, 535] on span "Submit" at bounding box center [732, 529] width 39 height 19
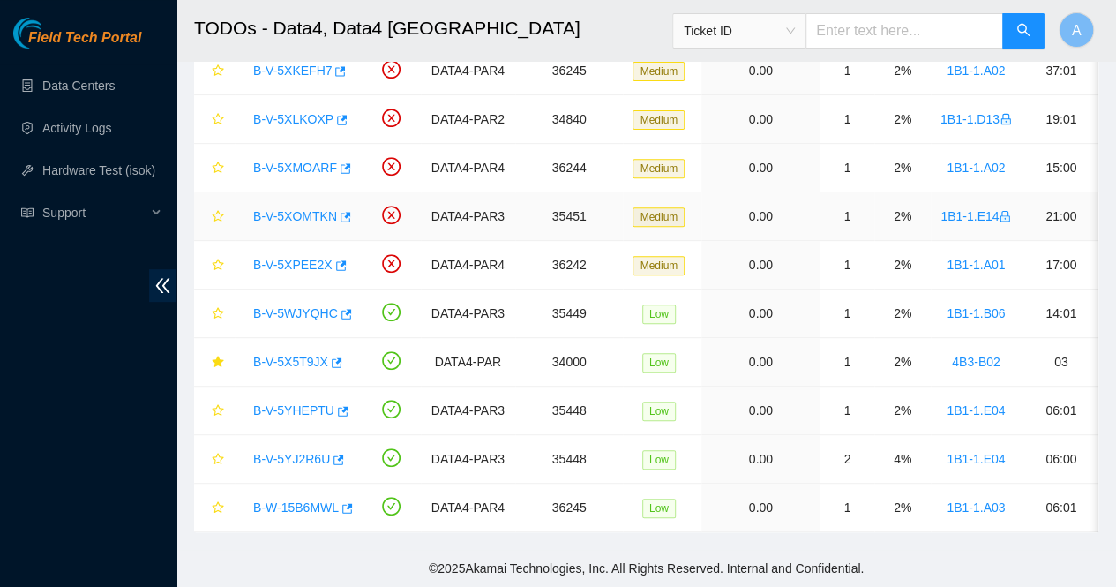
scroll to position [0, 0]
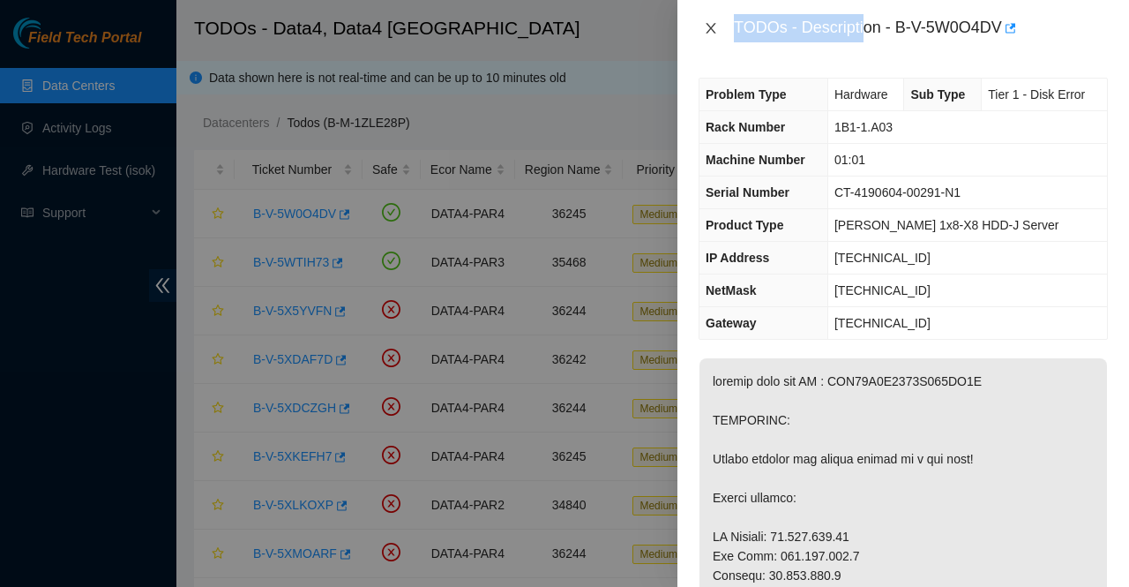
drag, startPoint x: 861, startPoint y: 39, endPoint x: 709, endPoint y: 28, distance: 152.1
click at [592, 28] on div "TODOs - Description - B-V-5W0O4DV" at bounding box center [903, 28] width 409 height 28
click at [592, 28] on icon "close" at bounding box center [711, 28] width 14 height 14
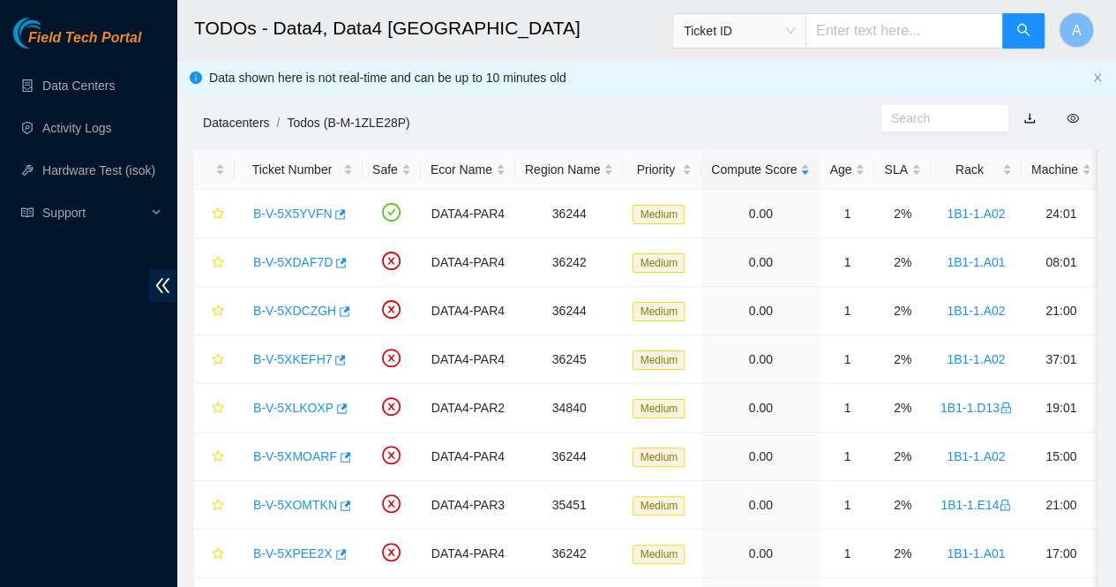
click at [243, 128] on link "Datacenters" at bounding box center [236, 123] width 66 height 14
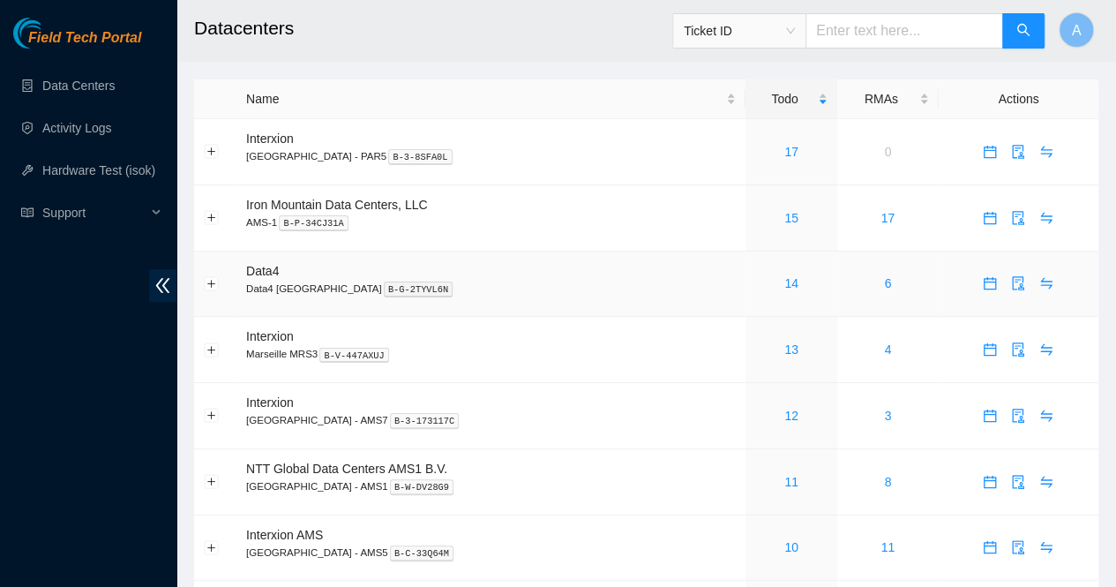
click at [796, 287] on div "14" at bounding box center [790, 282] width 71 height 19
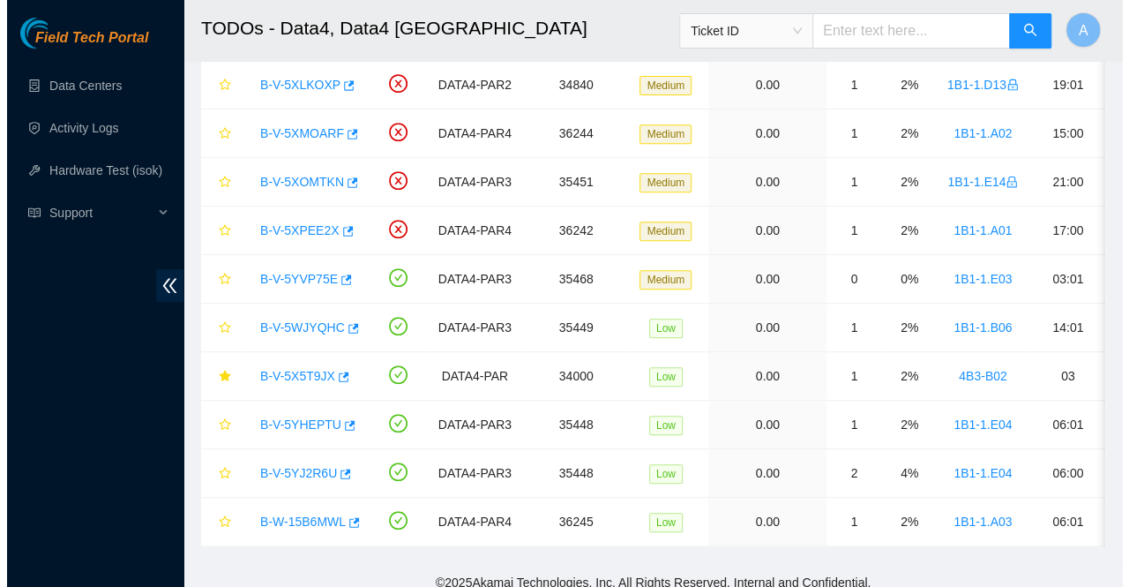
scroll to position [346, 0]
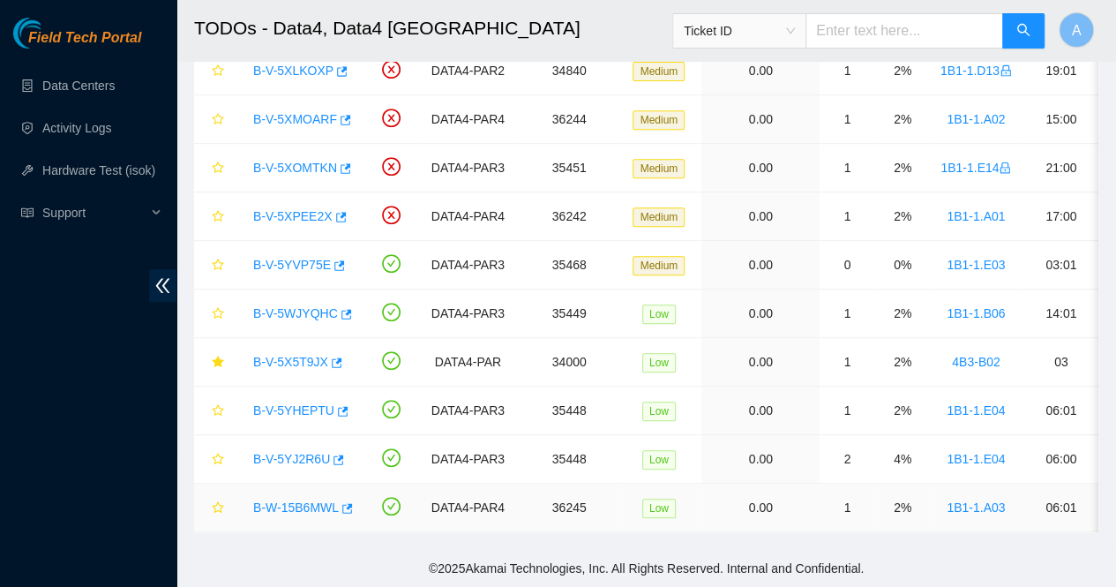
click at [272, 500] on link "B-W-15B6MWL" at bounding box center [296, 507] width 86 height 14
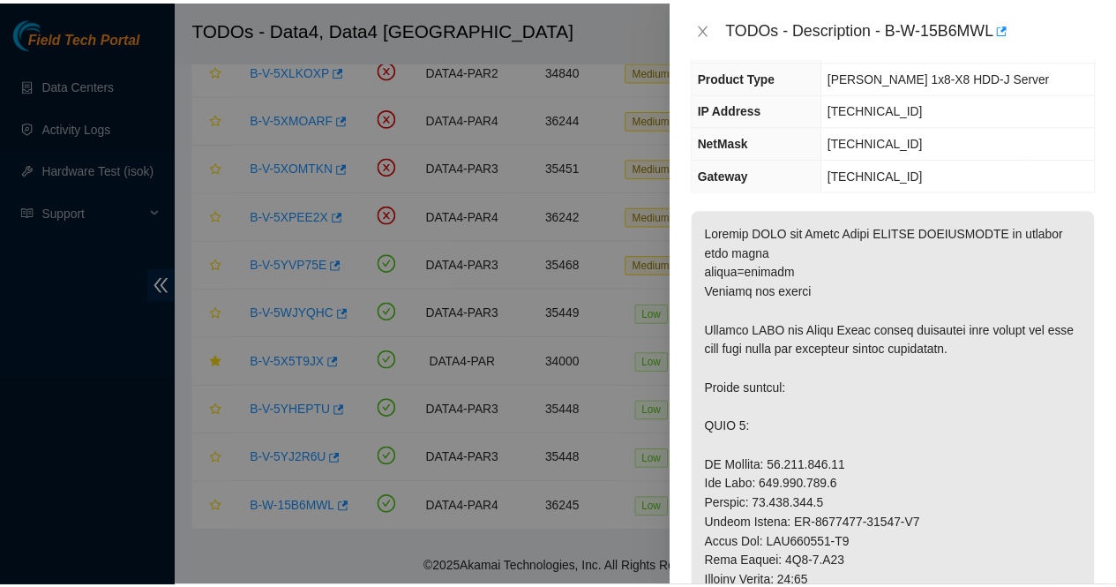
scroll to position [149, 0]
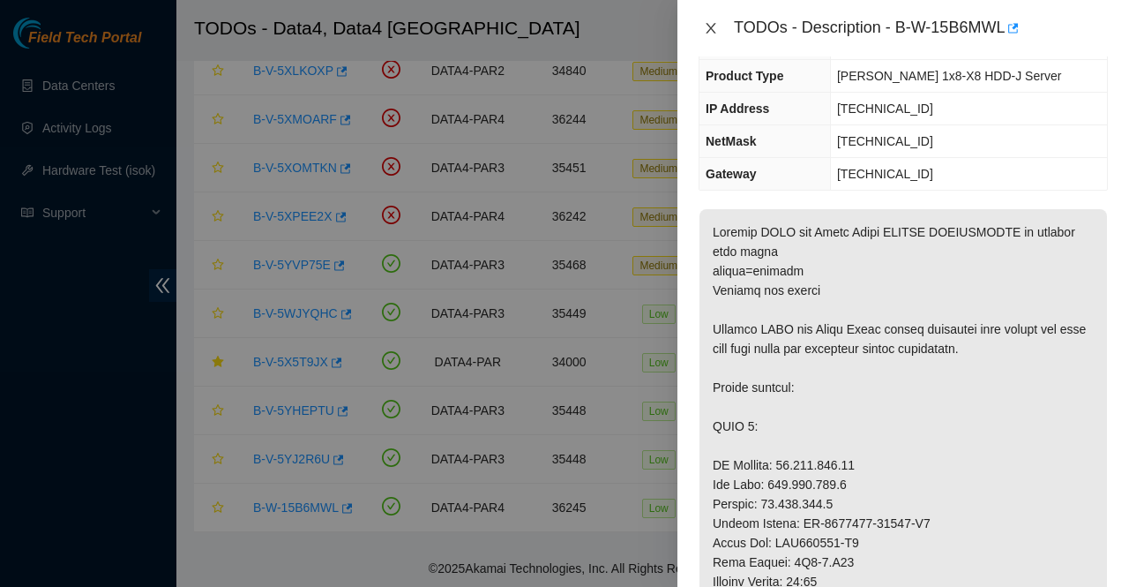
click at [710, 30] on icon "close" at bounding box center [711, 28] width 14 height 14
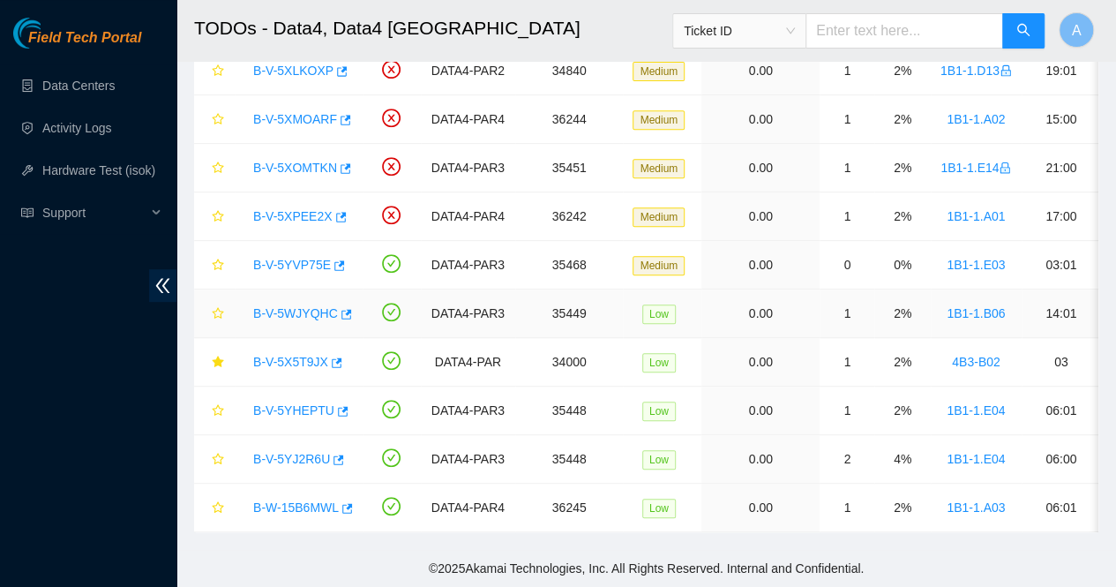
scroll to position [346, 0]
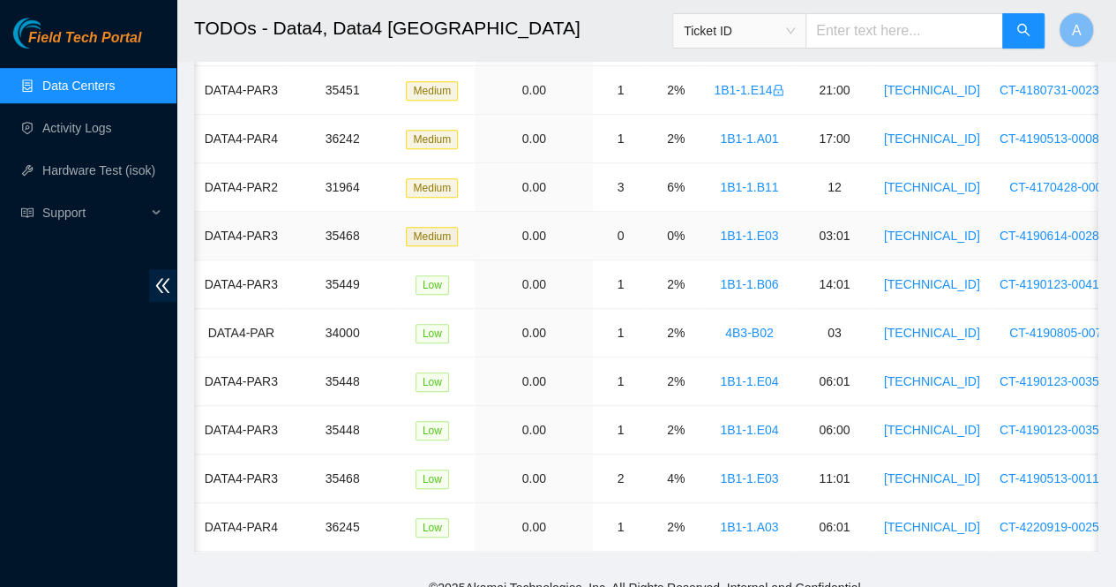
scroll to position [0, 228]
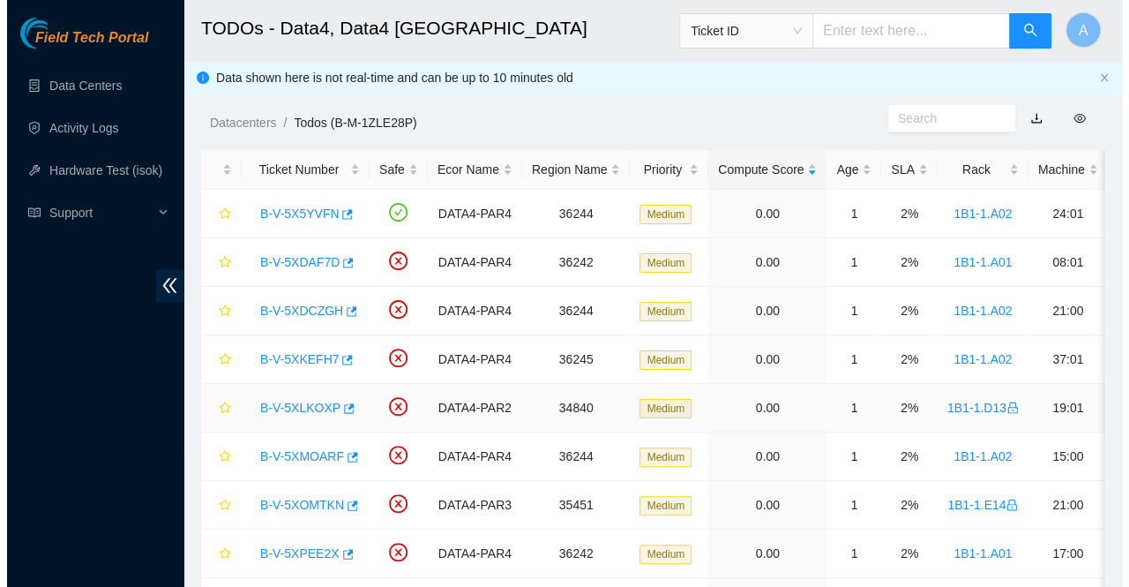
scroll to position [201, 0]
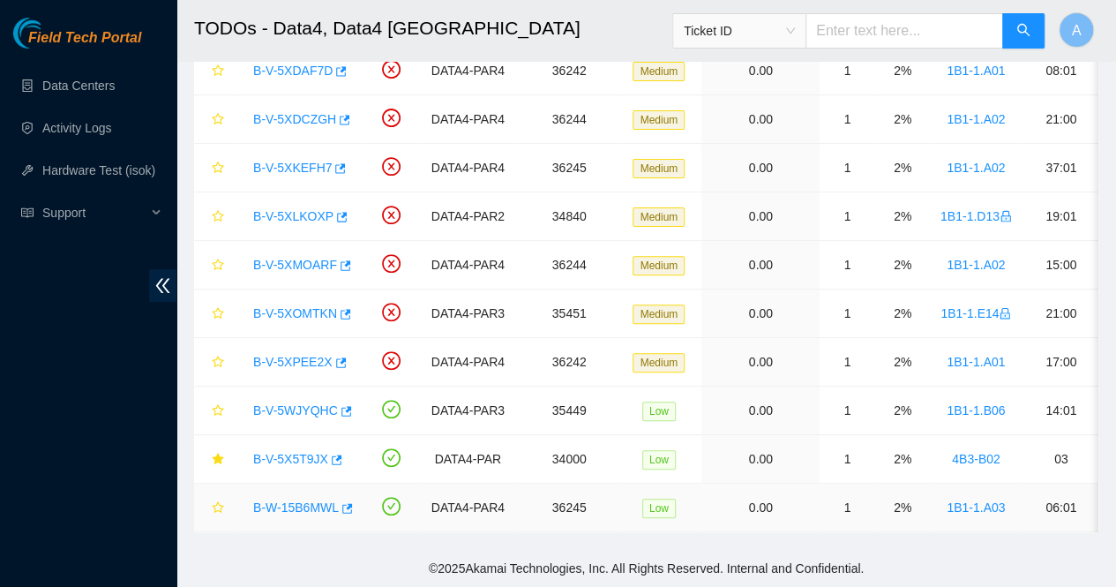
click at [286, 500] on link "B-W-15B6MWL" at bounding box center [296, 507] width 86 height 14
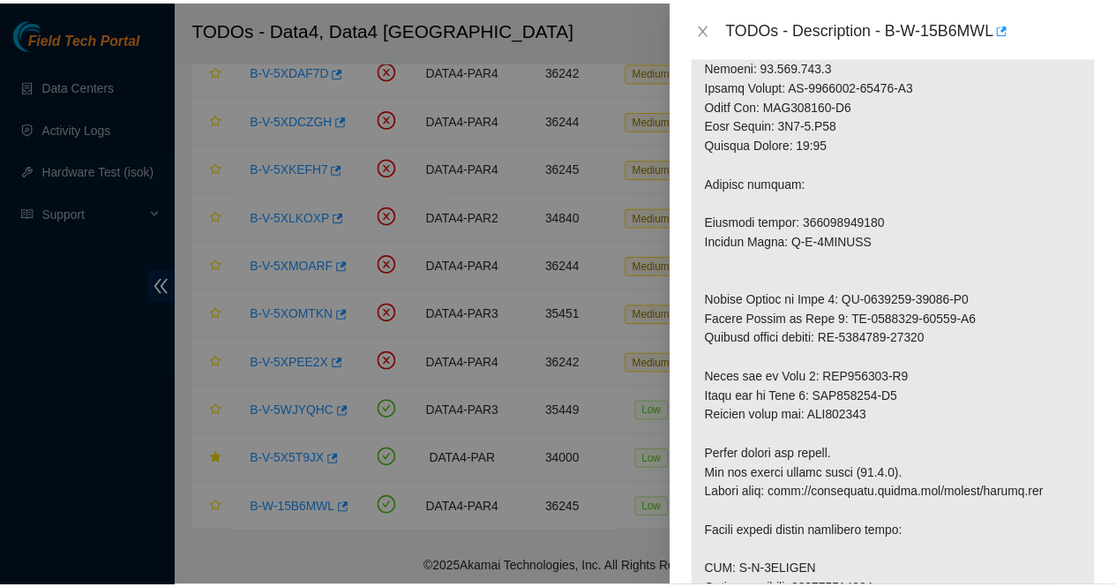
scroll to position [780, 0]
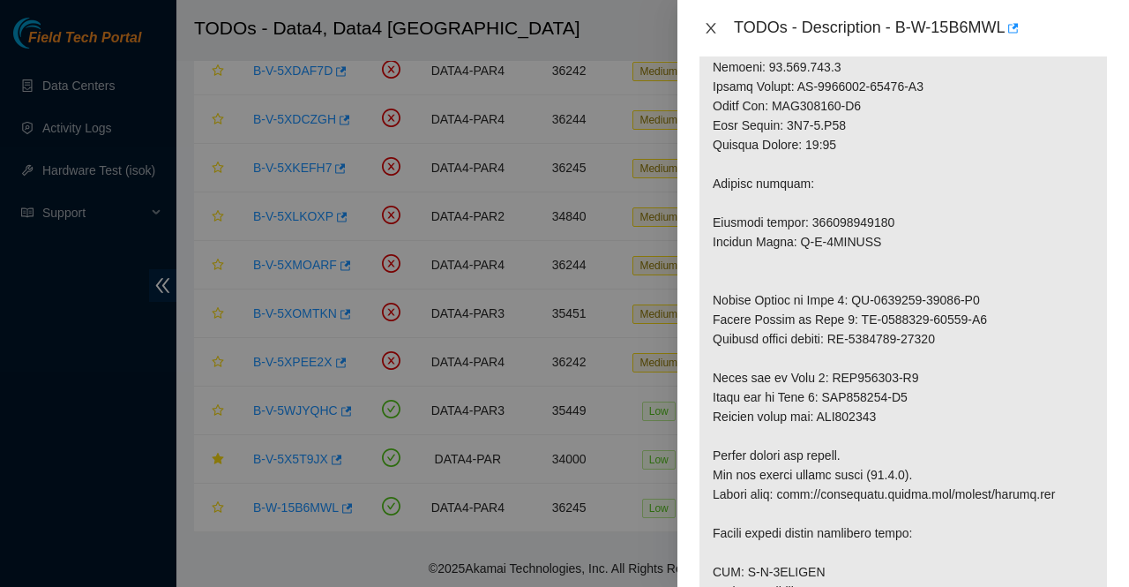
click at [714, 29] on icon "close" at bounding box center [711, 28] width 14 height 14
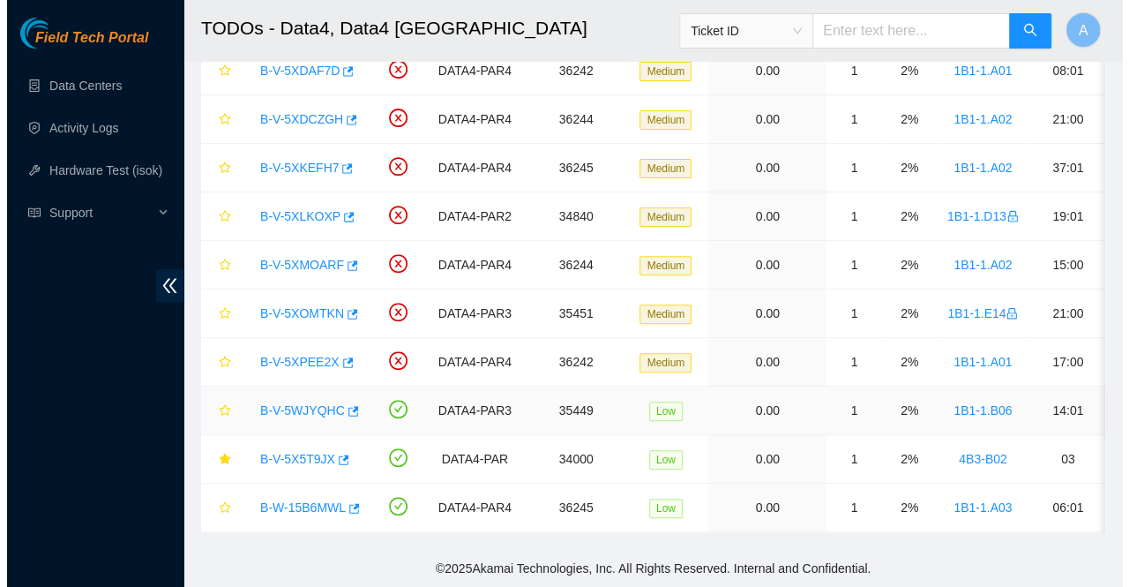
scroll to position [575, 0]
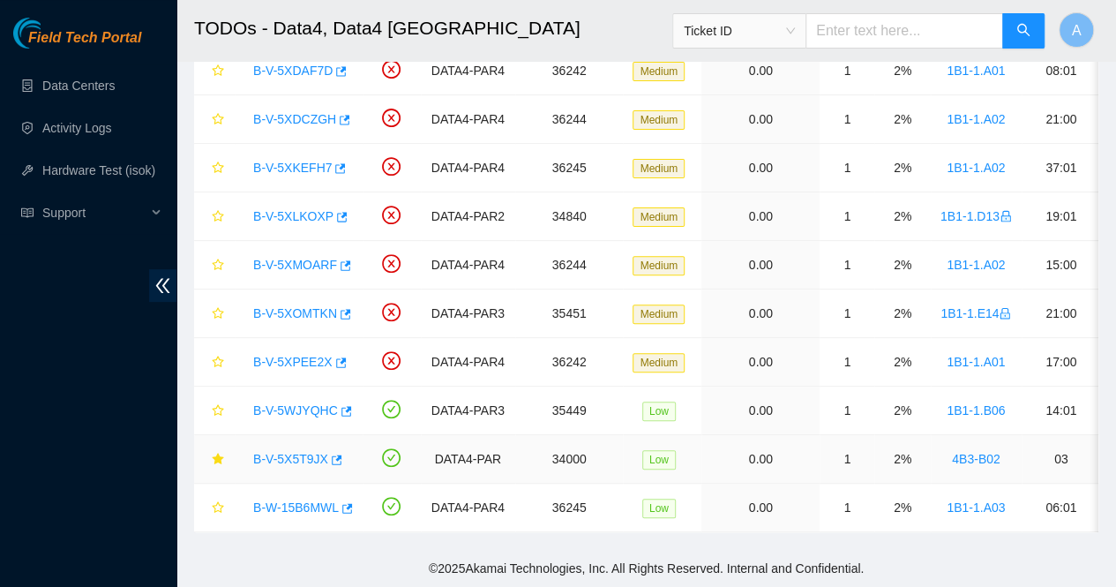
click at [288, 452] on link "B-V-5X5T9JX" at bounding box center [290, 459] width 75 height 14
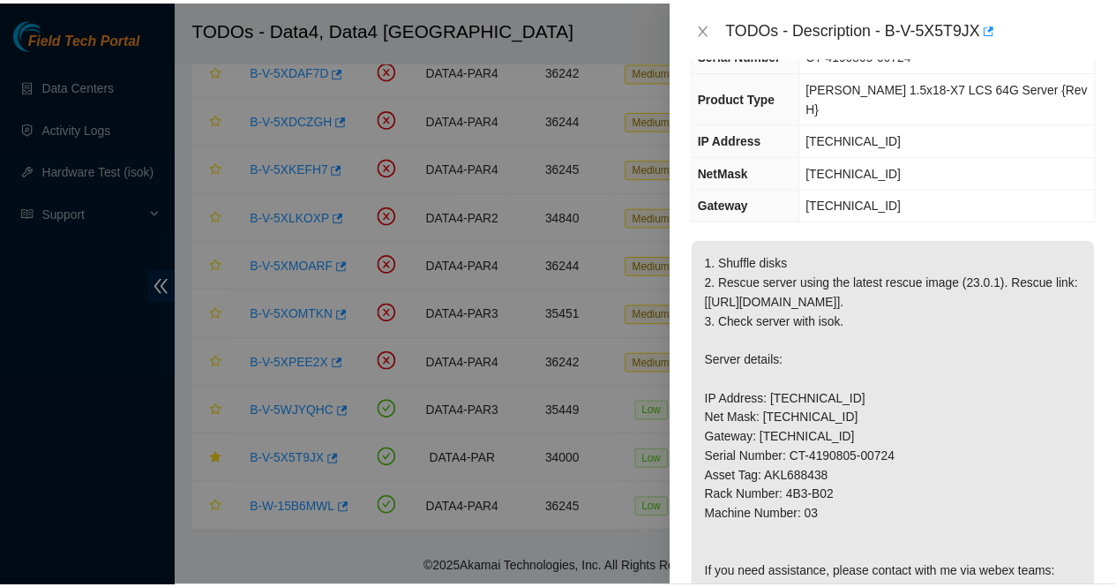
scroll to position [156, 0]
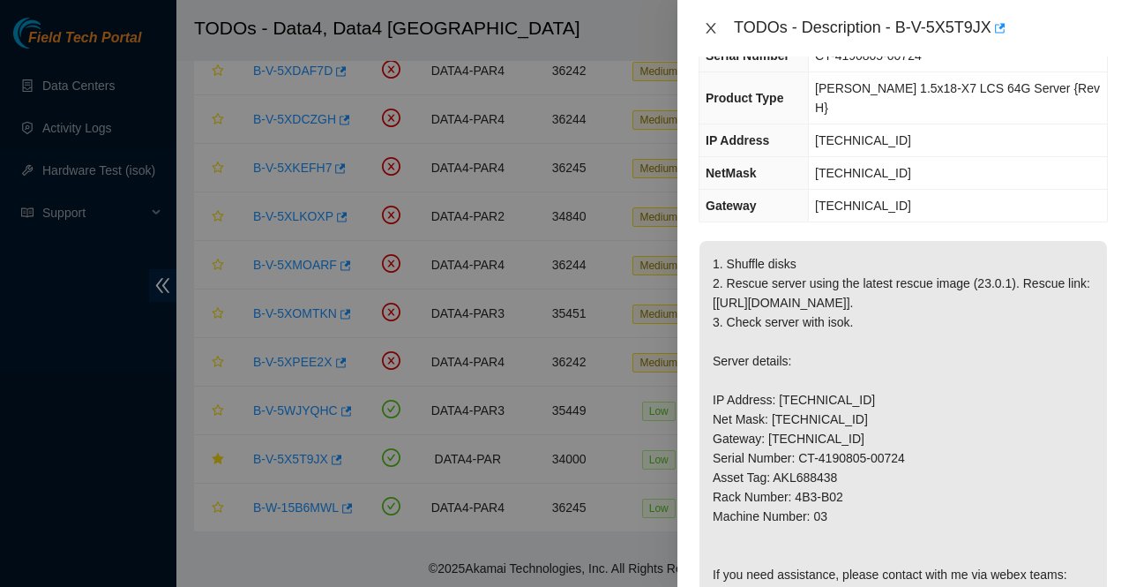
click at [709, 25] on icon "close" at bounding box center [711, 28] width 14 height 14
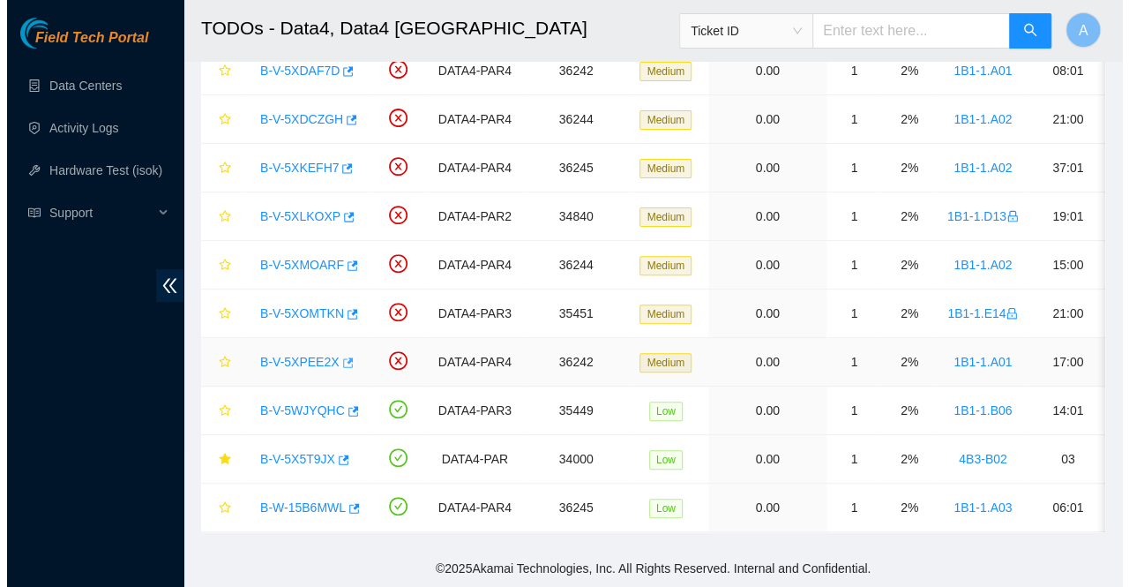
scroll to position [214, 0]
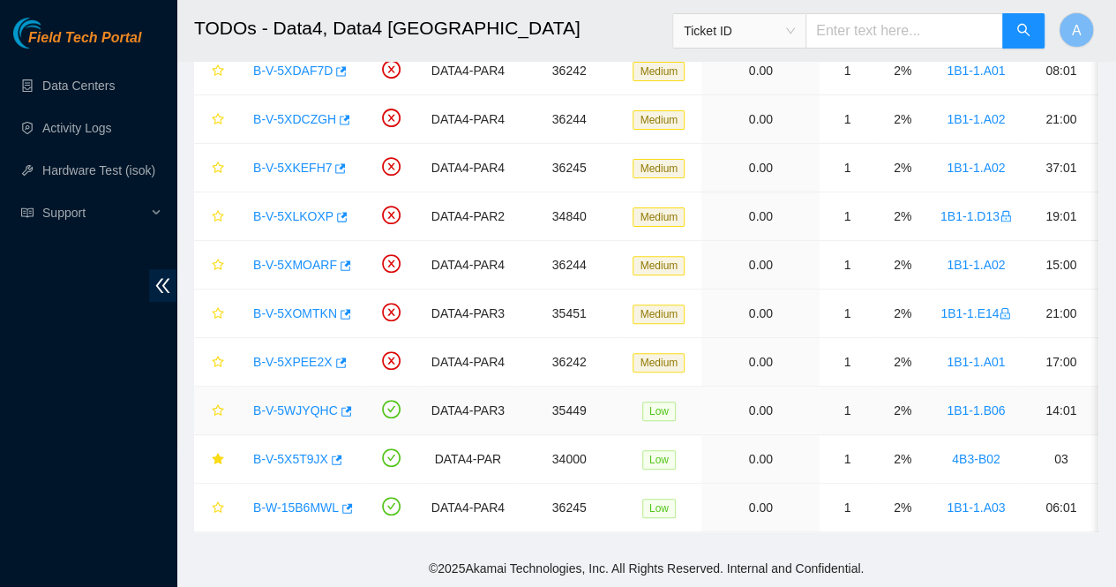
click at [297, 403] on link "B-V-5WJYQHC" at bounding box center [295, 410] width 85 height 14
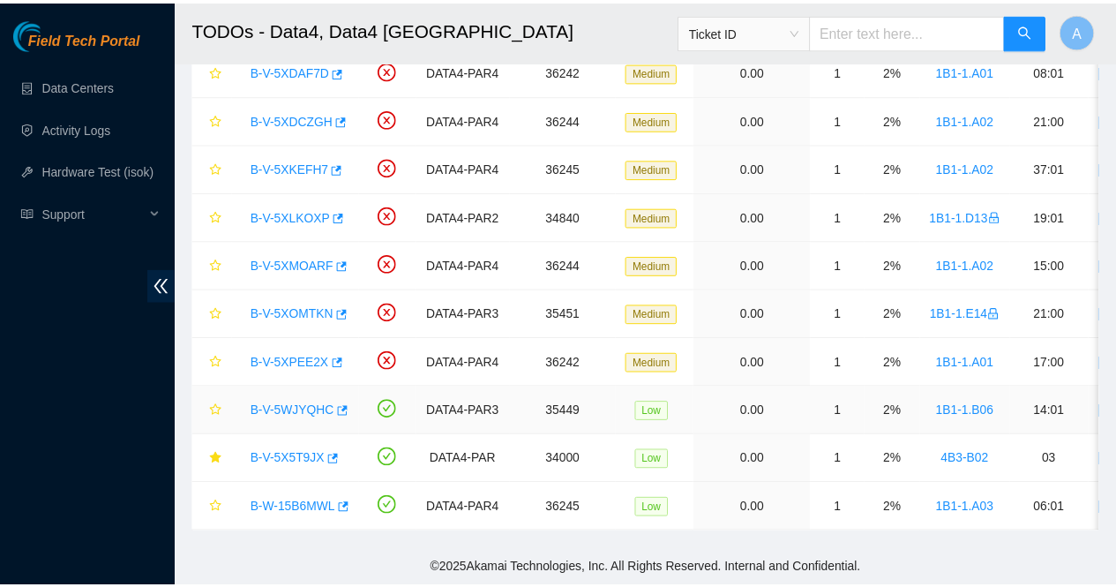
scroll to position [156, 0]
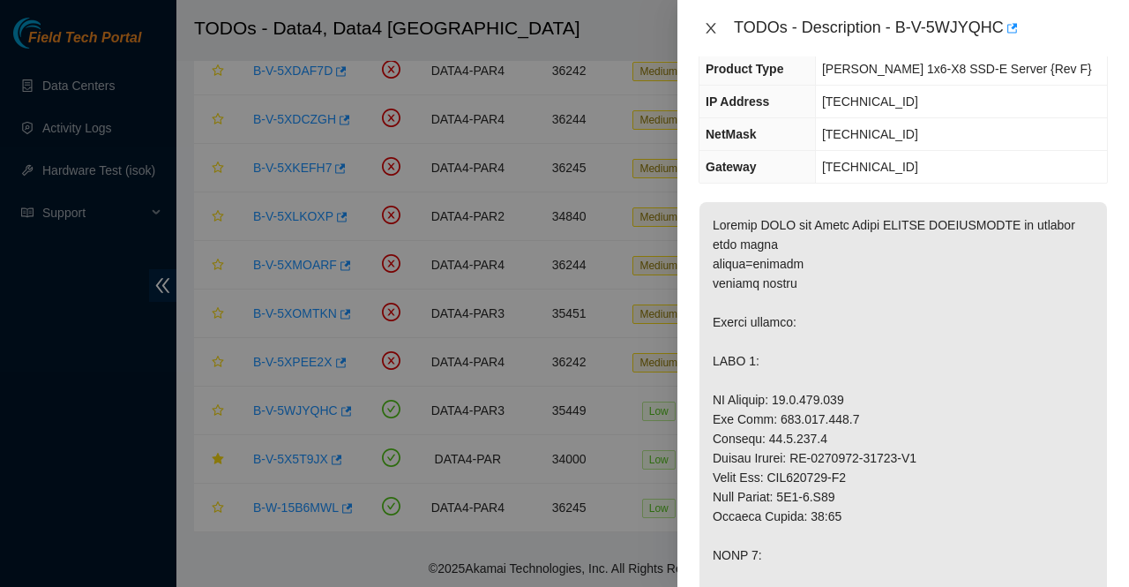
click at [715, 26] on icon "close" at bounding box center [711, 28] width 14 height 14
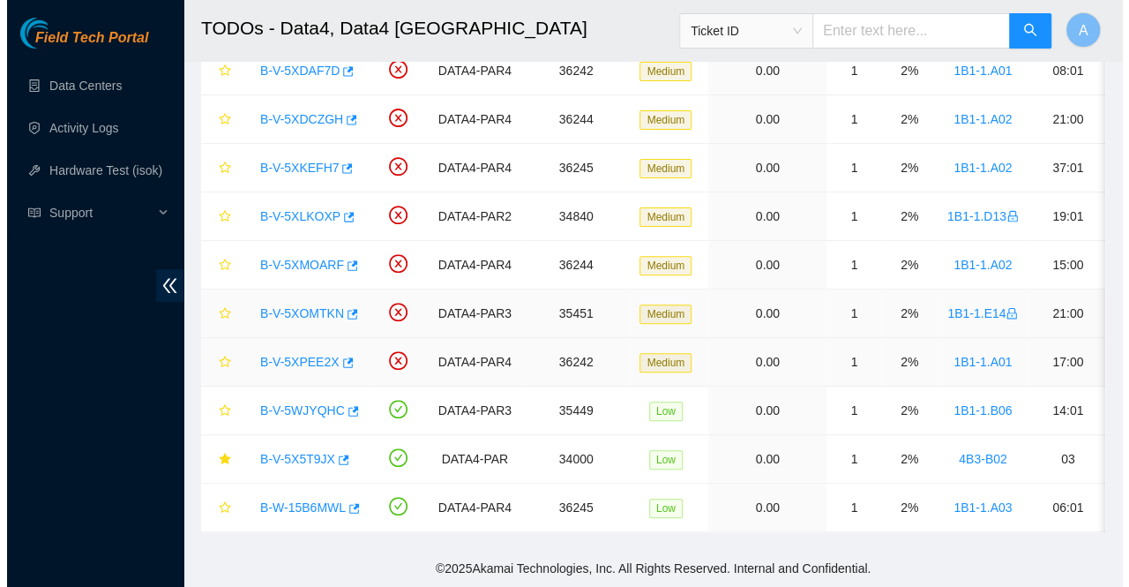
scroll to position [214, 0]
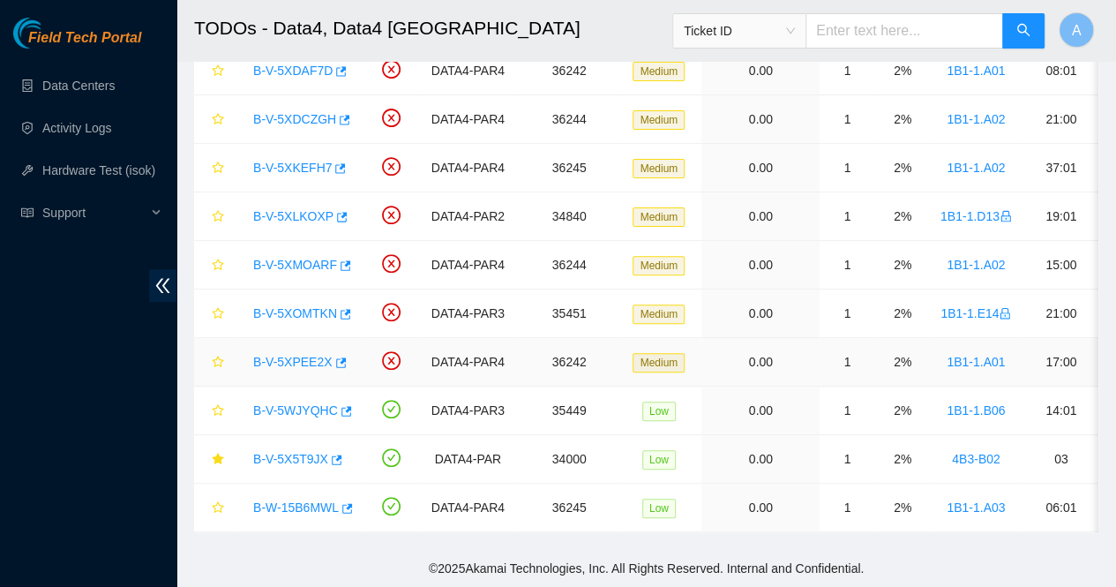
click at [298, 355] on link "B-V-5XPEE2X" at bounding box center [292, 362] width 79 height 14
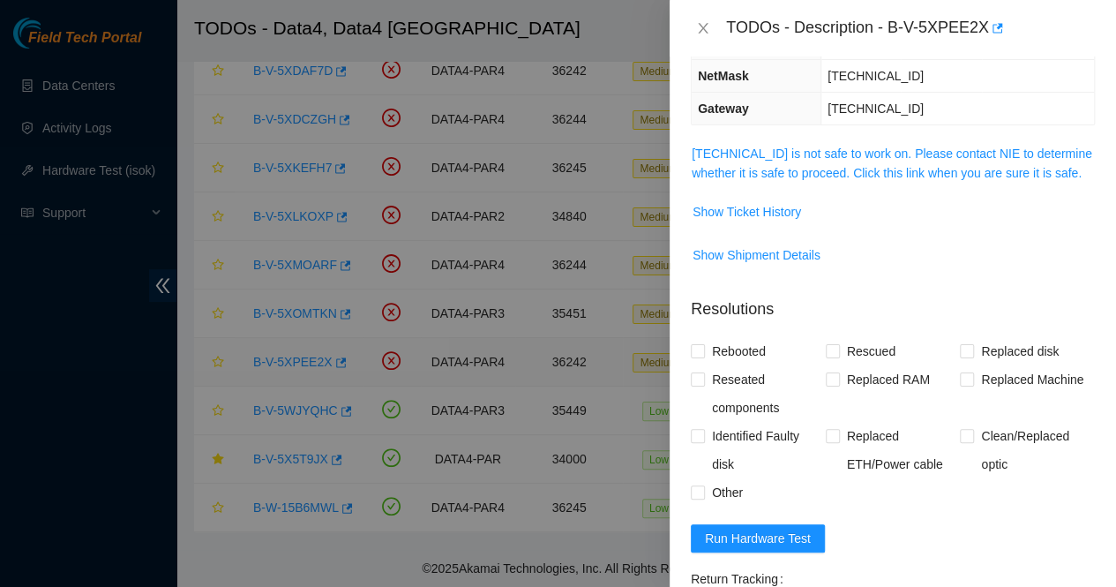
scroll to position [156, 0]
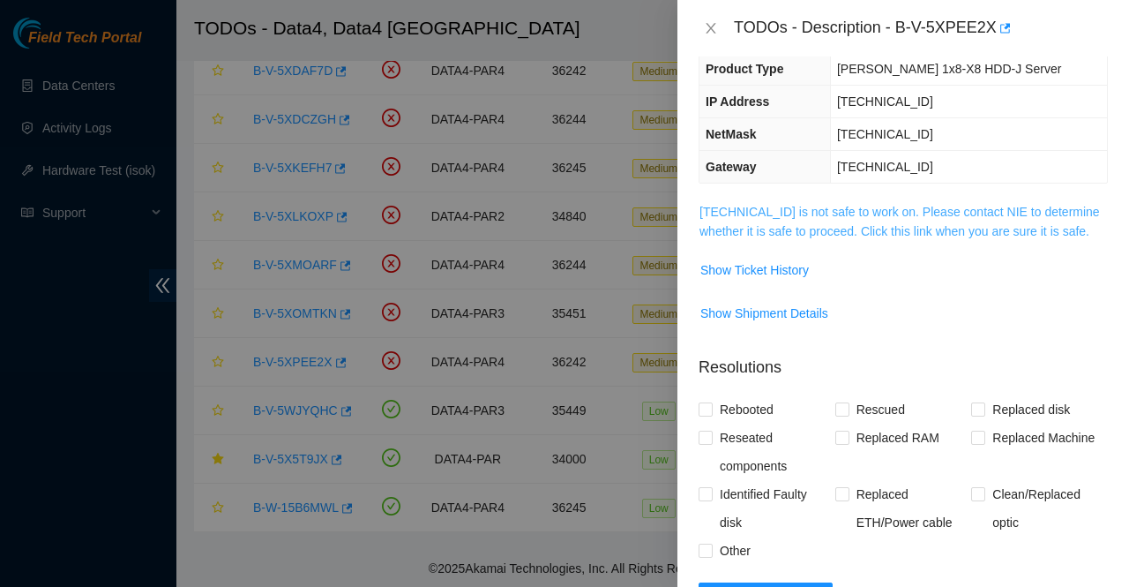
click at [863, 234] on link "[TECHNICAL_ID] is not safe to work on. Please contact NIE to determine whether …" at bounding box center [900, 222] width 400 height 34
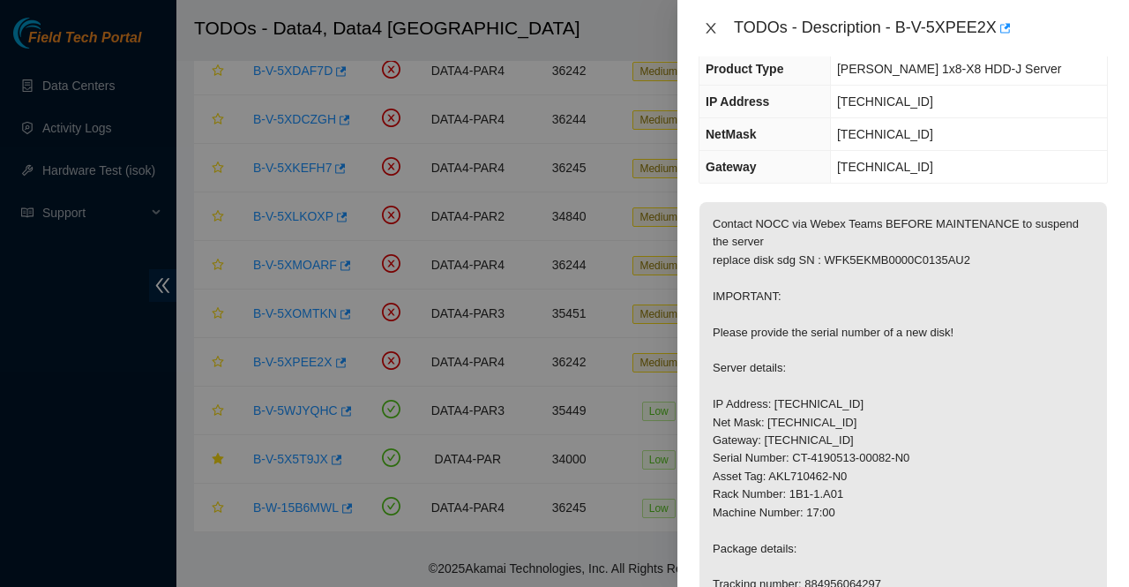
click at [717, 34] on icon "close" at bounding box center [711, 28] width 14 height 14
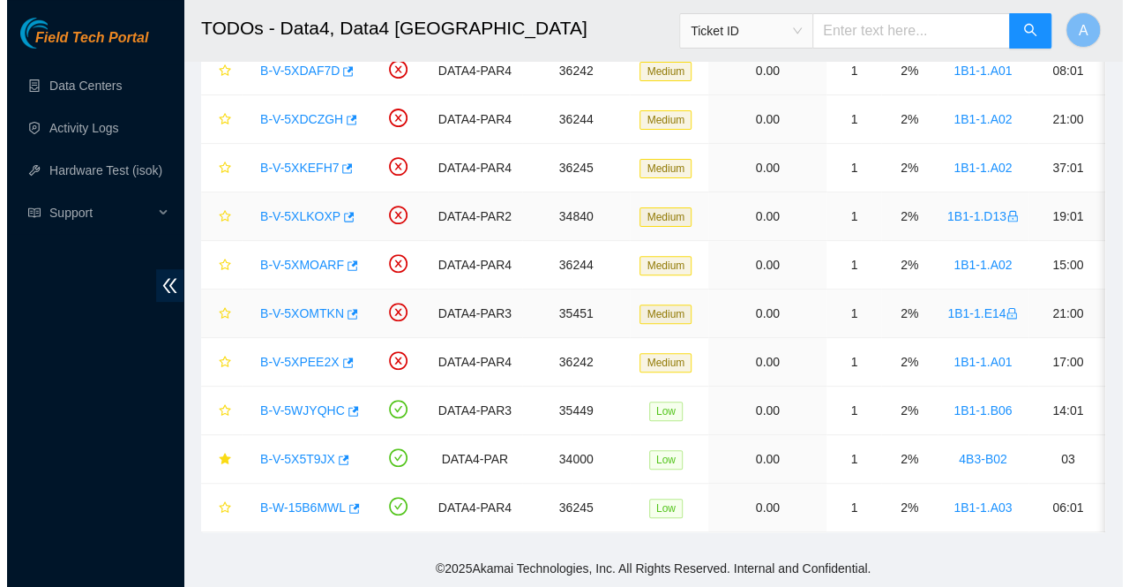
scroll to position [214, 0]
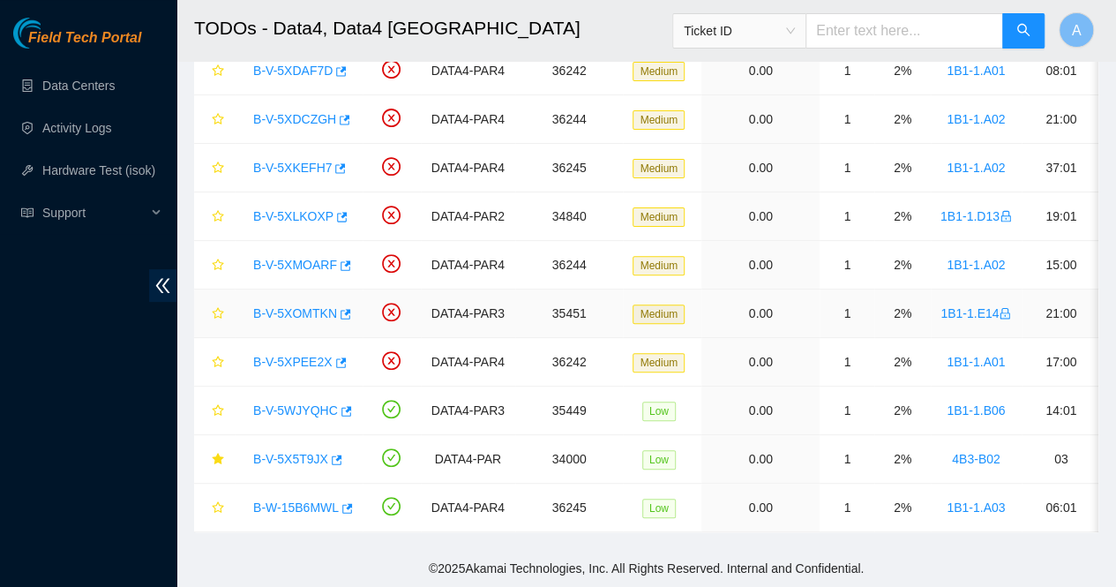
click at [296, 306] on link "B-V-5XOMTKN" at bounding box center [295, 313] width 84 height 14
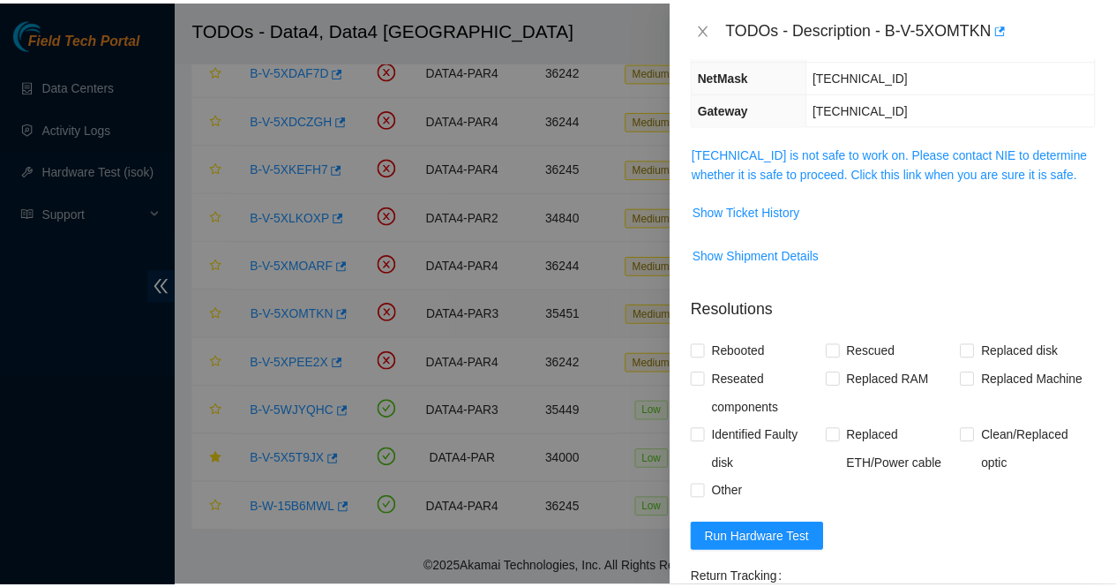
scroll to position [156, 0]
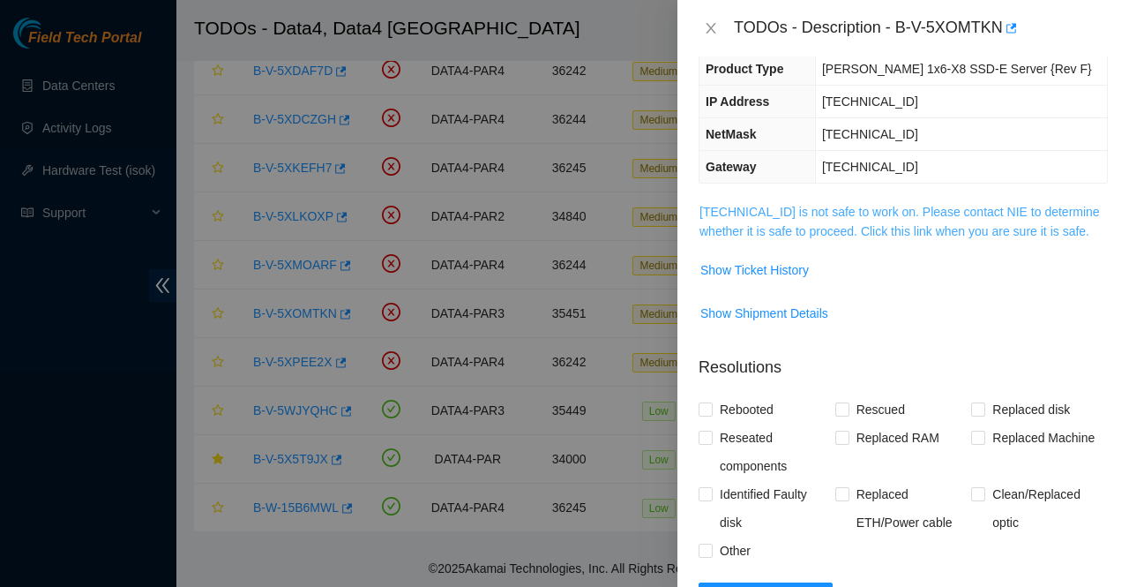
click at [960, 210] on link "[TECHNICAL_ID] is not safe to work on. Please contact NIE to determine whether …" at bounding box center [900, 222] width 400 height 34
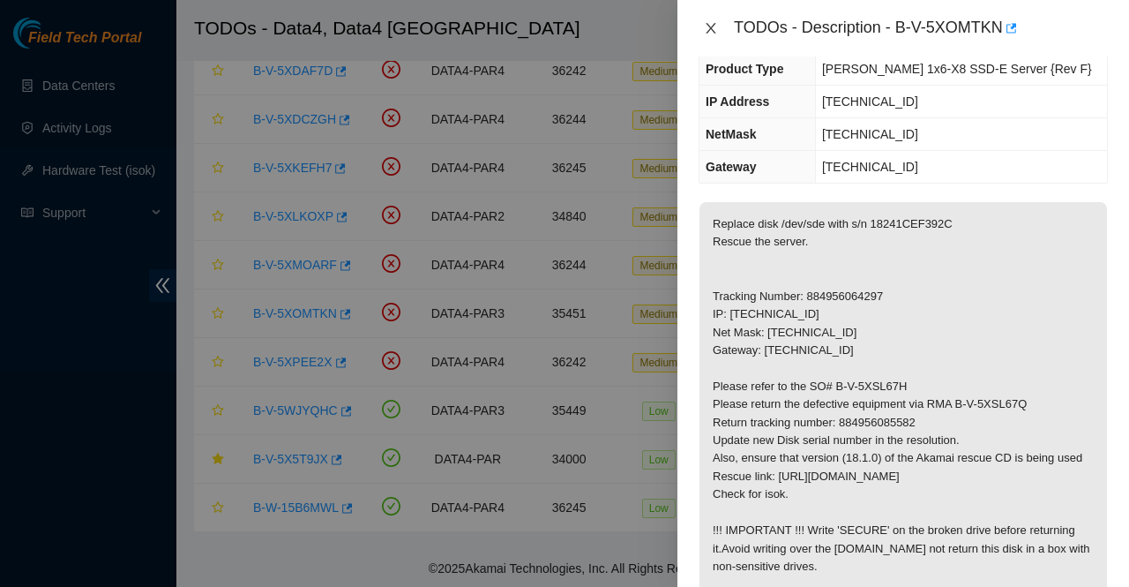
click at [709, 27] on icon "close" at bounding box center [711, 28] width 10 height 11
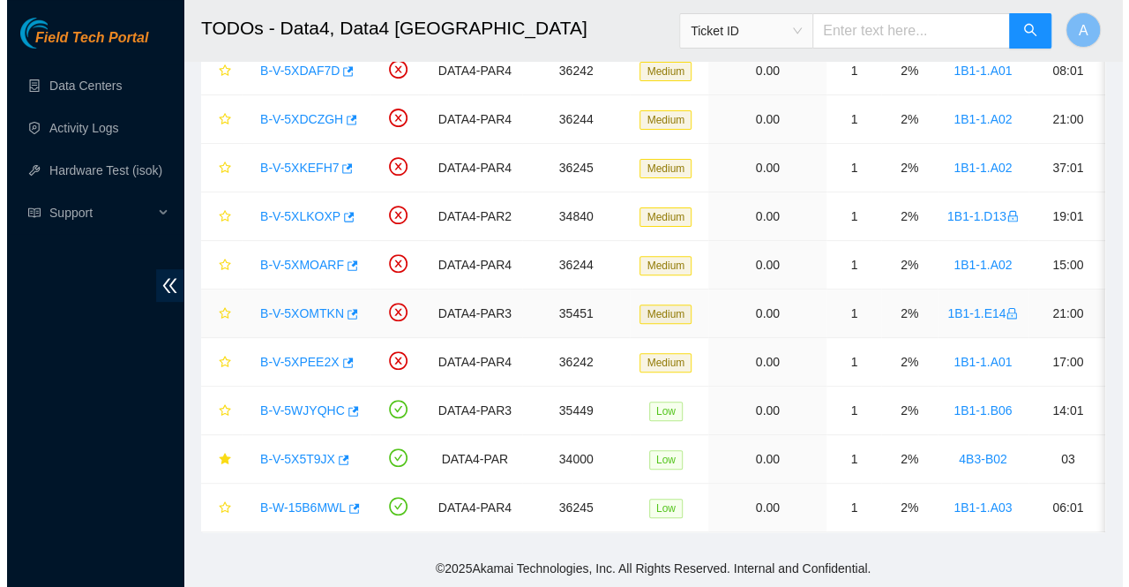
scroll to position [214, 0]
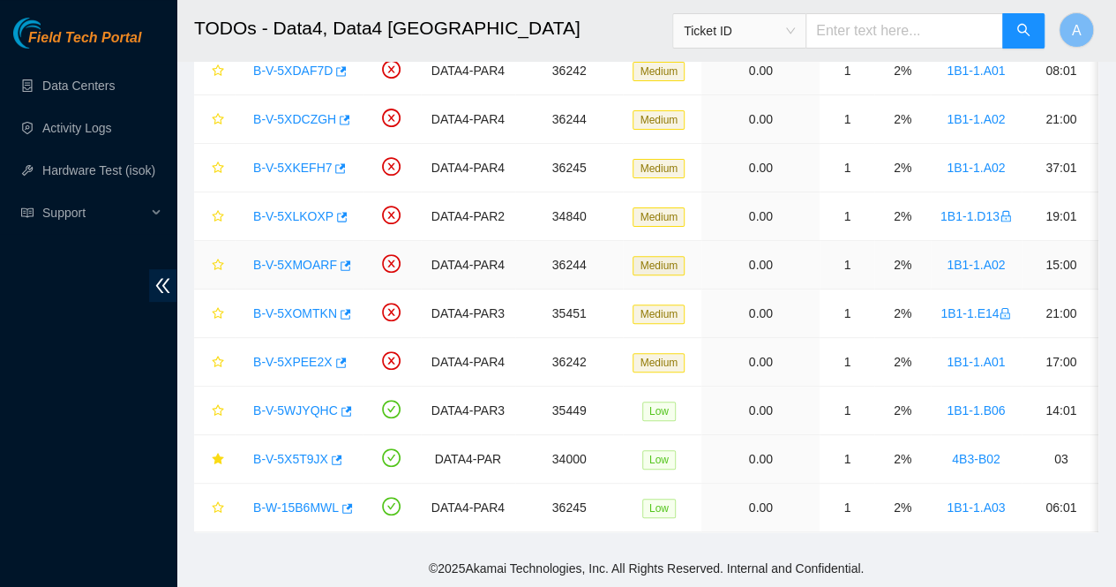
click at [310, 258] on link "B-V-5XMOARF" at bounding box center [295, 265] width 84 height 14
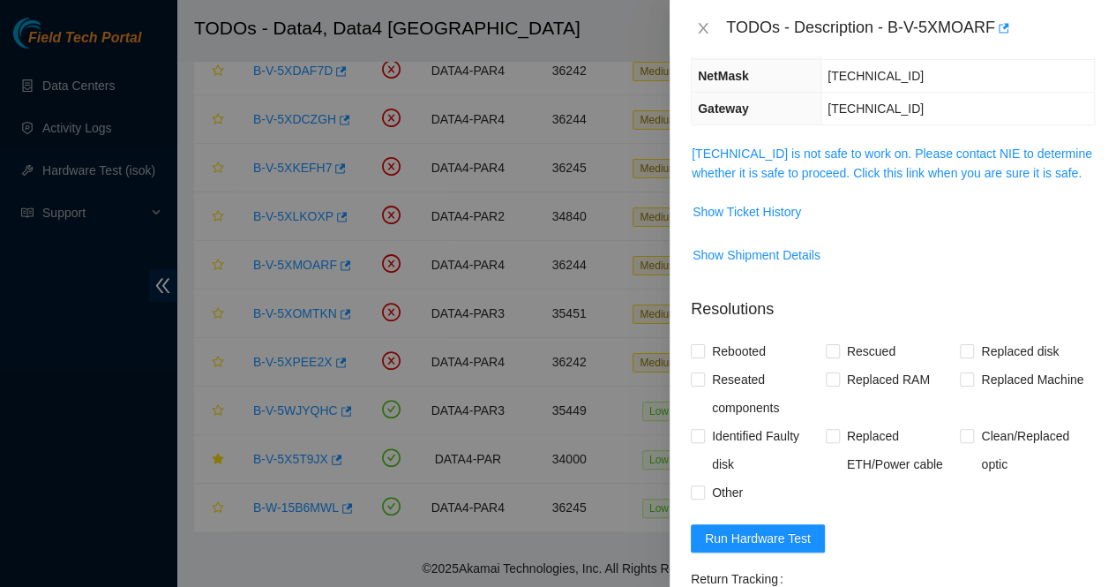
scroll to position [156, 0]
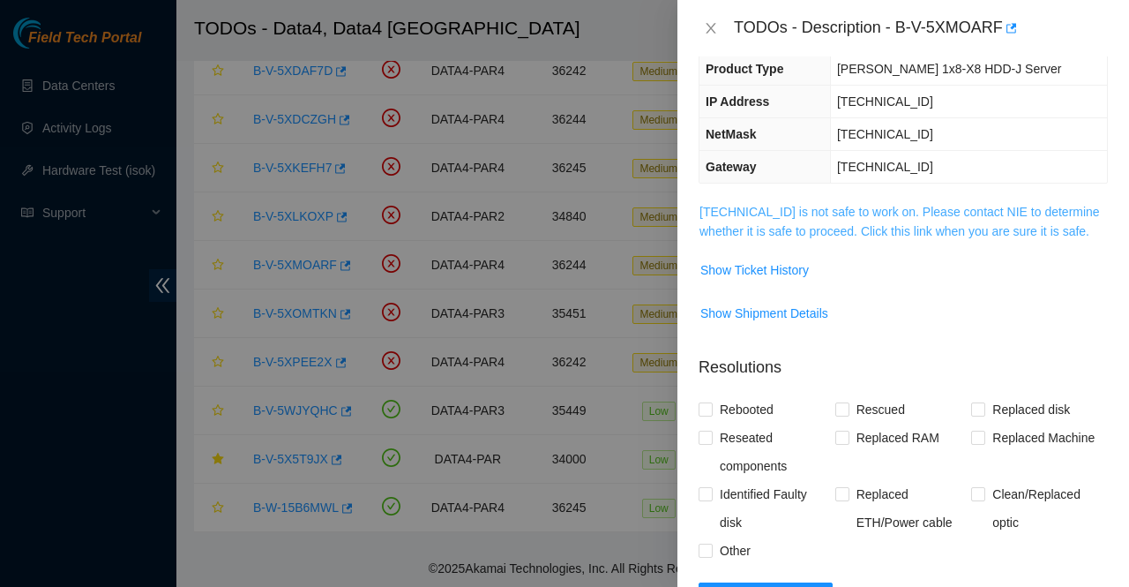
click at [873, 226] on link "[TECHNICAL_ID] is not safe to work on. Please contact NIE to determine whether …" at bounding box center [900, 222] width 400 height 34
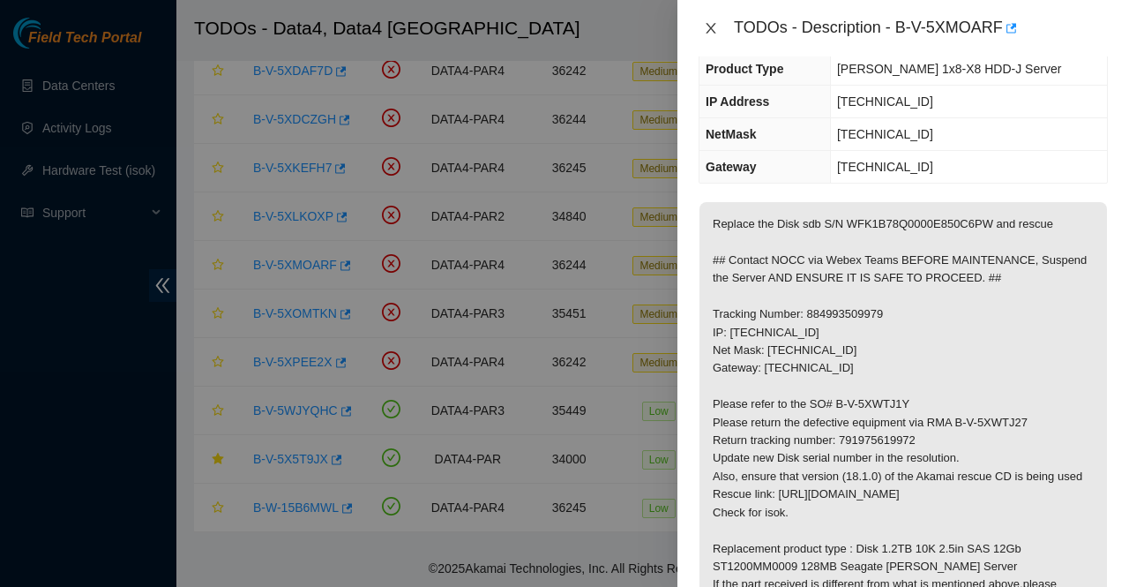
click at [709, 26] on icon "close" at bounding box center [711, 28] width 10 height 11
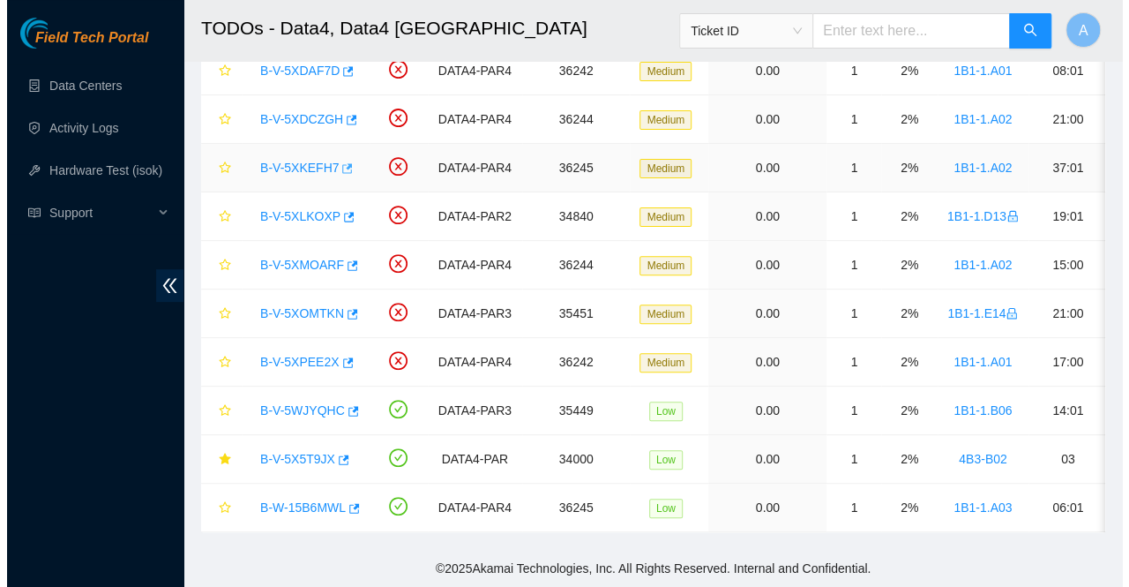
scroll to position [214, 0]
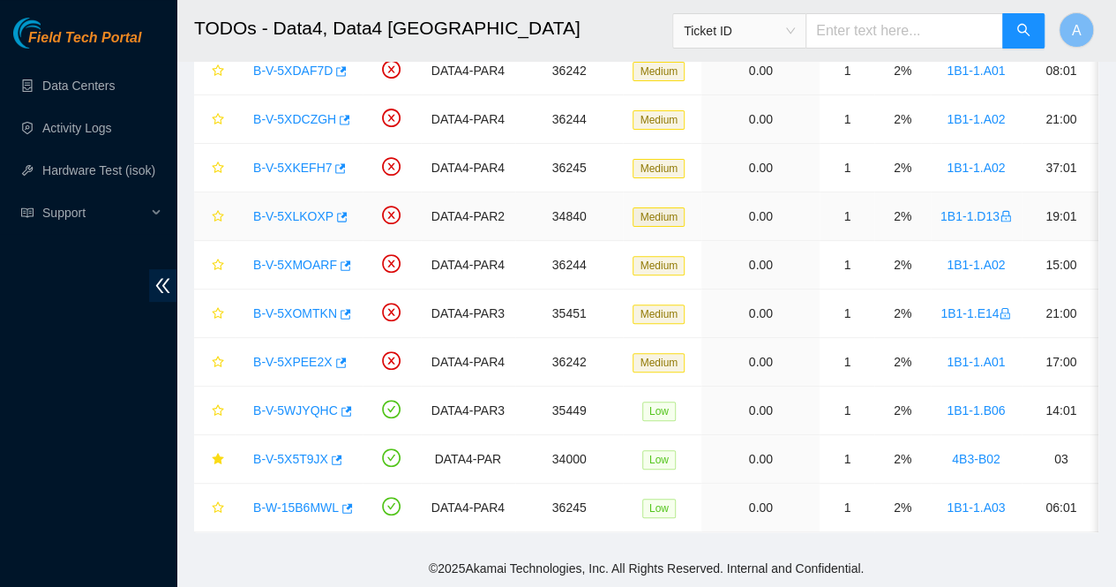
click at [309, 209] on link "B-V-5XLKOXP" at bounding box center [293, 216] width 80 height 14
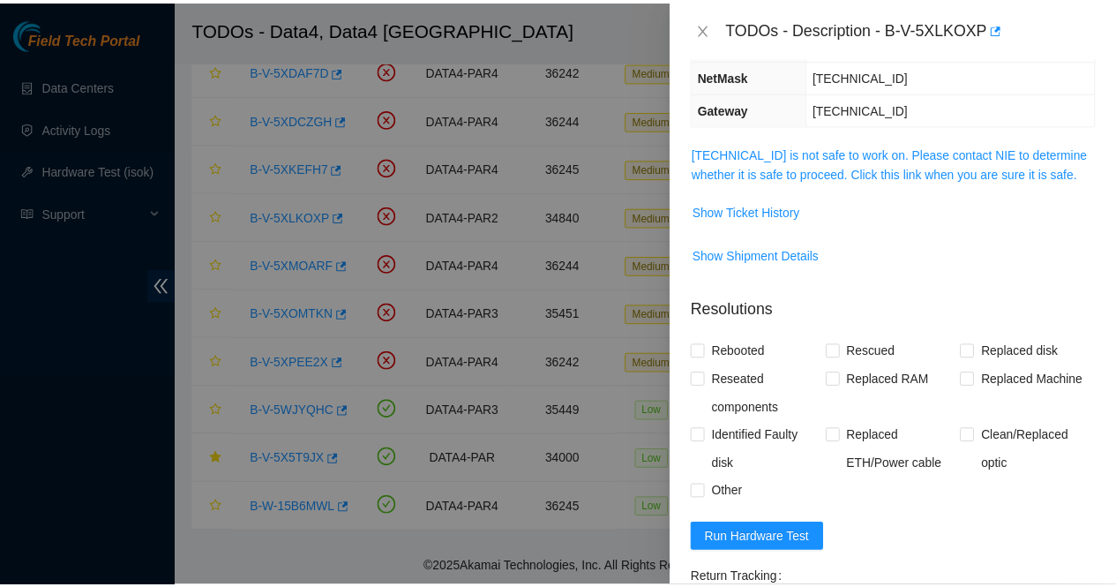
scroll to position [156, 0]
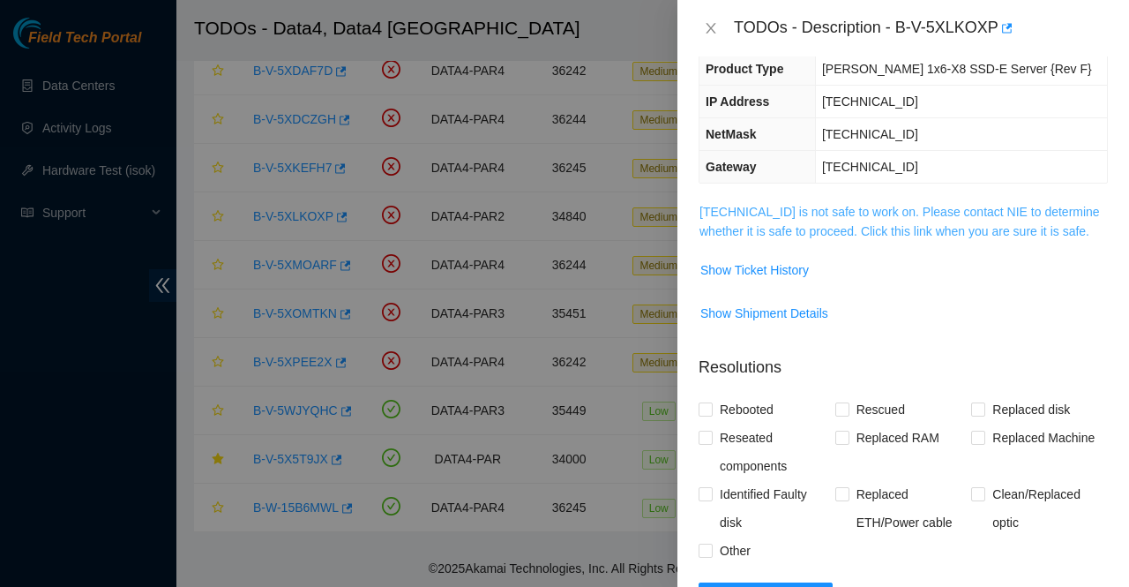
click at [933, 224] on link "[TECHNICAL_ID] is not safe to work on. Please contact NIE to determine whether …" at bounding box center [900, 222] width 400 height 34
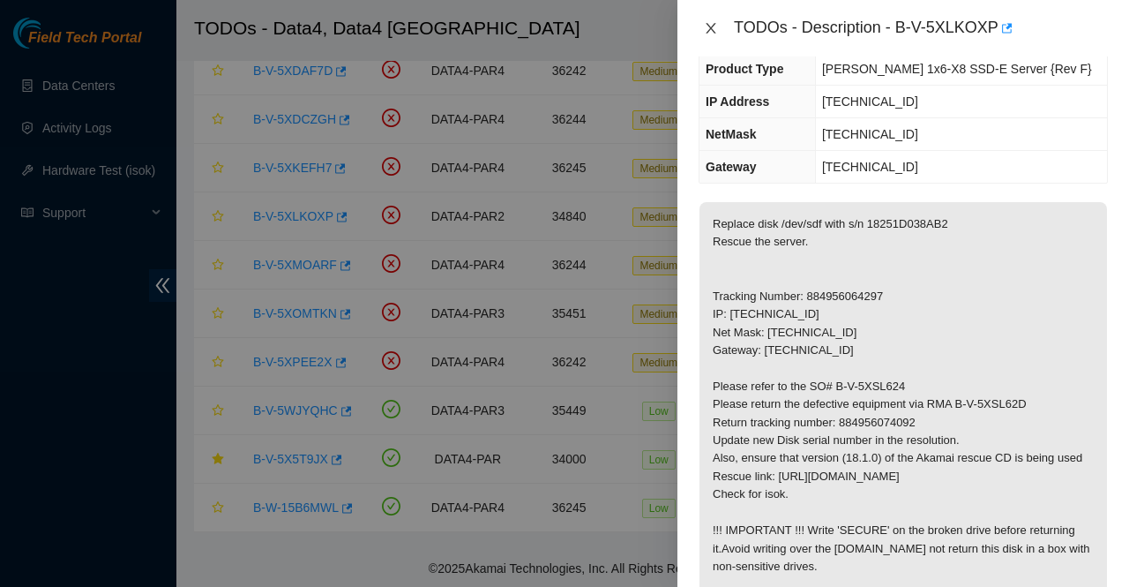
click at [715, 28] on icon "close" at bounding box center [711, 28] width 14 height 14
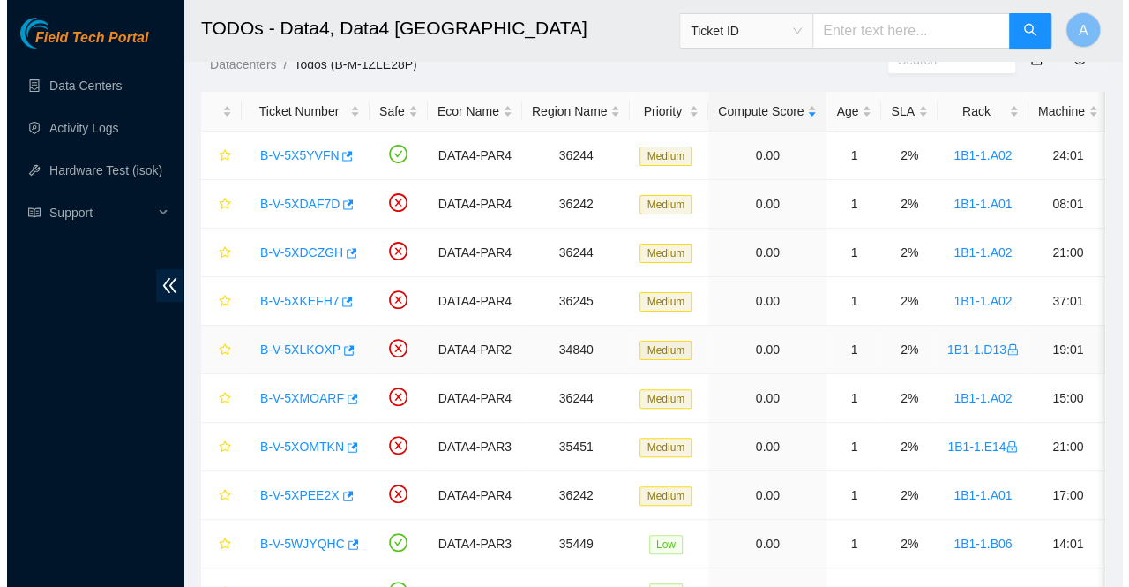
scroll to position [54, 0]
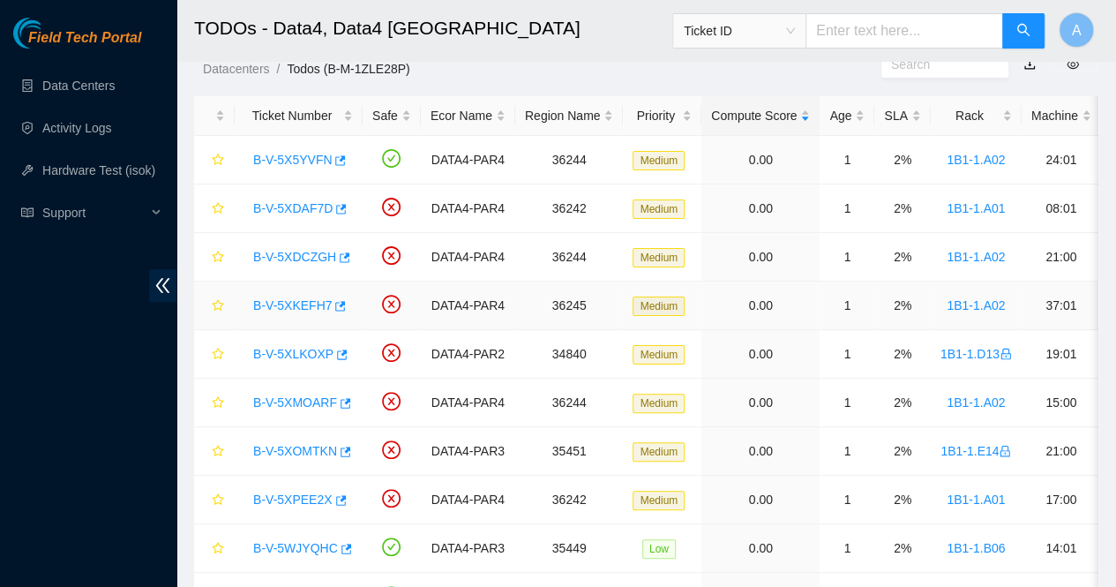
click at [281, 303] on link "B-V-5XKEFH7" at bounding box center [292, 305] width 79 height 14
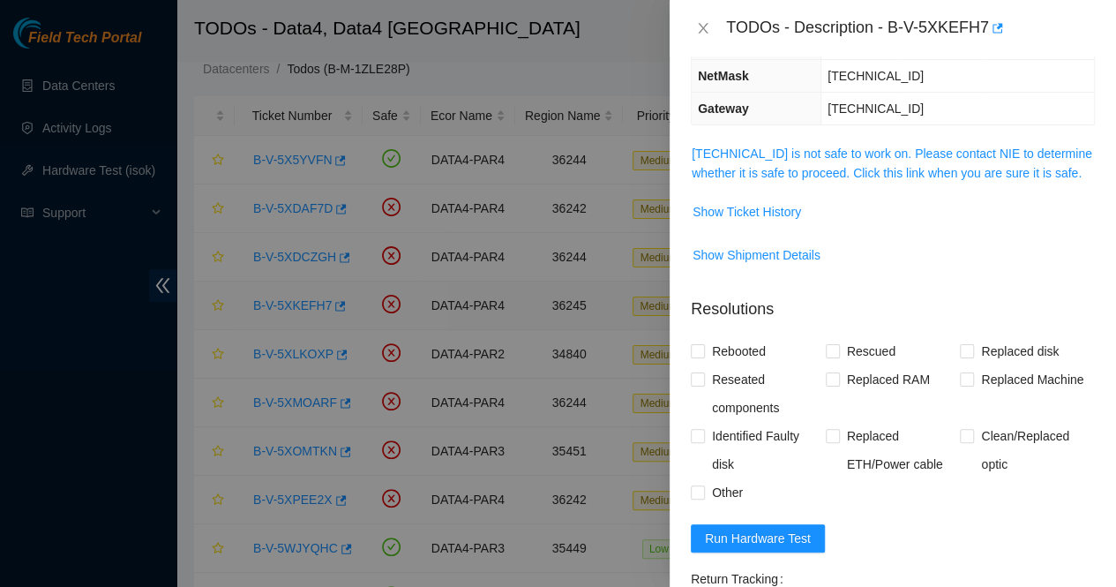
scroll to position [156, 0]
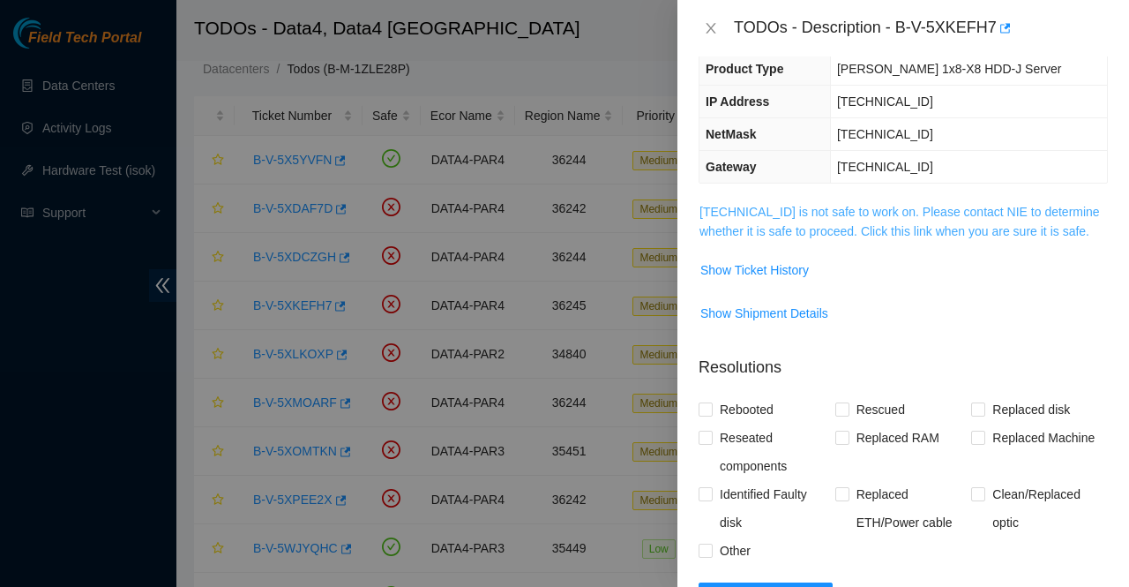
click at [805, 228] on link "[TECHNICAL_ID] is not safe to work on. Please contact NIE to determine whether …" at bounding box center [900, 222] width 400 height 34
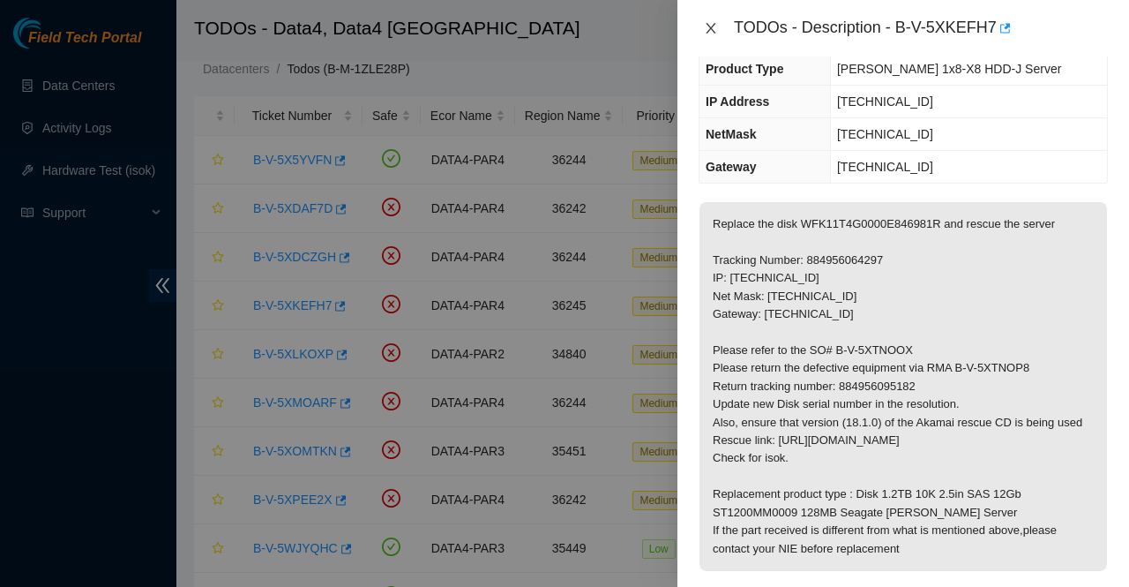
click at [712, 27] on icon "close" at bounding box center [711, 28] width 10 height 11
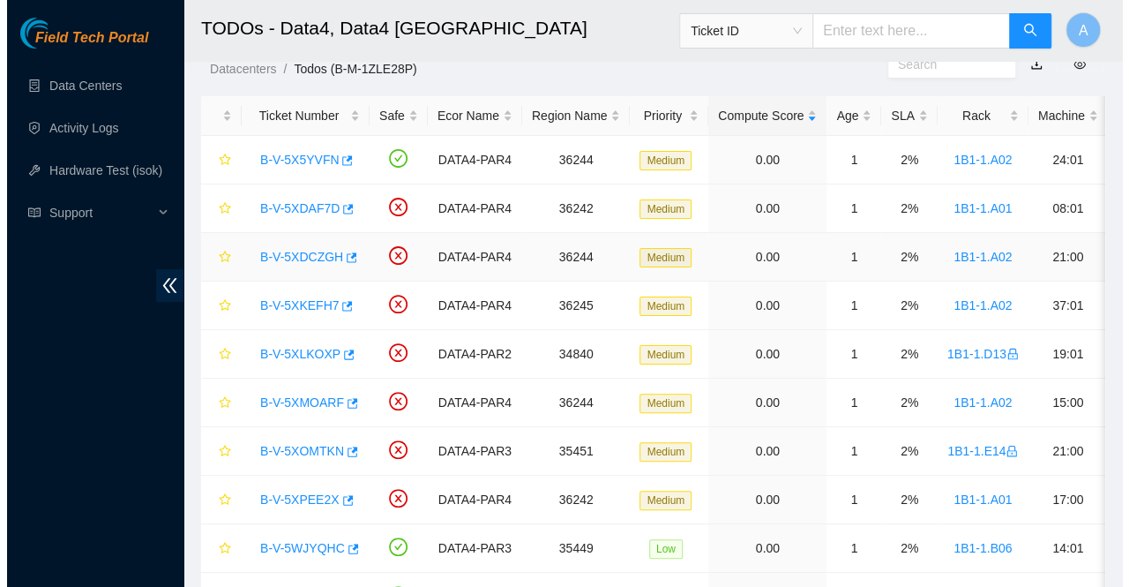
scroll to position [214, 0]
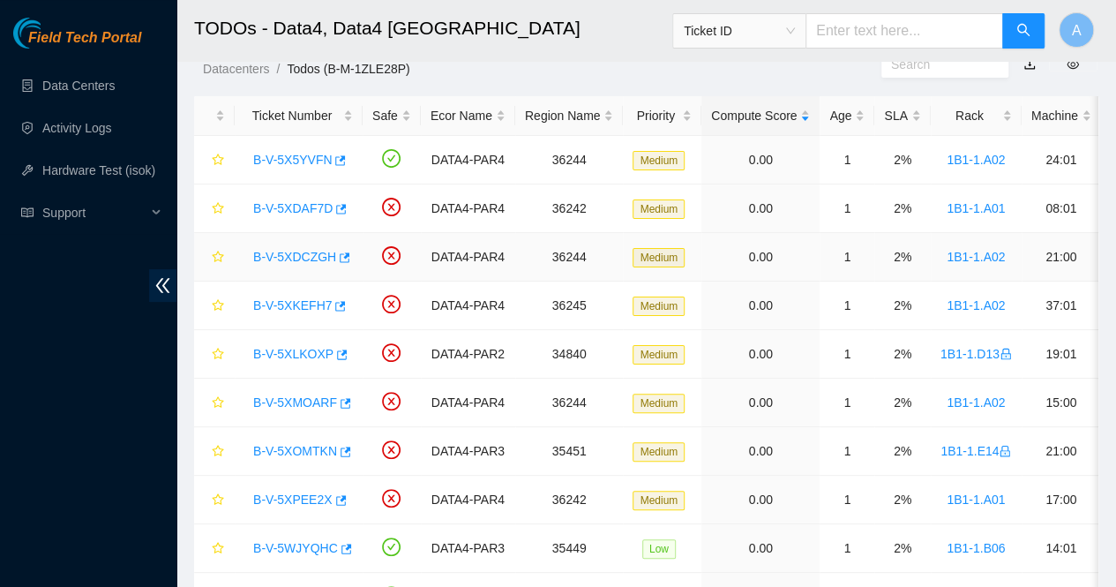
click at [309, 250] on link "B-V-5XDCZGH" at bounding box center [294, 257] width 83 height 14
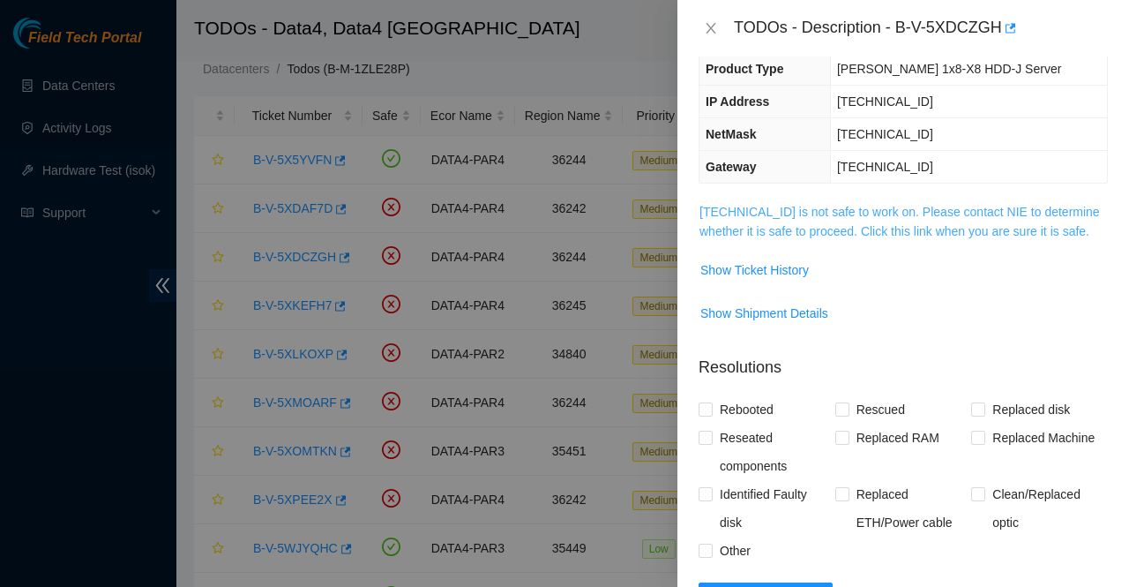
click at [901, 207] on link "[TECHNICAL_ID] is not safe to work on. Please contact NIE to determine whether …" at bounding box center [900, 222] width 400 height 34
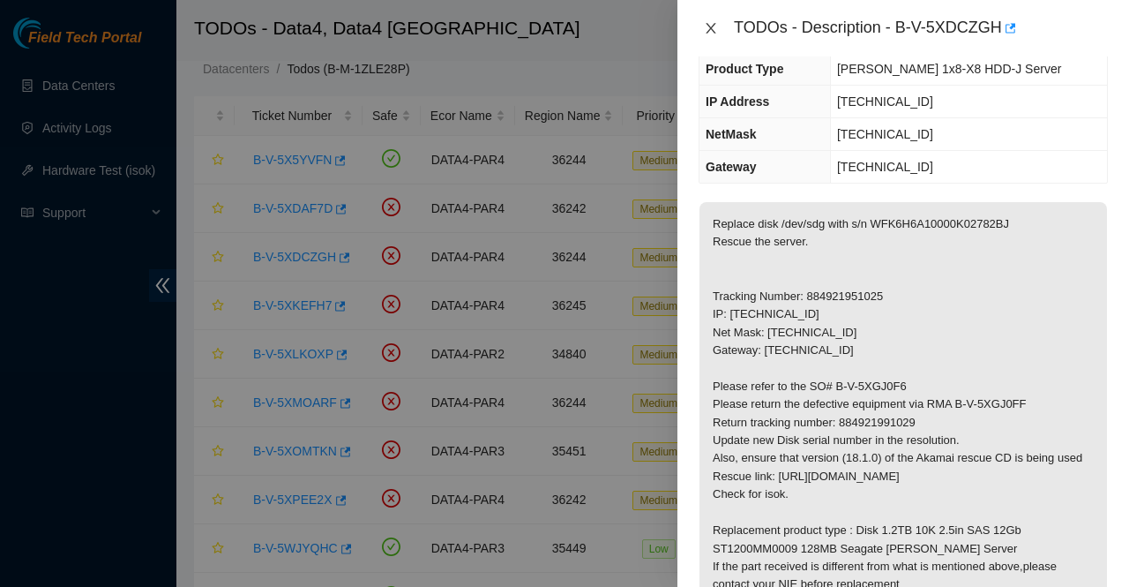
click at [715, 28] on icon "close" at bounding box center [711, 28] width 14 height 14
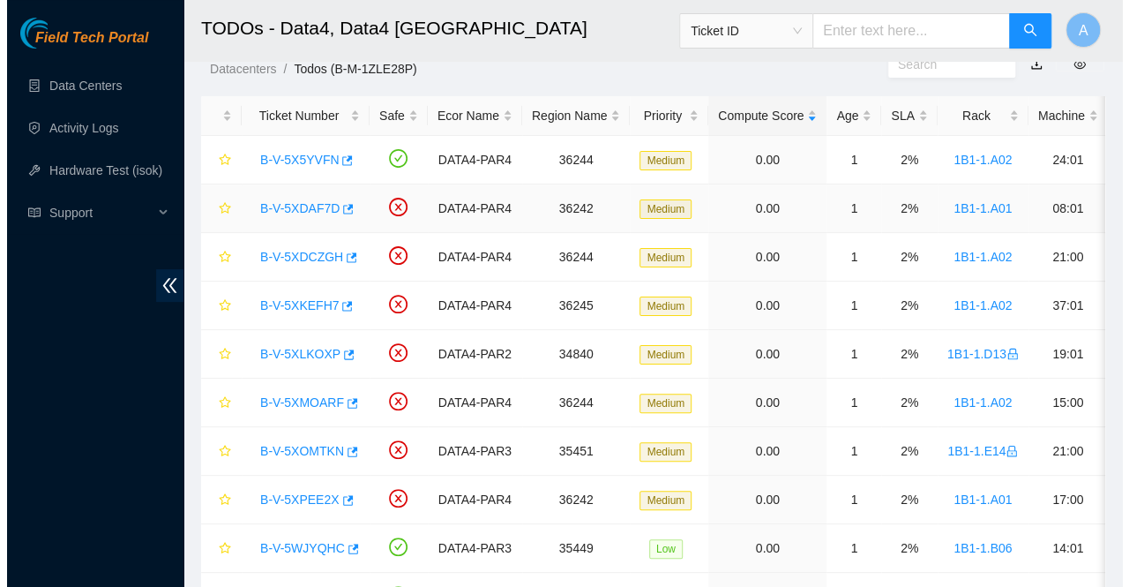
scroll to position [214, 0]
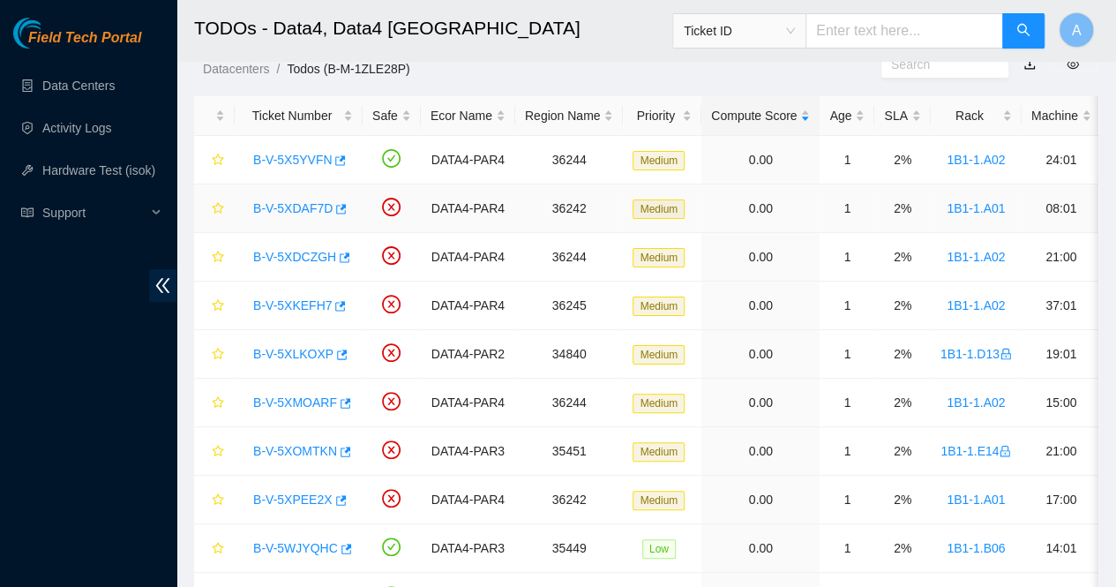
click at [303, 201] on link "B-V-5XDAF7D" at bounding box center [292, 208] width 79 height 14
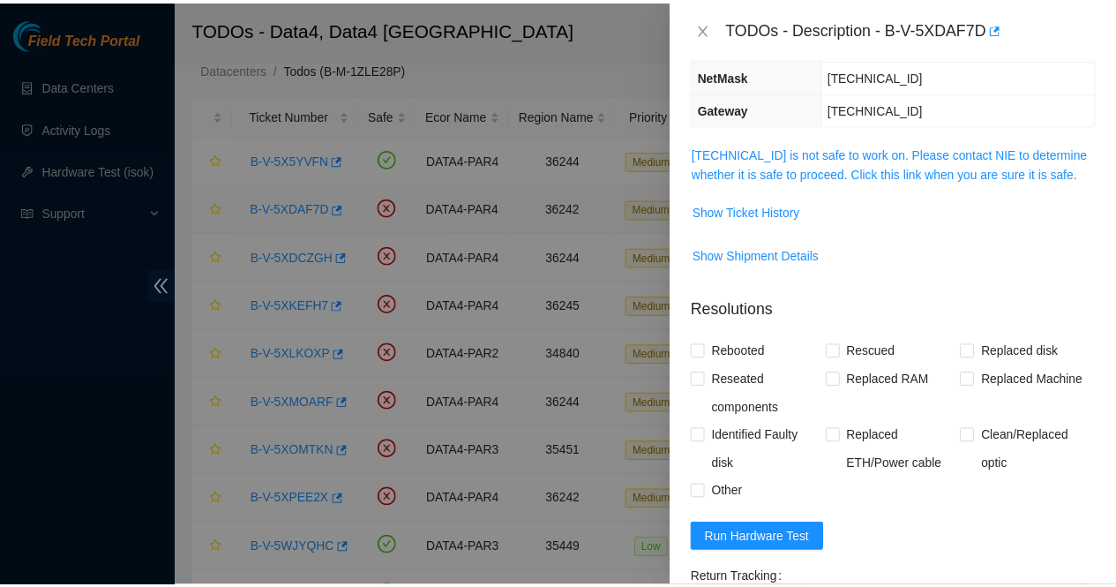
scroll to position [156, 0]
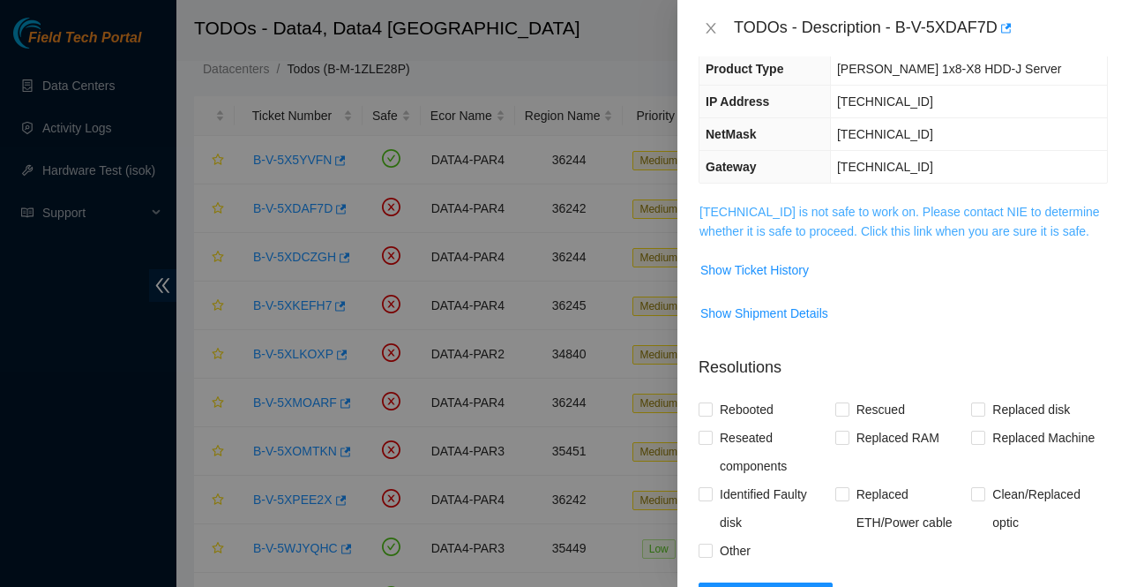
click at [875, 208] on link "[TECHNICAL_ID] is not safe to work on. Please contact NIE to determine whether …" at bounding box center [900, 222] width 400 height 34
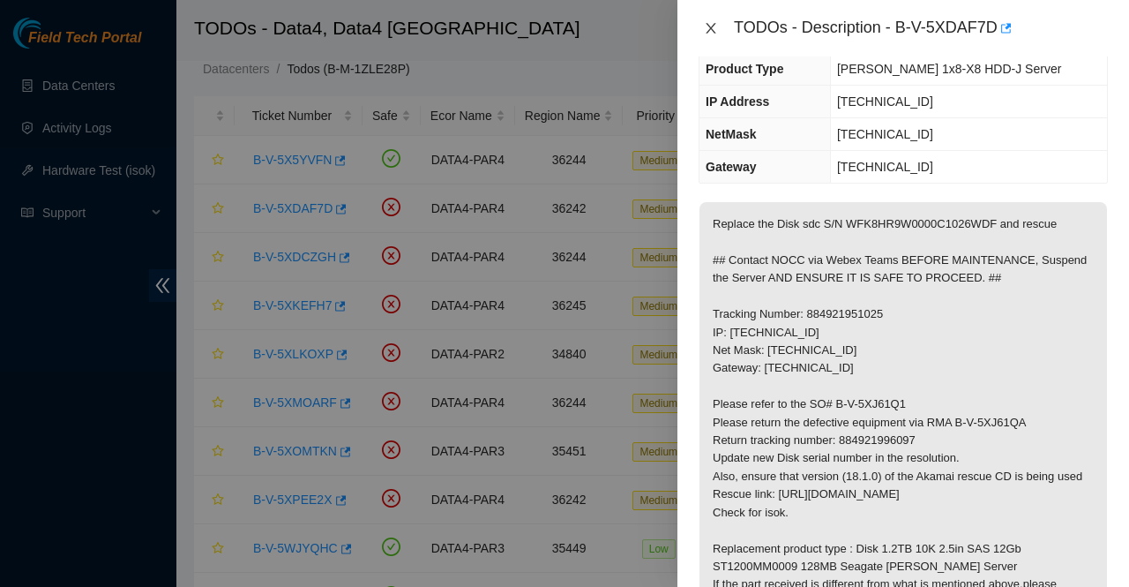
click at [706, 30] on icon "close" at bounding box center [711, 28] width 14 height 14
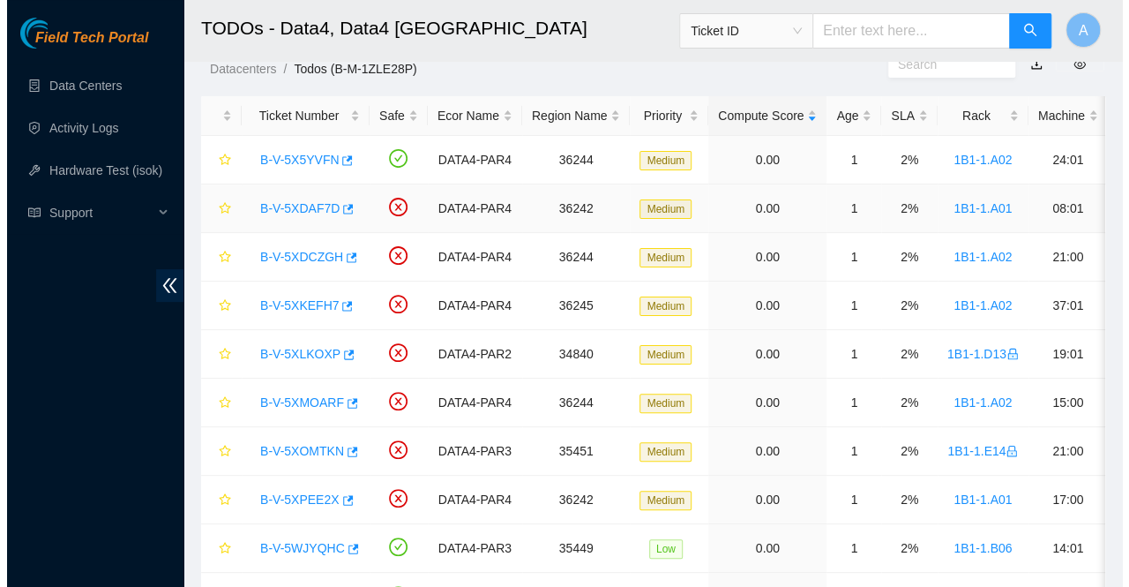
scroll to position [214, 0]
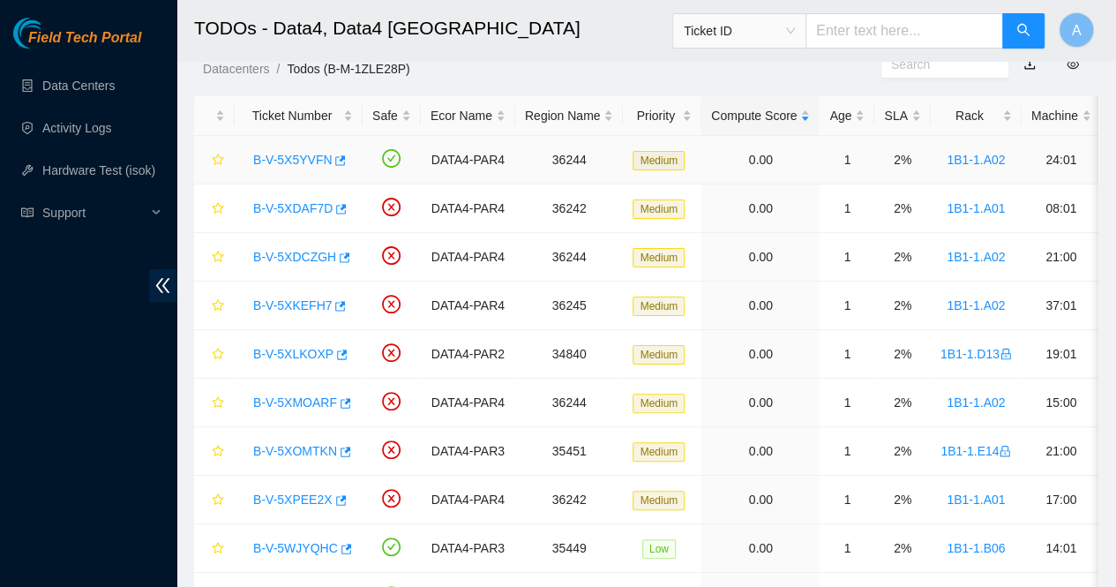
click at [294, 158] on link "B-V-5X5YVFN" at bounding box center [292, 160] width 79 height 14
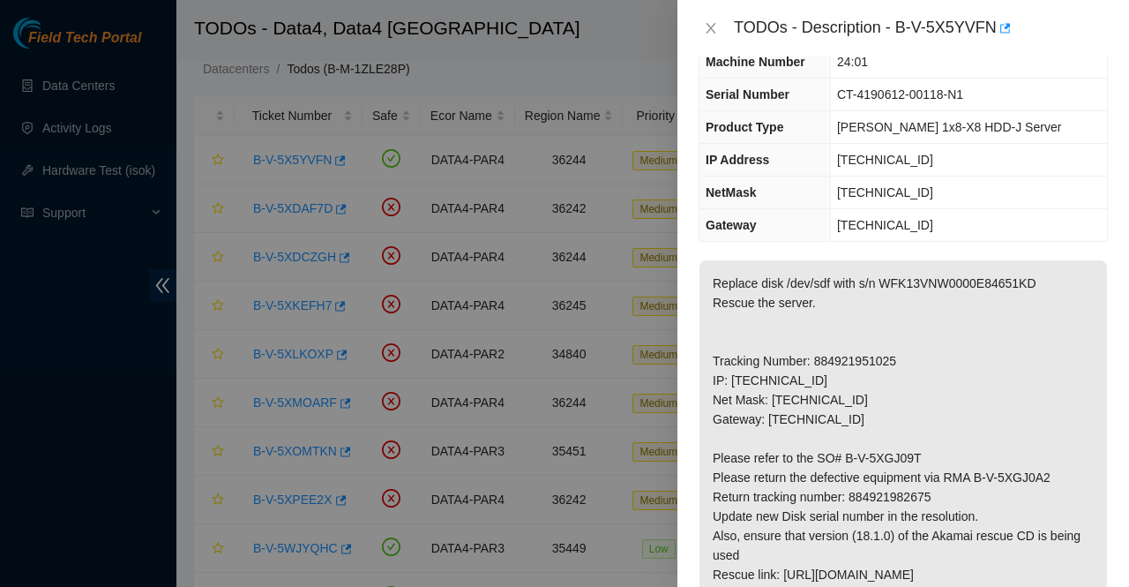
scroll to position [99, 0]
drag, startPoint x: 898, startPoint y: 28, endPoint x: 991, endPoint y: 36, distance: 93.8
click at [991, 36] on div "TODOs - Description - B-V-5X5YVFN" at bounding box center [921, 28] width 374 height 28
copy div "B-V-5X5YVFN"
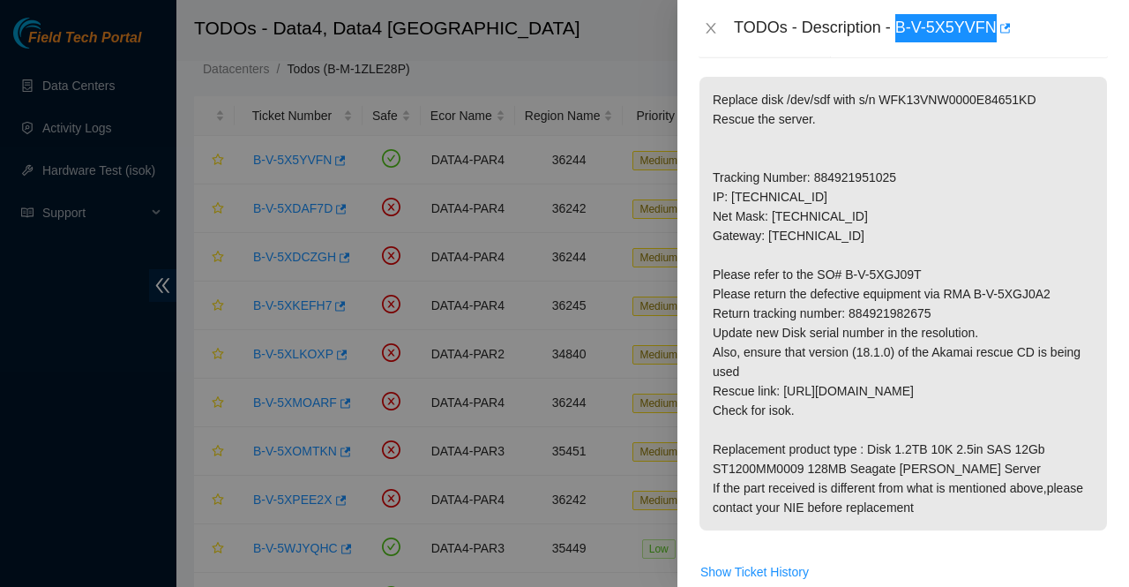
scroll to position [273, 0]
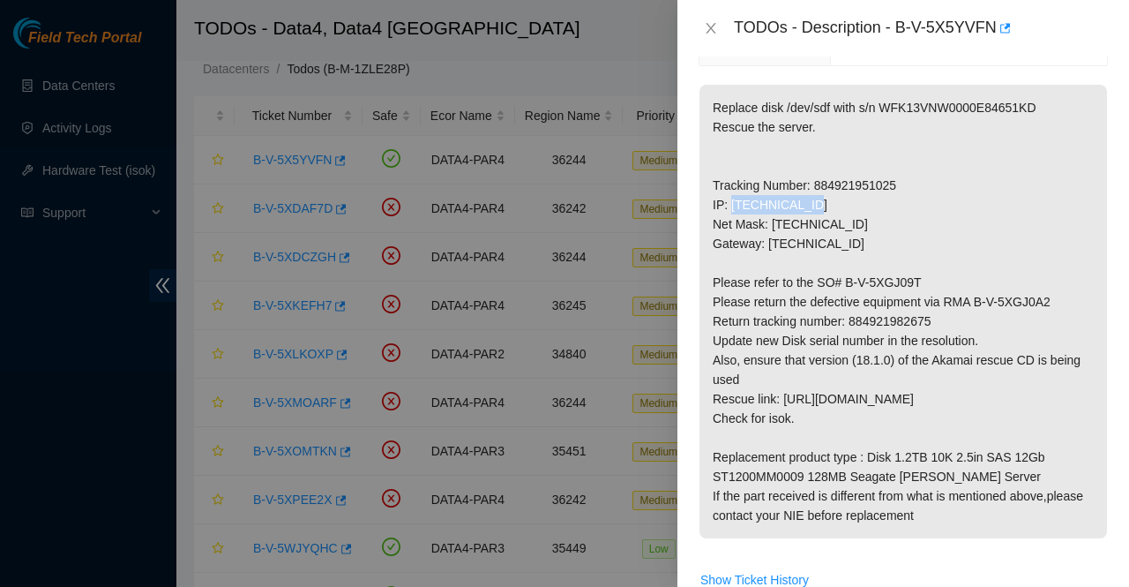
drag, startPoint x: 804, startPoint y: 197, endPoint x: 732, endPoint y: 202, distance: 72.5
click at [732, 202] on p "Replace disk /dev/sdf with s/n WFK13VNW0000E84651KD Rescue the server. Tracking…" at bounding box center [904, 311] width 408 height 453
copy p "[TECHNICAL_ID]"
drag, startPoint x: 863, startPoint y: 221, endPoint x: 772, endPoint y: 229, distance: 91.3
click at [772, 229] on p "Replace disk /dev/sdf with s/n WFK13VNW0000E84651KD Rescue the server. Tracking…" at bounding box center [904, 311] width 408 height 453
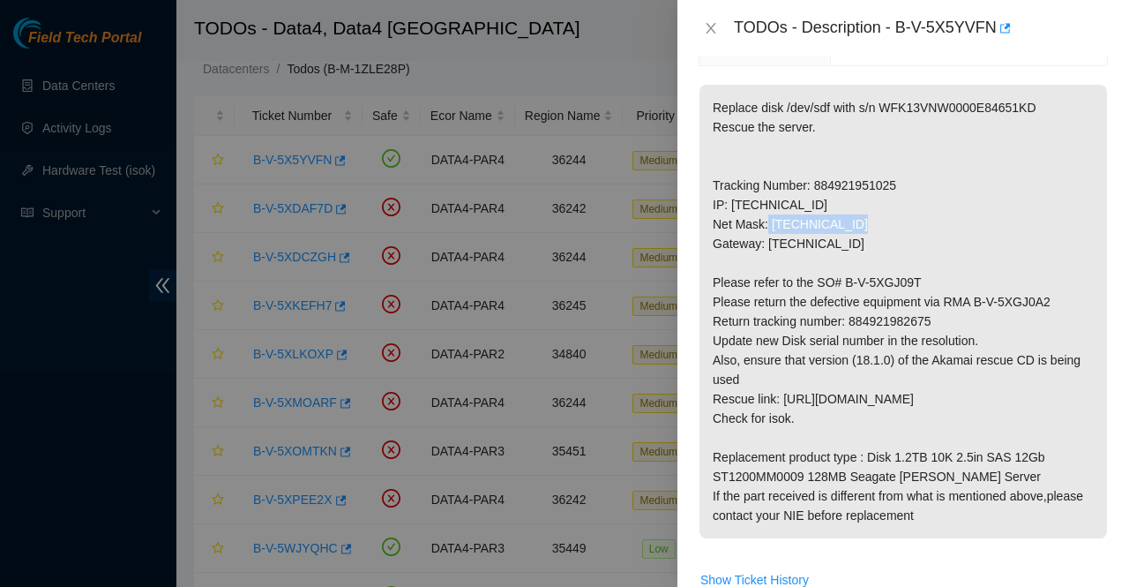
copy p "[TECHNICAL_ID]"
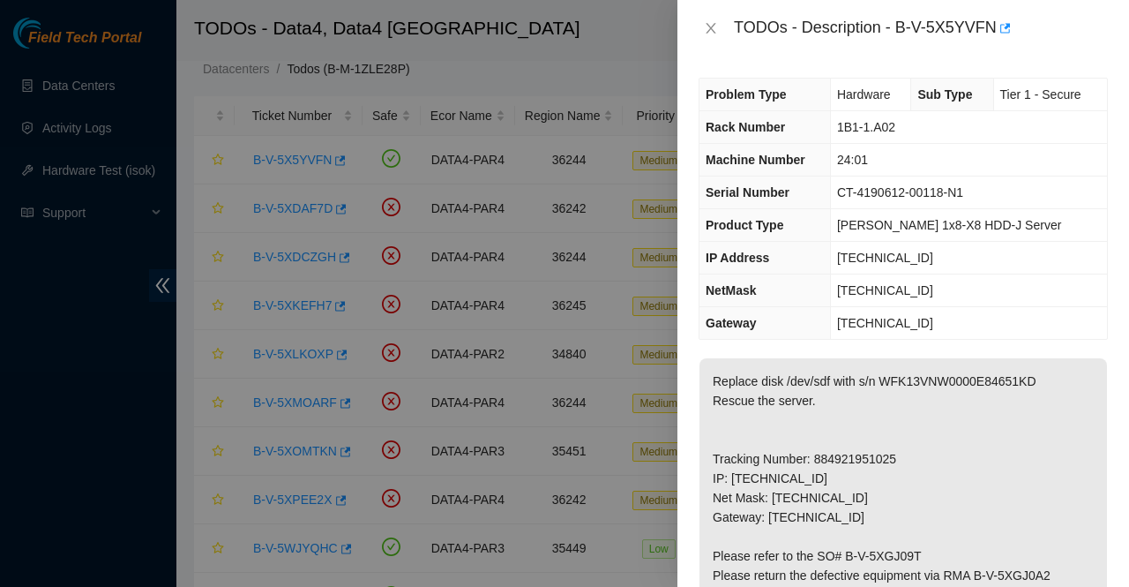
click at [919, 253] on td "[TECHNICAL_ID]" at bounding box center [968, 258] width 277 height 33
drag, startPoint x: 893, startPoint y: 130, endPoint x: 802, endPoint y: 122, distance: 91.2
click at [802, 122] on tr "Rack Number 1B1-1.A02" at bounding box center [904, 127] width 408 height 33
copy tr "1B1-1.A02"
drag, startPoint x: 870, startPoint y: 161, endPoint x: 817, endPoint y: 158, distance: 53.0
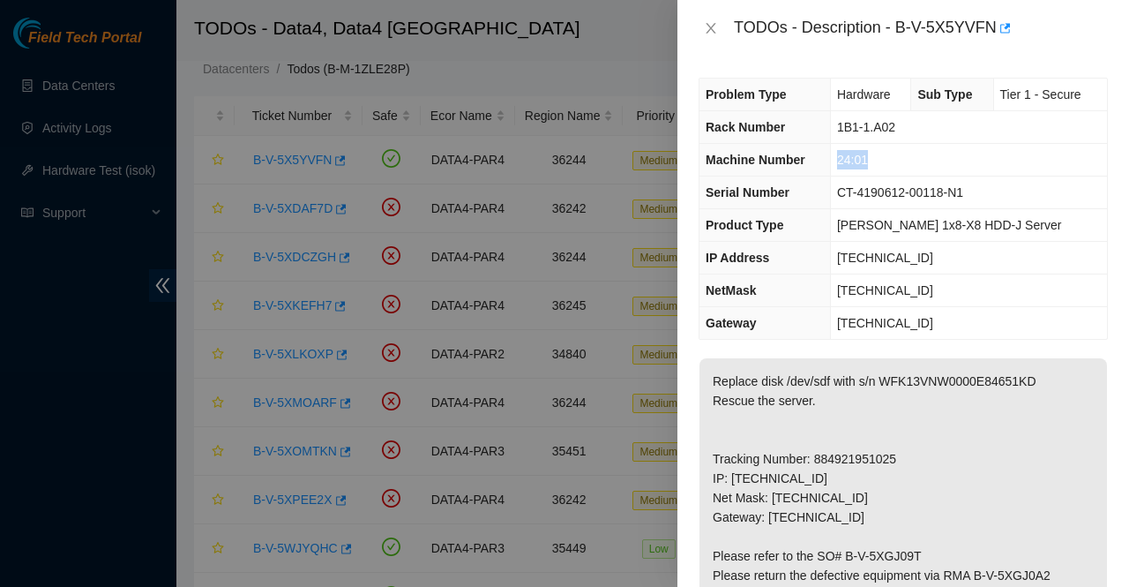
click at [817, 158] on tr "Machine Number 24:01" at bounding box center [904, 160] width 408 height 33
copy tr "24:01"
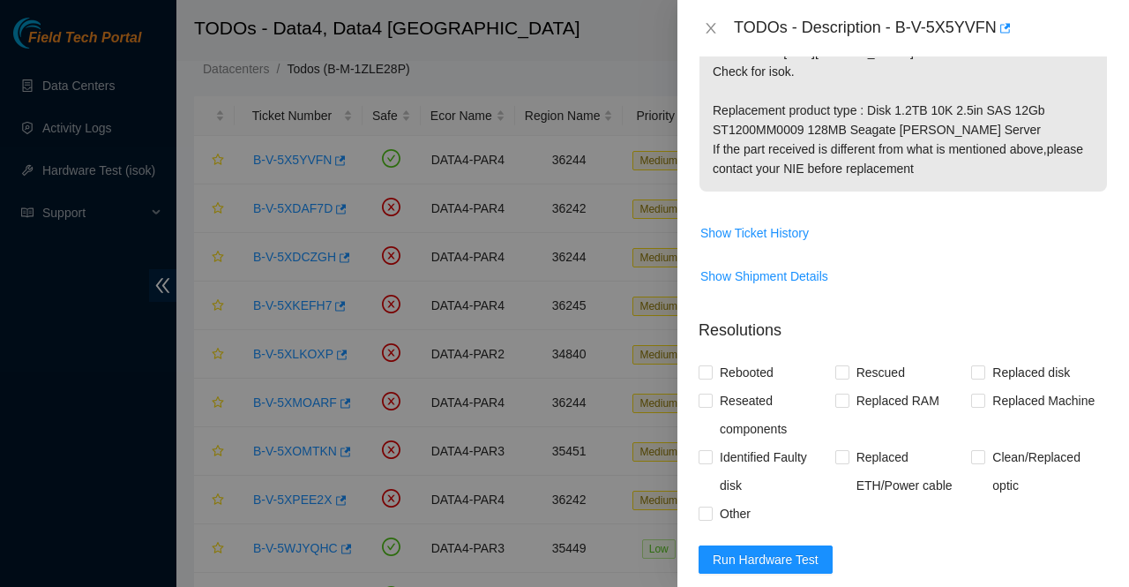
scroll to position [891, 0]
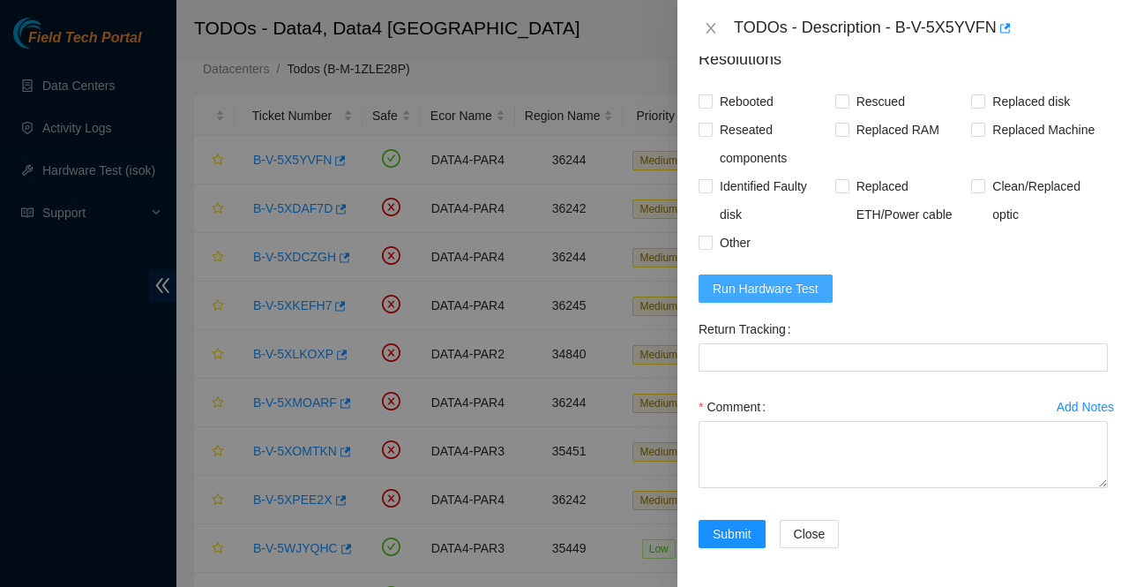
click at [795, 291] on span "Run Hardware Test" at bounding box center [766, 288] width 106 height 19
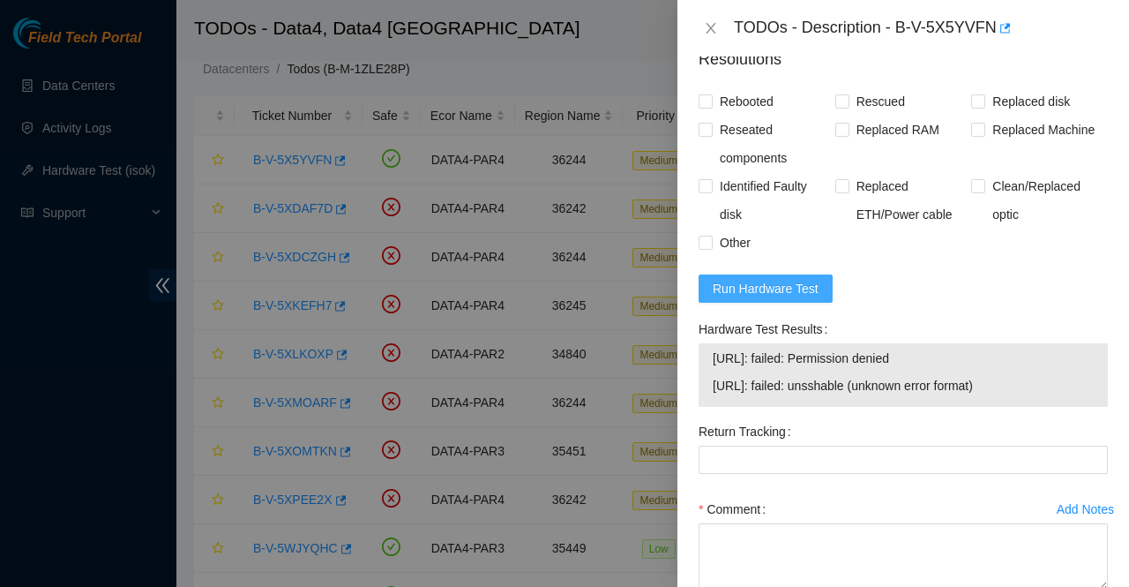
click at [783, 287] on span "Run Hardware Test" at bounding box center [766, 288] width 106 height 19
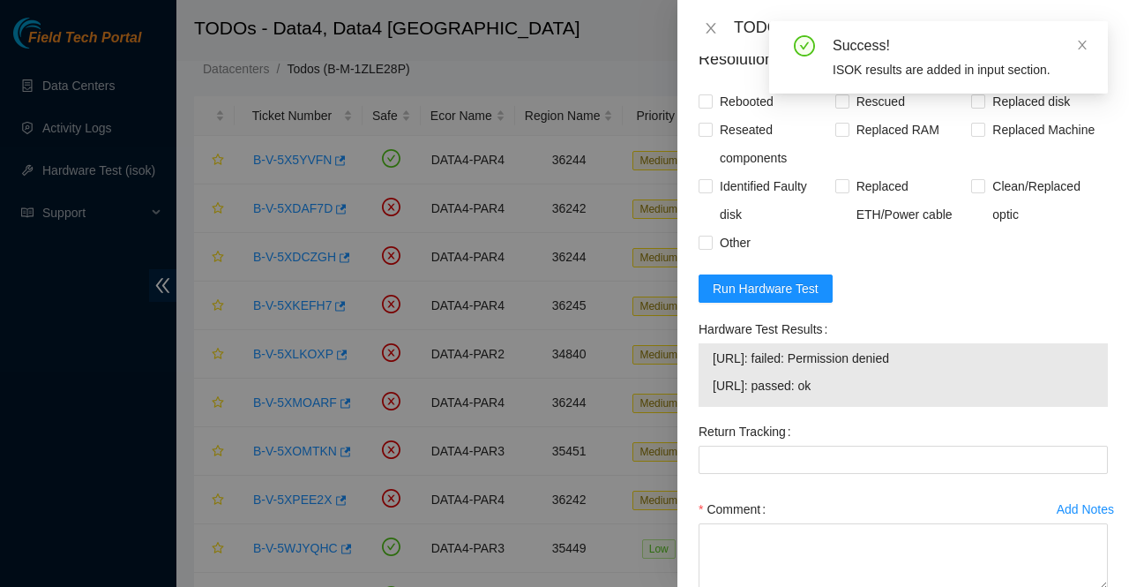
click at [974, 246] on div "Rebooted Rescued Replaced disk Reseated components Replaced RAM Replaced Machin…" at bounding box center [903, 171] width 409 height 169
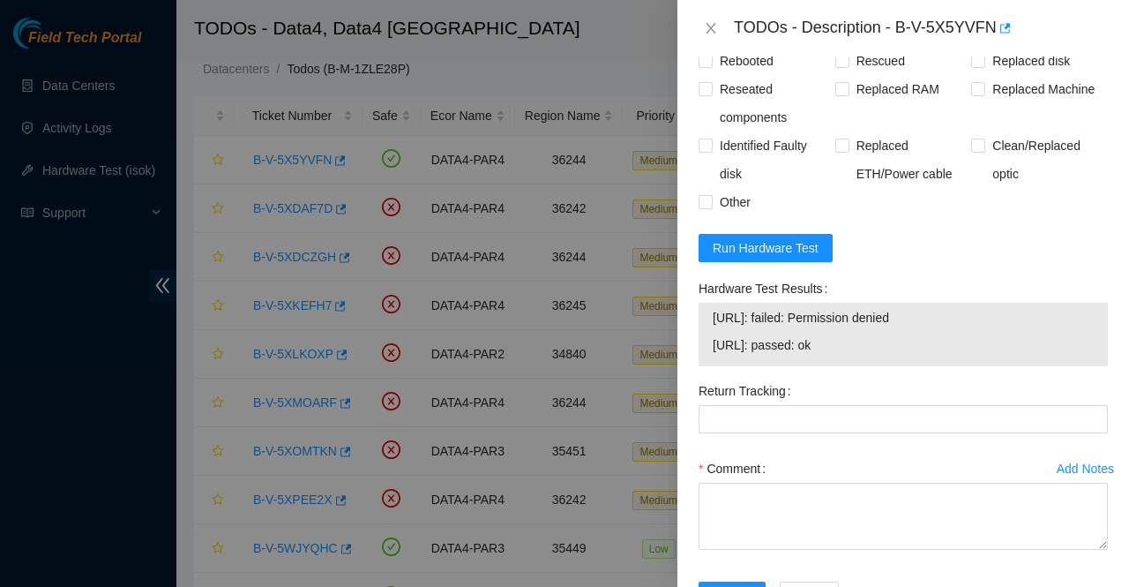
scroll to position [993, 0]
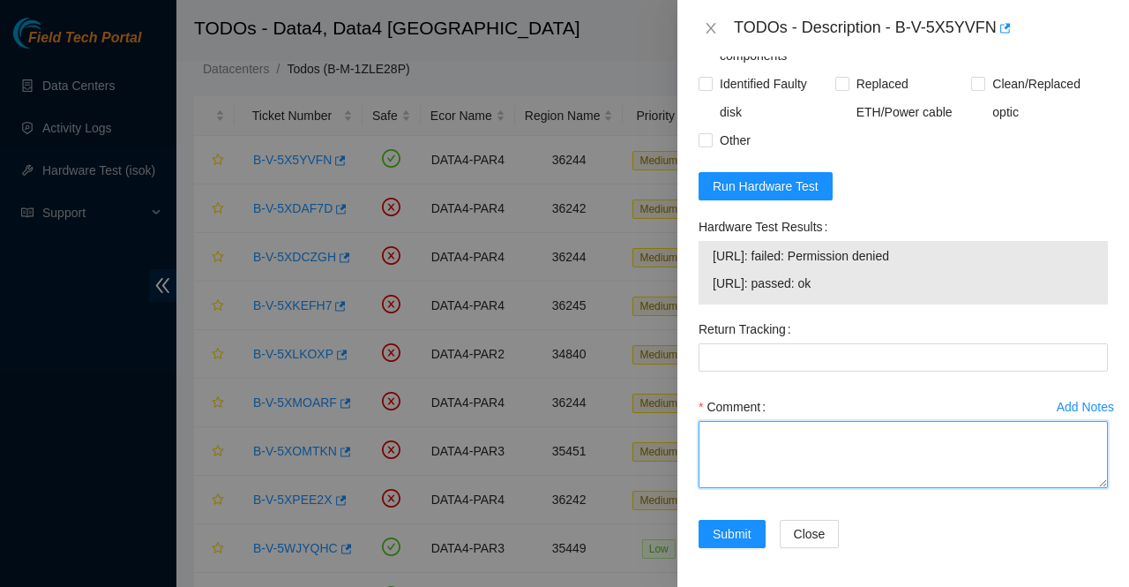
click at [824, 430] on textarea "Comment" at bounding box center [903, 454] width 409 height 67
paste textarea "Called AKAMAI NOCC replaced disk NEW S/N : WFKD1F4P rescued configured and rebo…"
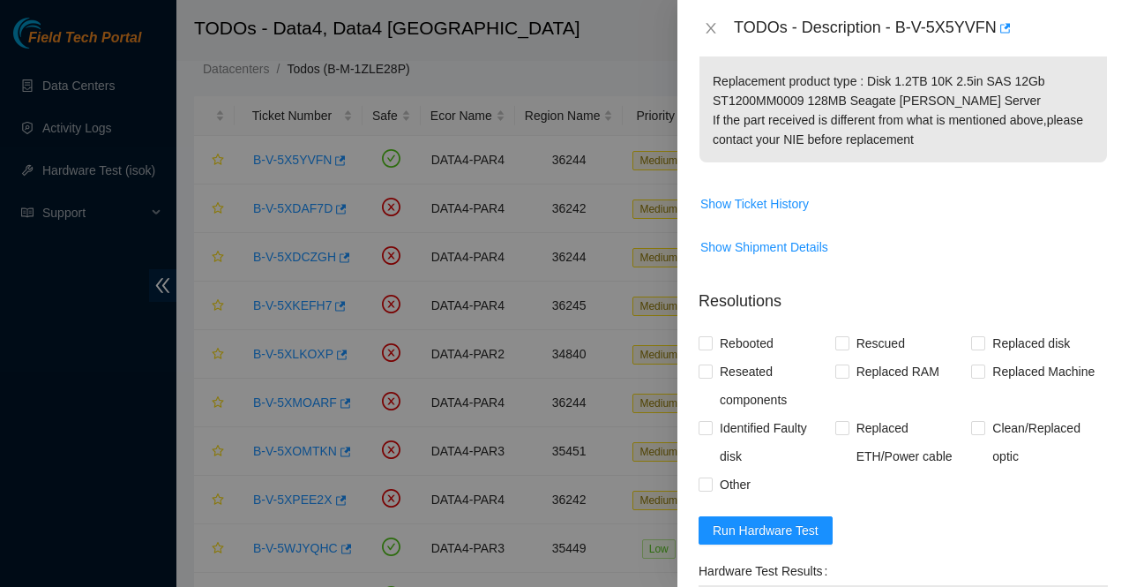
scroll to position [647, 0]
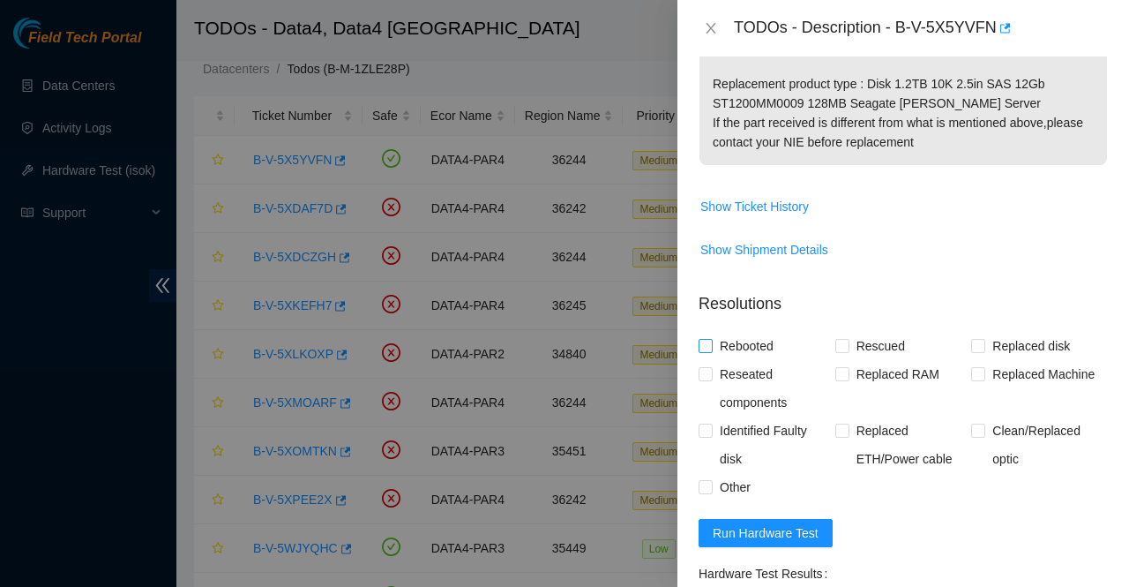
type textarea "Called AKAMAI NOCC replaced disk NEW S/N : WFKD1F4P rescued configured and rebo…"
click at [730, 347] on span "Rebooted" at bounding box center [747, 346] width 68 height 28
click at [711, 347] on input "Rebooted" at bounding box center [705, 345] width 12 height 12
checkbox input "true"
click at [882, 346] on span "Rescued" at bounding box center [880, 346] width 63 height 28
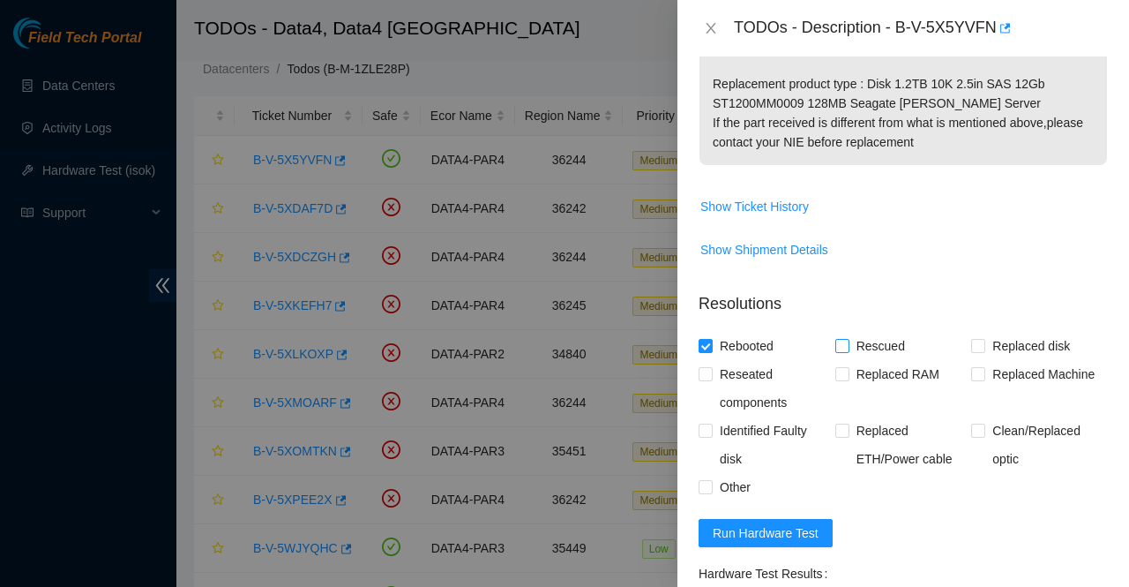
click at [848, 346] on input "Rescued" at bounding box center [841, 345] width 12 height 12
checkbox input "true"
click at [1012, 348] on span "Replaced disk" at bounding box center [1031, 346] width 92 height 28
click at [984, 348] on input "Replaced disk" at bounding box center [977, 345] width 12 height 12
checkbox input "true"
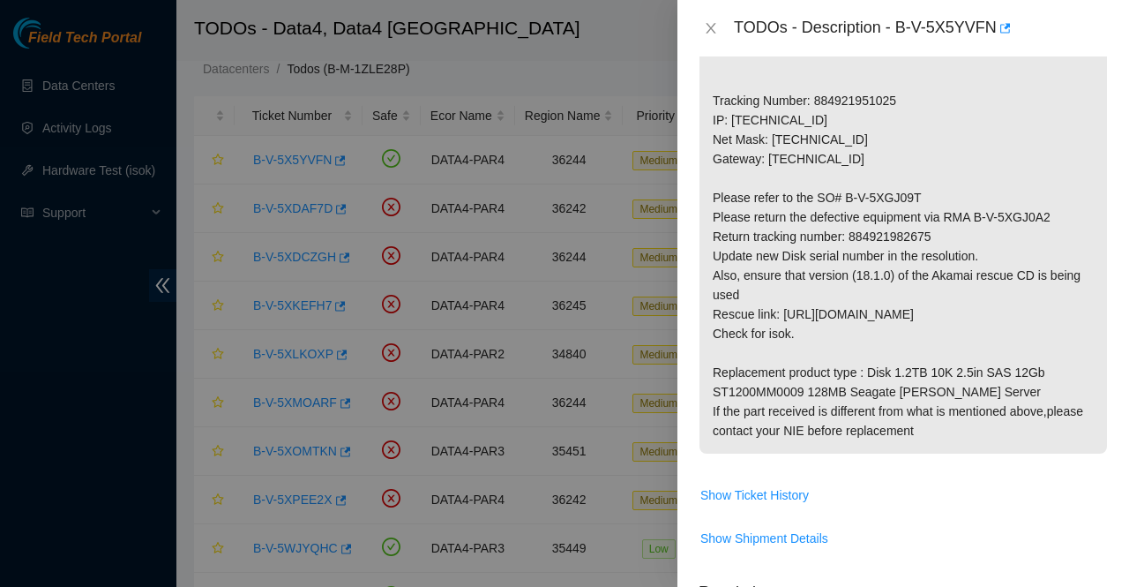
scroll to position [357, 0]
click at [885, 236] on p "Replace disk /dev/sdf with s/n WFK13VNW0000E84651KD Rescue the server. Tracking…" at bounding box center [904, 227] width 408 height 453
copy p "884921982675"
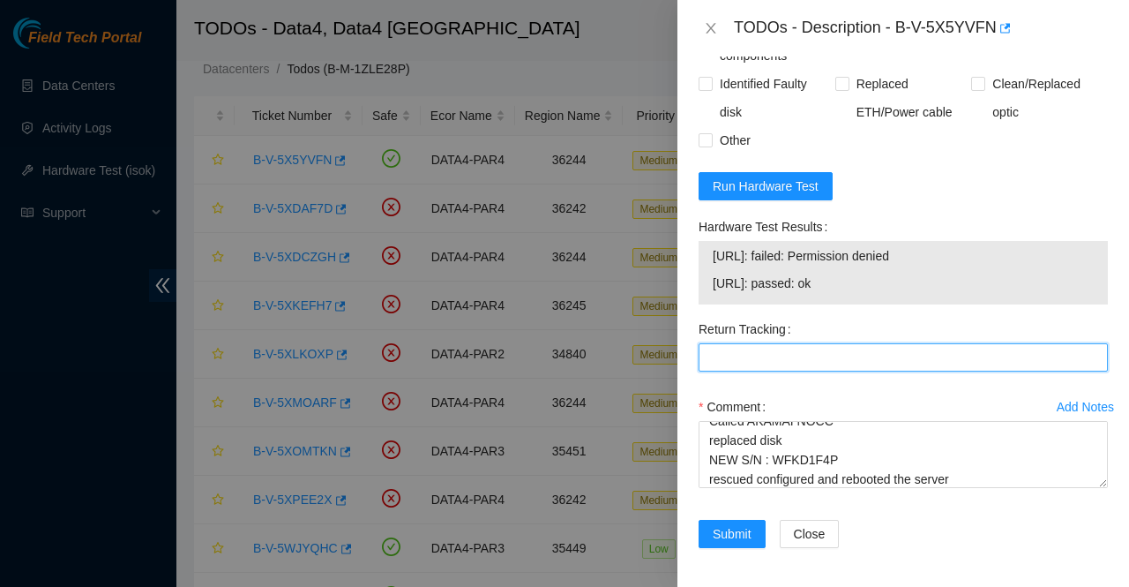
click at [774, 357] on Tracking "Return Tracking" at bounding box center [903, 357] width 409 height 28
paste Tracking "884921982675"
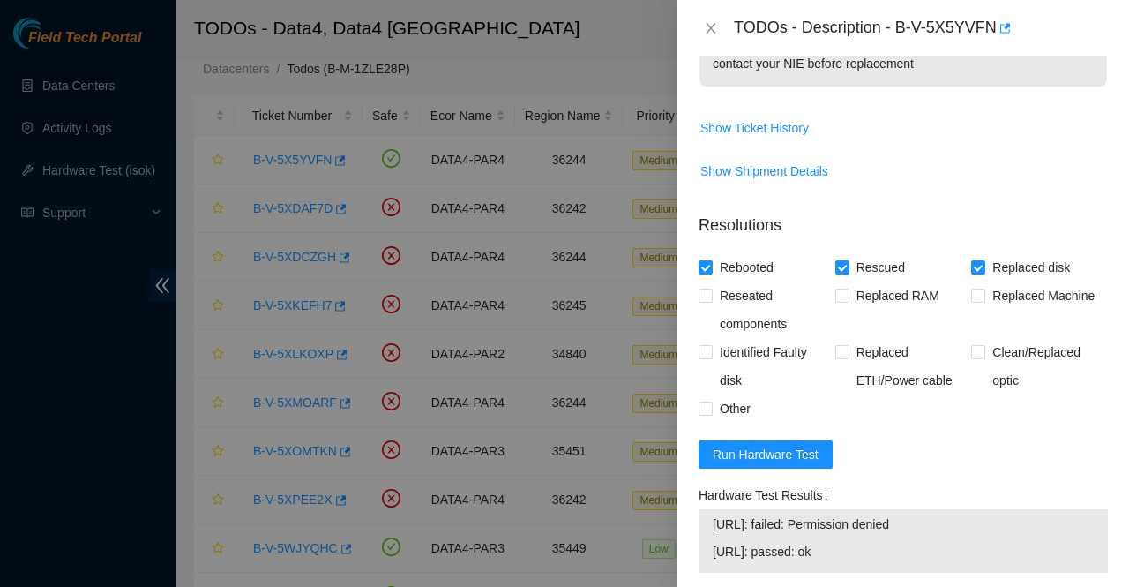
scroll to position [726, 0]
type Tracking "884921982675"
click at [707, 409] on input "Other" at bounding box center [705, 406] width 12 height 12
checkbox input "true"
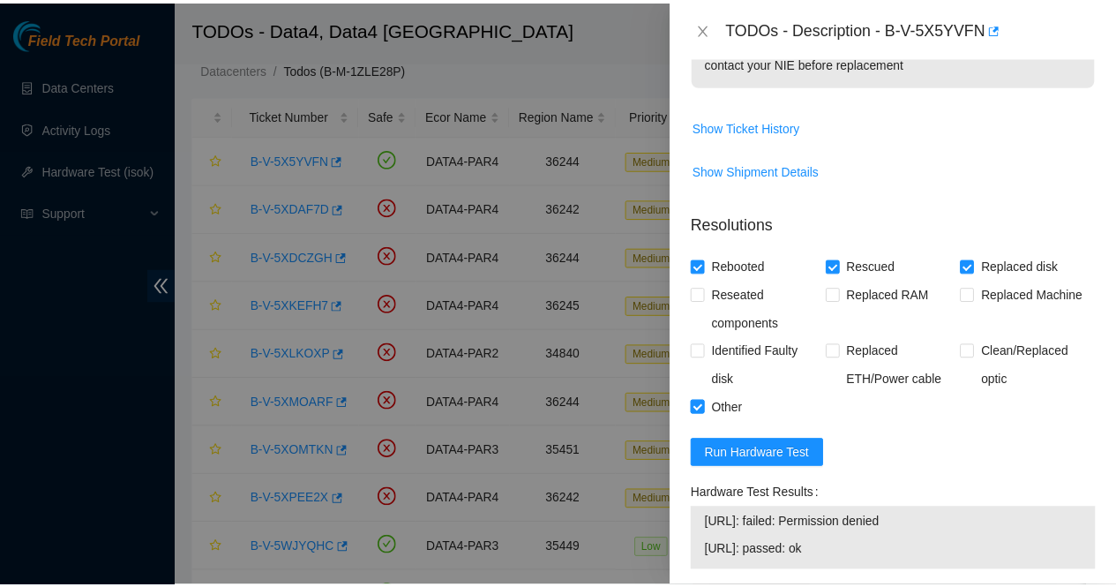
scroll to position [993, 0]
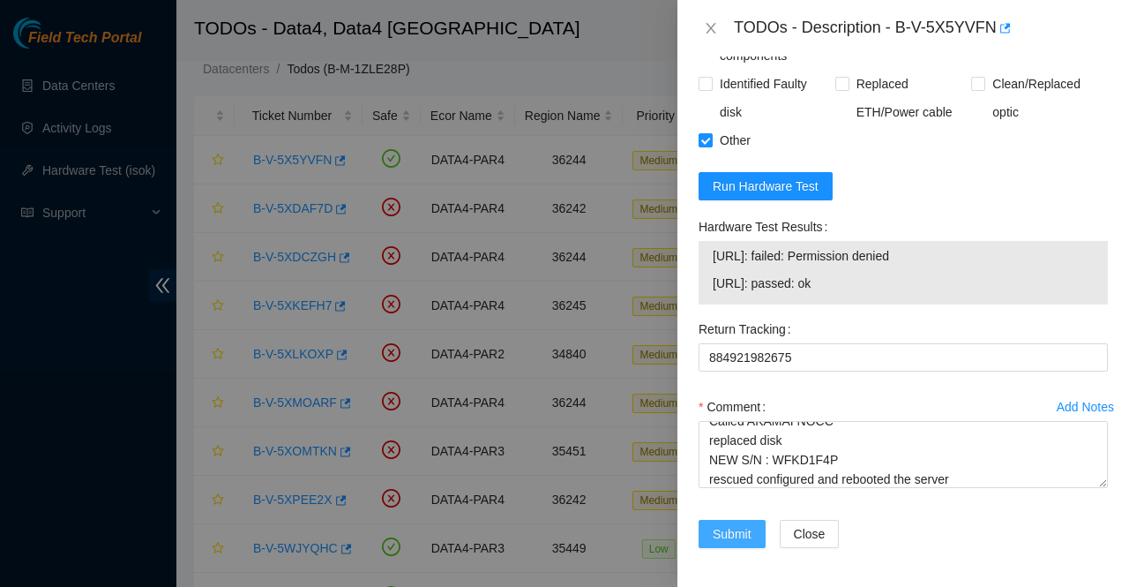
click at [715, 527] on span "Submit" at bounding box center [732, 533] width 39 height 19
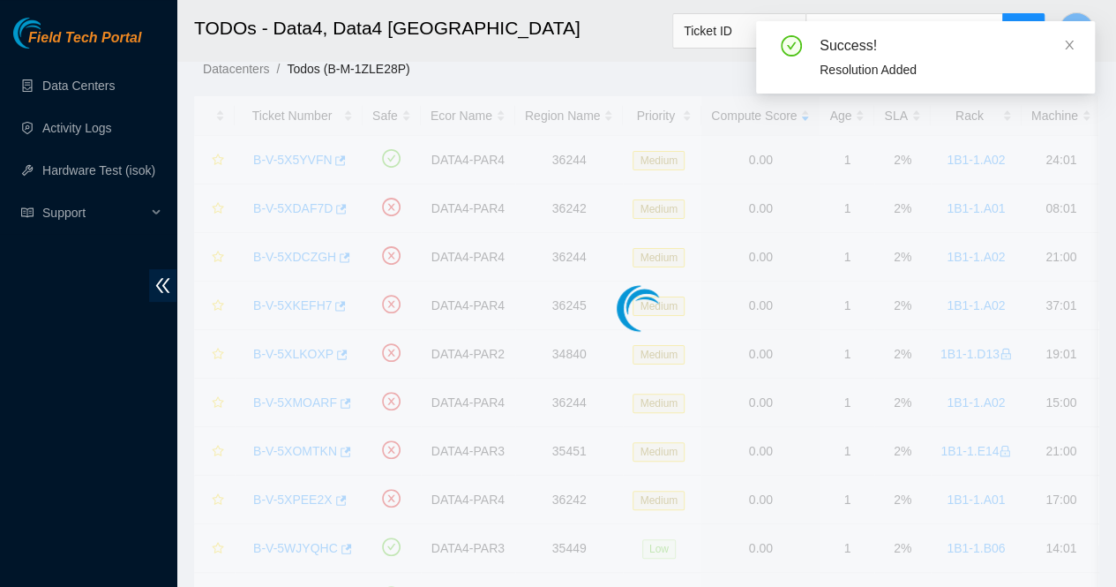
scroll to position [509, 0]
